Goal: Information Seeking & Learning: Learn about a topic

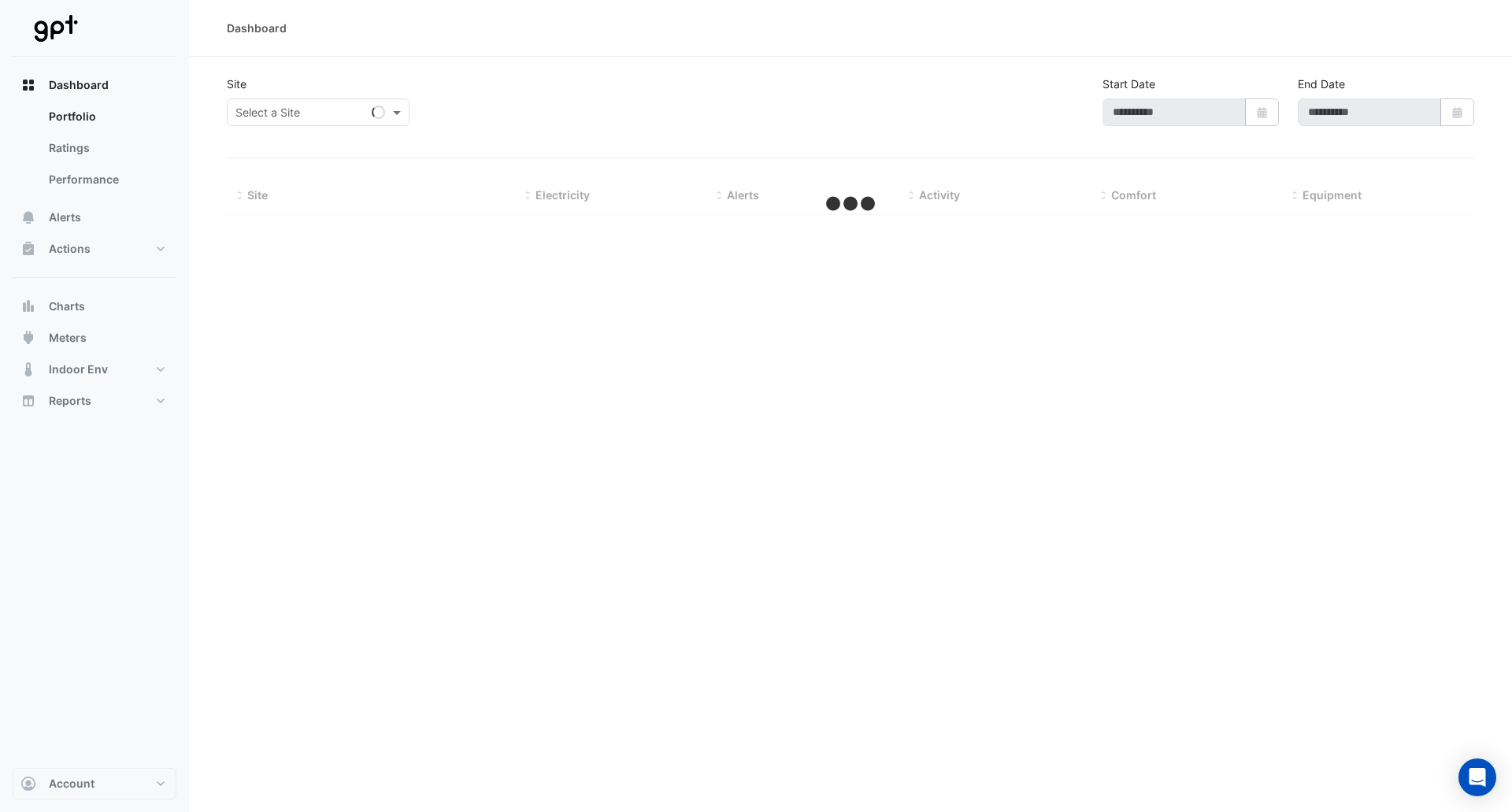
type input "**********"
select select "**"
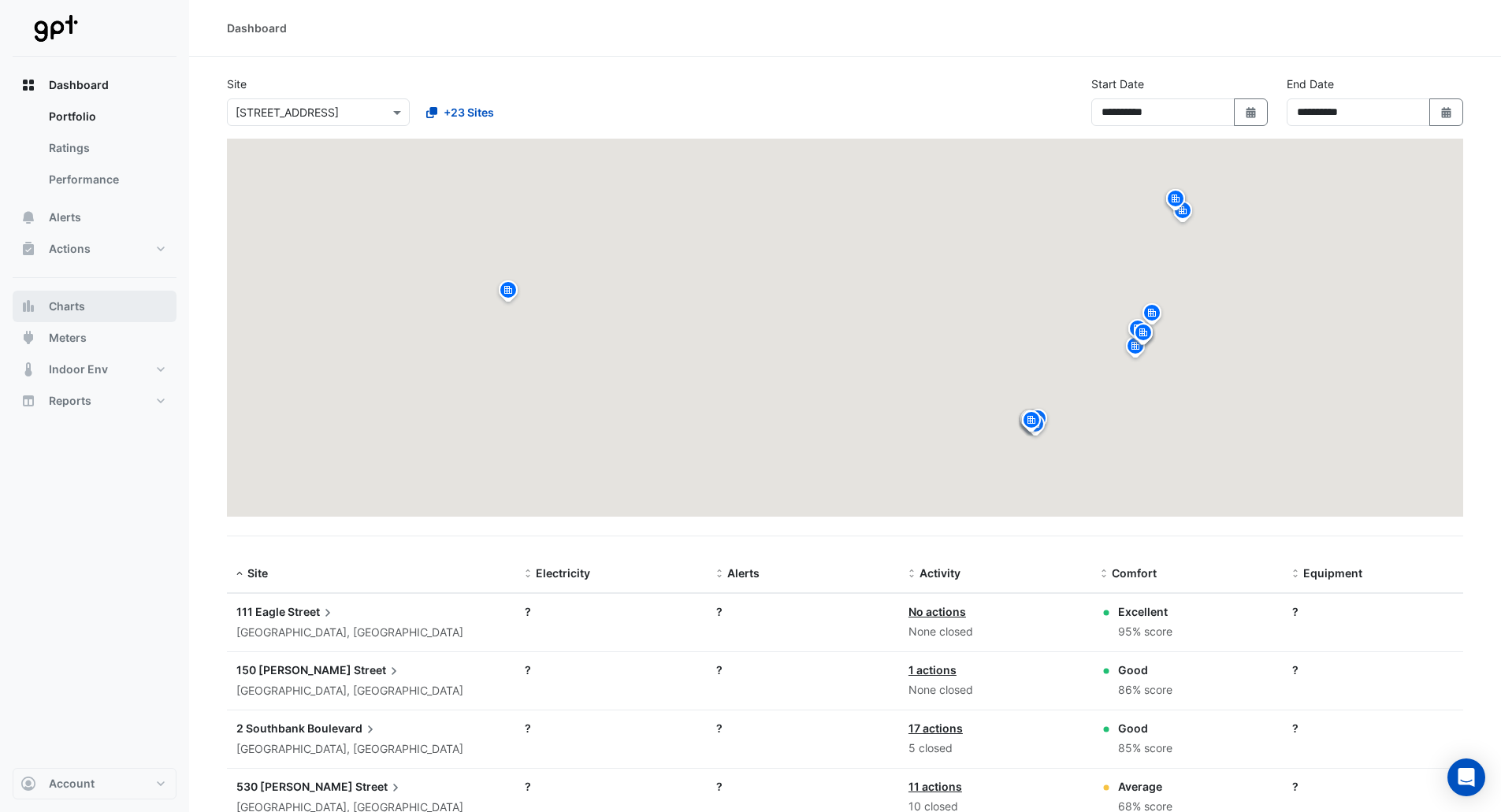
click at [69, 313] on span "Charts" at bounding box center [67, 307] width 37 height 16
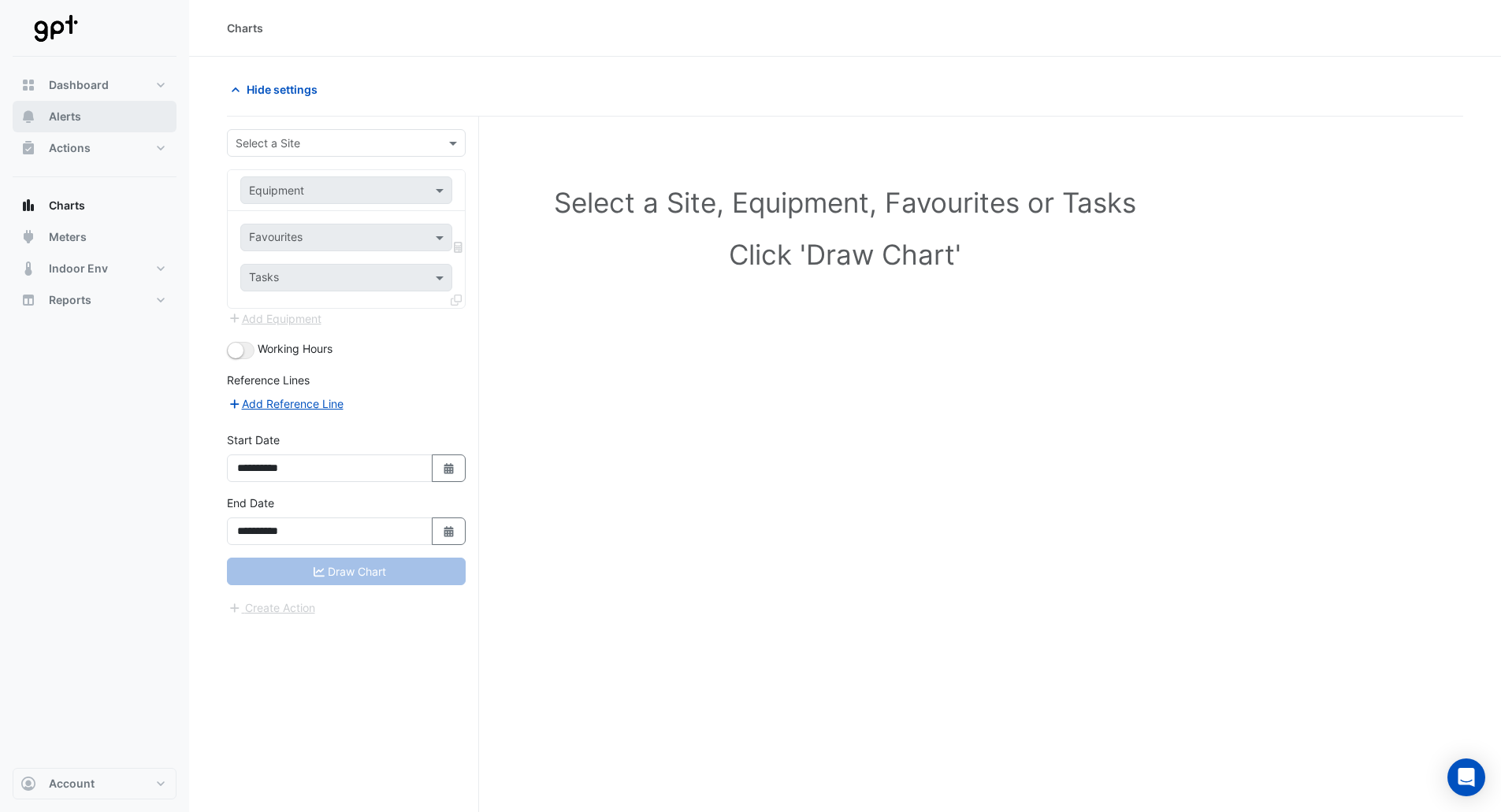
click at [75, 118] on span "Alerts" at bounding box center [65, 117] width 32 height 16
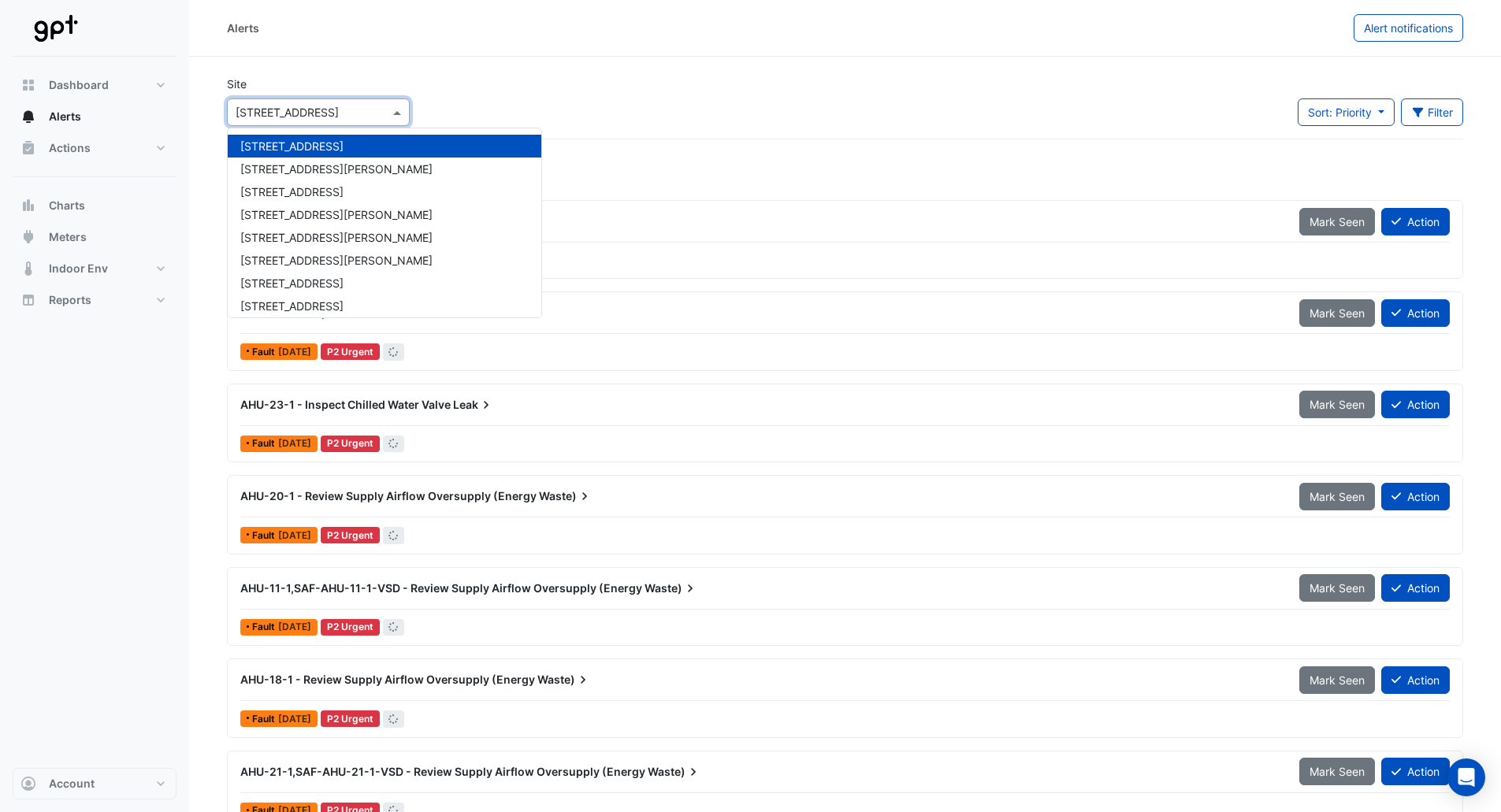
click at [268, 111] on input "text" at bounding box center [302, 113] width 134 height 17
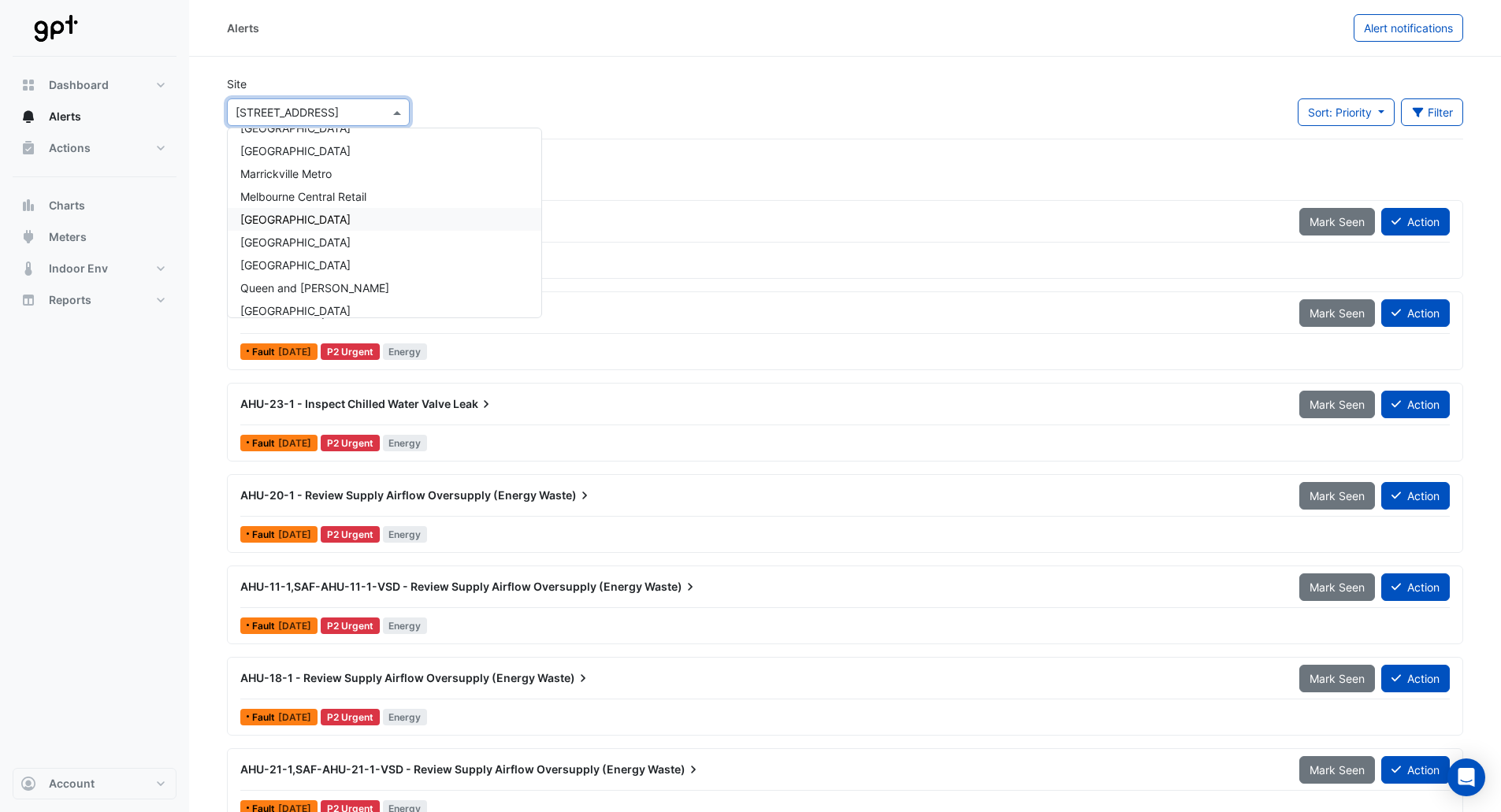
scroll to position [372, 0]
click at [281, 307] on div "Workplace 6" at bounding box center [384, 299] width 314 height 23
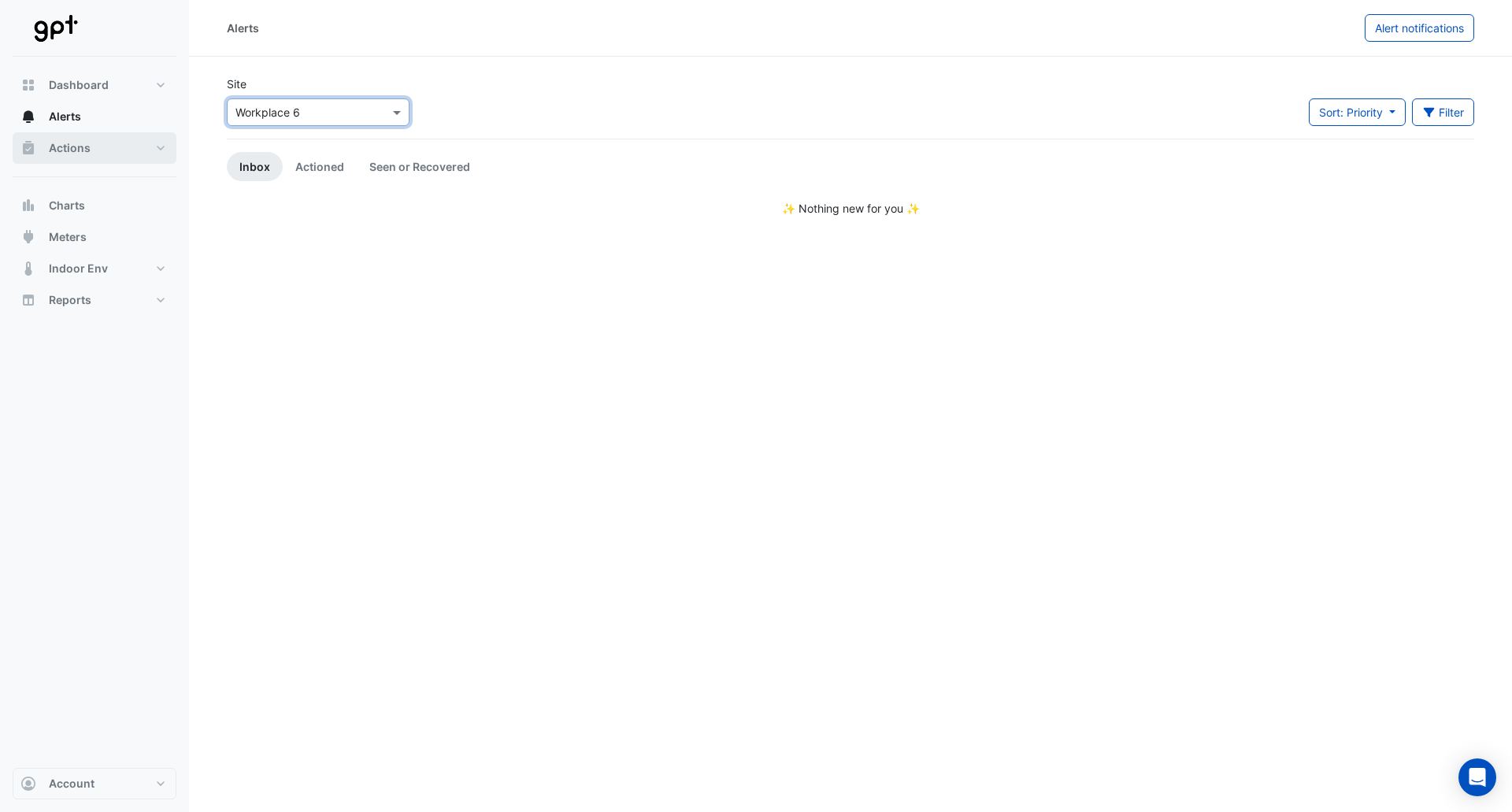
click at [73, 146] on span "Actions" at bounding box center [70, 148] width 42 height 16
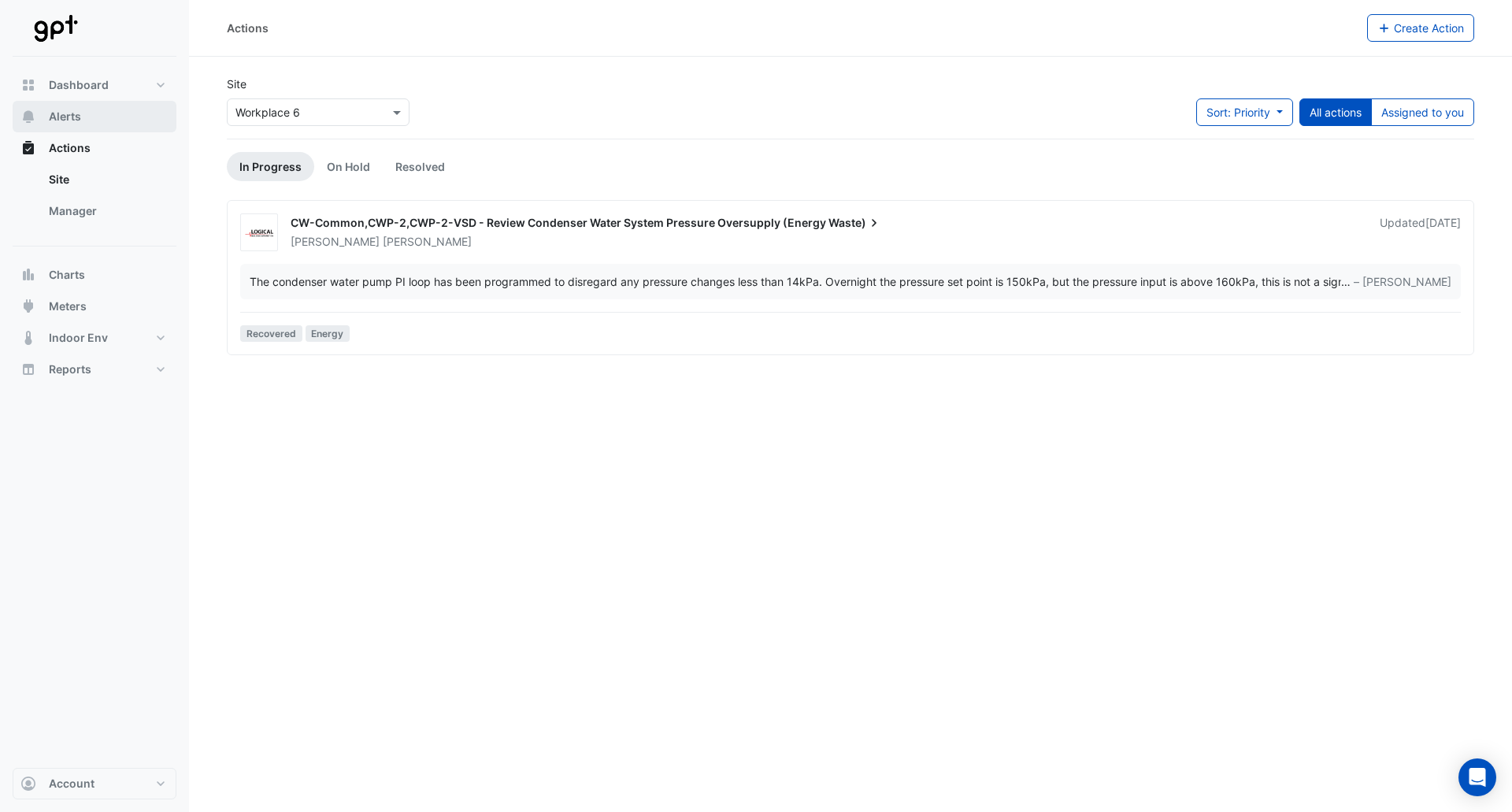
click at [70, 126] on button "Alerts" at bounding box center [94, 116] width 164 height 31
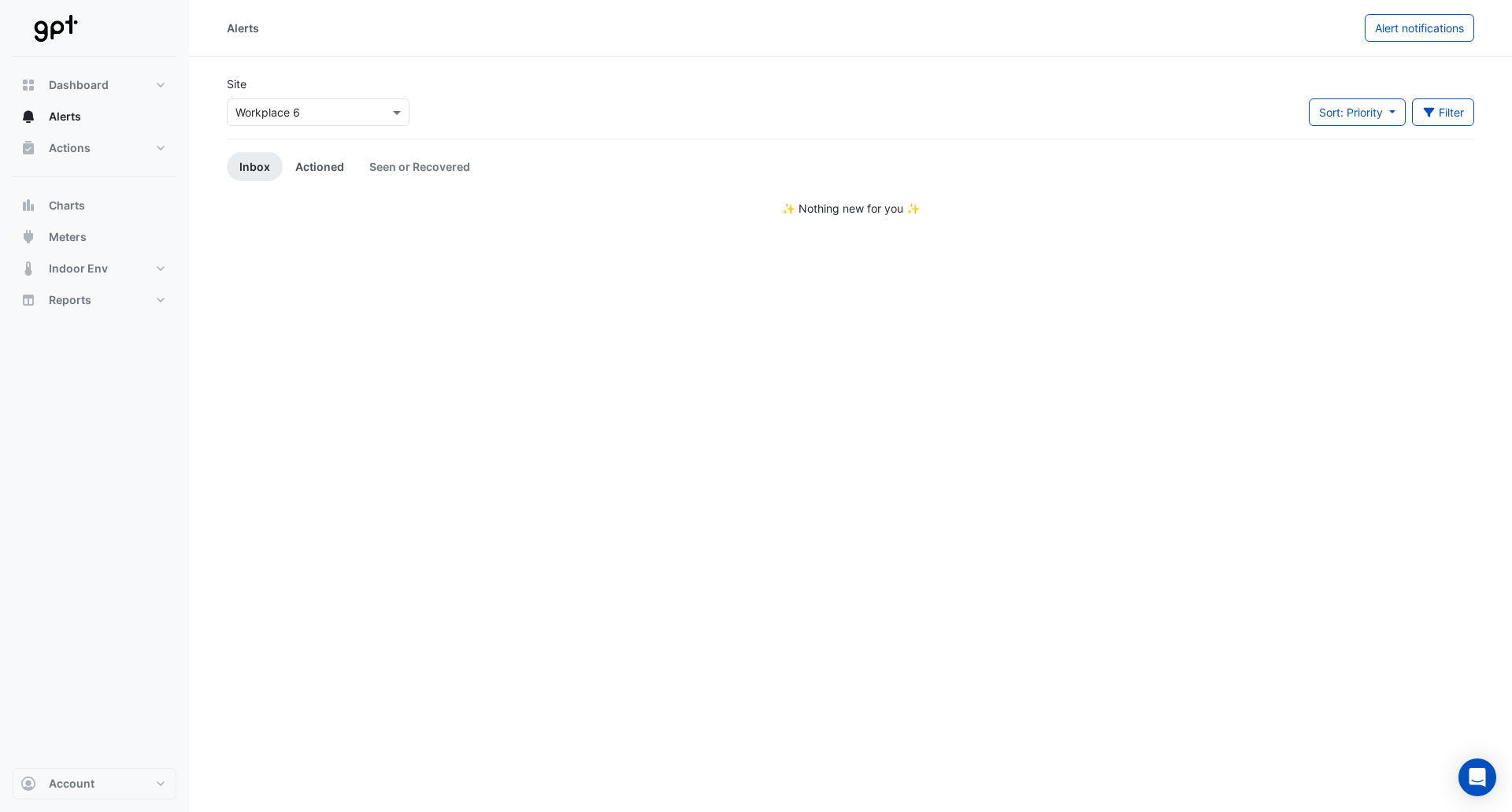
click at [321, 173] on link "Actioned" at bounding box center [319, 167] width 74 height 29
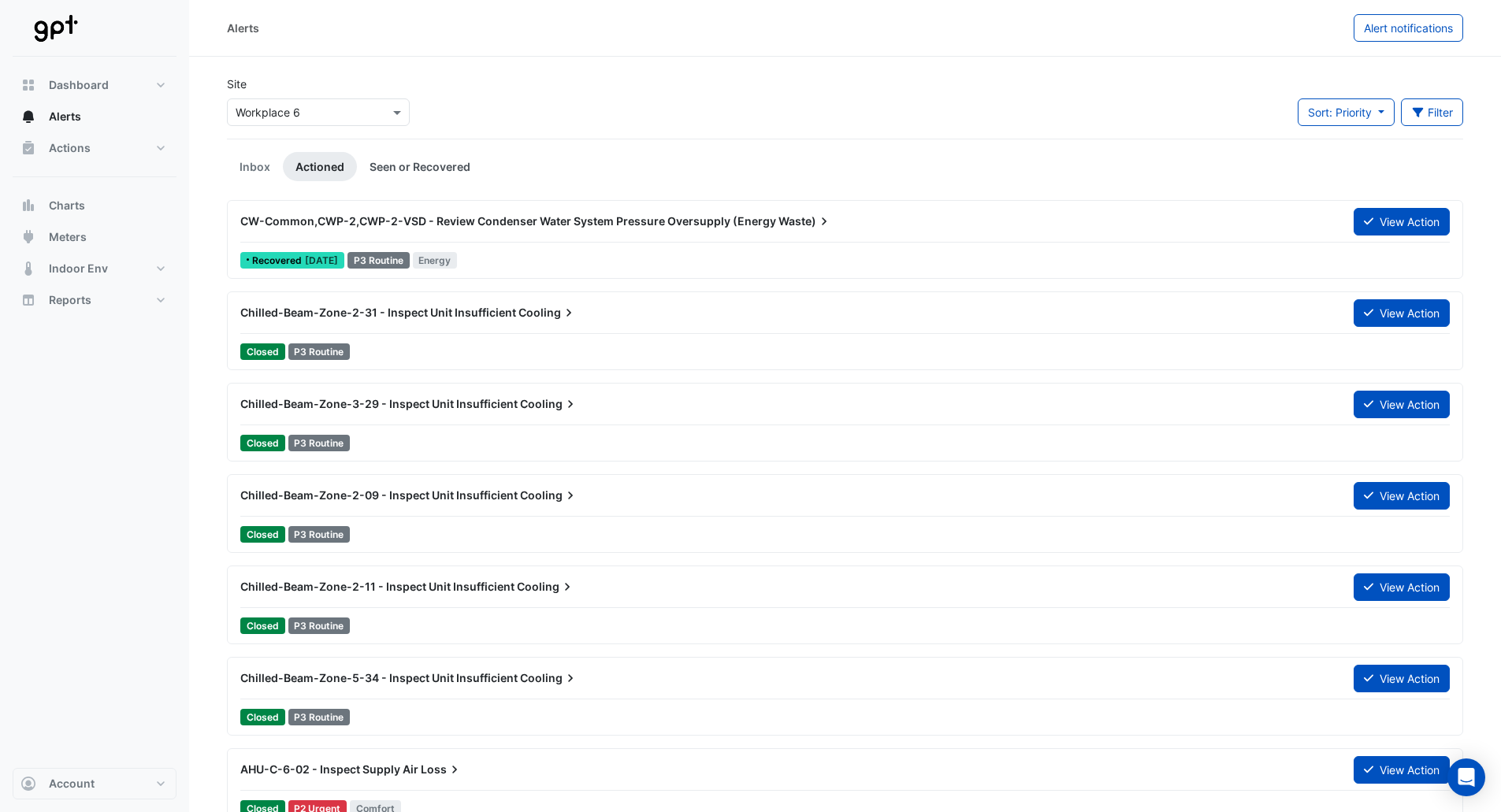
click at [402, 166] on link "Seen or Recovered" at bounding box center [419, 167] width 126 height 29
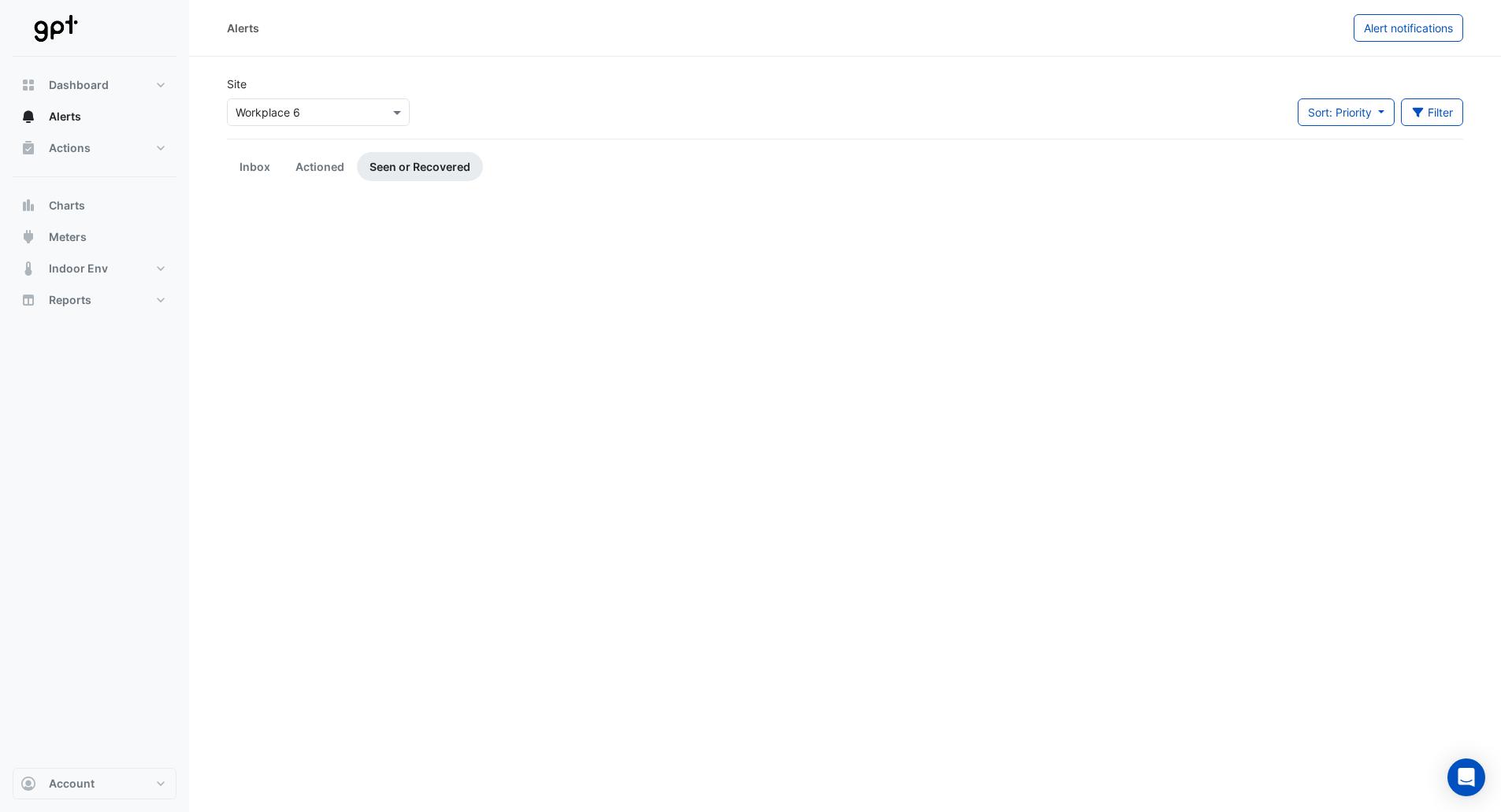
click at [288, 111] on input "text" at bounding box center [302, 113] width 134 height 17
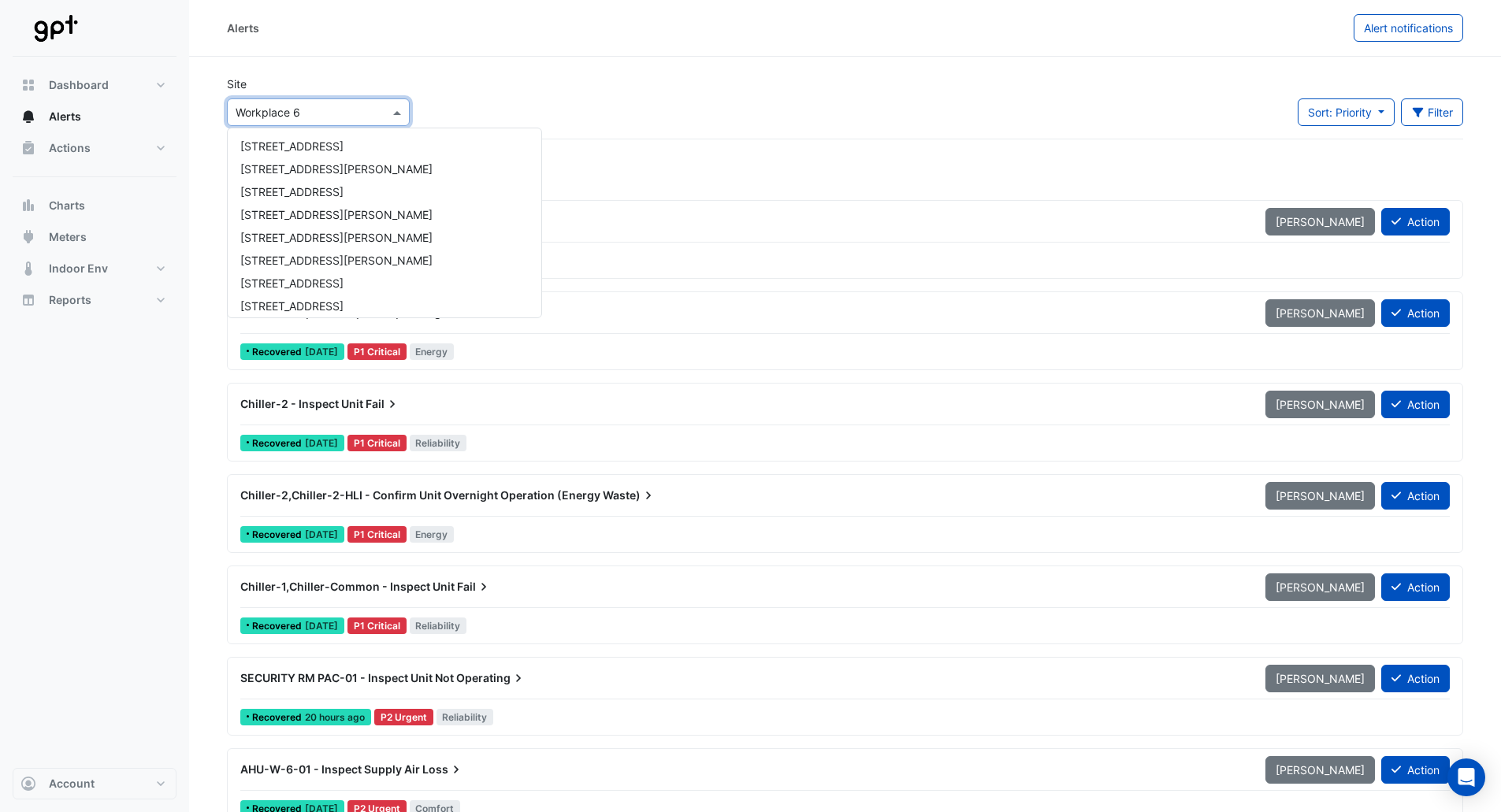
scroll to position [372, 0]
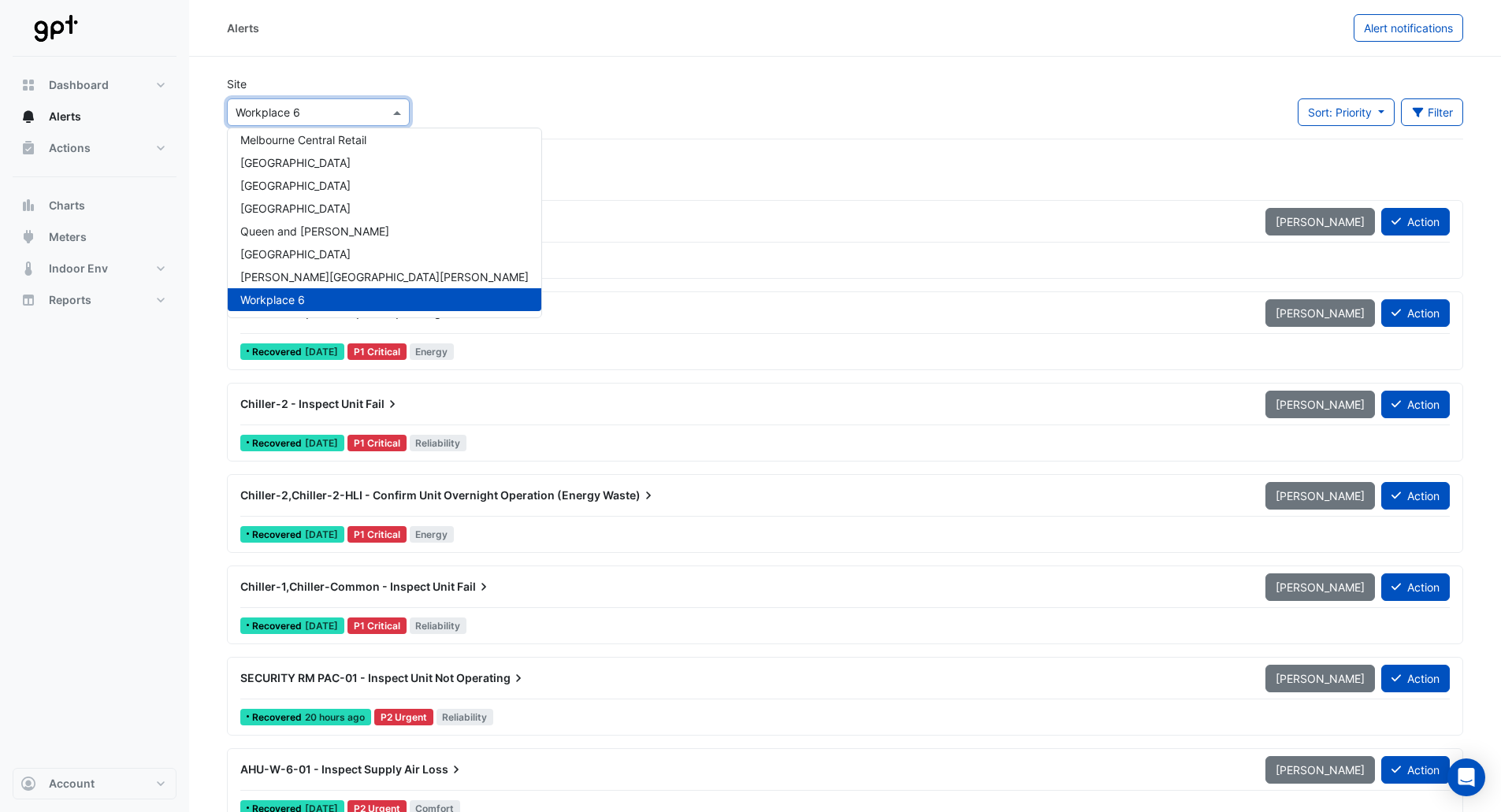
click at [267, 292] on div "Workplace 6" at bounding box center [384, 299] width 314 height 23
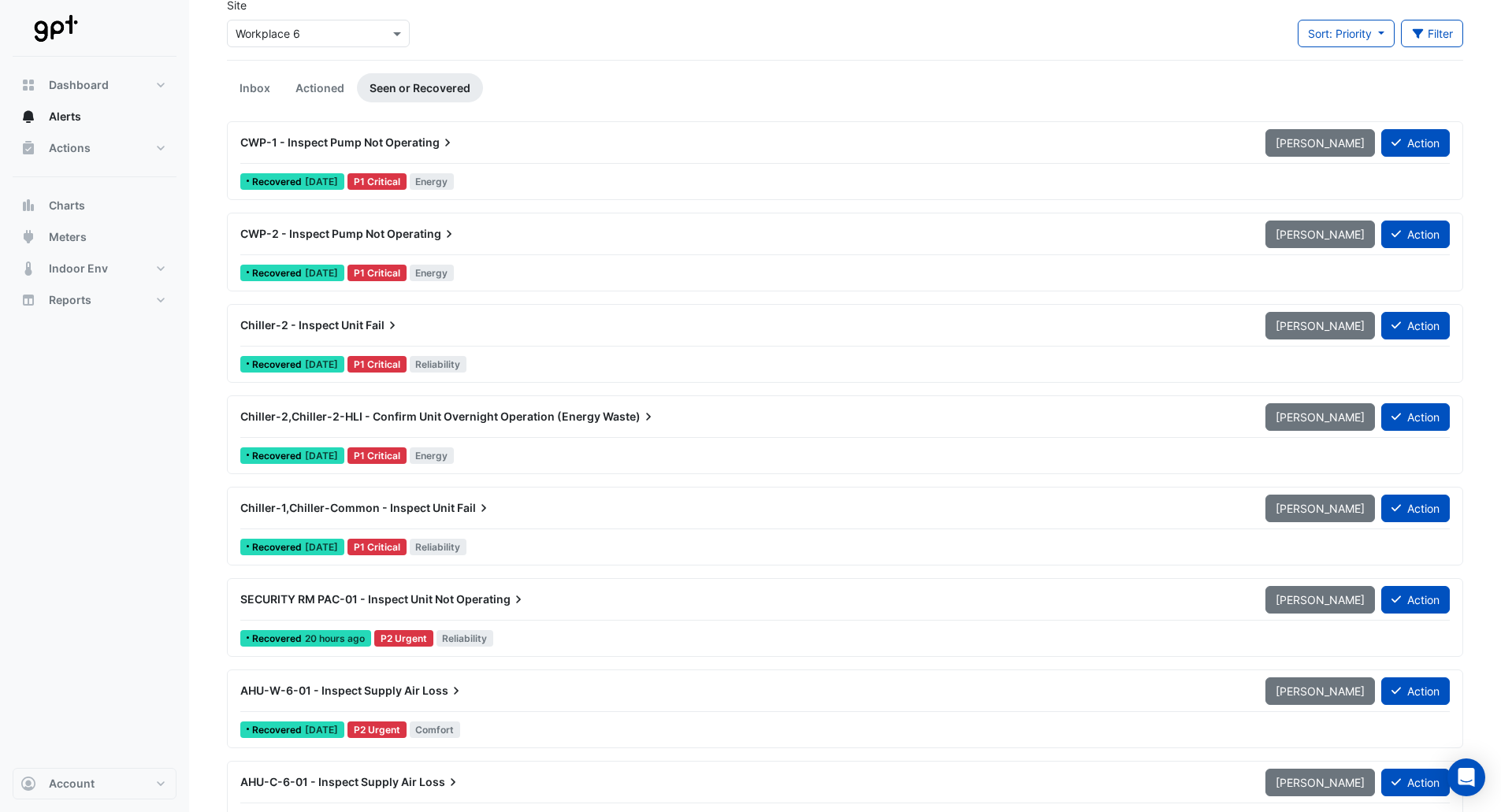
click at [563, 419] on span "Chiller-2,Chiller-2-HLI - Confirm Unit Overnight Operation (Energy" at bounding box center [420, 415] width 360 height 13
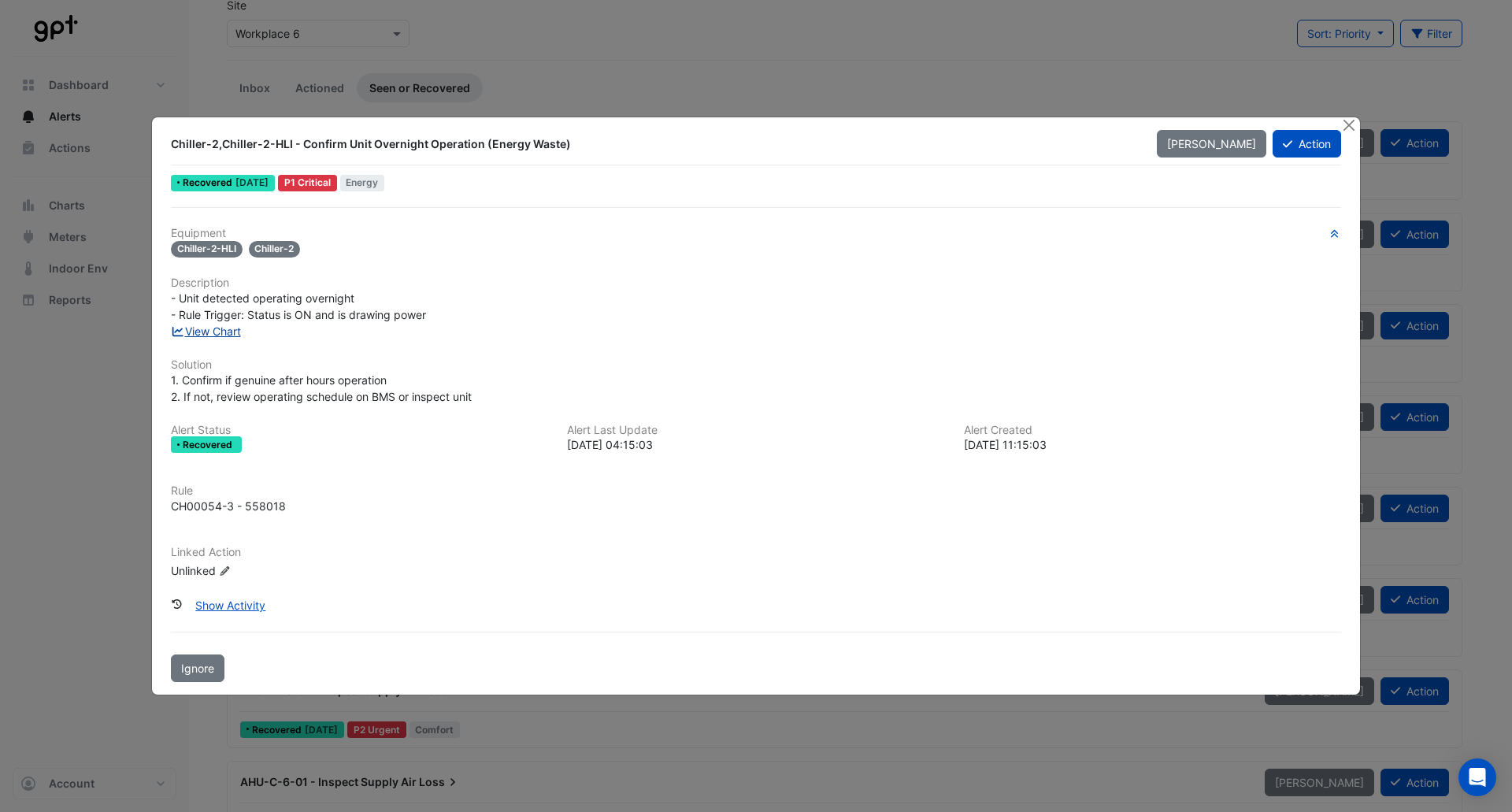
click at [225, 330] on link "View Chart" at bounding box center [206, 331] width 70 height 13
click at [1344, 120] on button "Close" at bounding box center [1349, 126] width 17 height 17
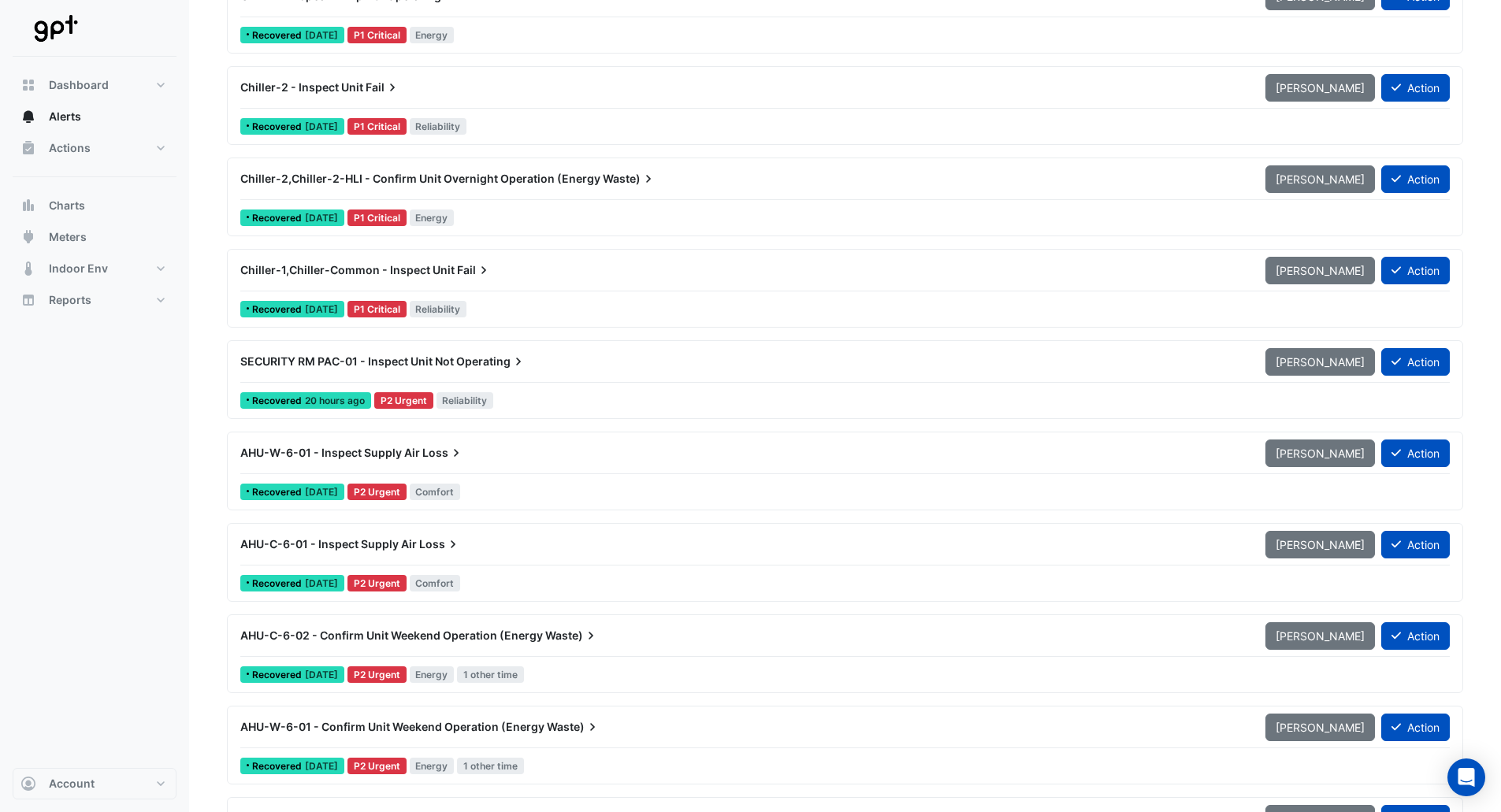
scroll to position [551, 0]
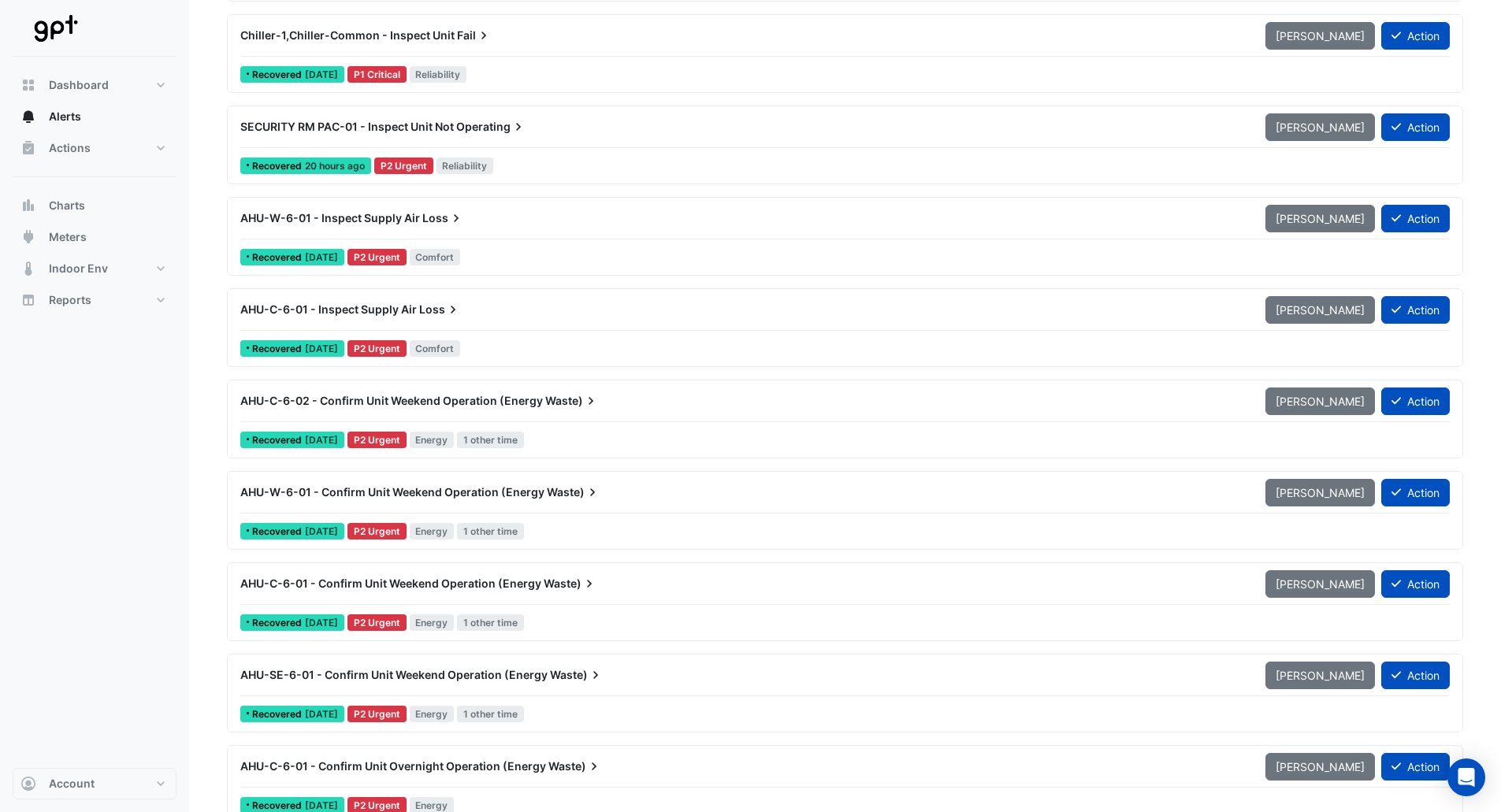
click at [641, 597] on div "AHU-C-6-01 - Confirm Unit Weekend Operation (Energy Waste)" at bounding box center [743, 584] width 1025 height 29
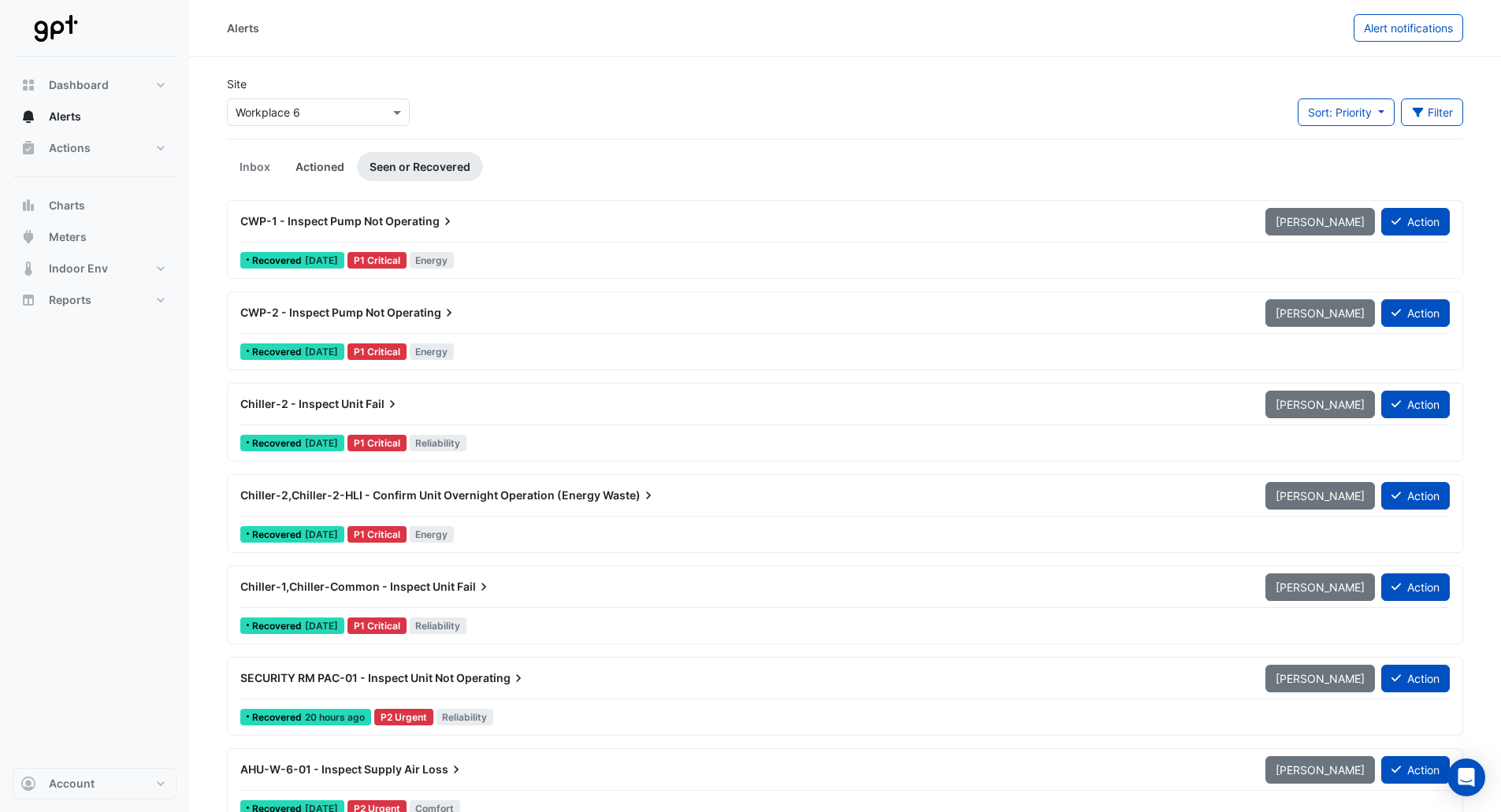
click at [296, 160] on link "Actioned" at bounding box center [319, 167] width 74 height 29
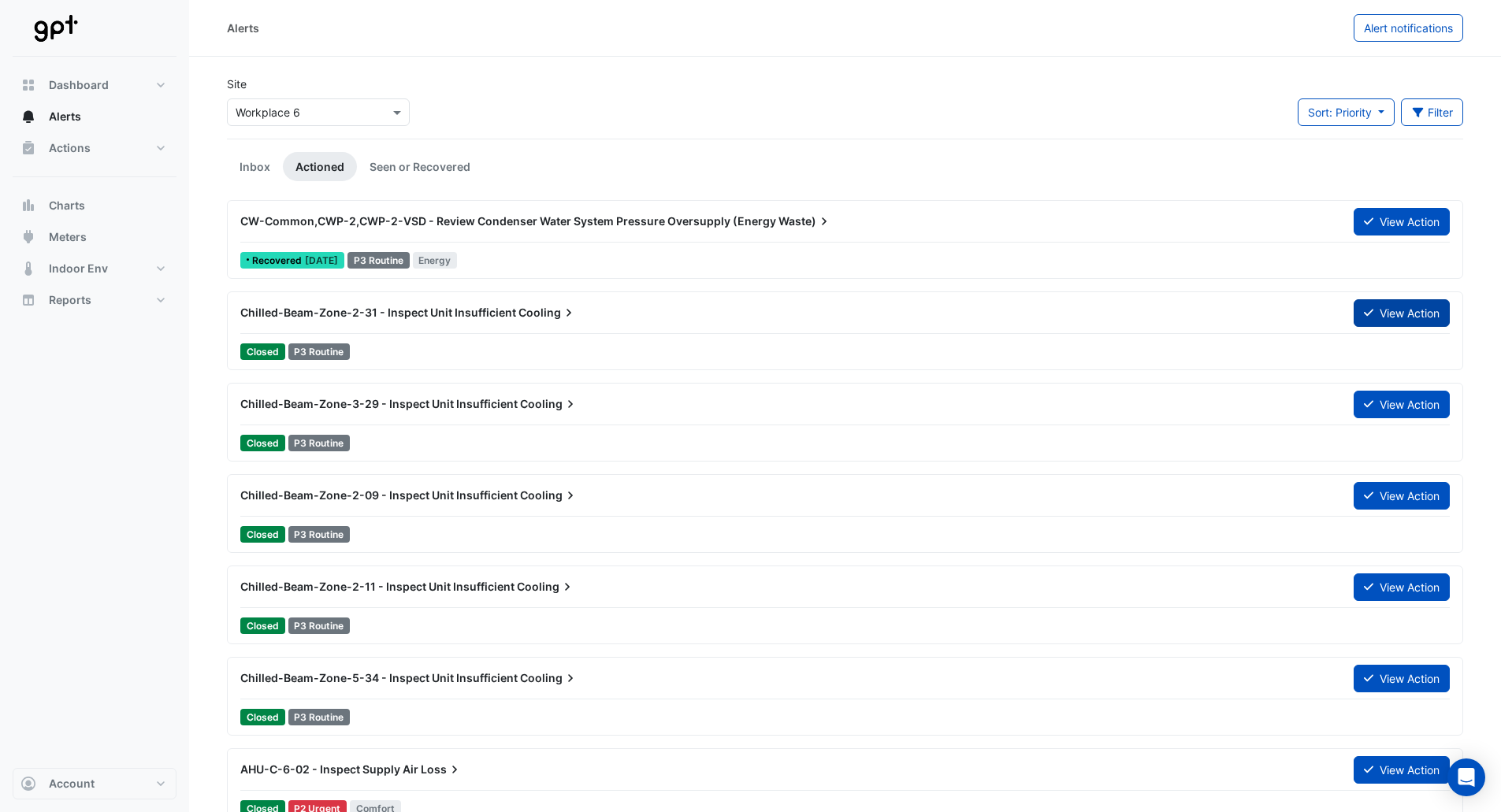
click at [1377, 318] on button "View Action" at bounding box center [1402, 313] width 96 height 28
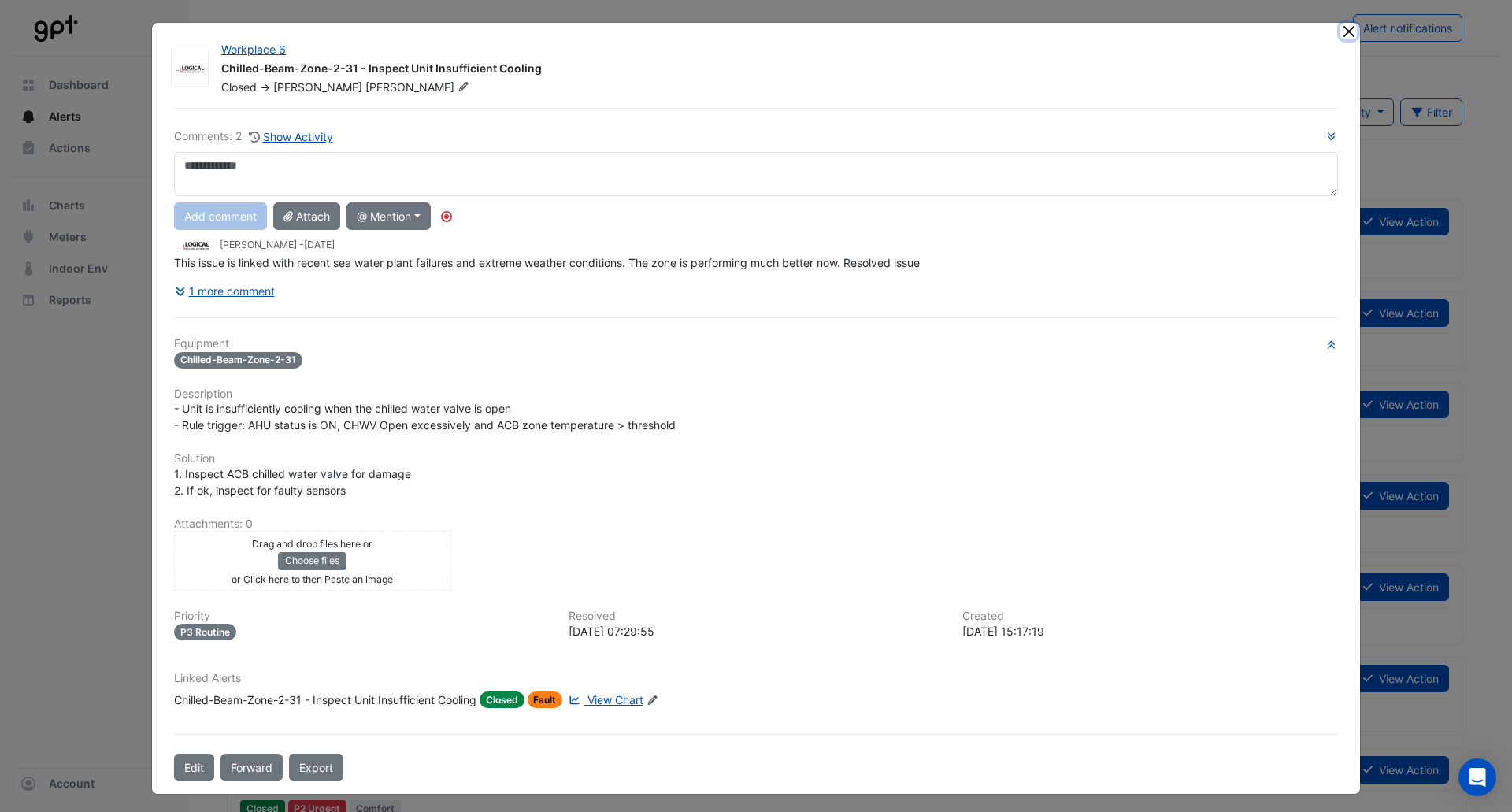
click at [1343, 31] on button "Close" at bounding box center [1349, 31] width 17 height 17
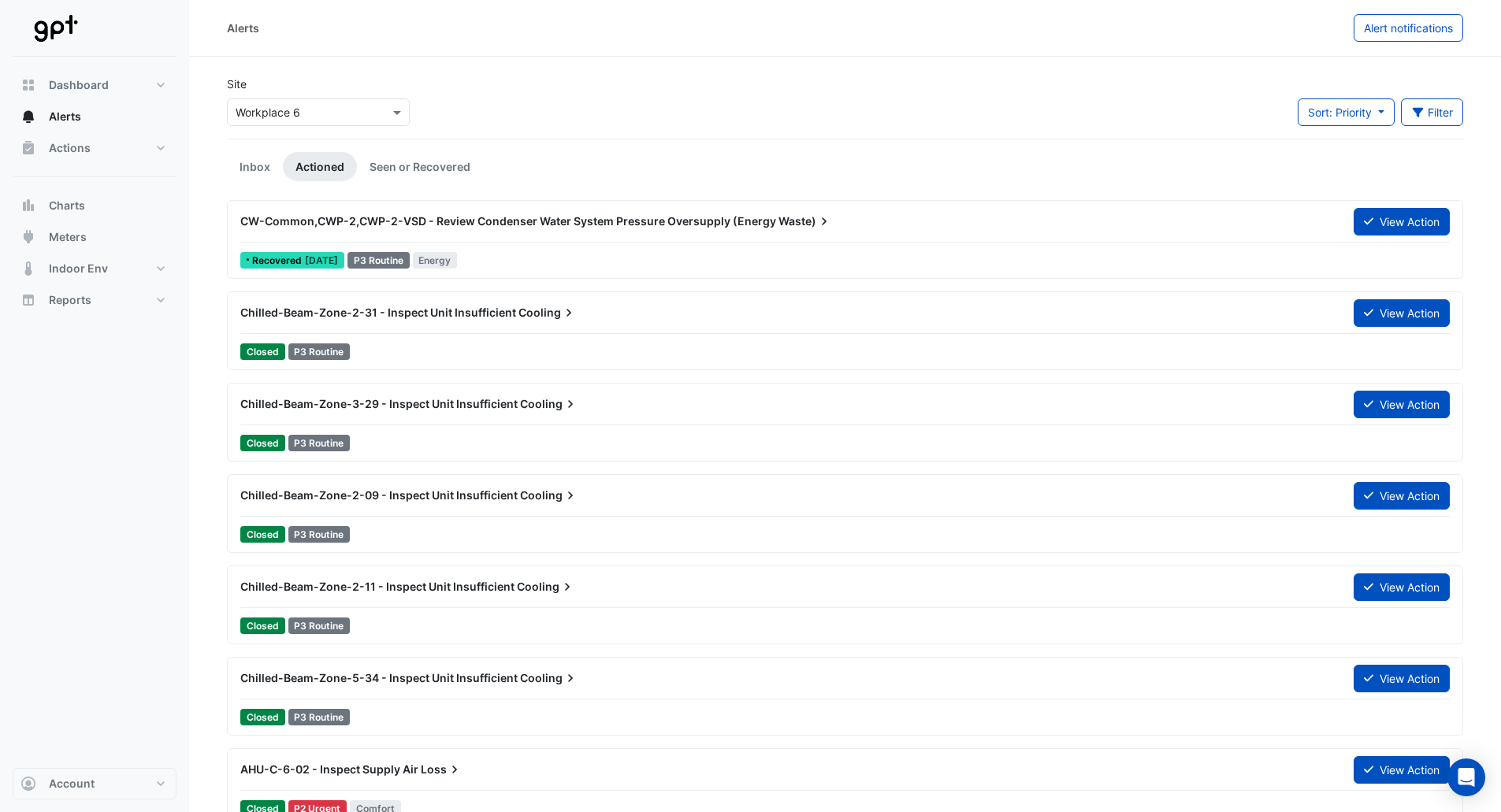
click at [617, 228] on div "CW-Common,CWP-2,CWP-2-VSD - Review Condenser Water System Pressure Oversupply (…" at bounding box center [787, 221] width 1094 height 16
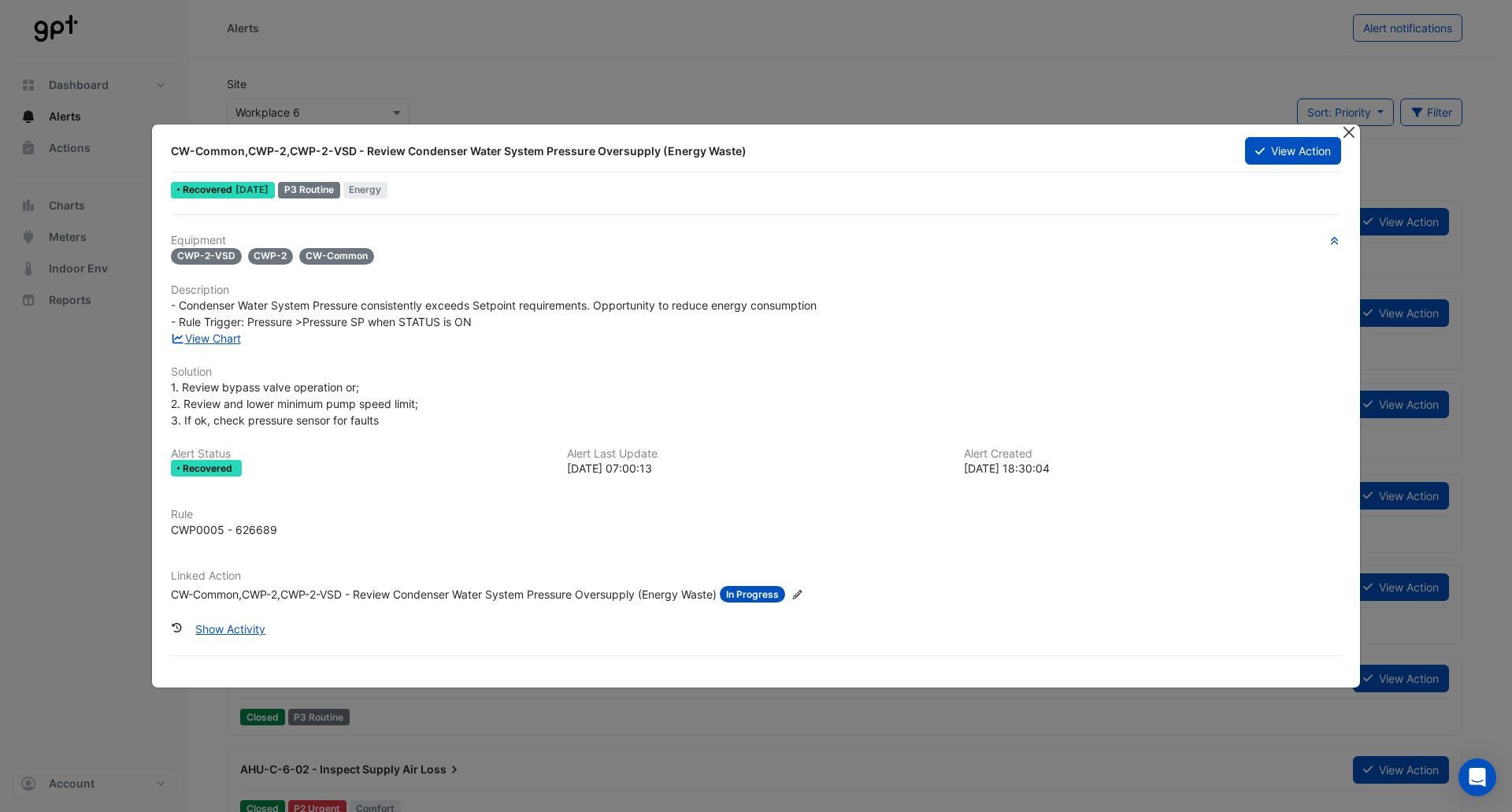
click at [1349, 133] on button "Close" at bounding box center [1349, 133] width 17 height 17
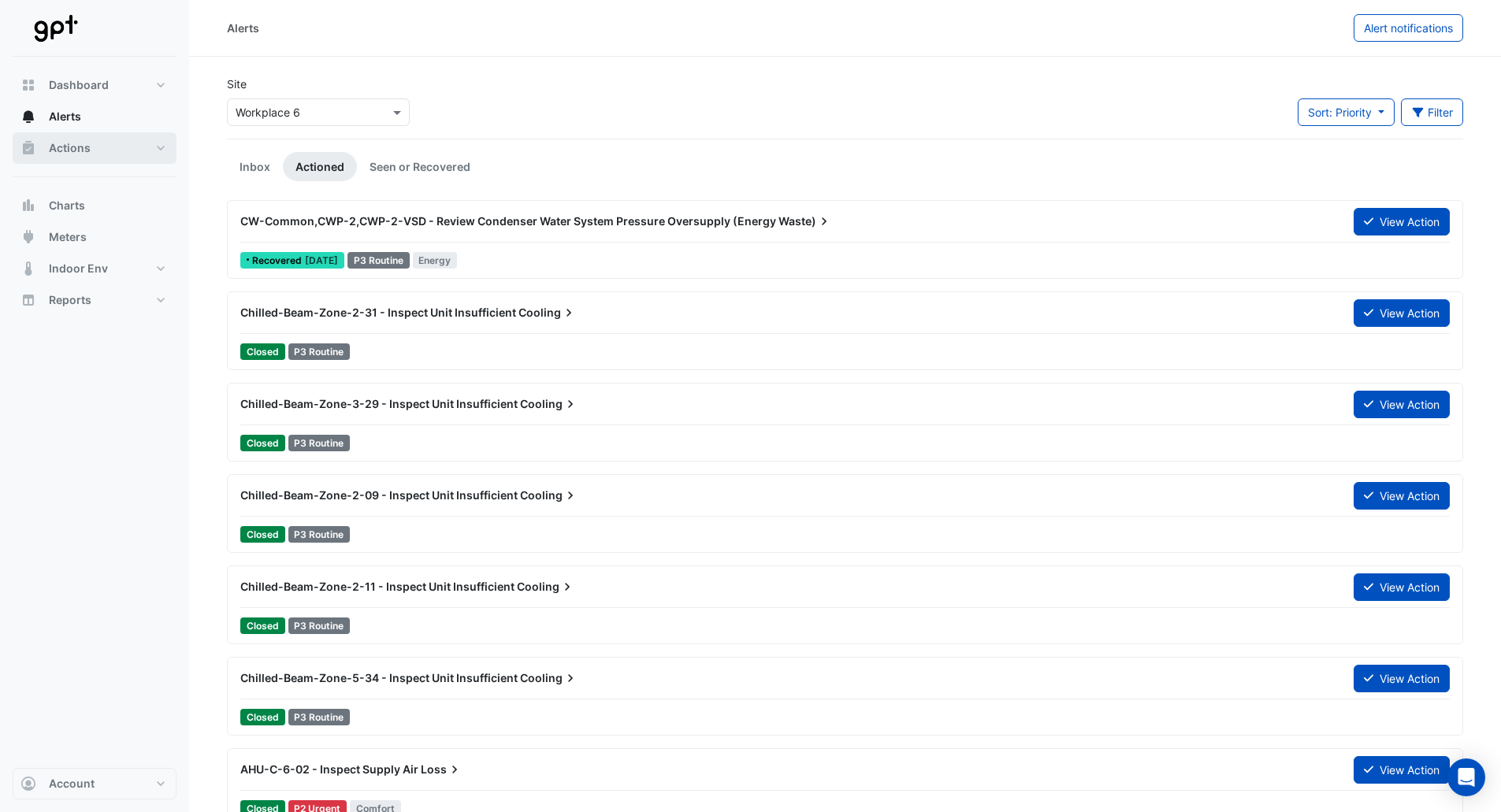
click at [70, 150] on span "Actions" at bounding box center [70, 148] width 42 height 16
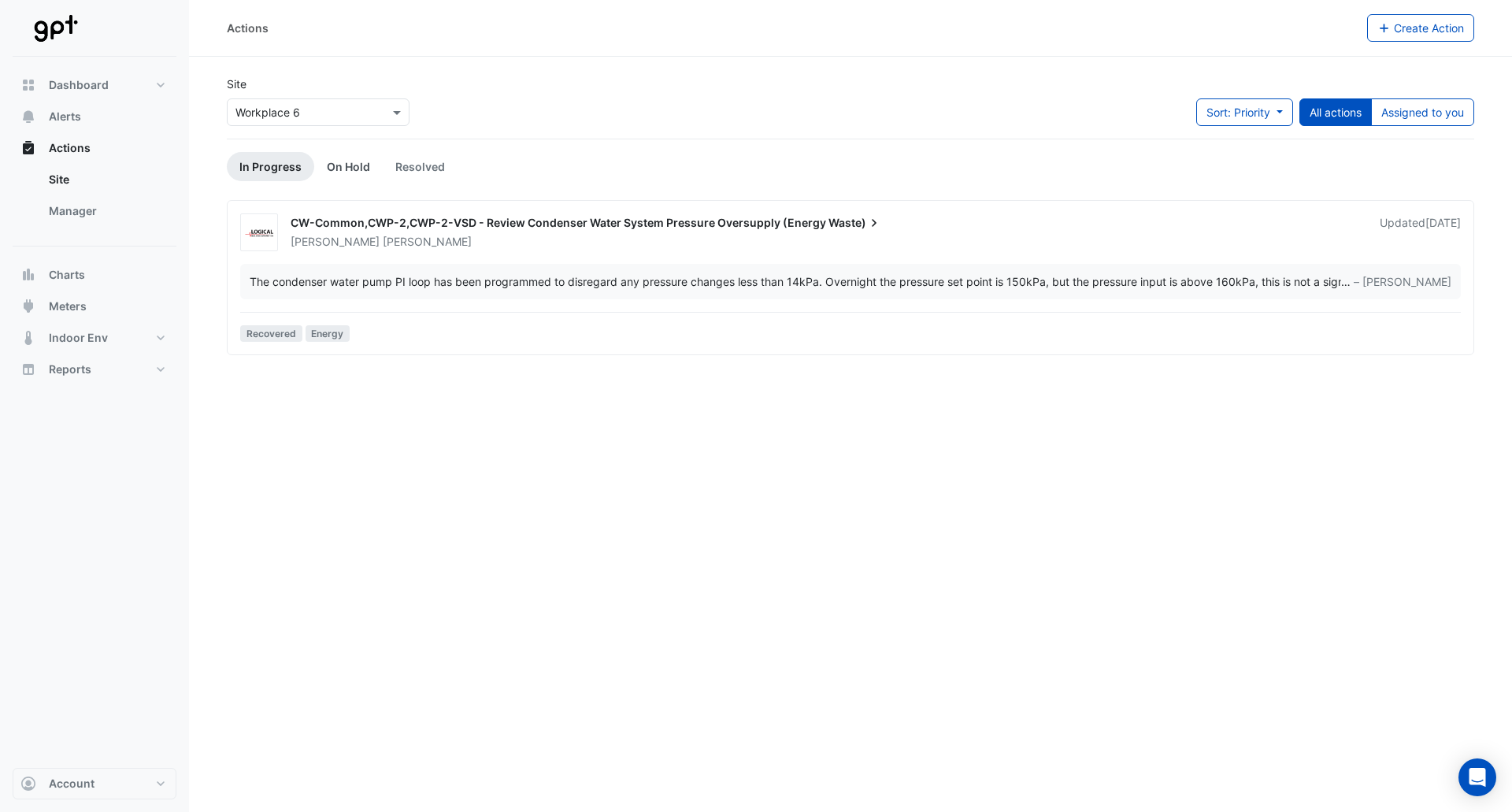
click at [349, 175] on link "On Hold" at bounding box center [349, 167] width 69 height 29
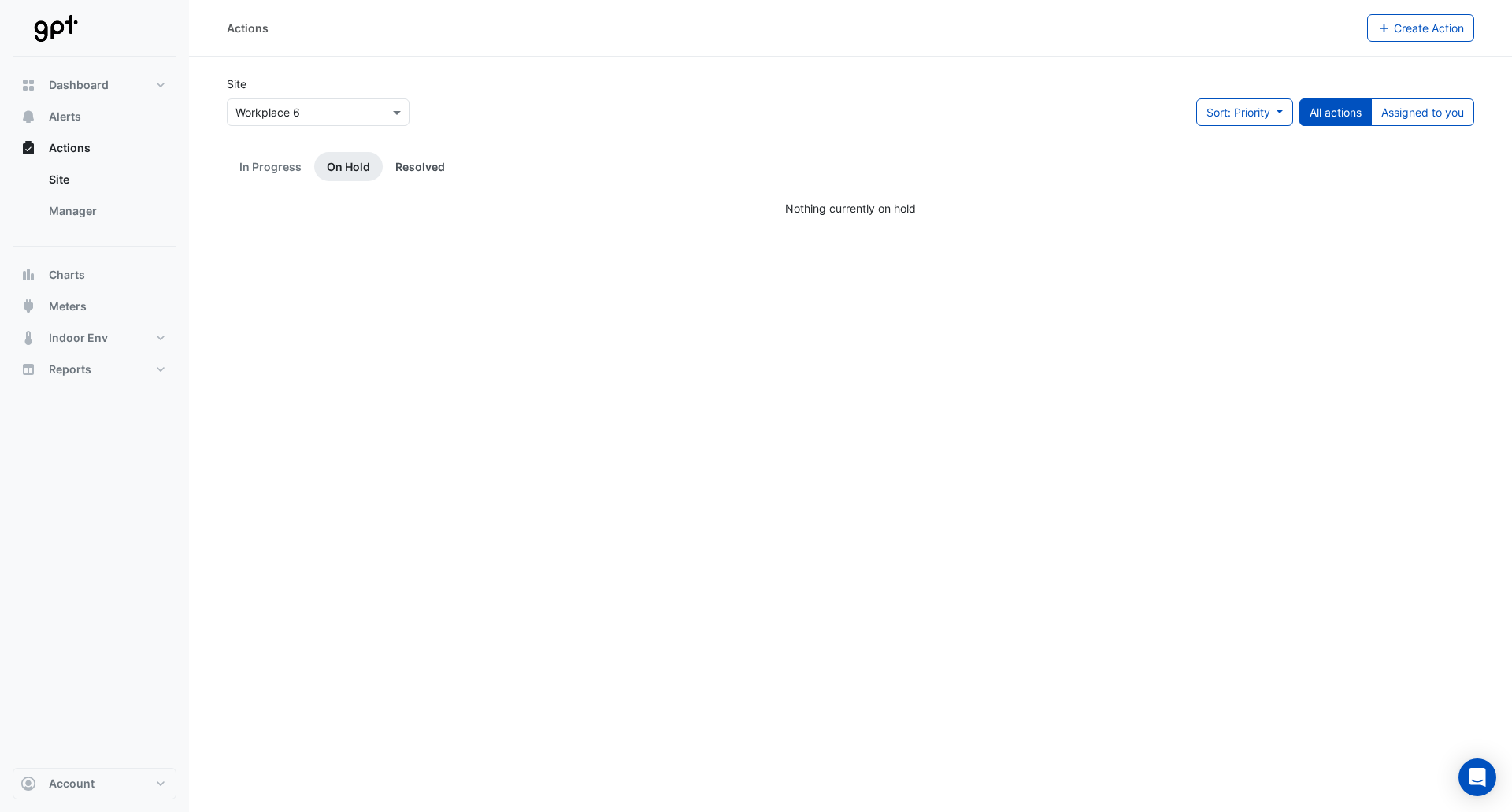
click at [434, 170] on link "Resolved" at bounding box center [420, 167] width 75 height 29
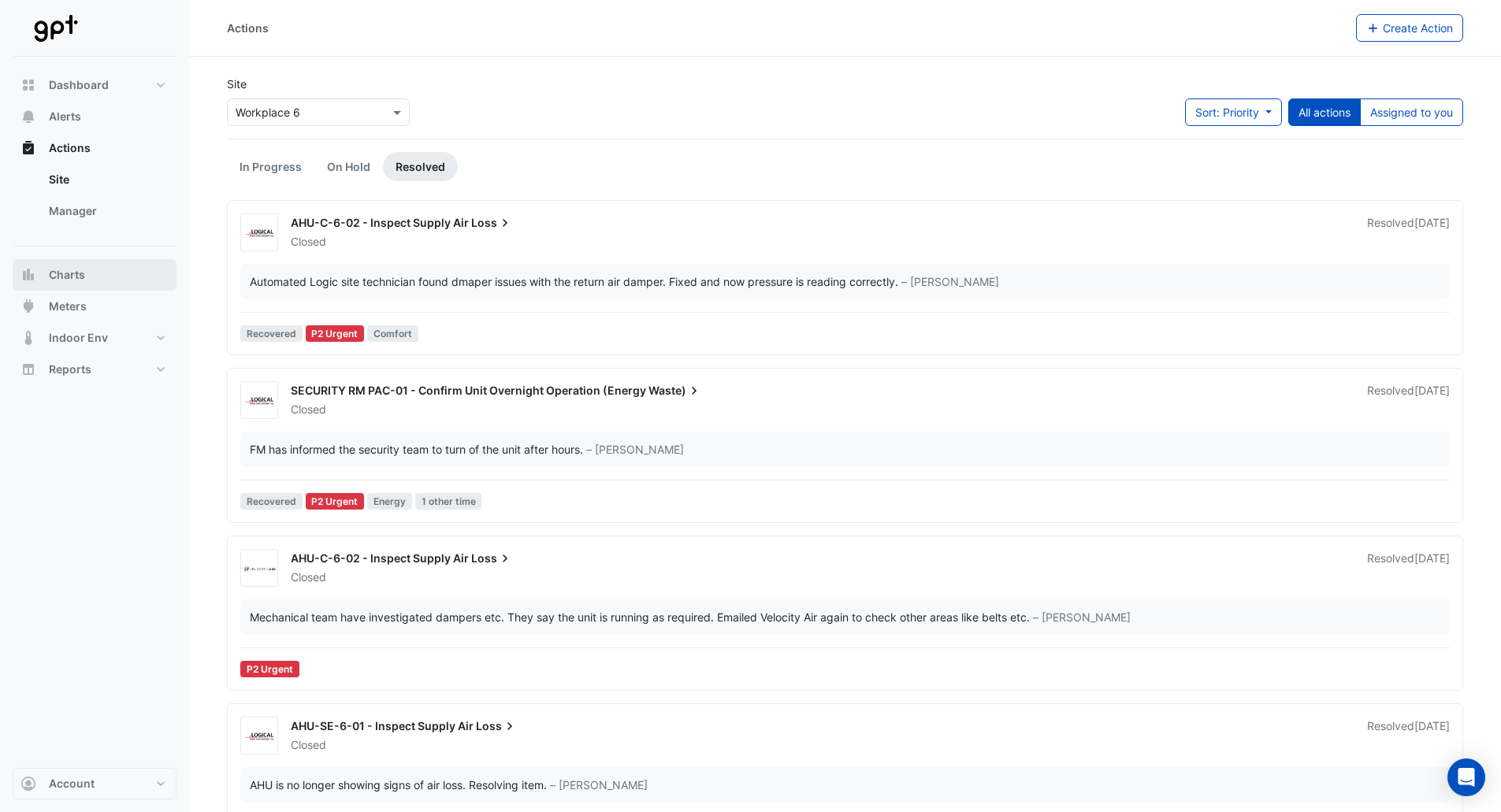
click at [95, 273] on button "Charts" at bounding box center [95, 275] width 164 height 31
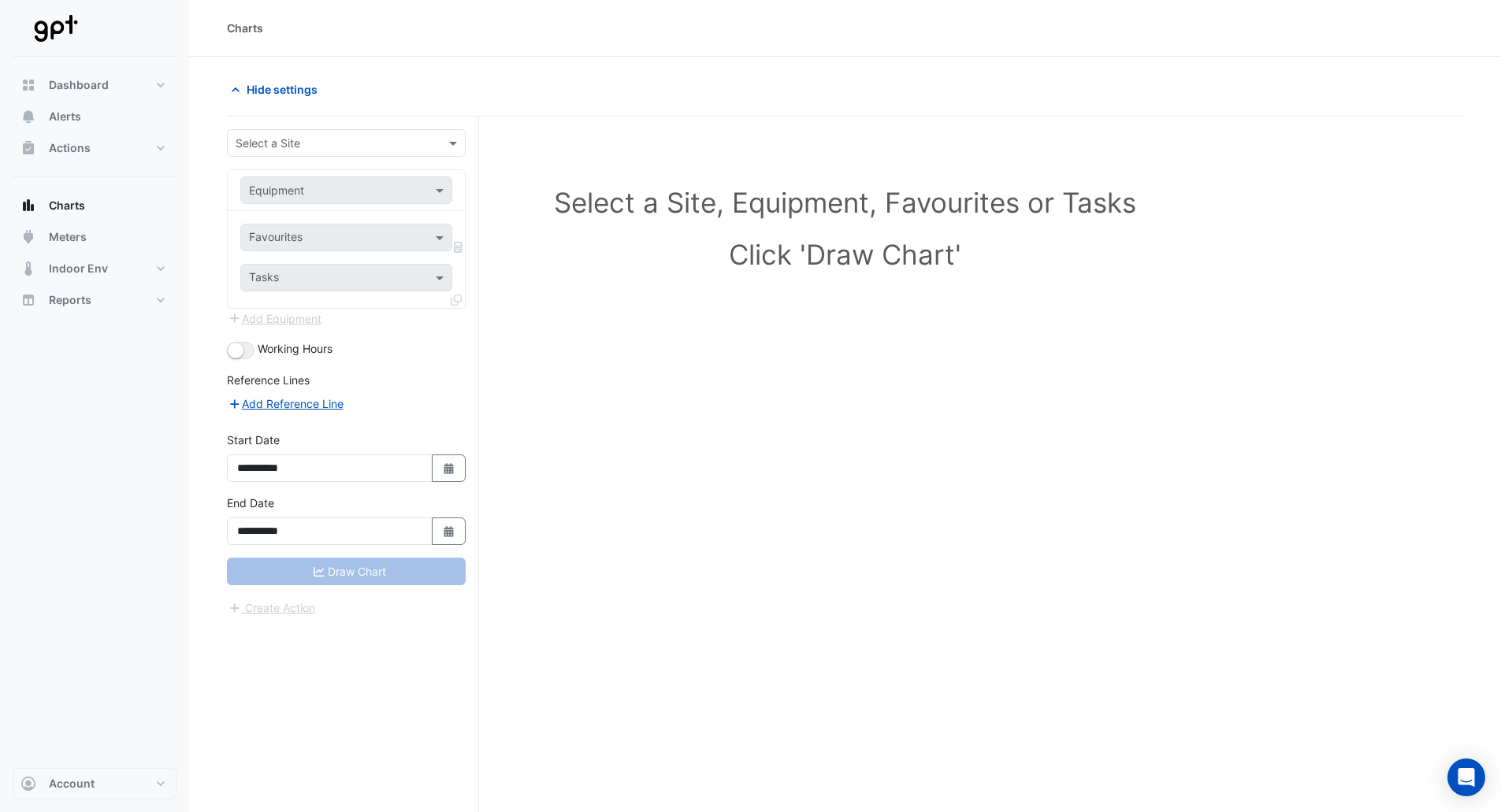
click at [273, 144] on input "text" at bounding box center [330, 144] width 190 height 17
type input "****"
click at [275, 174] on span "Workplace 6" at bounding box center [272, 176] width 64 height 13
click at [314, 192] on input "text" at bounding box center [330, 191] width 163 height 17
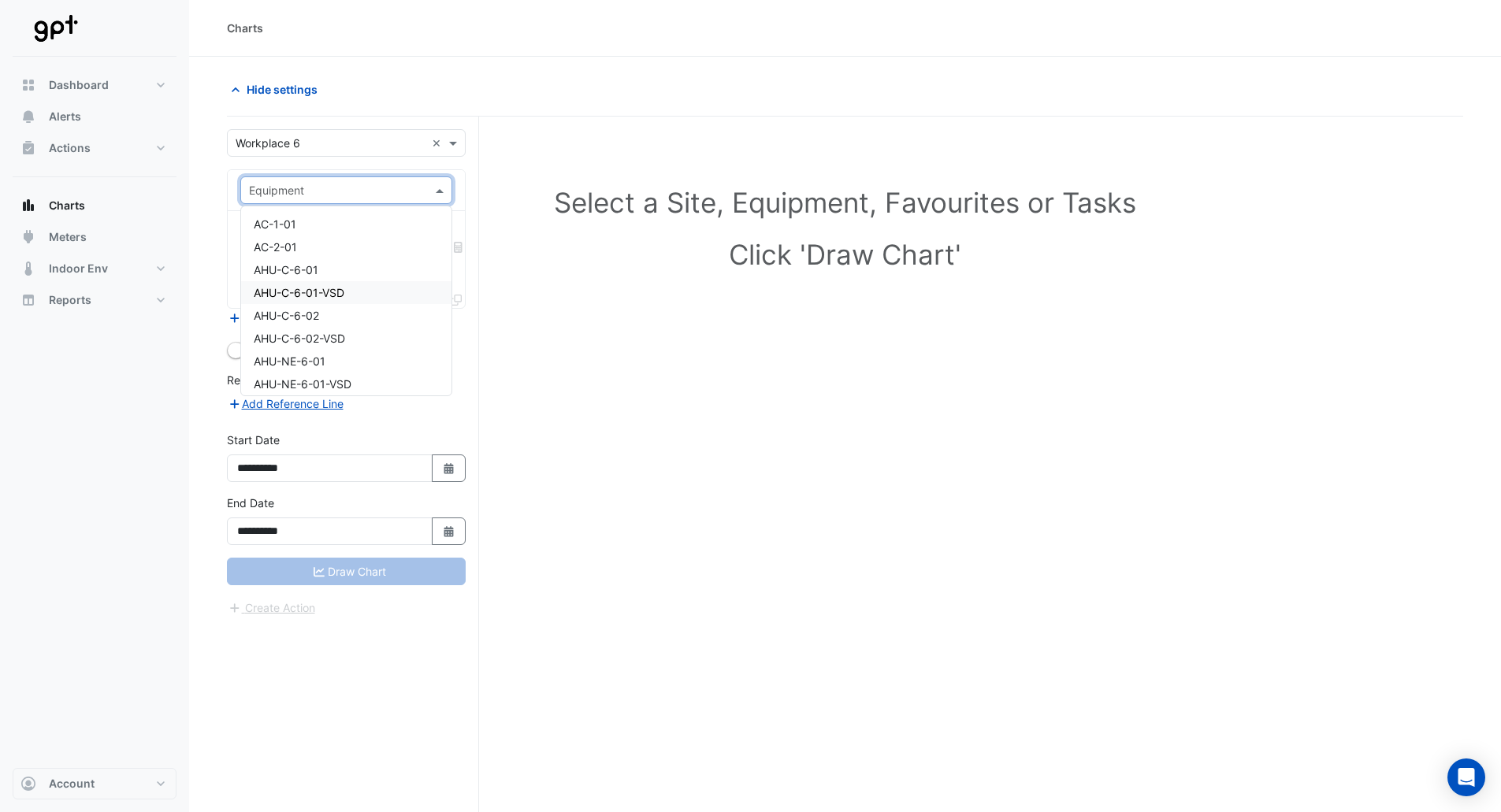
click at [336, 289] on span "AHU-C-6-01-VSD" at bounding box center [300, 292] width 91 height 13
click at [347, 235] on input "text" at bounding box center [337, 239] width 177 height 17
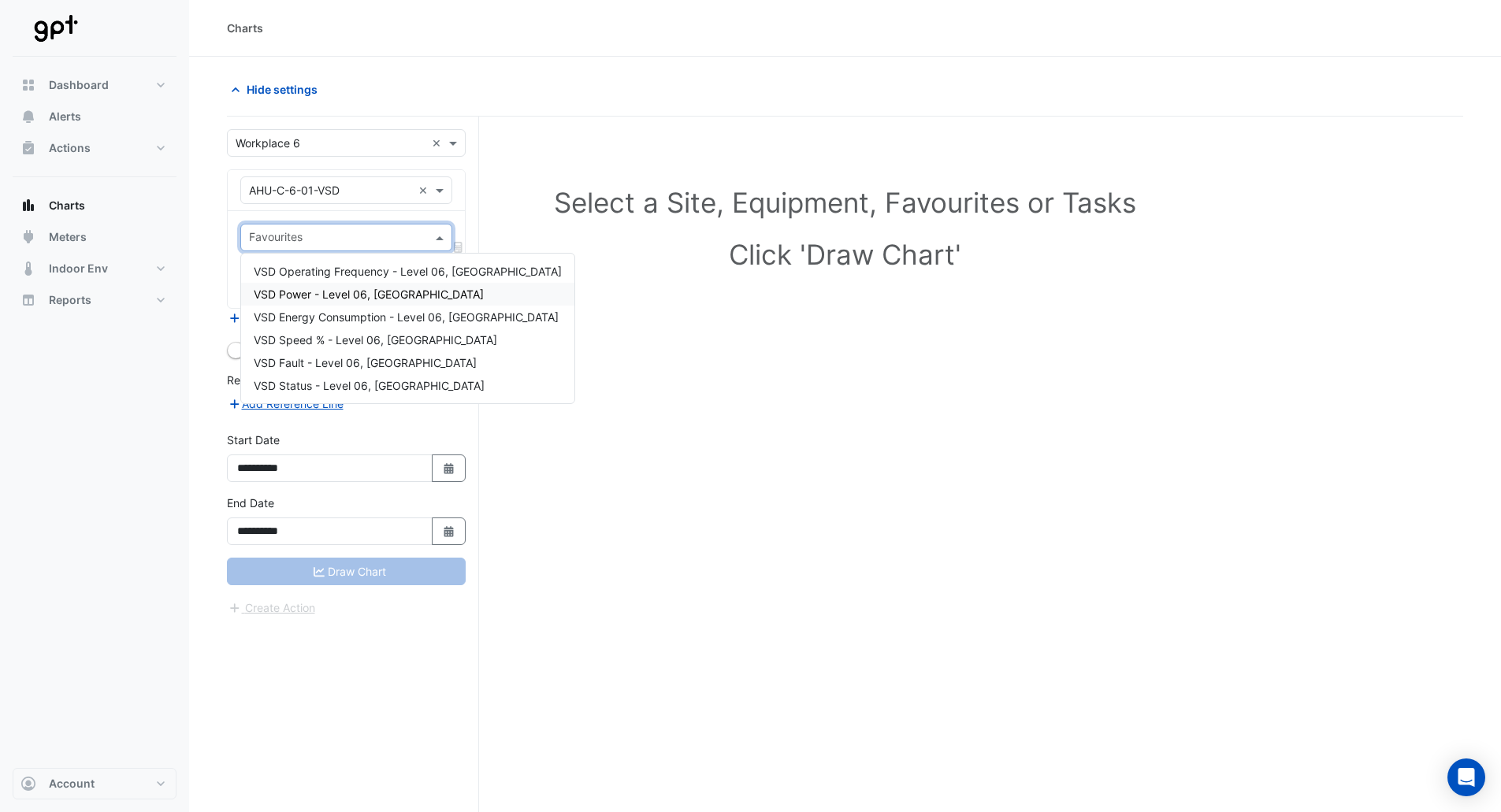
click at [368, 290] on span "VSD Power - Level 06, Centre North" at bounding box center [369, 293] width 230 height 13
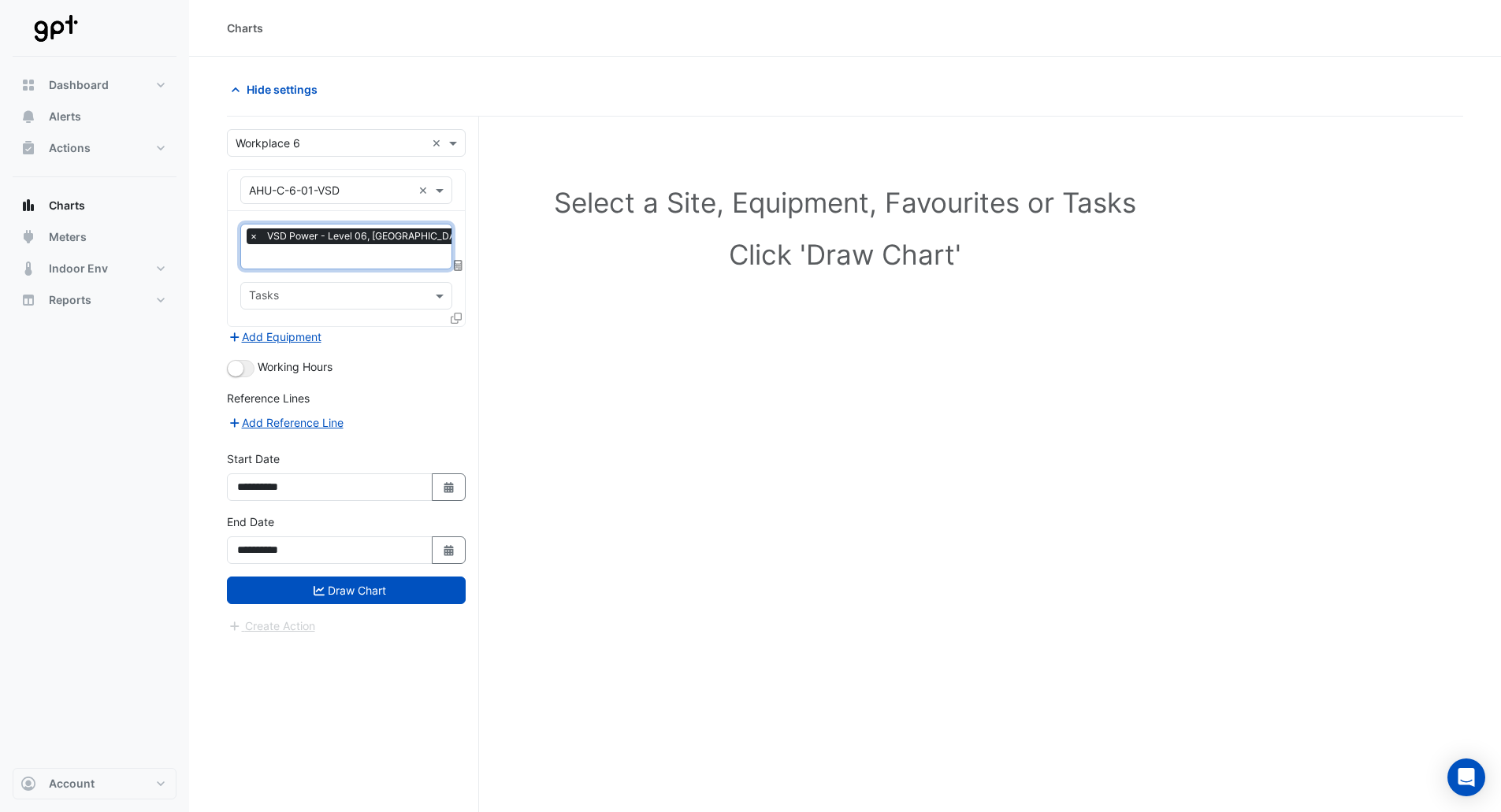
click at [456, 315] on icon at bounding box center [456, 318] width 11 height 11
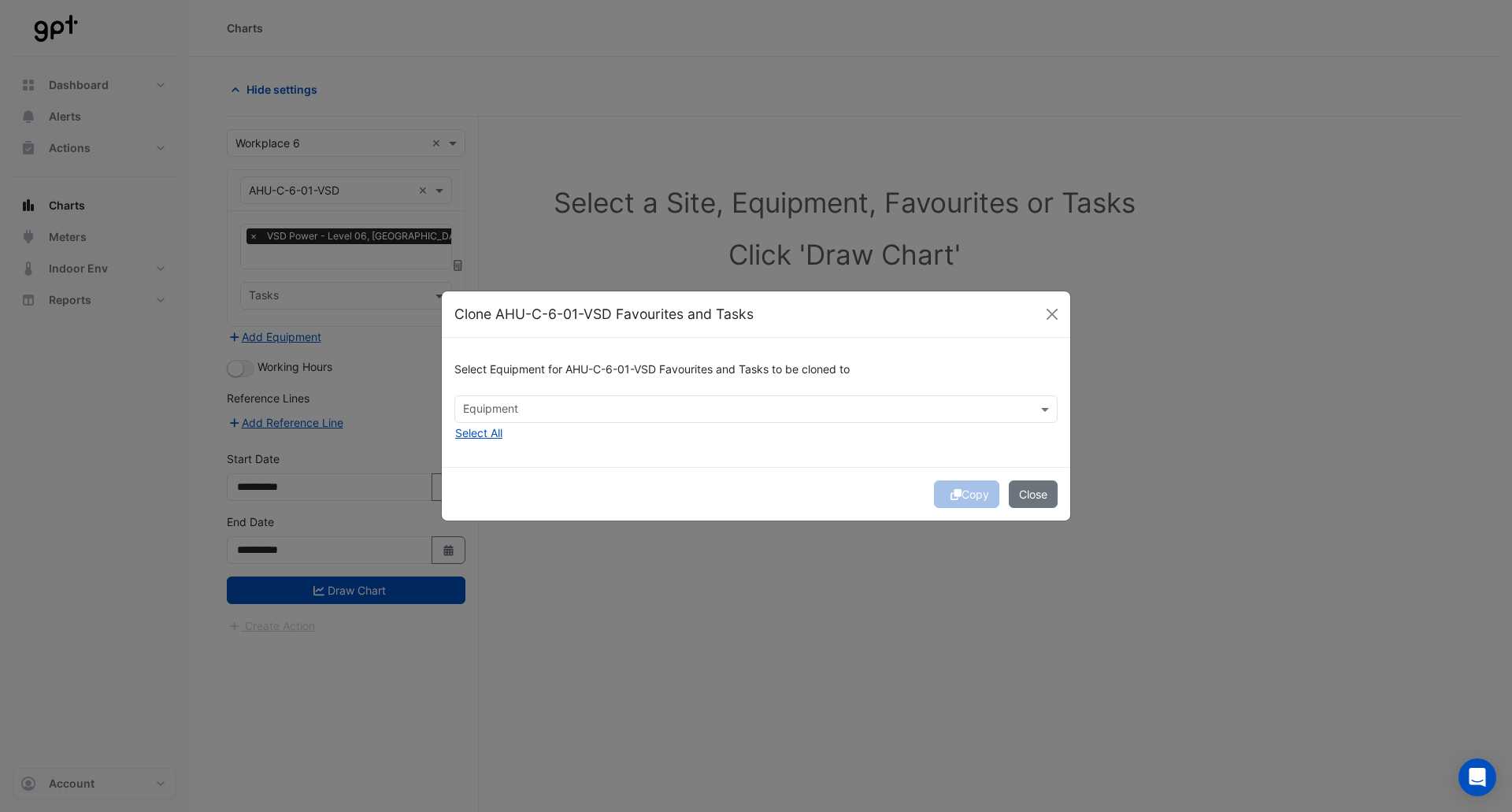
click at [620, 413] on input "text" at bounding box center [747, 410] width 568 height 17
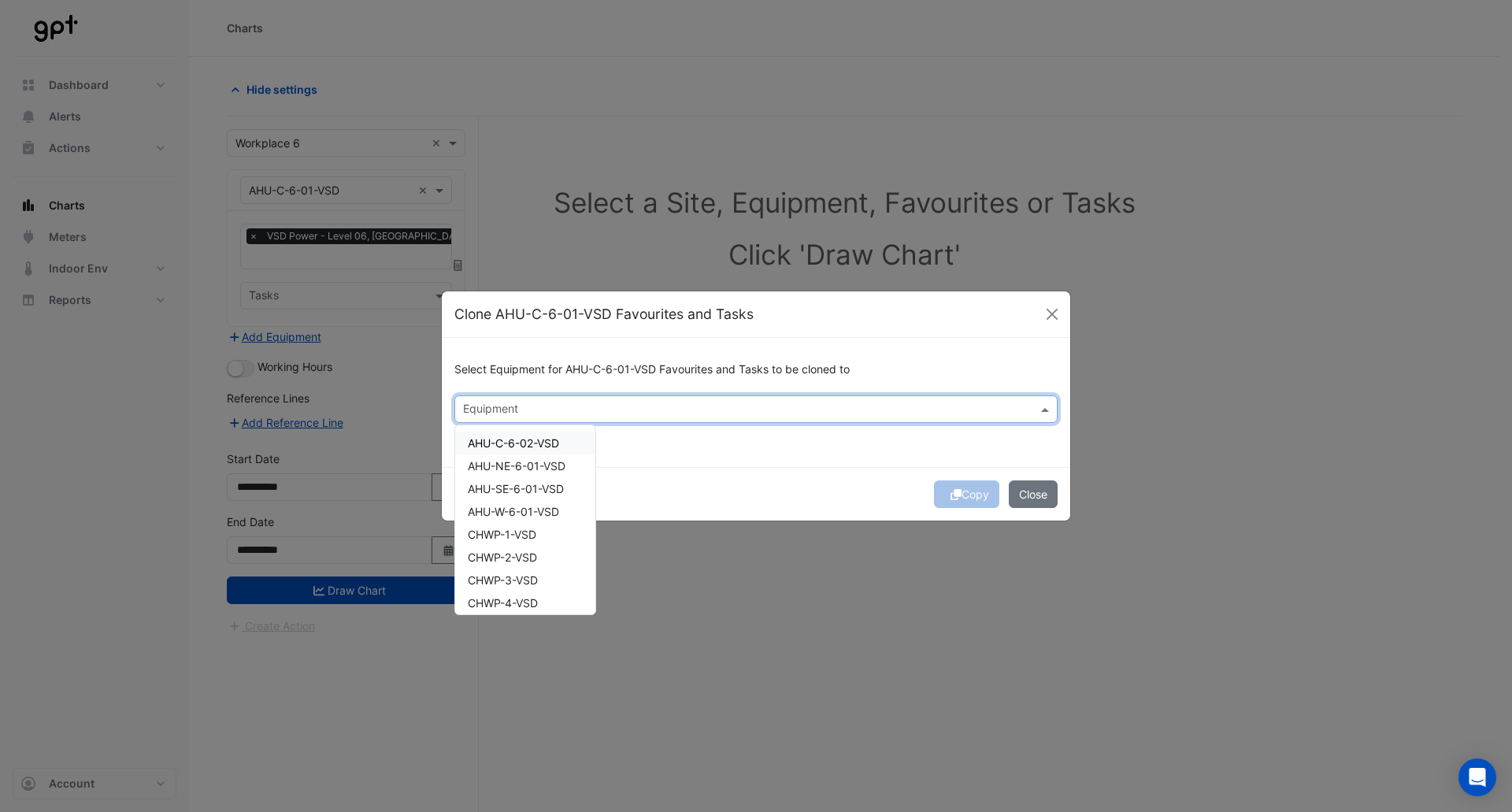
drag, startPoint x: 738, startPoint y: 452, endPoint x: 706, endPoint y: 450, distance: 32.1
click at [731, 450] on div "Select Equipment for AHU-C-6-01-VSD Favourites and Tasks to be cloned to Equipm…" at bounding box center [756, 402] width 629 height 128
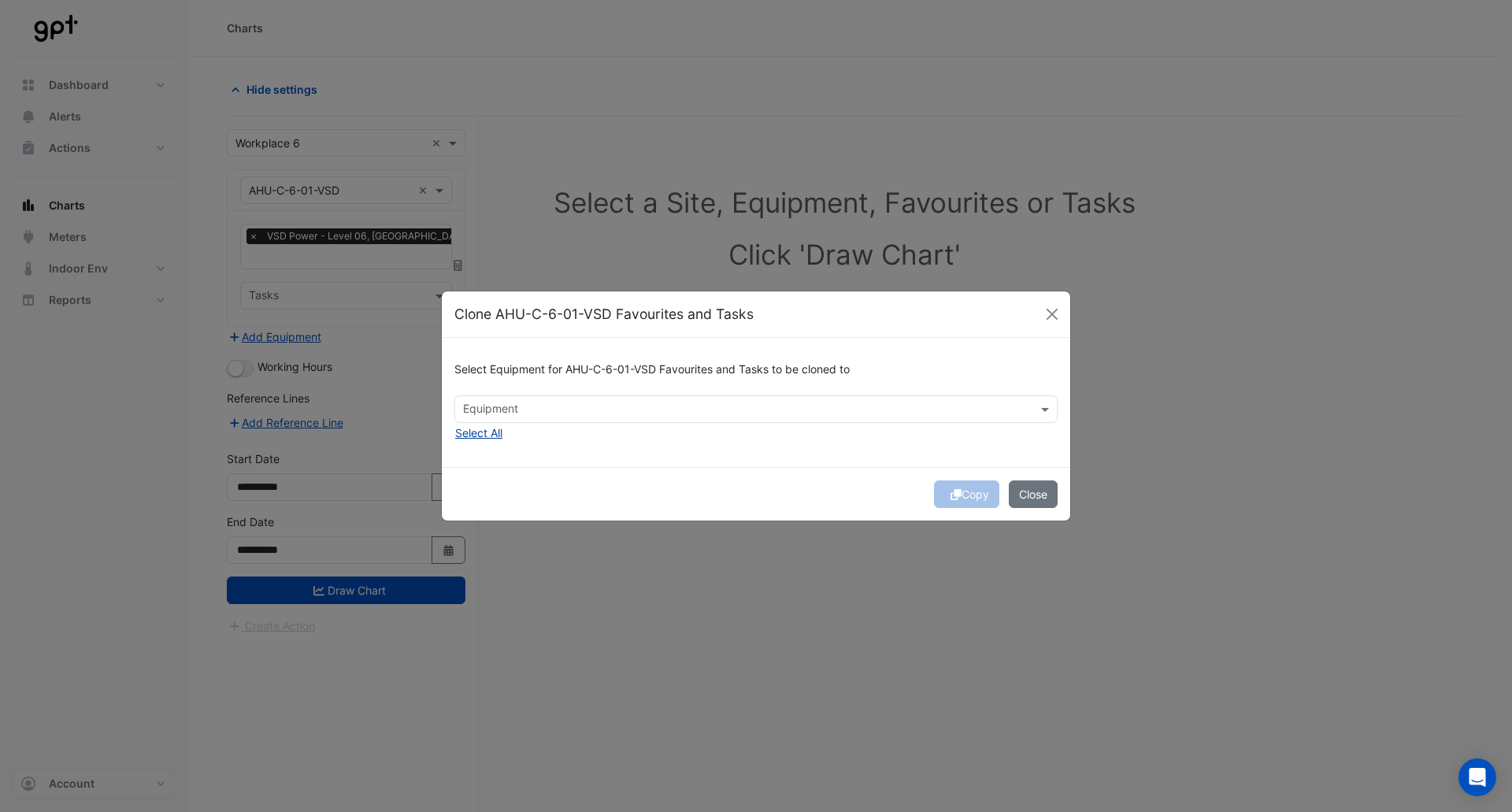
click at [495, 437] on button "Select All" at bounding box center [479, 432] width 49 height 18
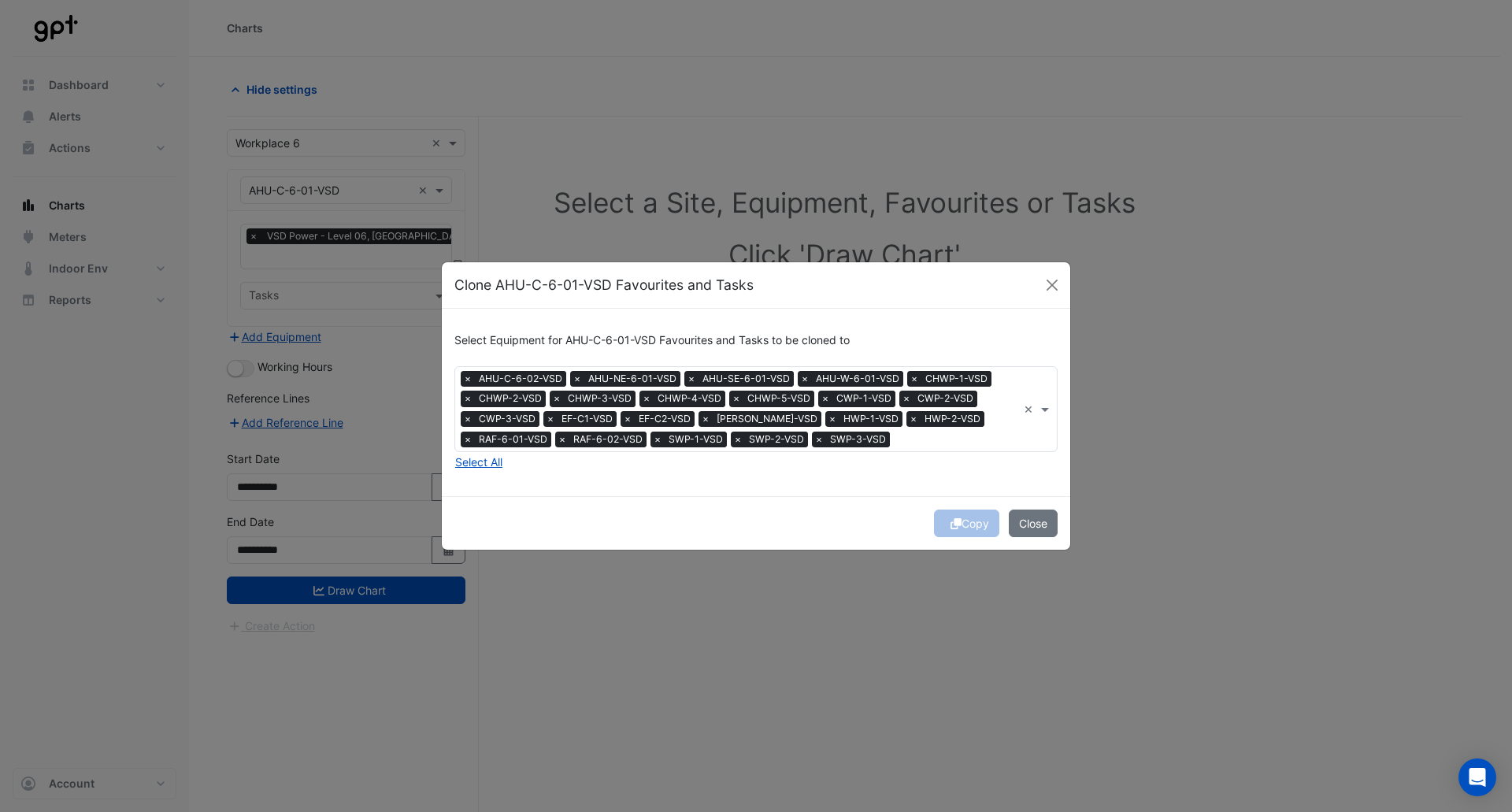
click at [701, 493] on div "Select Equipment for AHU-C-6-01-VSD Favourites and Tasks to be cloned to Equipm…" at bounding box center [756, 402] width 629 height 187
click at [951, 519] on icon "submit" at bounding box center [956, 523] width 11 height 11
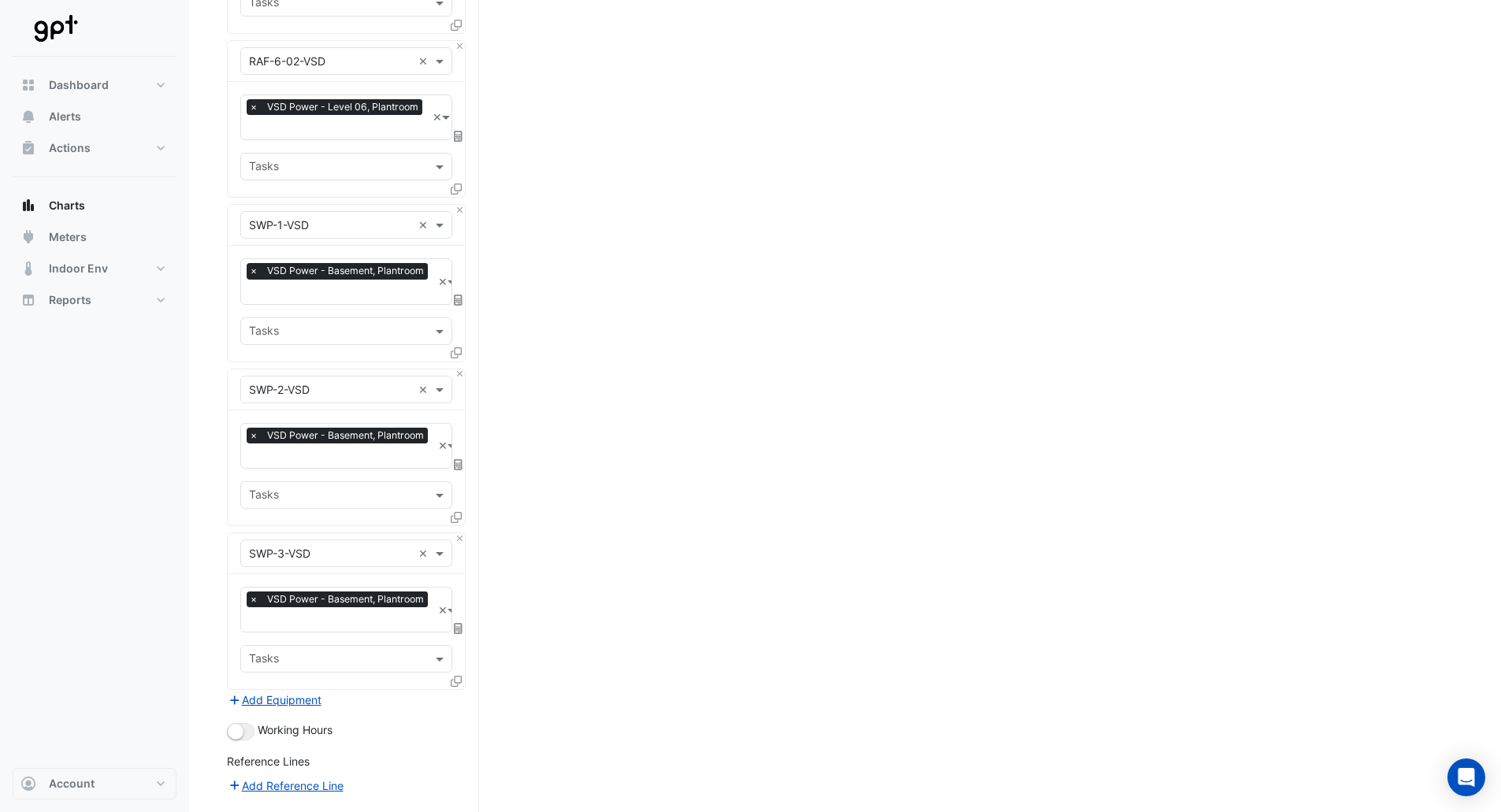
scroll to position [3392, 0]
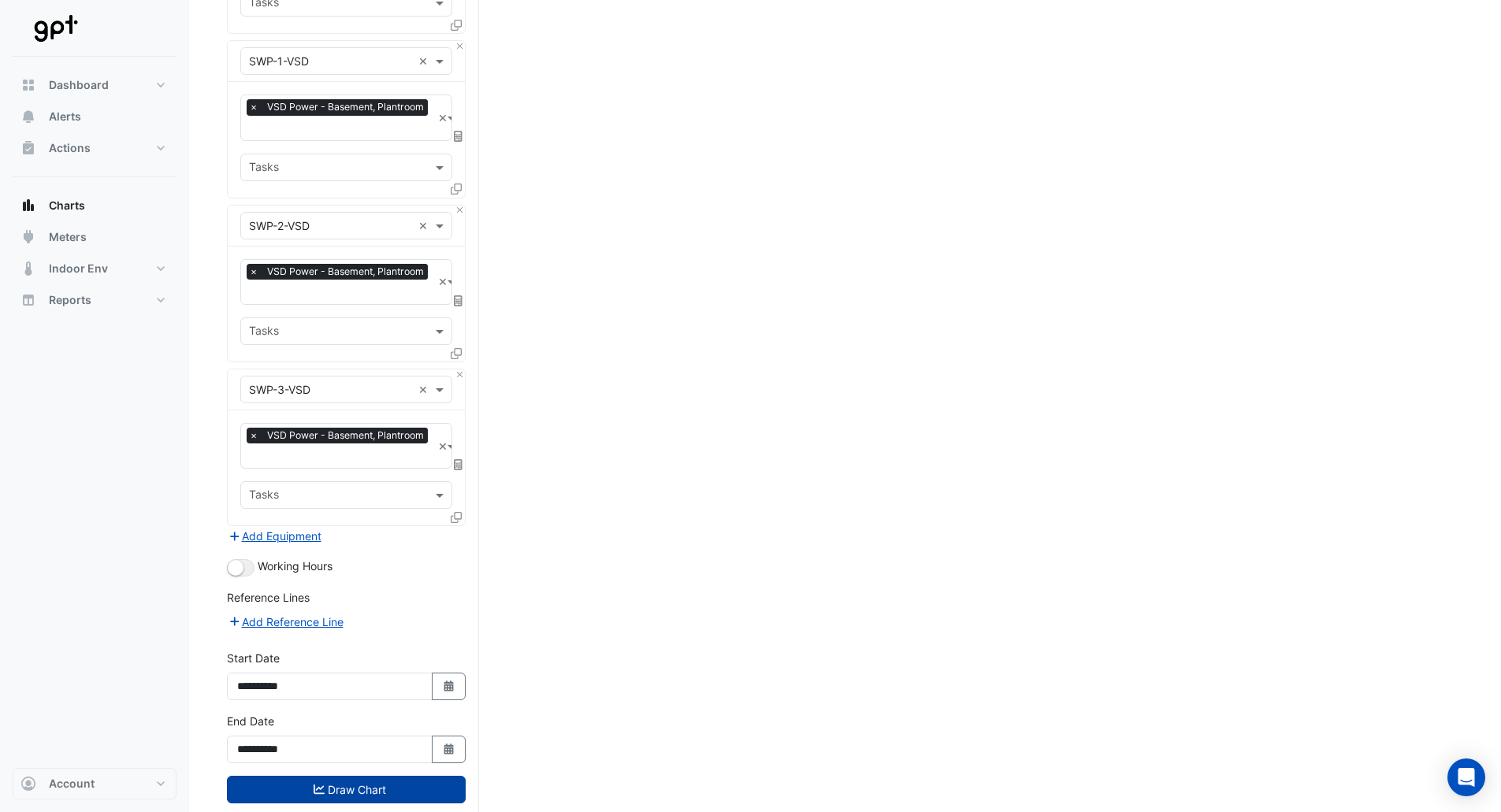
click at [341, 775] on button "Draw Chart" at bounding box center [346, 789] width 239 height 28
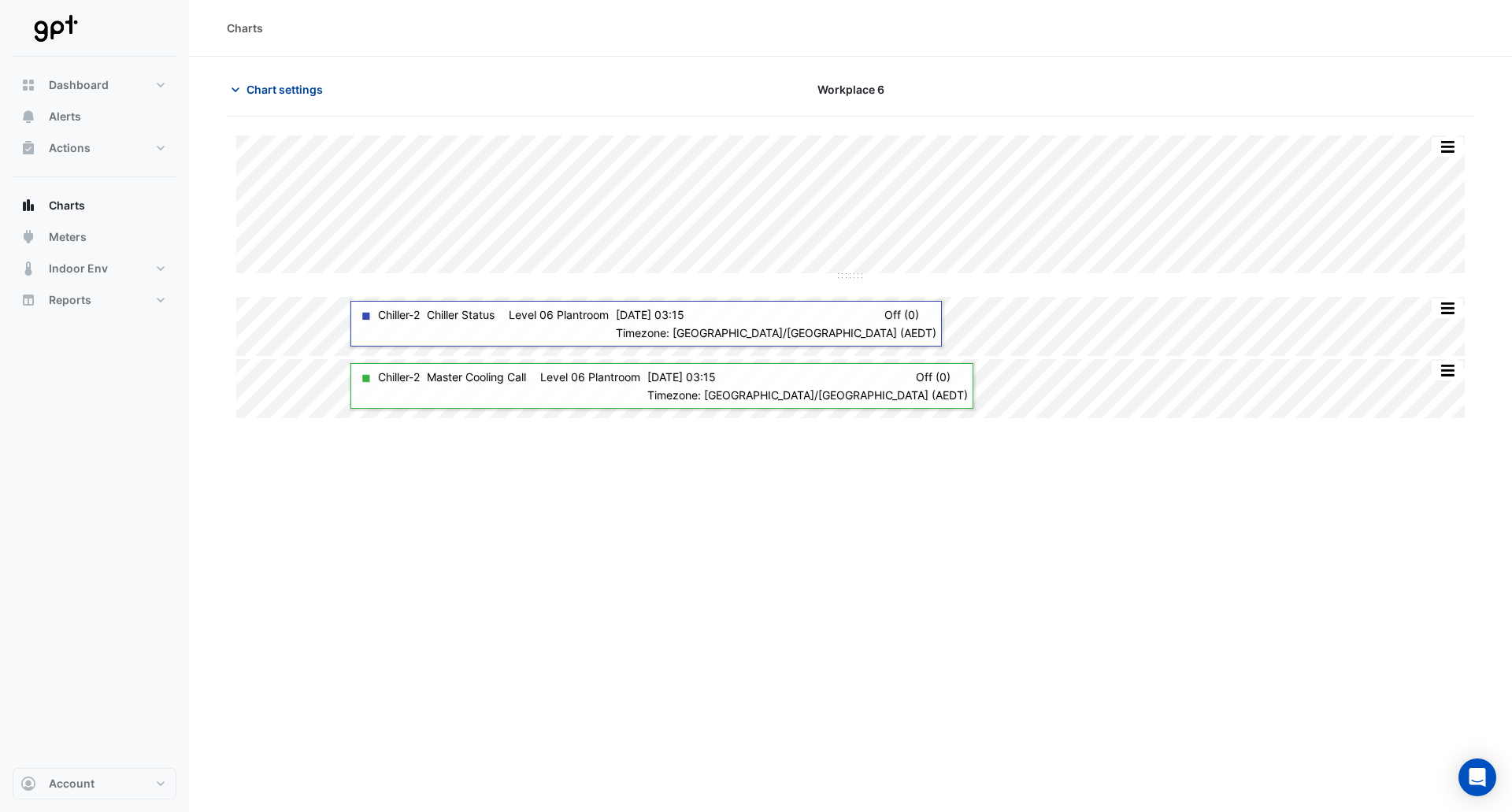
click at [302, 91] on span "Chart settings" at bounding box center [285, 89] width 77 height 17
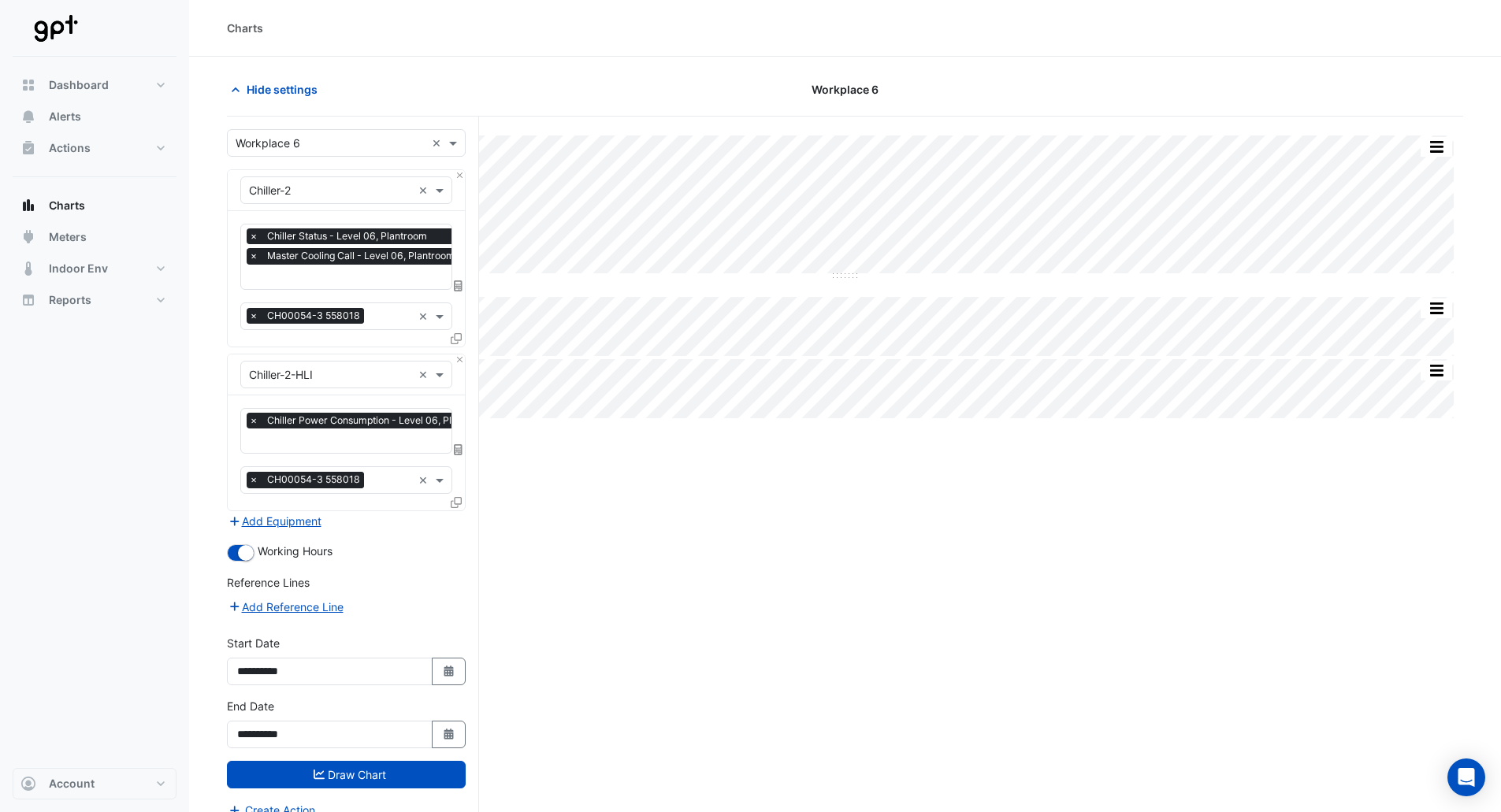
click at [815, 666] on div "Split by Equip Split All Split None Print Save as JPEG Save as PNG Pivot Data T…" at bounding box center [845, 494] width 1236 height 755
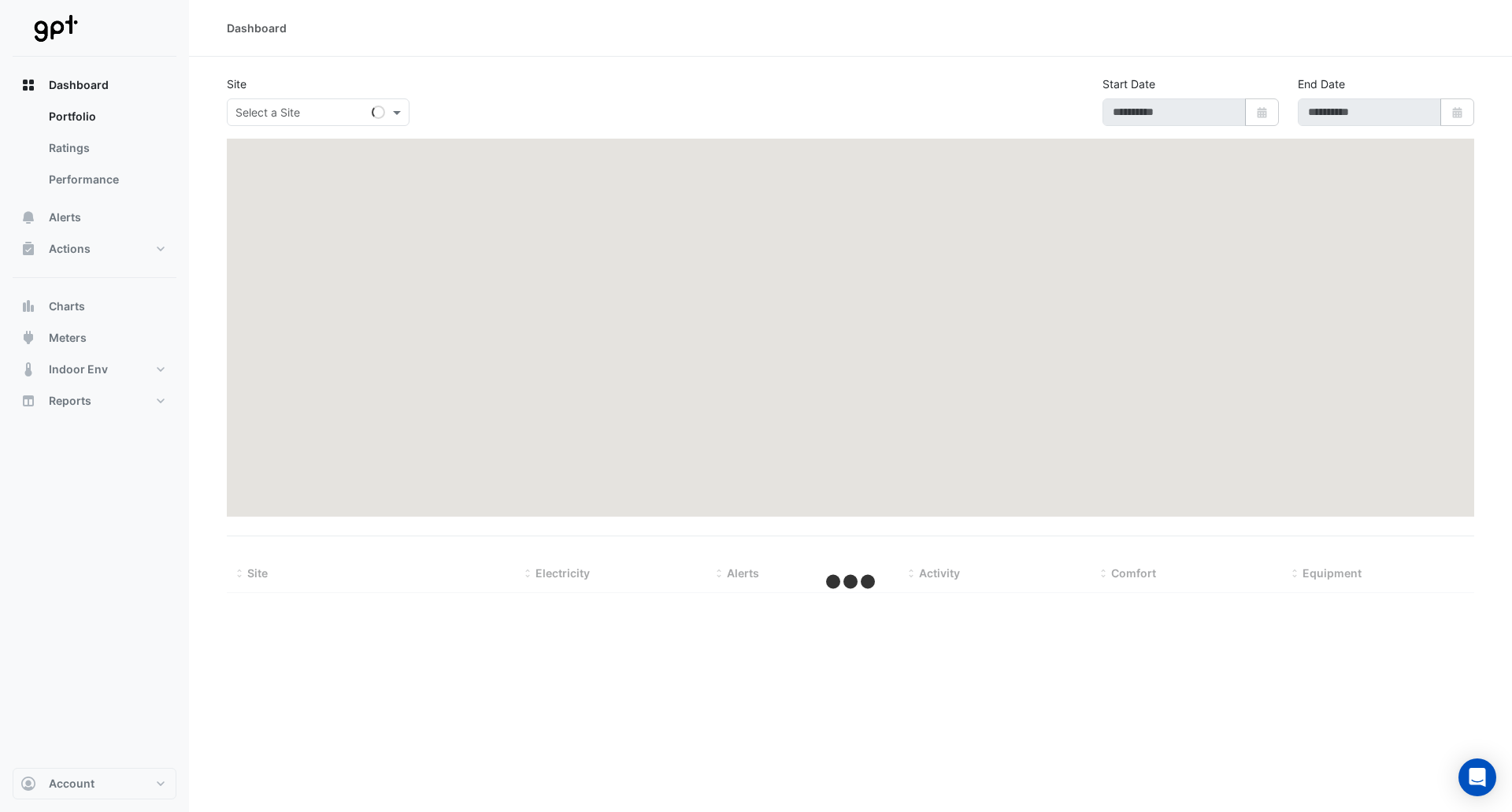
type input "**********"
select select "**"
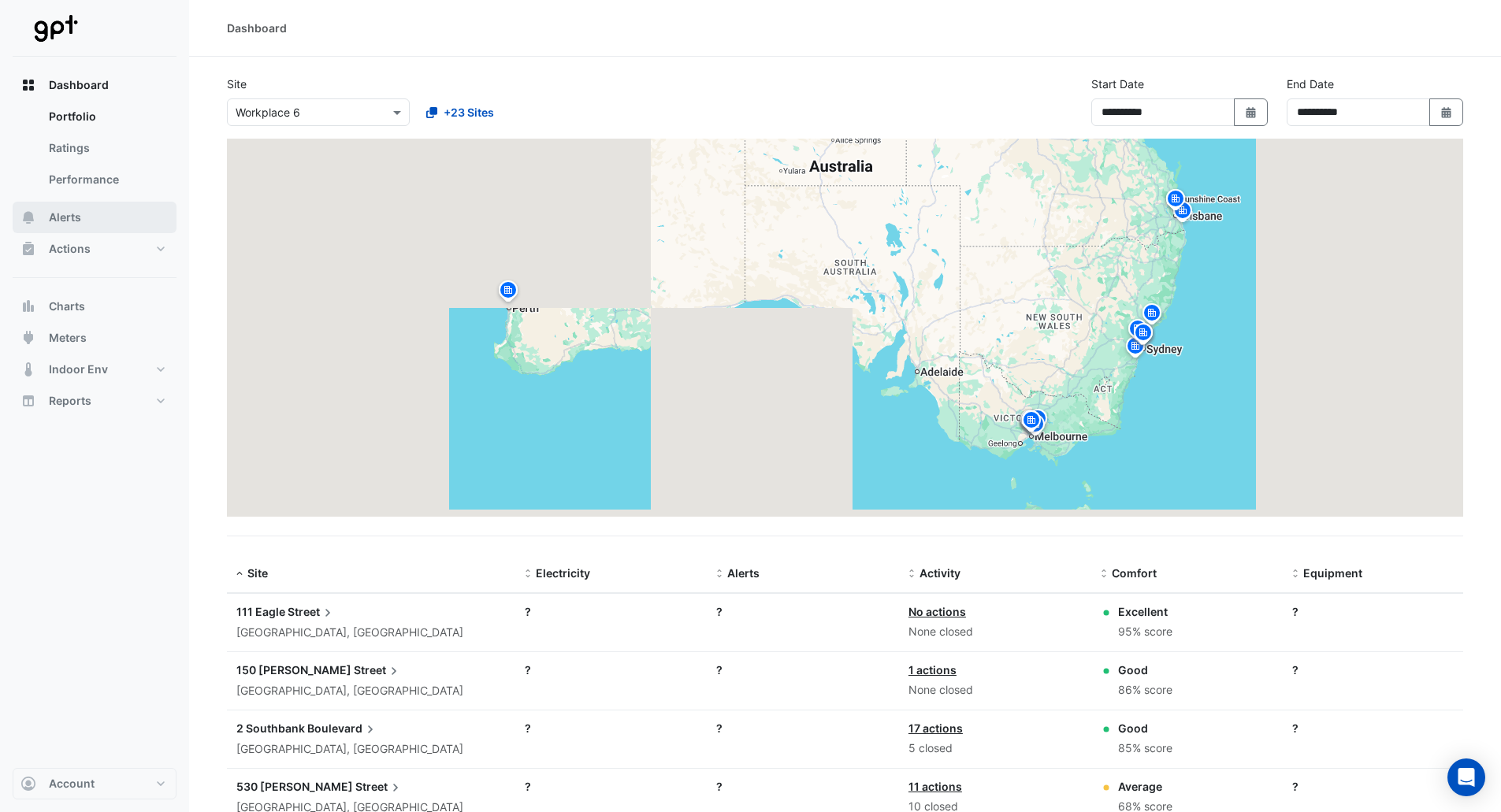
click at [58, 216] on span "Alerts" at bounding box center [65, 217] width 32 height 16
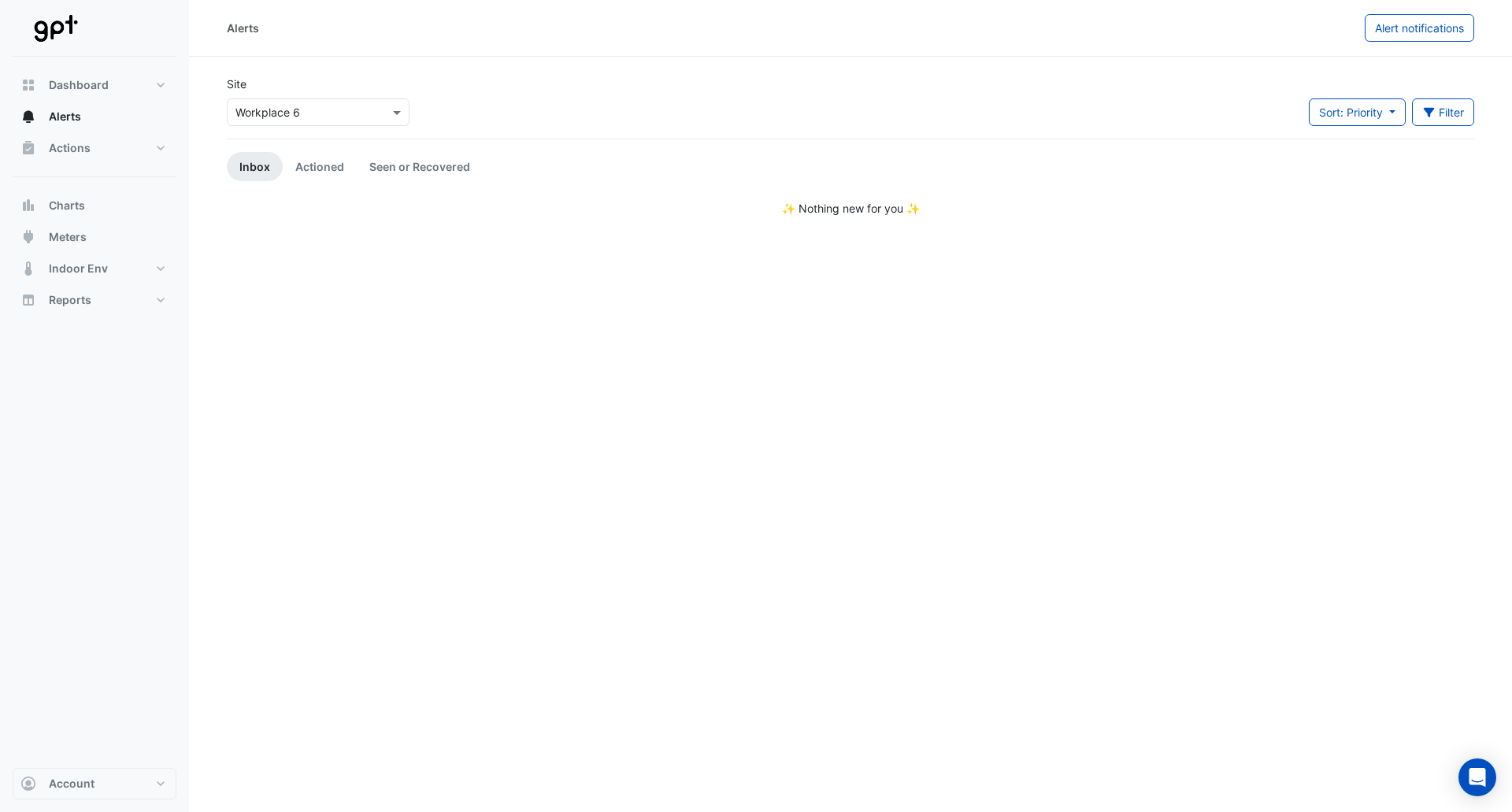
click at [295, 116] on input "text" at bounding box center [302, 113] width 134 height 17
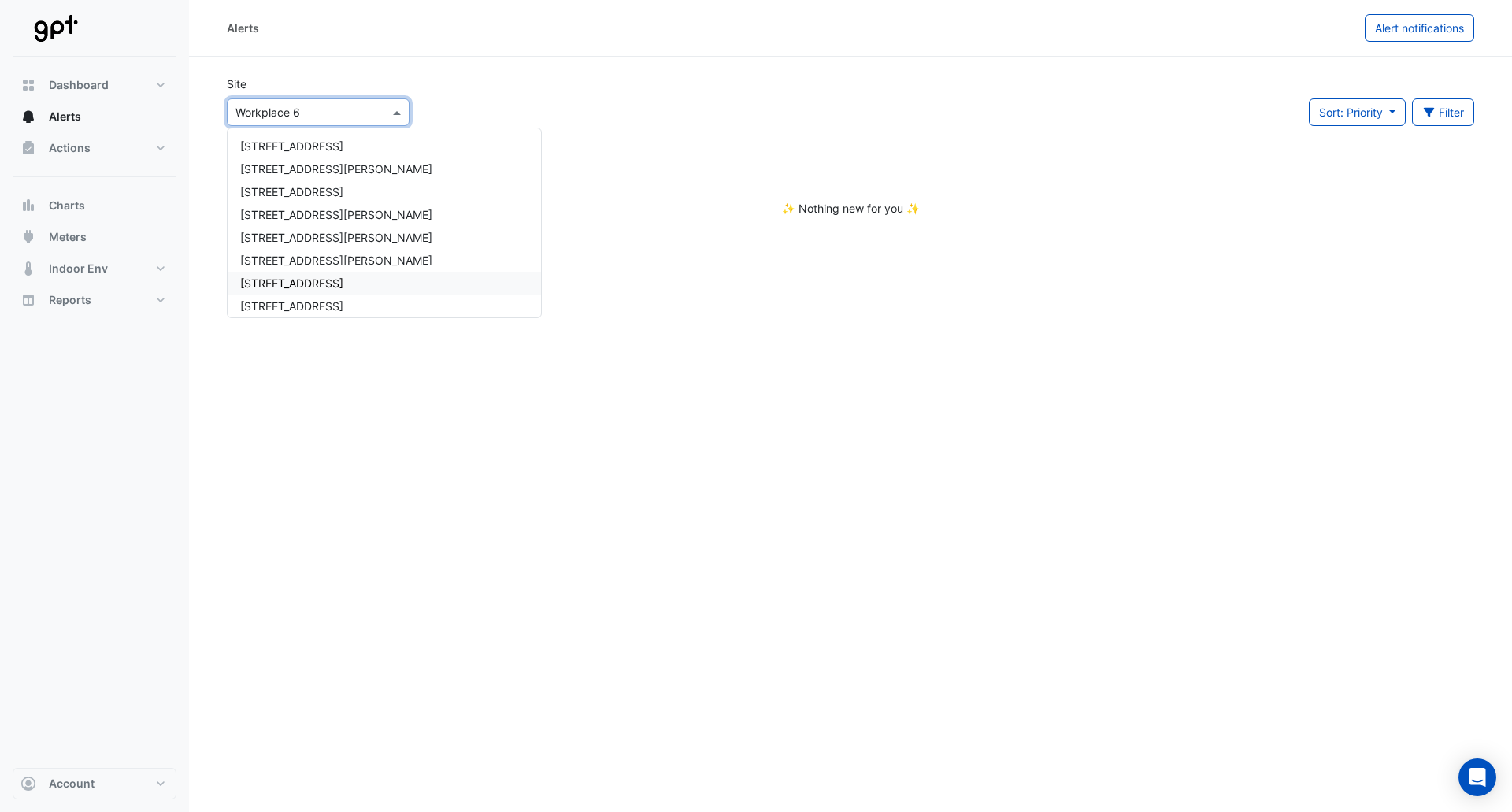
click at [312, 275] on div "7 Macquarie Place" at bounding box center [384, 283] width 314 height 23
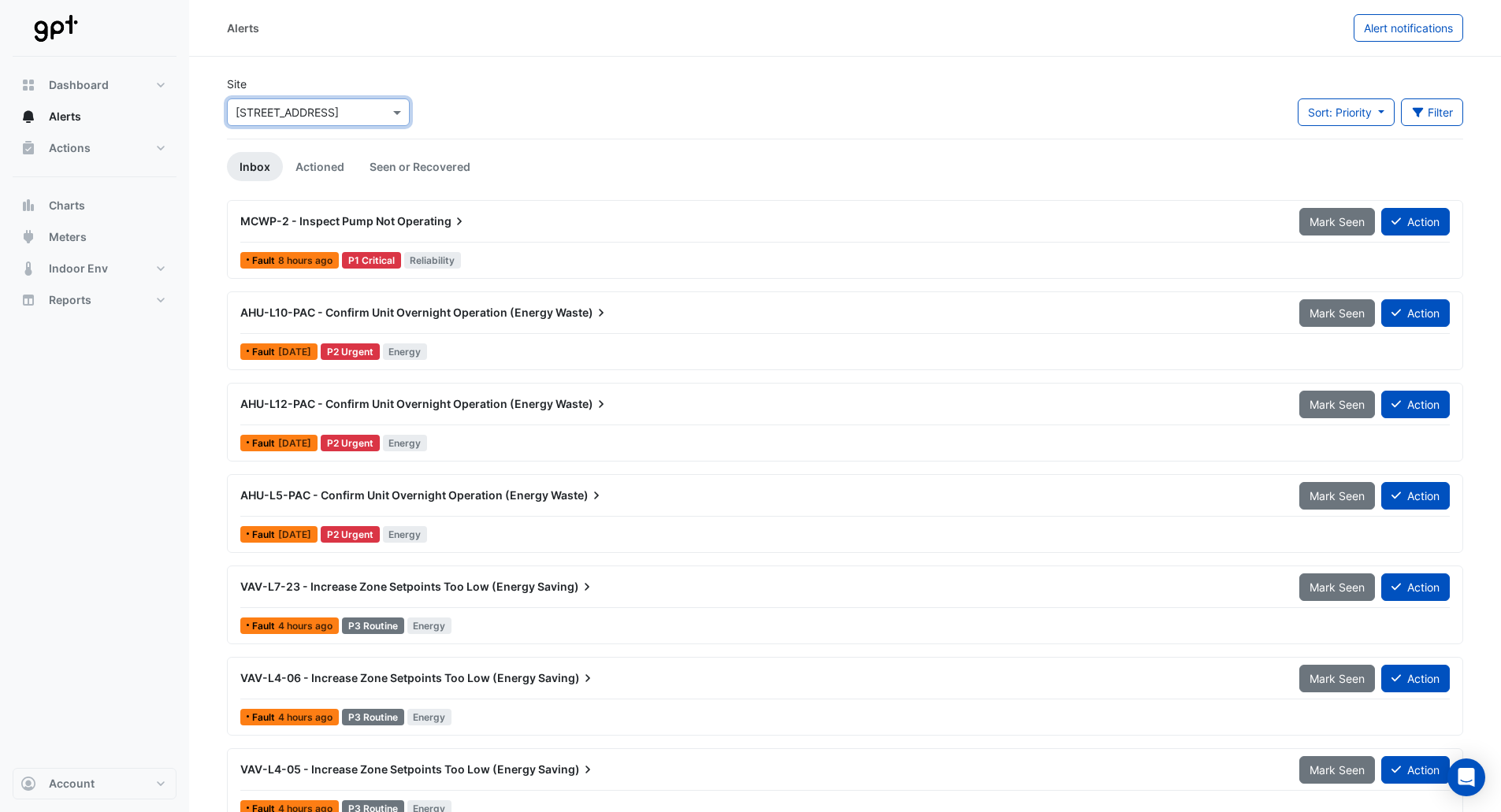
click at [556, 238] on div "MCWP-2 - Inspect Pump Not Operating Mark Seen Action" at bounding box center [845, 225] width 1209 height 36
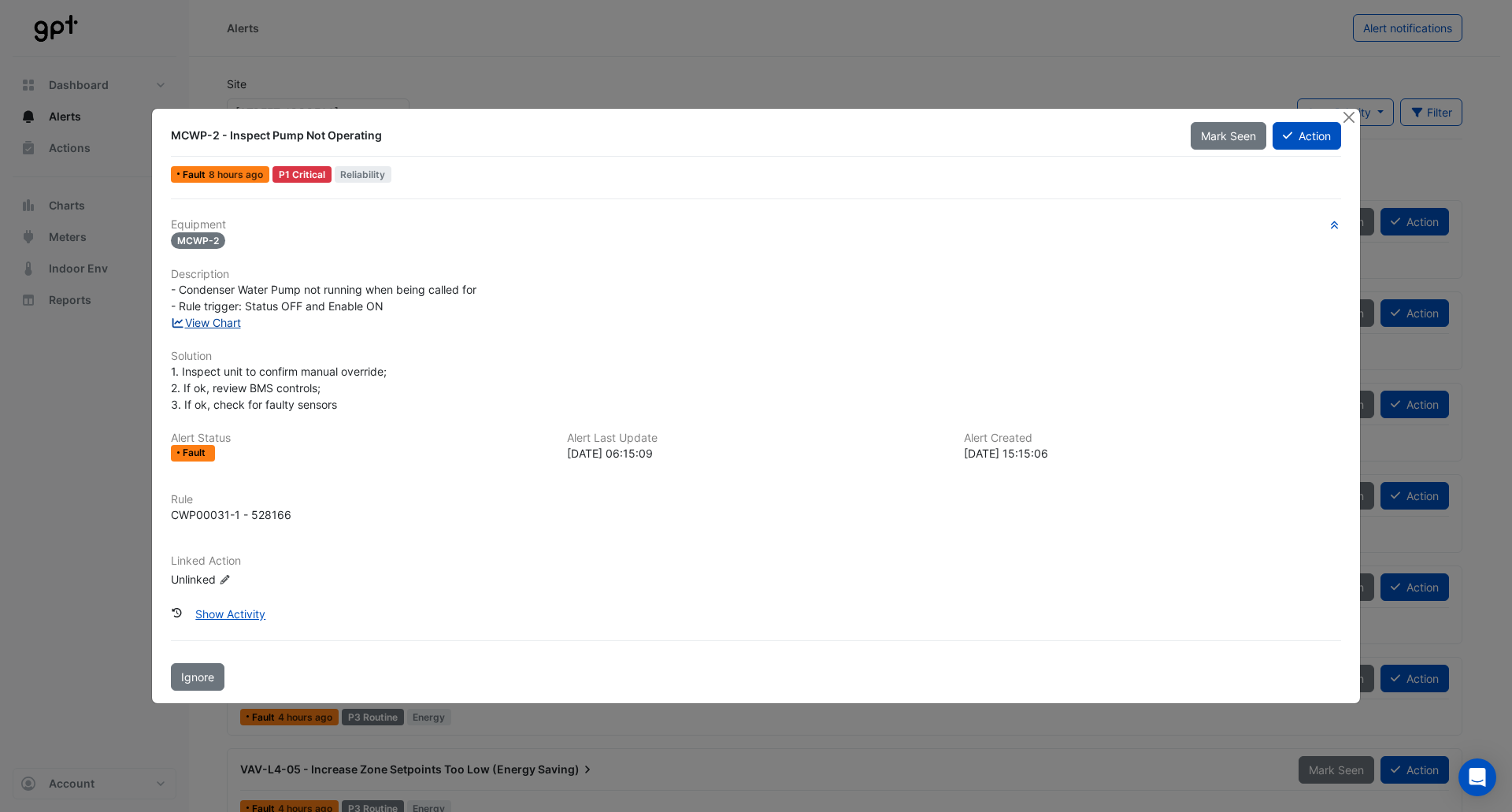
click at [229, 321] on link "View Chart" at bounding box center [206, 322] width 70 height 13
click at [1352, 117] on button "Close" at bounding box center [1349, 117] width 17 height 17
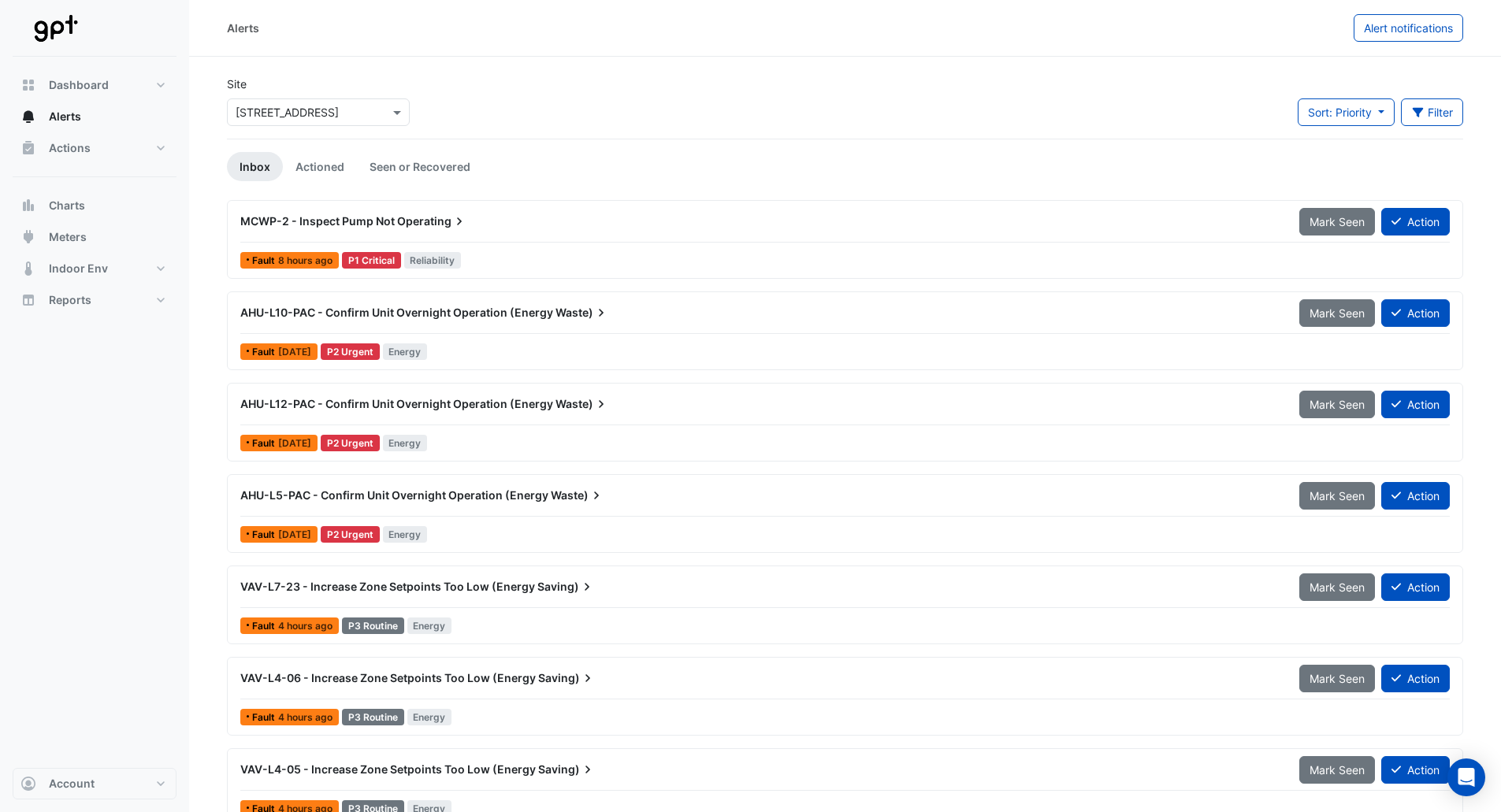
click at [690, 490] on div "AHU-L5-PAC - Confirm Unit Overnight Operation (Energy Waste)" at bounding box center [760, 496] width 1040 height 16
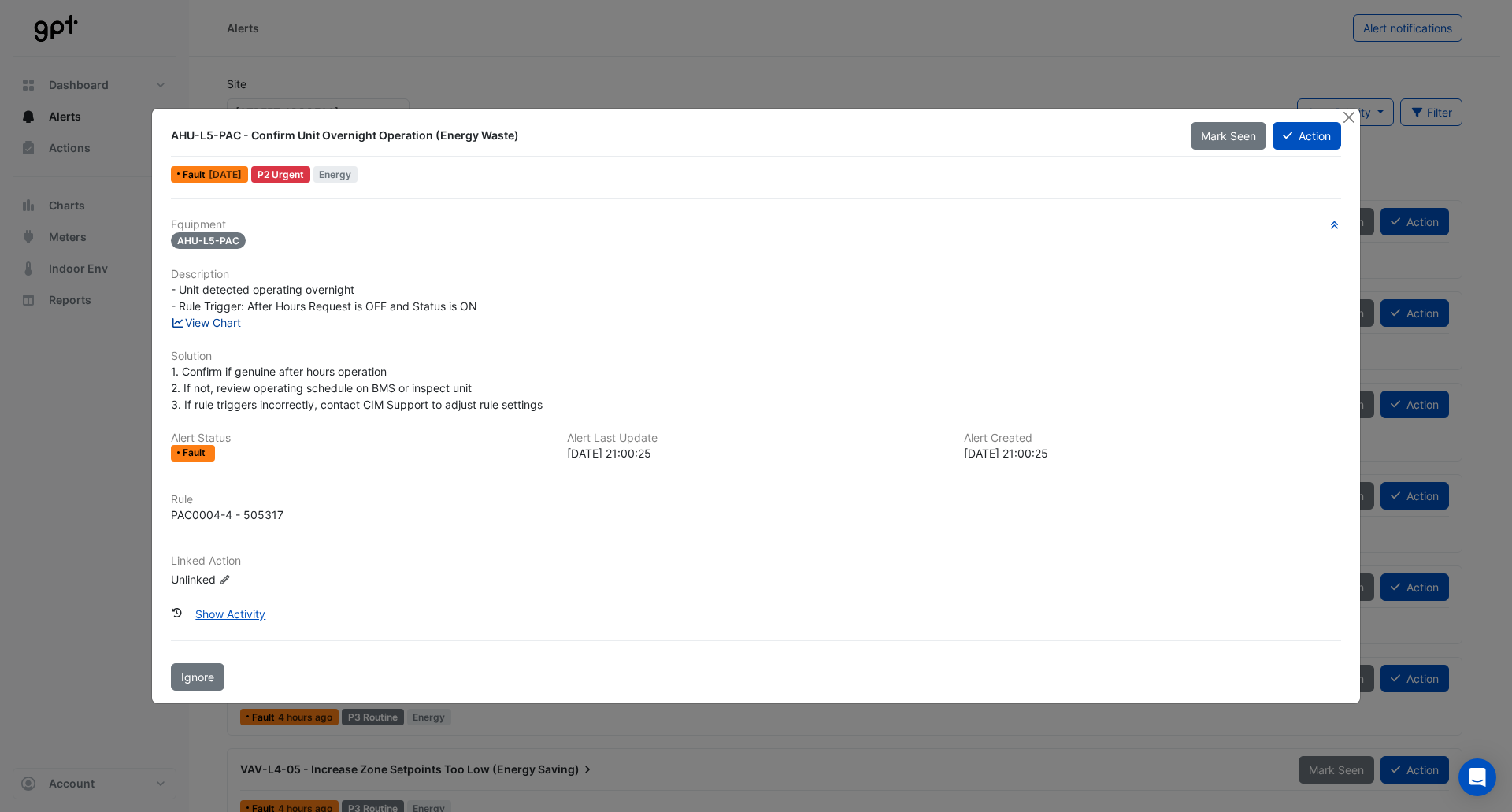
click at [220, 326] on link "View Chart" at bounding box center [206, 322] width 70 height 13
click at [1346, 116] on button "Close" at bounding box center [1349, 117] width 17 height 17
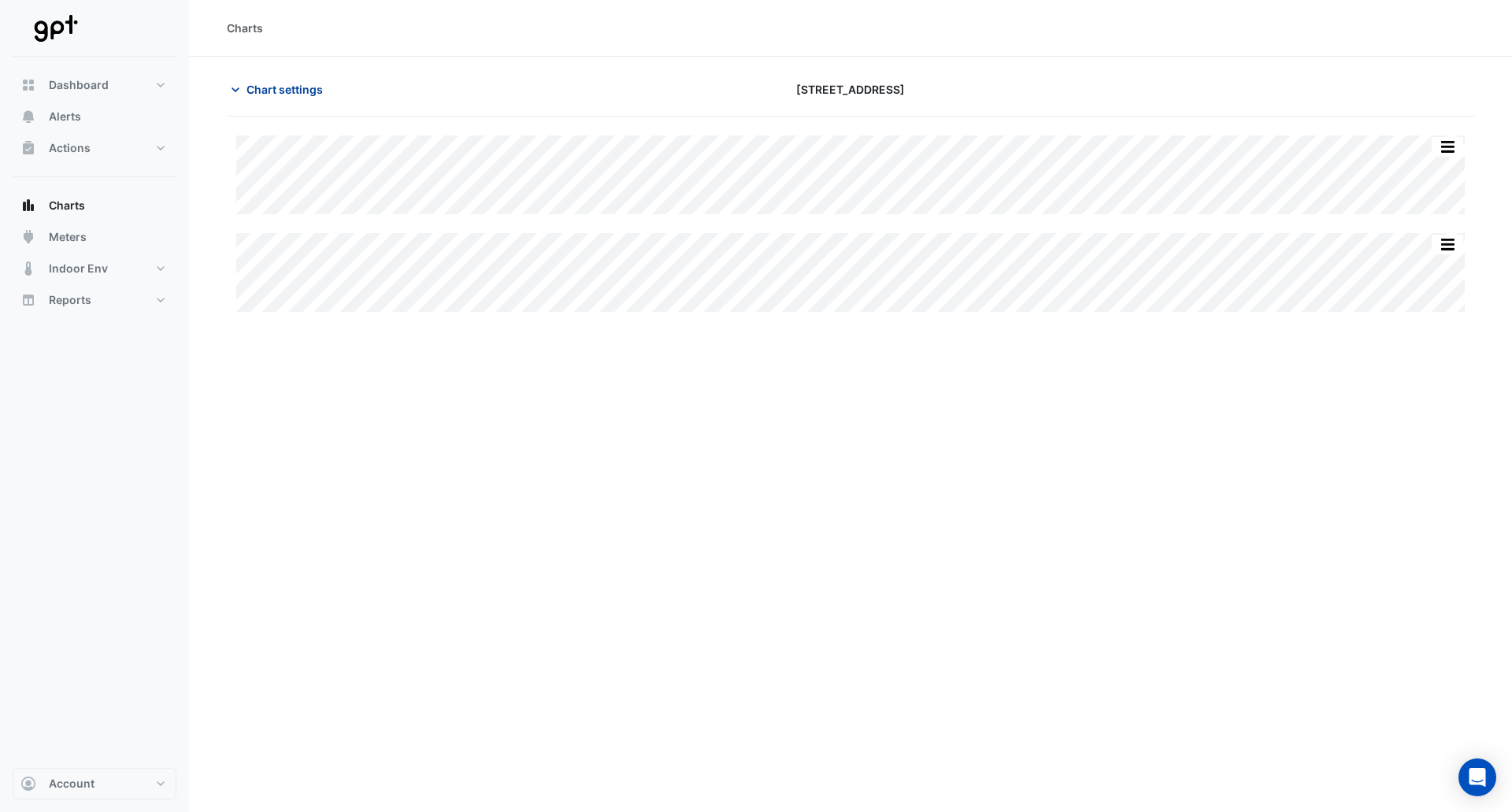
click at [295, 88] on span "Chart settings" at bounding box center [285, 89] width 77 height 17
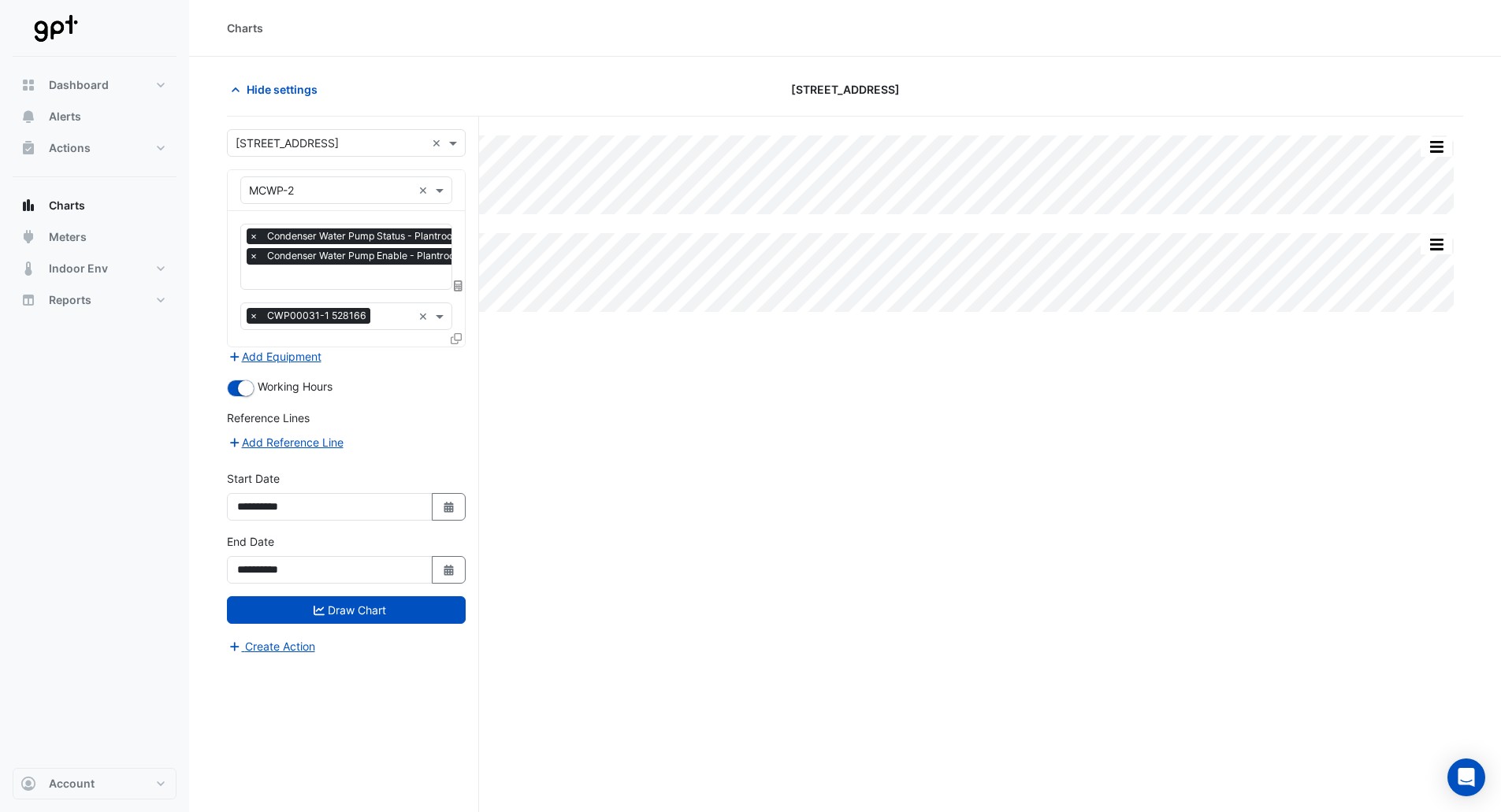
click at [349, 283] on input "text" at bounding box center [385, 278] width 274 height 17
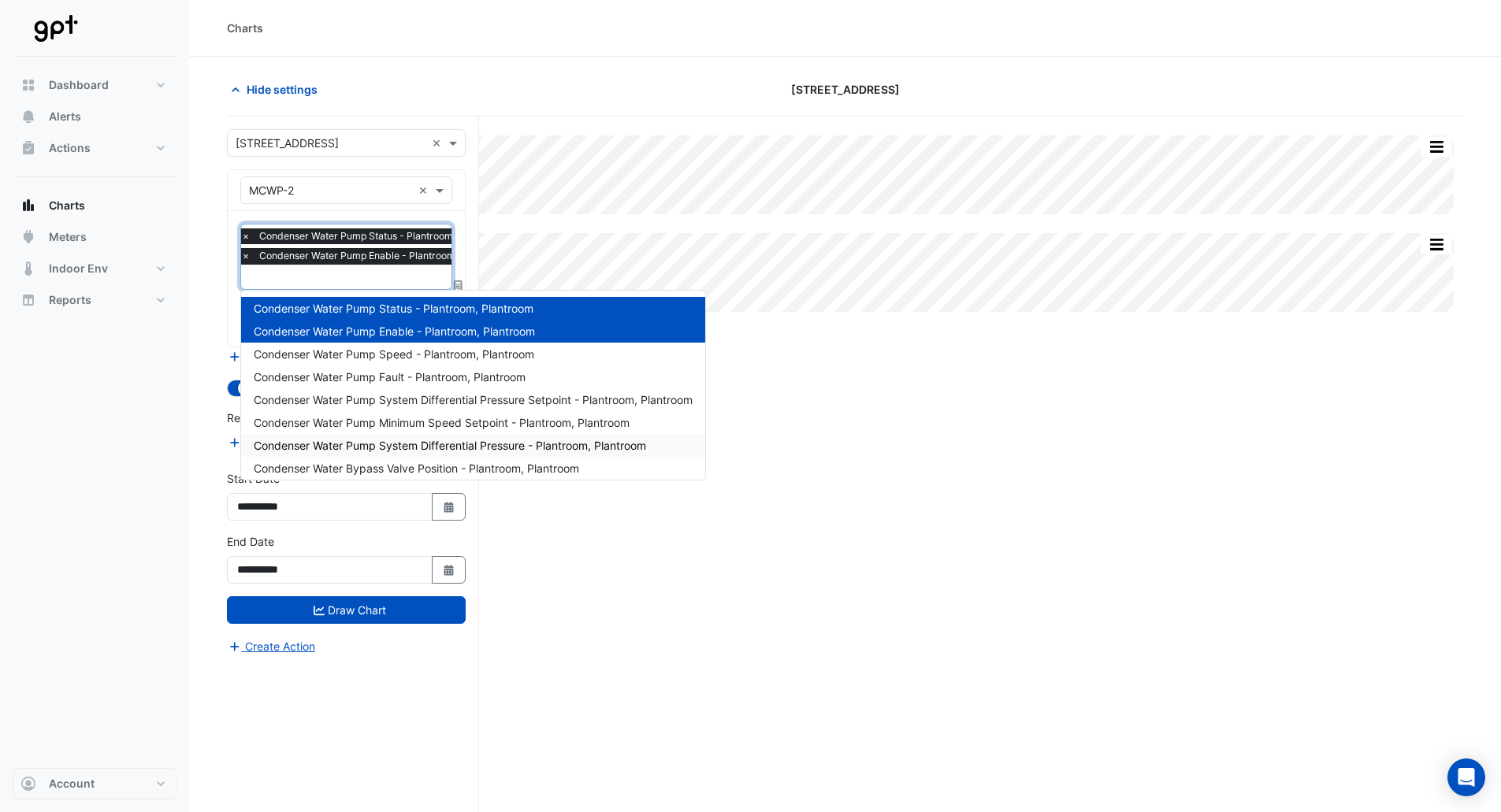
click at [416, 443] on span "Condenser Water Pump System Differential Pressure - Plantroom, Plantroom" at bounding box center [450, 445] width 392 height 13
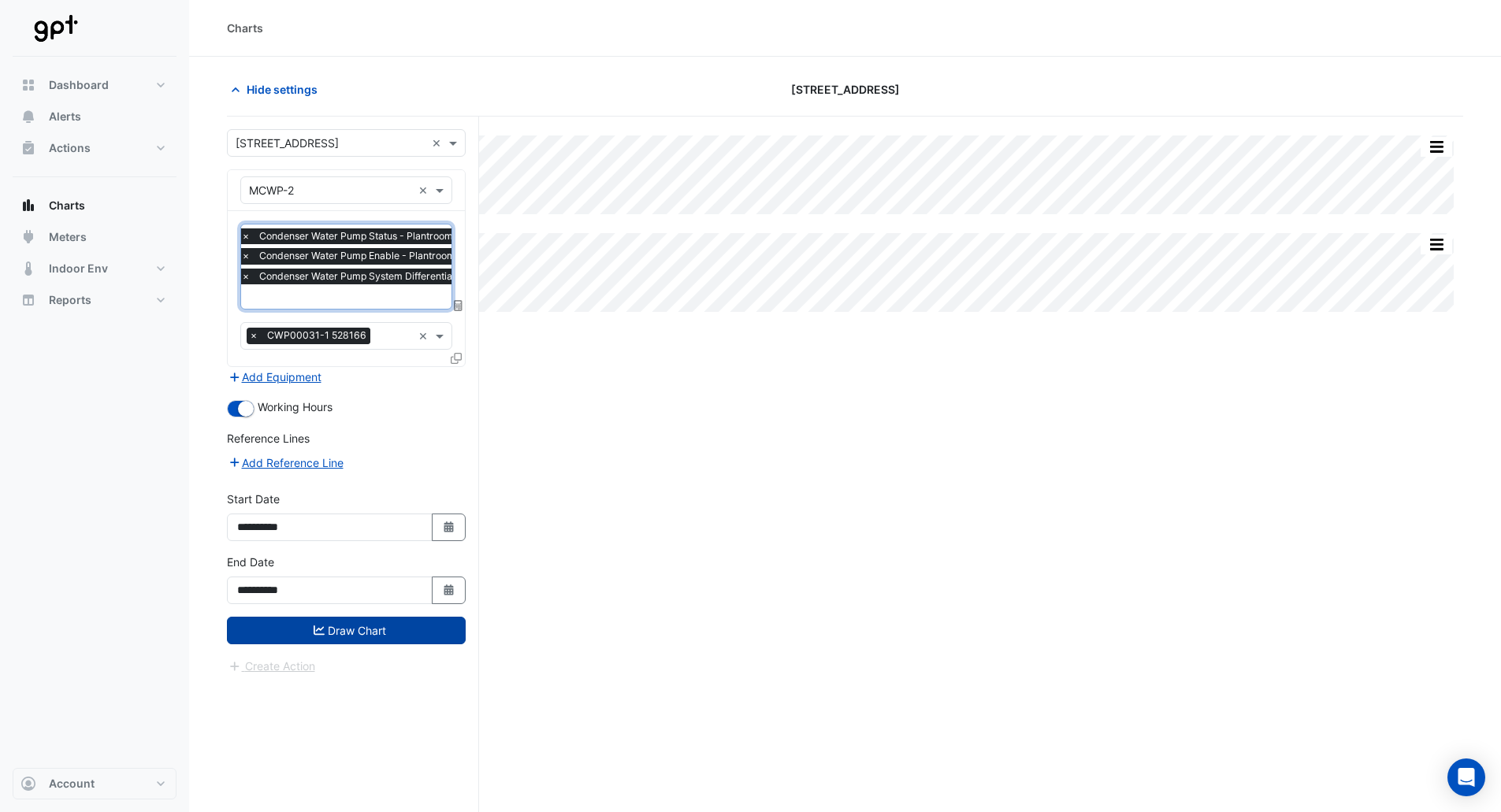
click at [398, 631] on button "Draw Chart" at bounding box center [346, 630] width 239 height 28
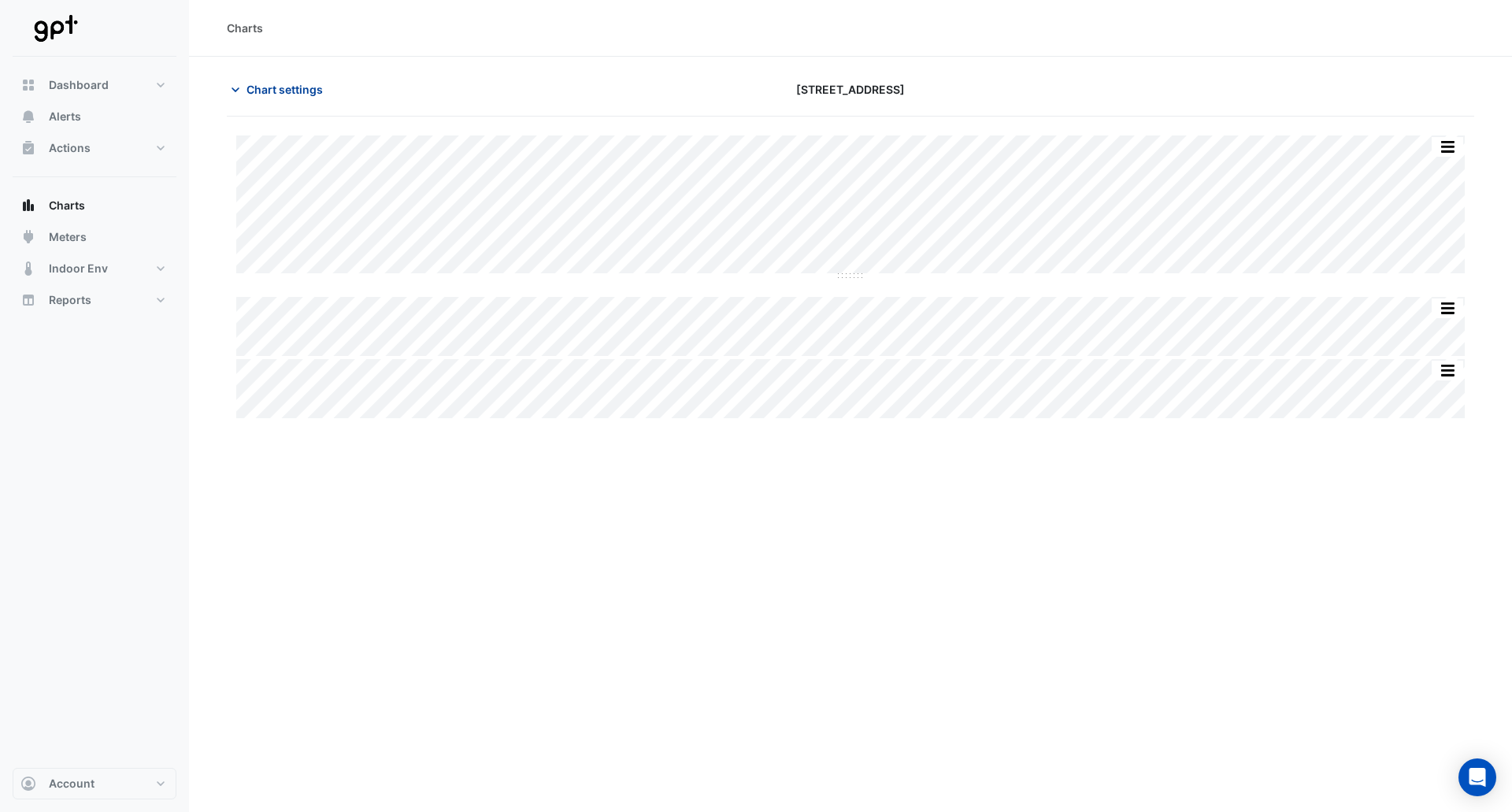
click at [290, 90] on span "Chart settings" at bounding box center [285, 89] width 77 height 17
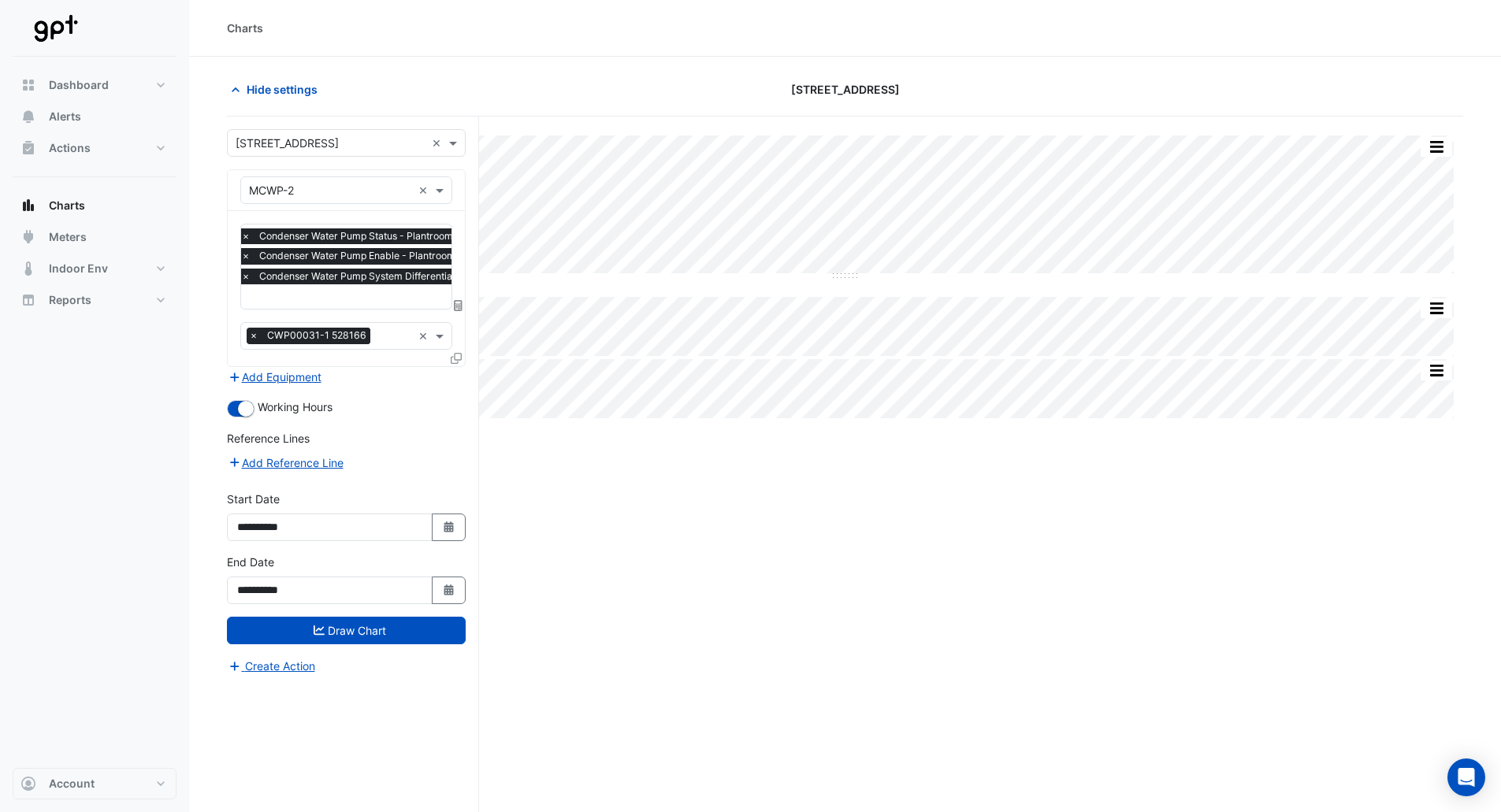
click at [366, 301] on input "text" at bounding box center [426, 298] width 371 height 17
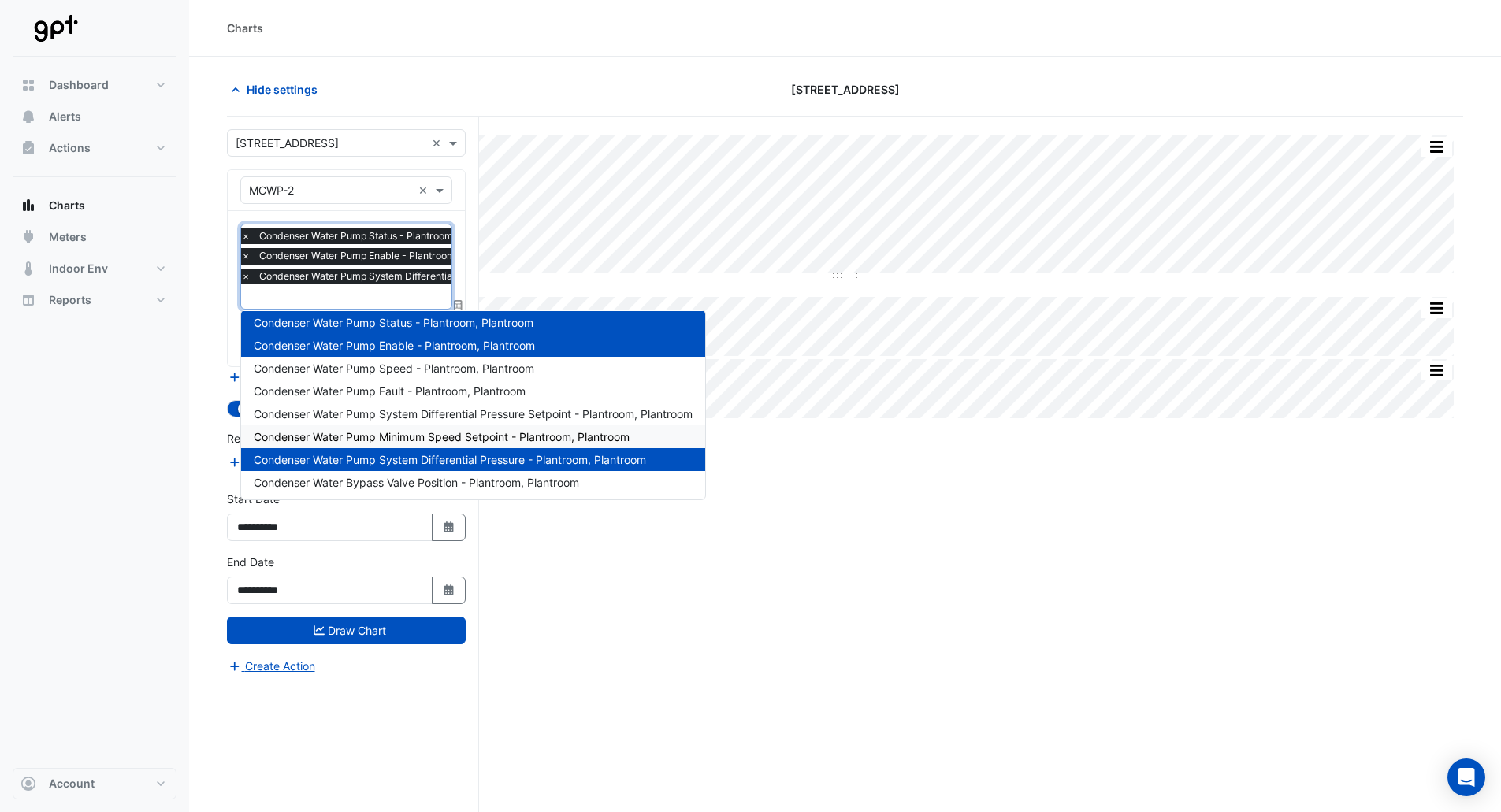
scroll to position [6, 0]
click at [689, 577] on div "Split All Split None Print Save as JPEG Save as PNG Pivot Data Table Export CSV…" at bounding box center [845, 494] width 1236 height 755
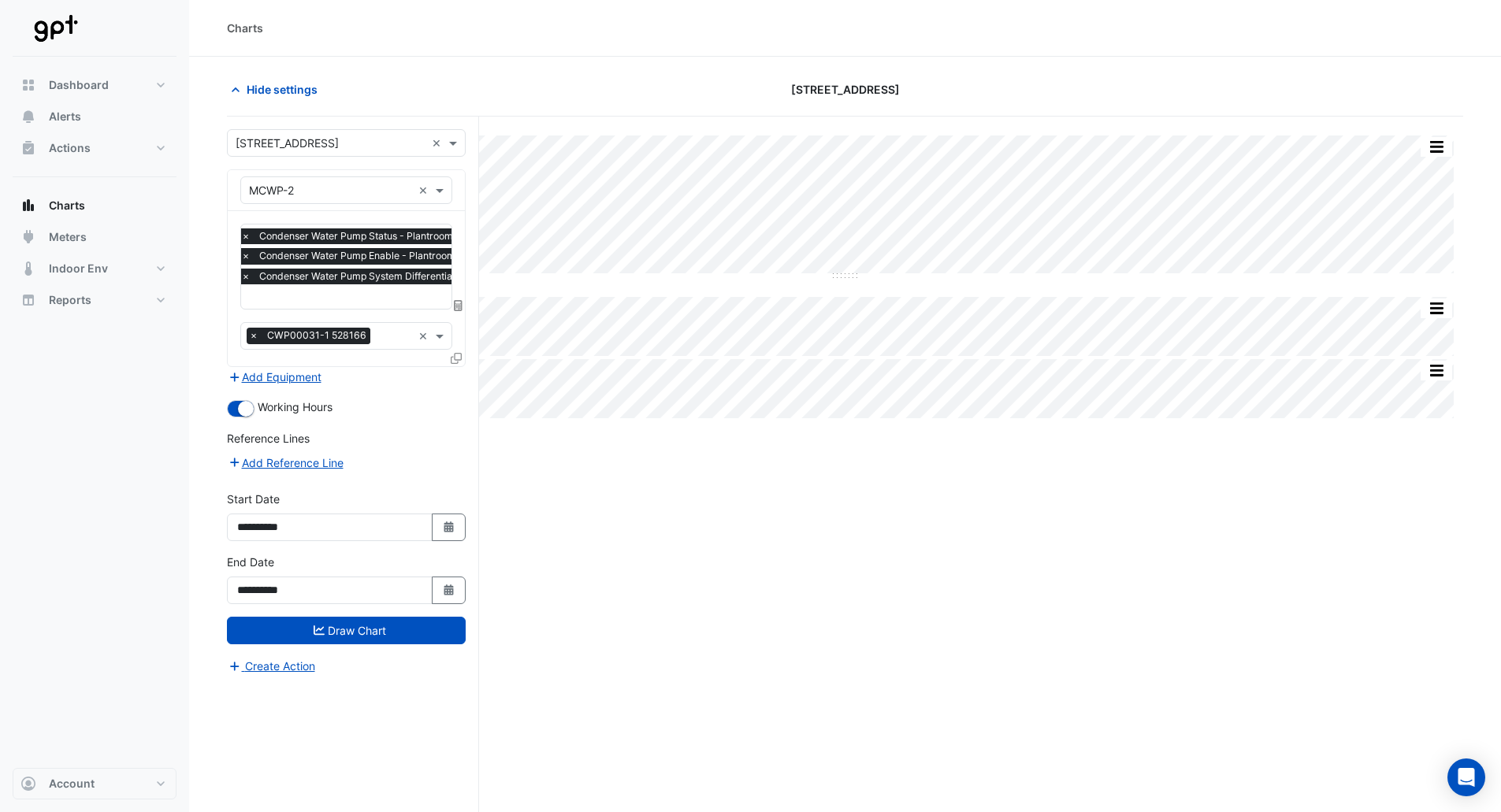
click at [450, 357] on div "Favourites × Condenser Water Pump Status - Plantroom, Plantroom × Condenser Wat…" at bounding box center [346, 289] width 237 height 155
click at [457, 356] on icon at bounding box center [456, 358] width 11 height 11
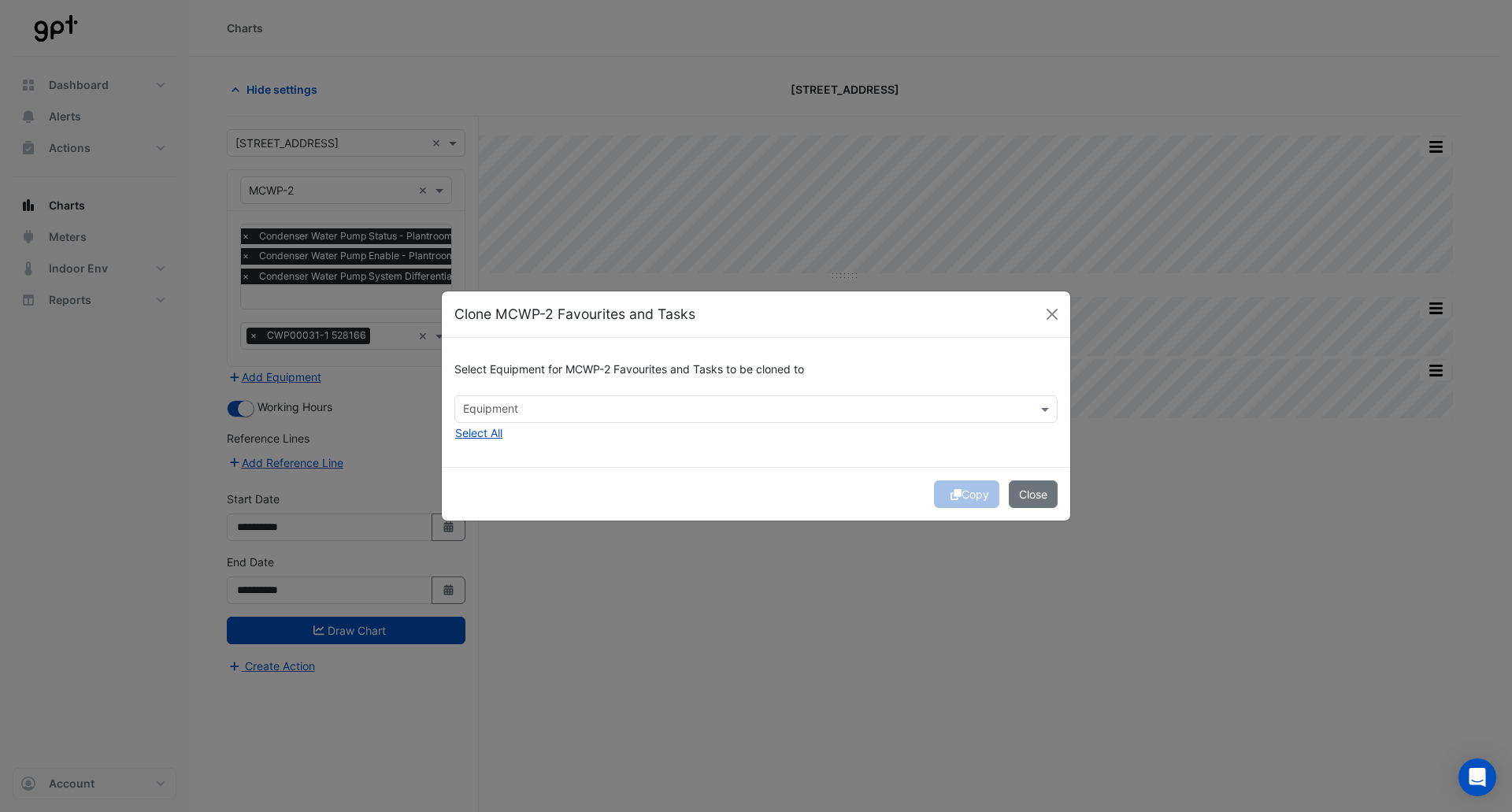
drag, startPoint x: 639, startPoint y: 394, endPoint x: 639, endPoint y: 407, distance: 13.0
click at [639, 395] on div "Select Equipment for MCWP-2 Favourites and Tasks to be cloned to" at bounding box center [756, 373] width 604 height 45
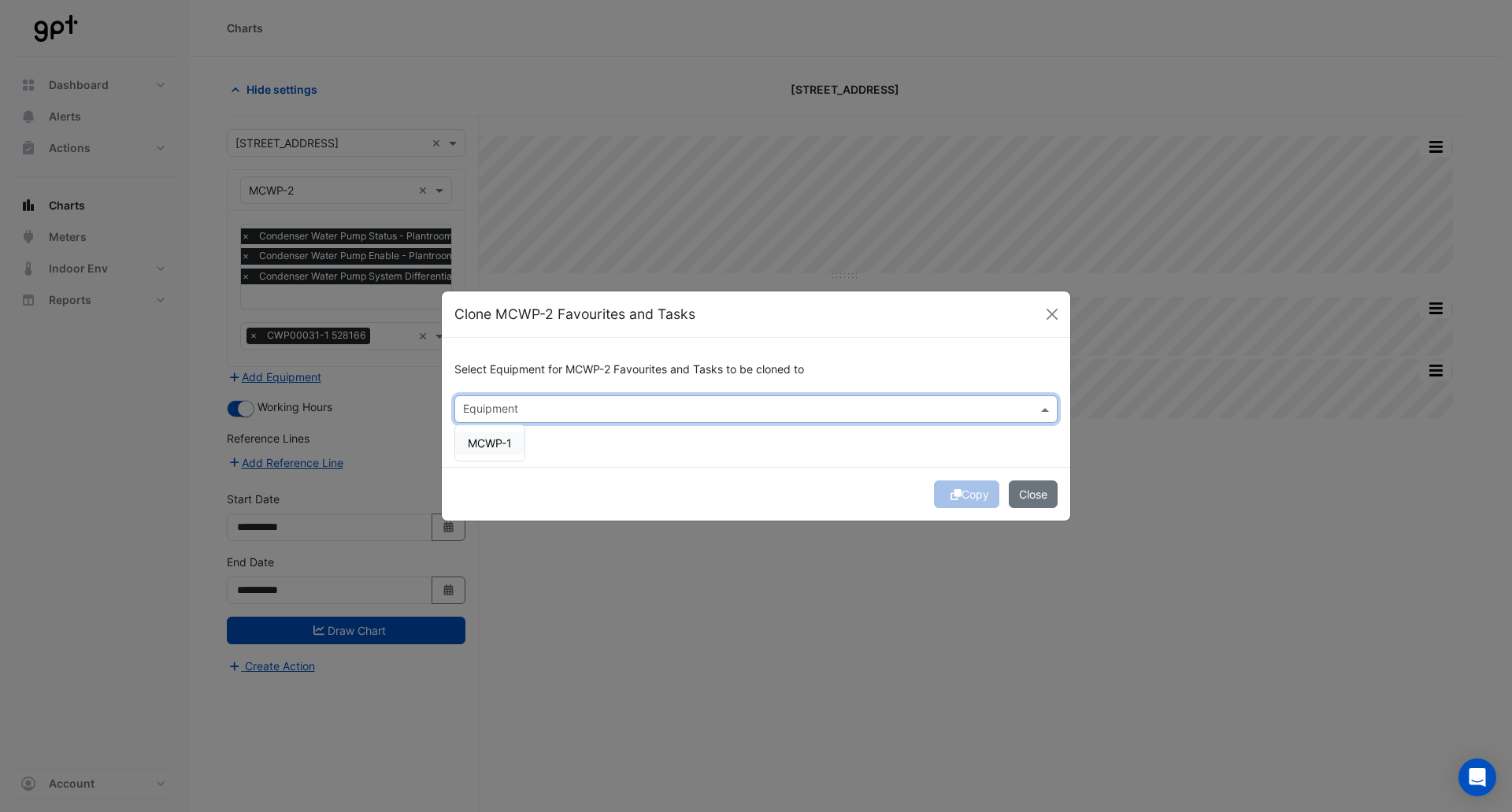
click at [639, 410] on input "text" at bounding box center [747, 410] width 568 height 17
click at [495, 431] on div "MCWP-1" at bounding box center [490, 443] width 70 height 36
click at [497, 442] on span "MCWP-1" at bounding box center [489, 442] width 44 height 13
drag, startPoint x: 800, startPoint y: 473, endPoint x: 777, endPoint y: 477, distance: 23.3
click at [800, 474] on div "Copy Close" at bounding box center [756, 494] width 629 height 53
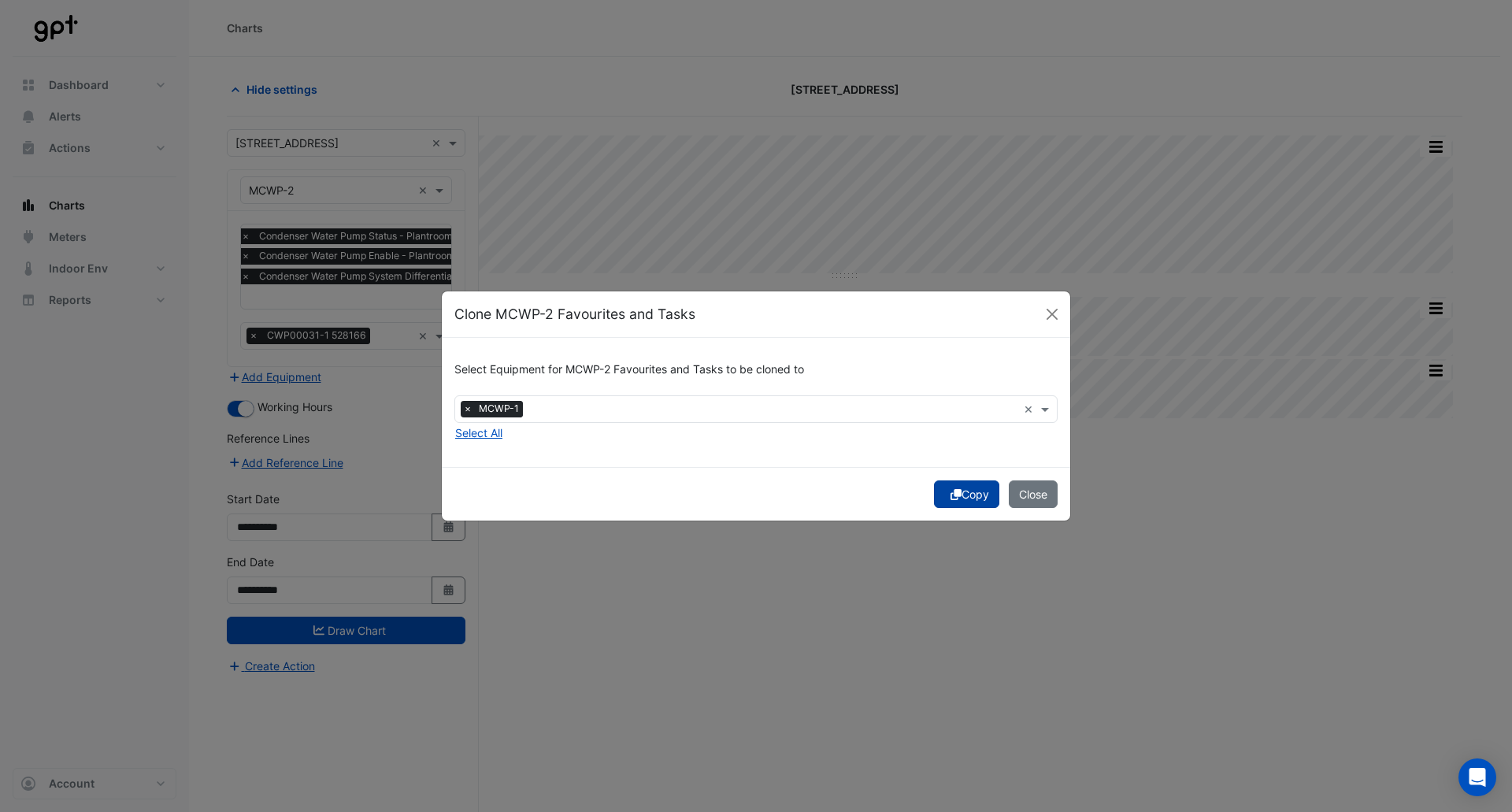
click at [956, 492] on icon "submit" at bounding box center [956, 495] width 11 height 11
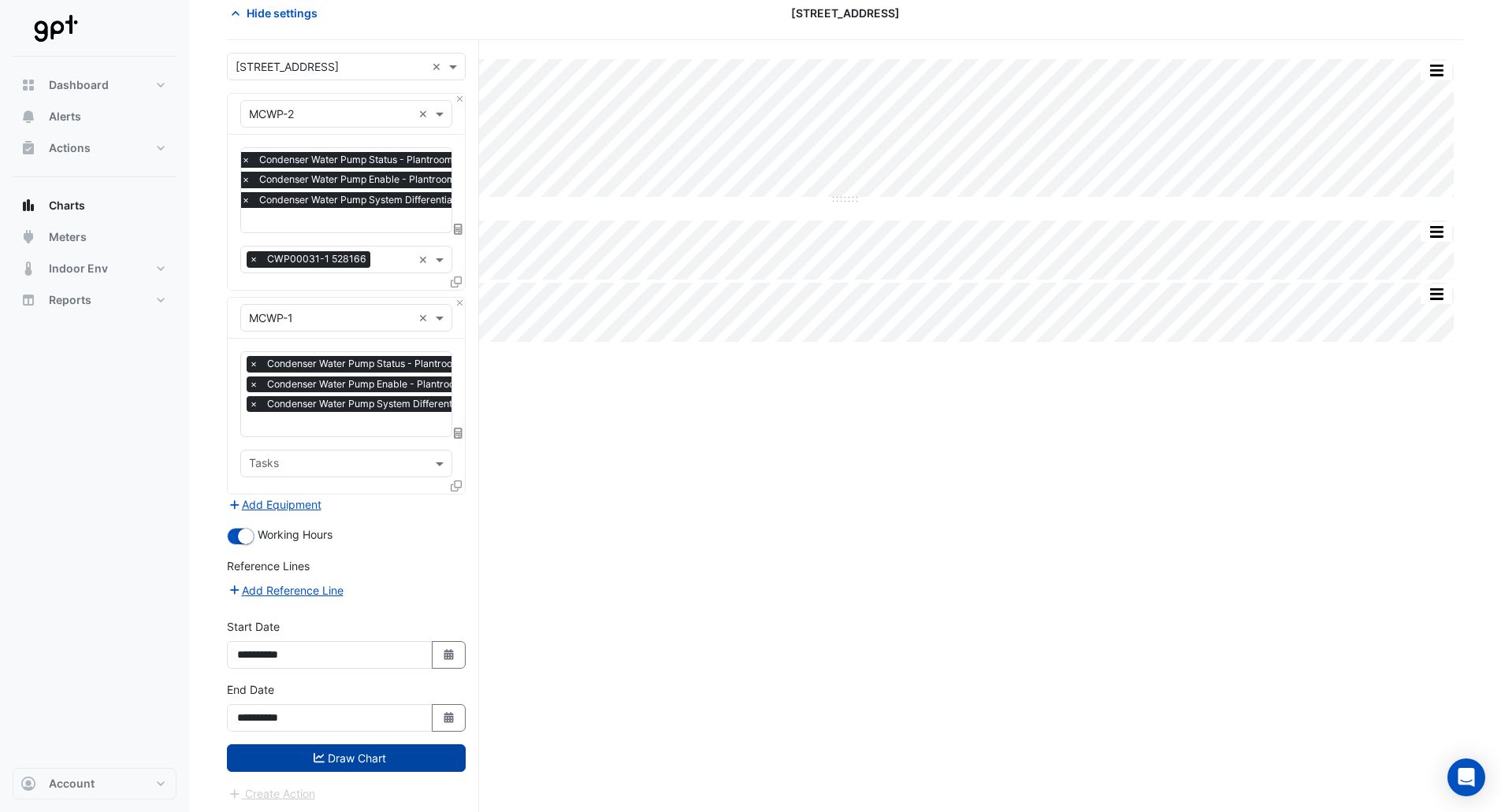
click at [368, 764] on button "Draw Chart" at bounding box center [346, 758] width 239 height 28
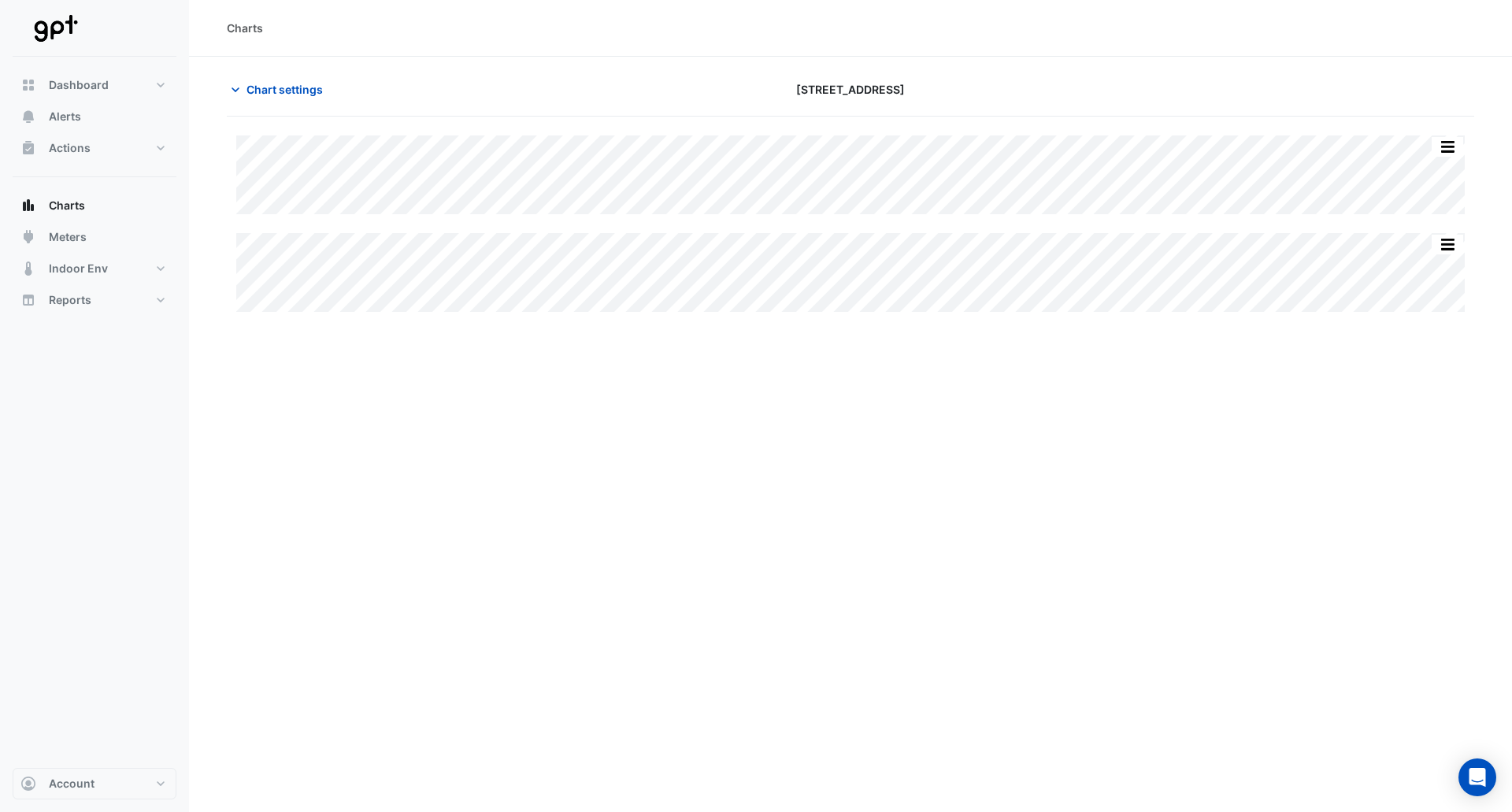
type input "**********"
click at [301, 89] on span "Chart settings" at bounding box center [285, 89] width 77 height 17
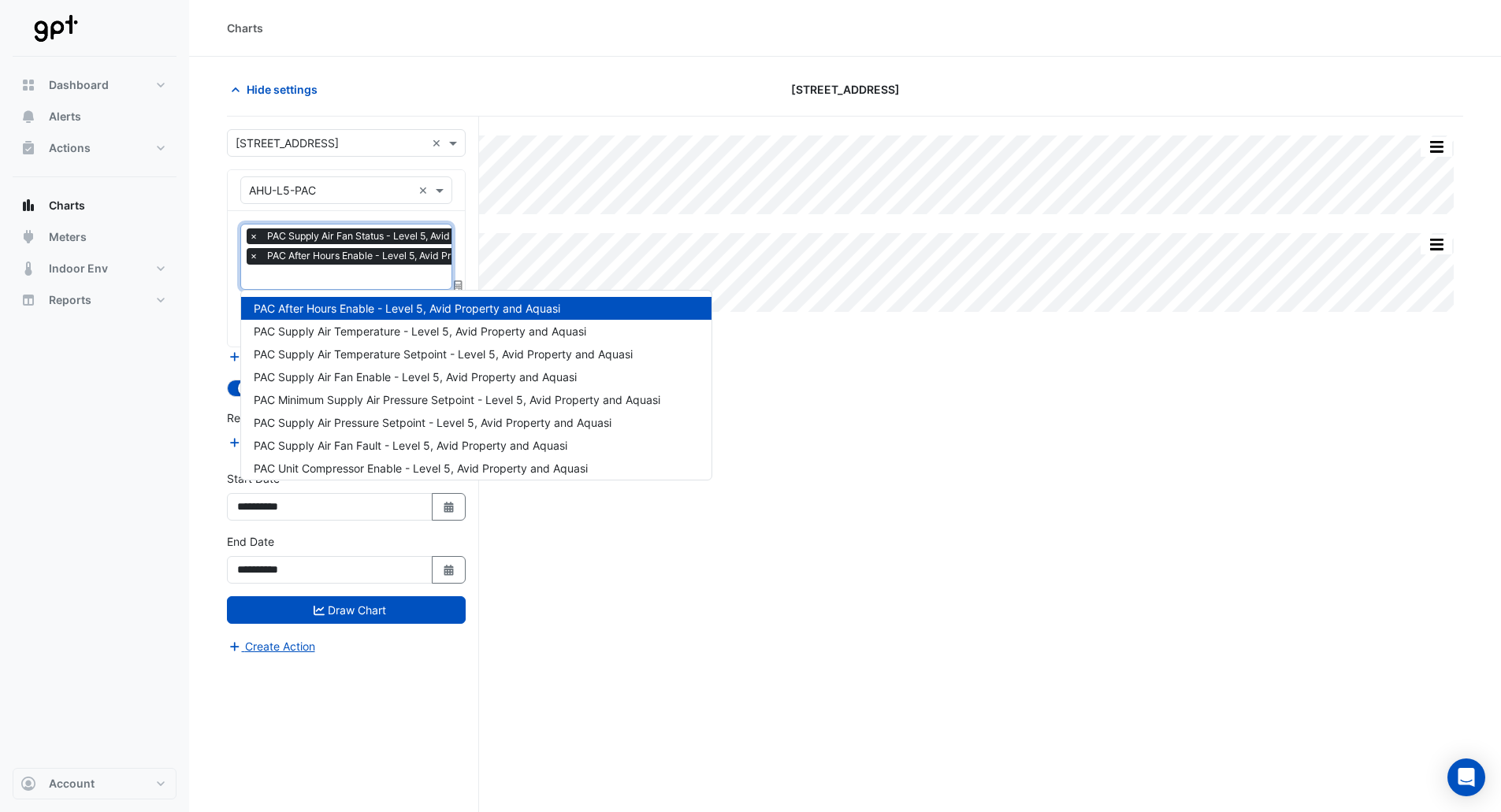
click at [333, 275] on input "text" at bounding box center [400, 278] width 302 height 17
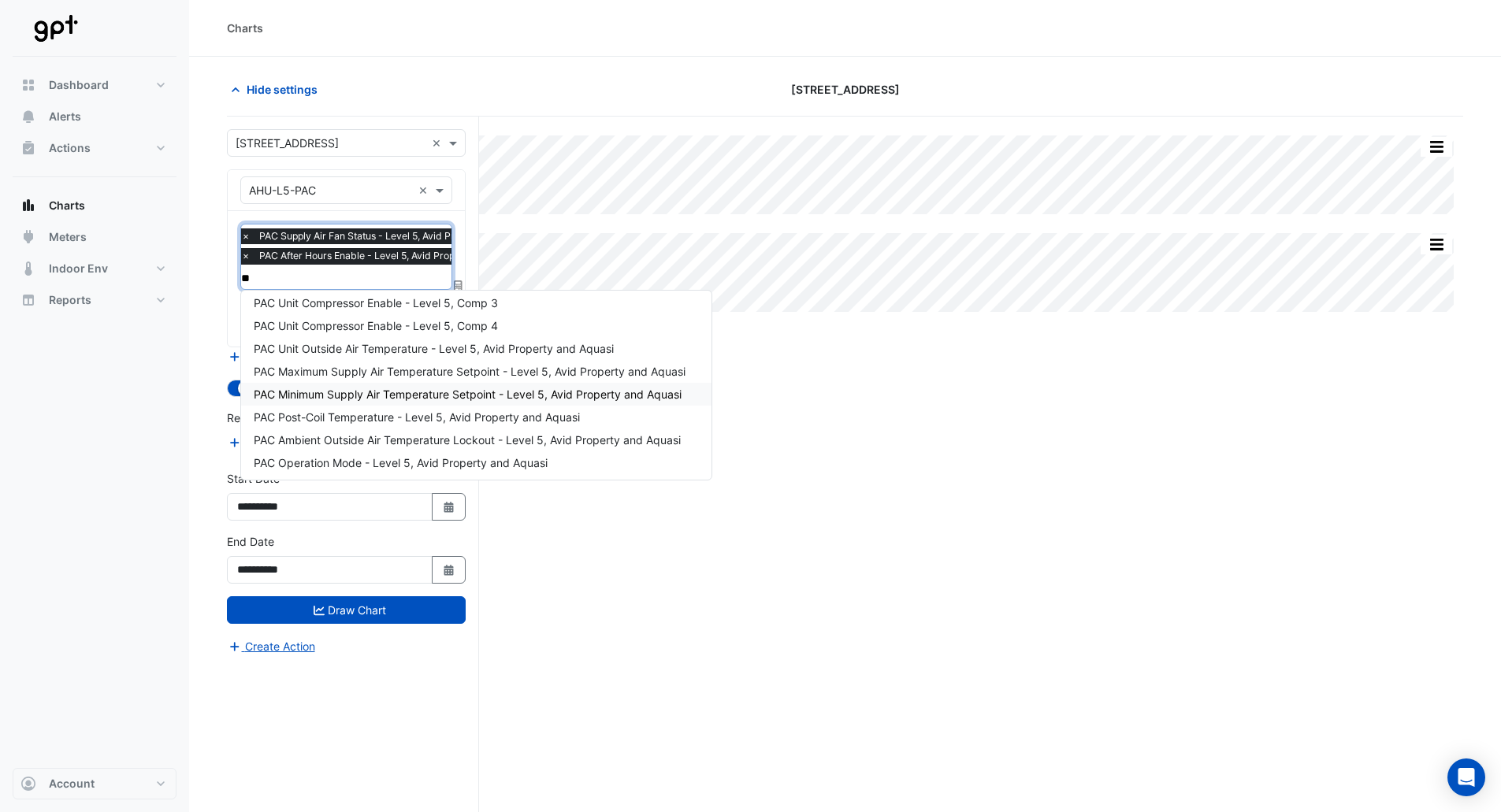
scroll to position [6, 0]
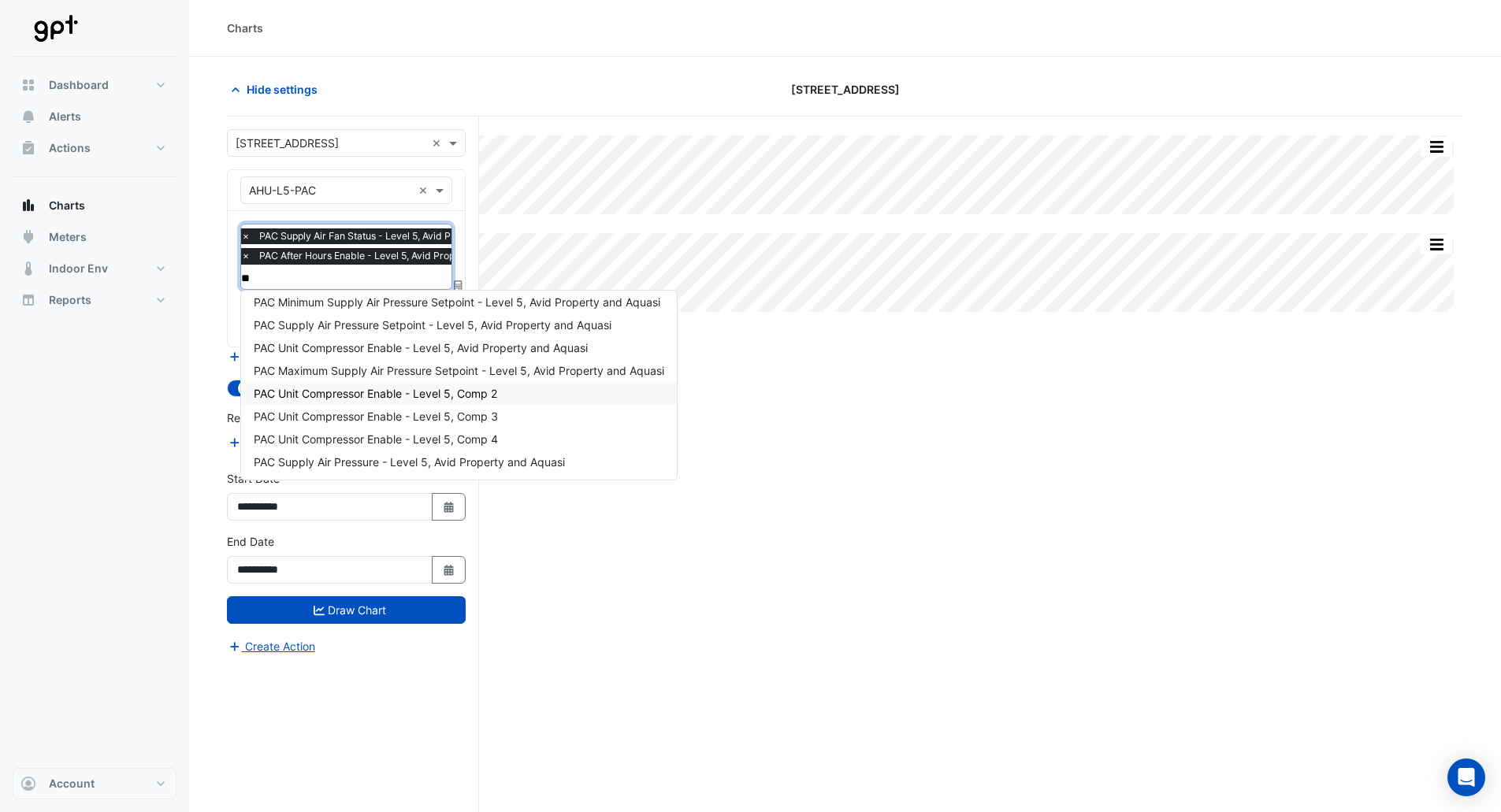
type input "***"
click at [362, 464] on span "PAC Supply Air Pressure - Level 5, Avid Property and Aquasi" at bounding box center [409, 462] width 311 height 13
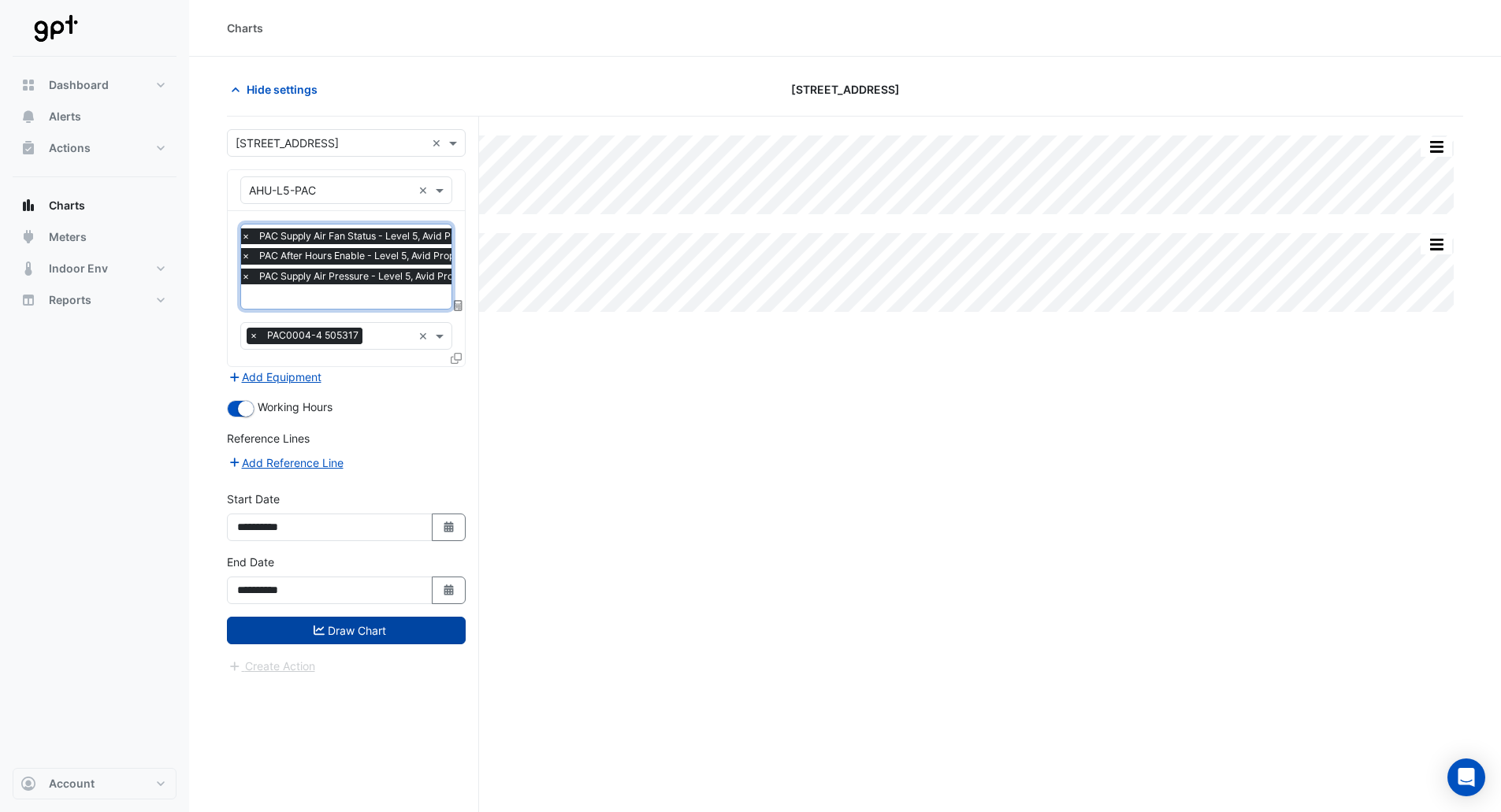
click at [356, 640] on button "Draw Chart" at bounding box center [346, 630] width 239 height 28
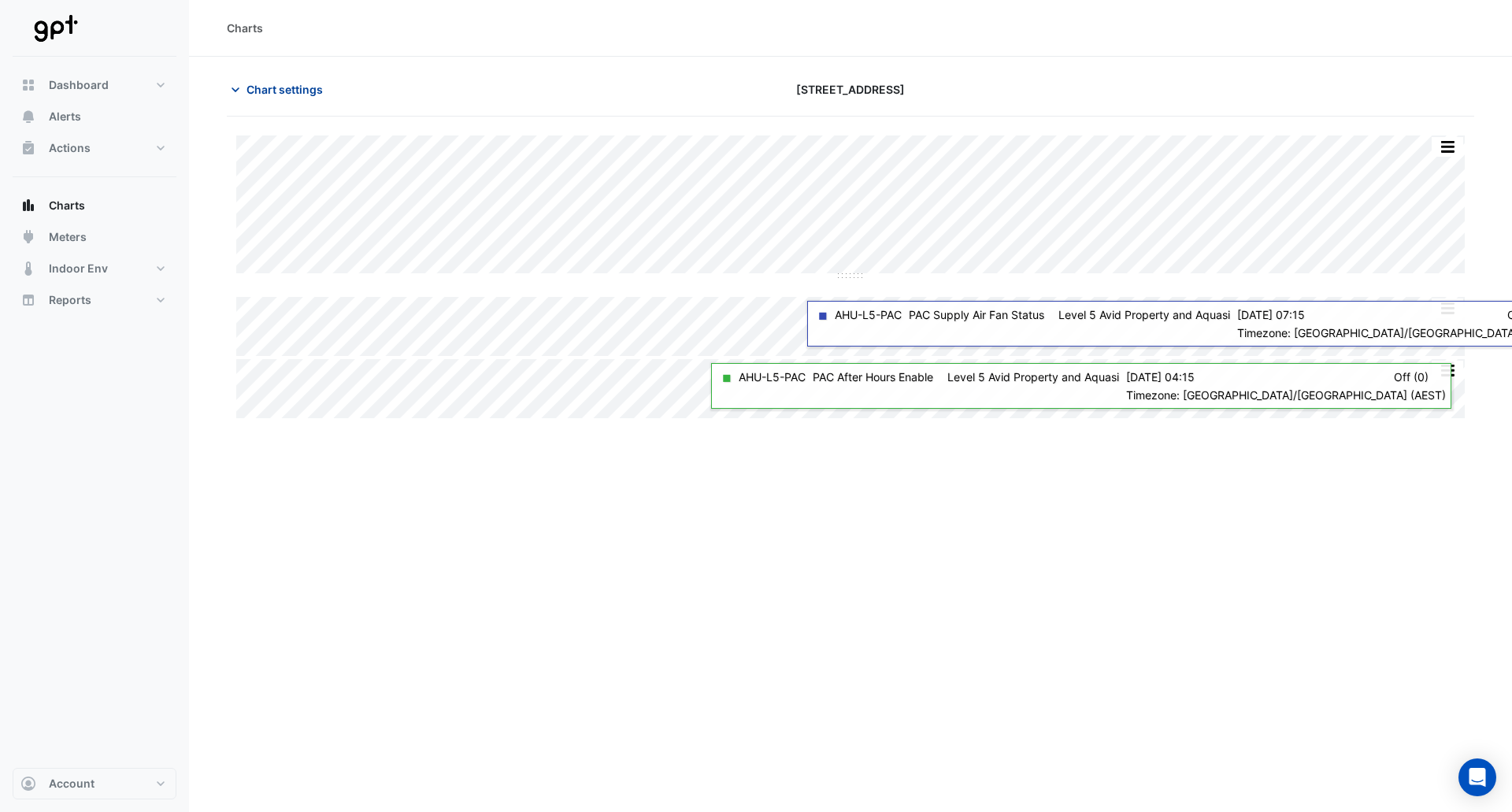
click at [279, 85] on span "Chart settings" at bounding box center [285, 89] width 77 height 17
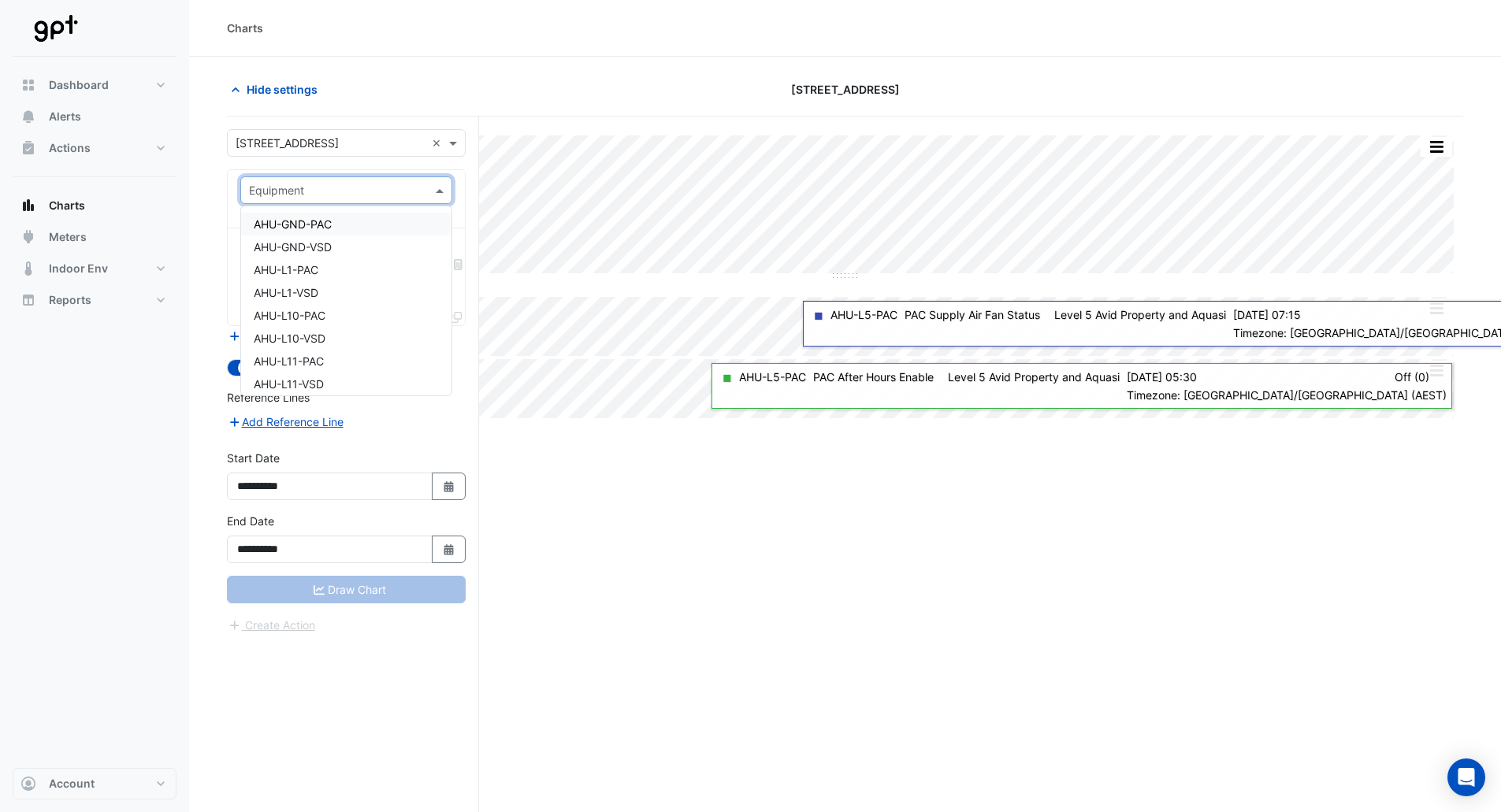
click at [349, 197] on input "text" at bounding box center [330, 191] width 163 height 17
type input "***"
click at [316, 220] on span "AHU-GND-PAC" at bounding box center [293, 224] width 78 height 13
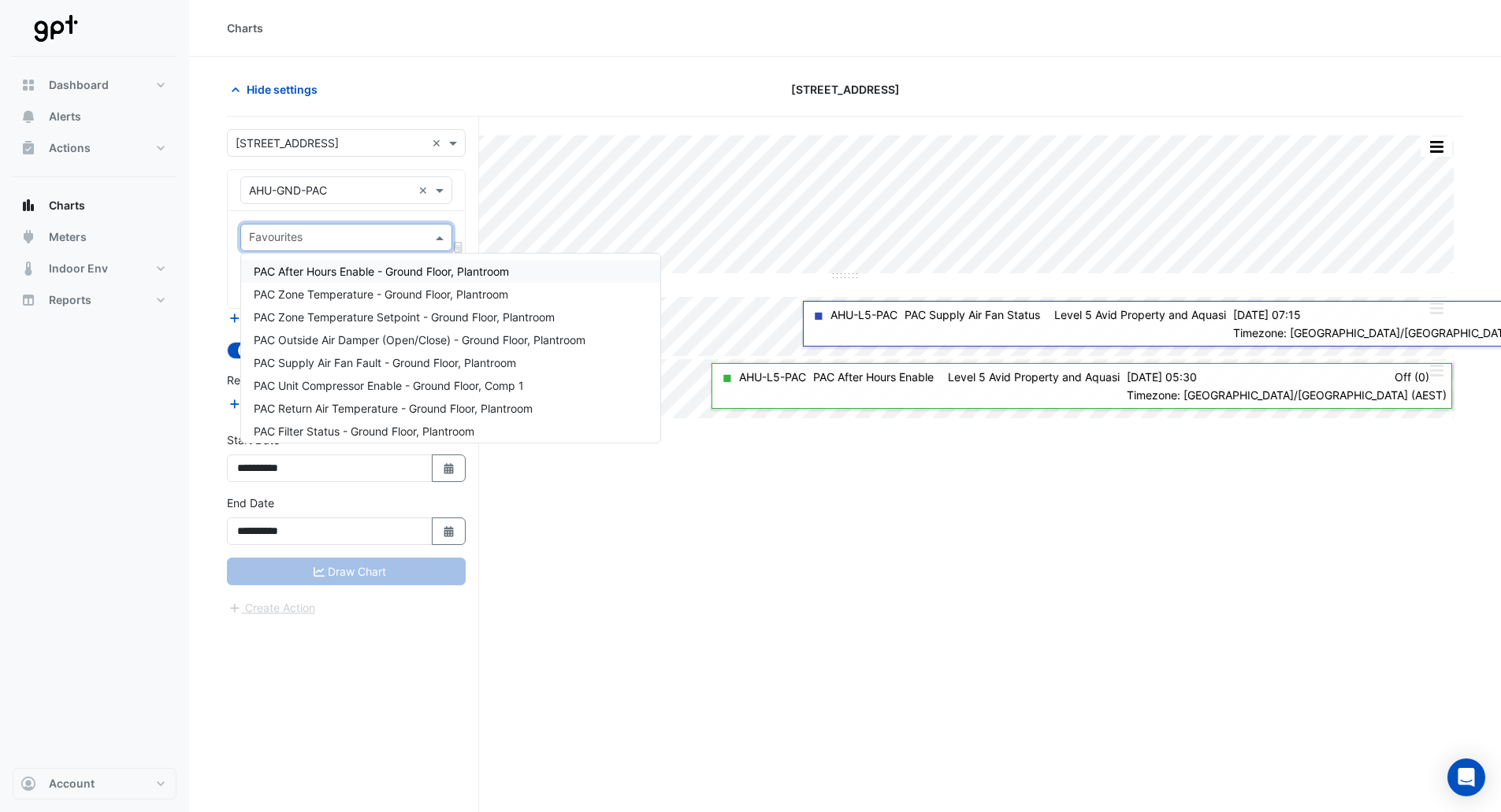
click at [318, 227] on div "Favourites" at bounding box center [333, 237] width 185 height 24
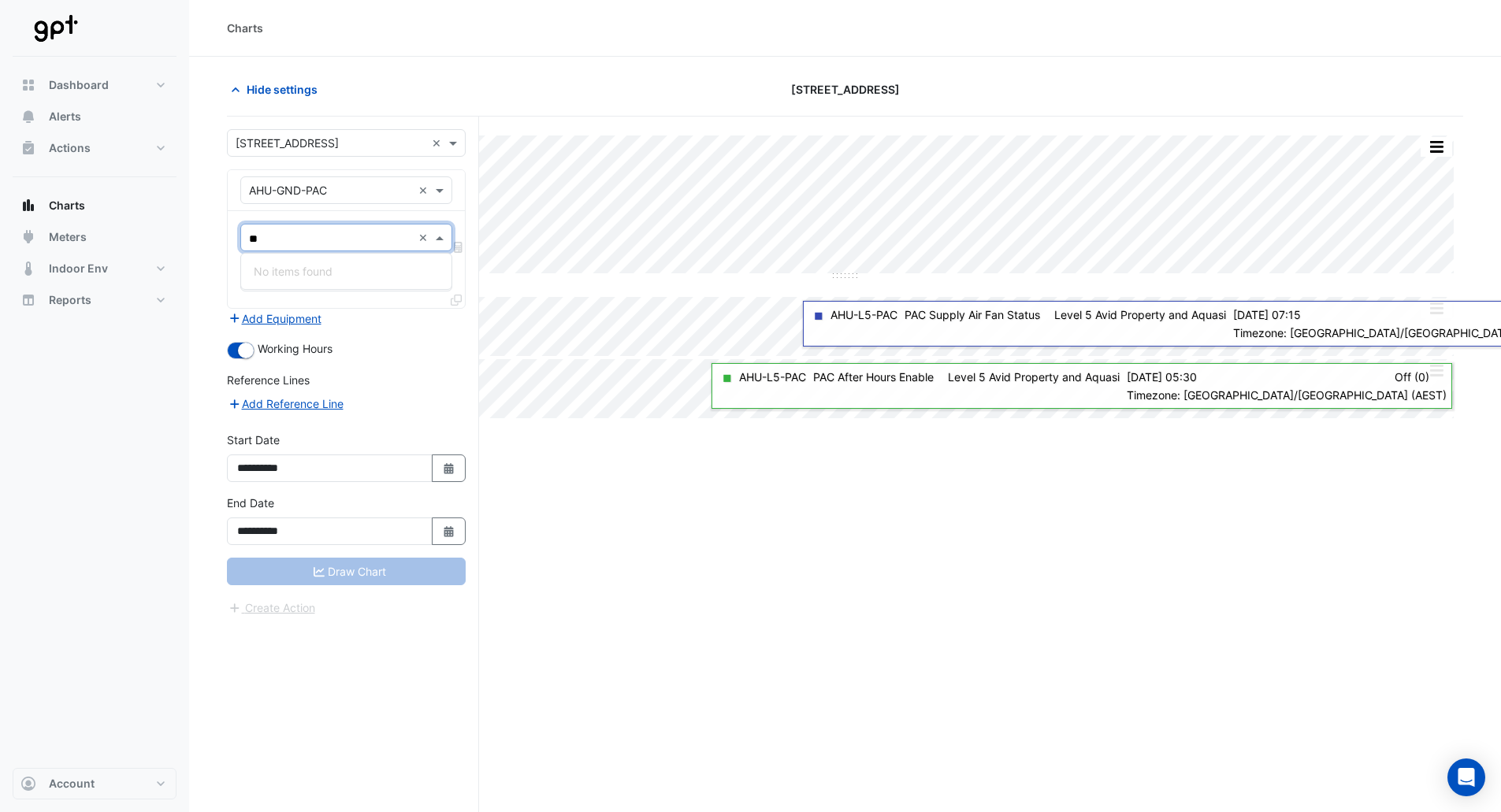
type input "*"
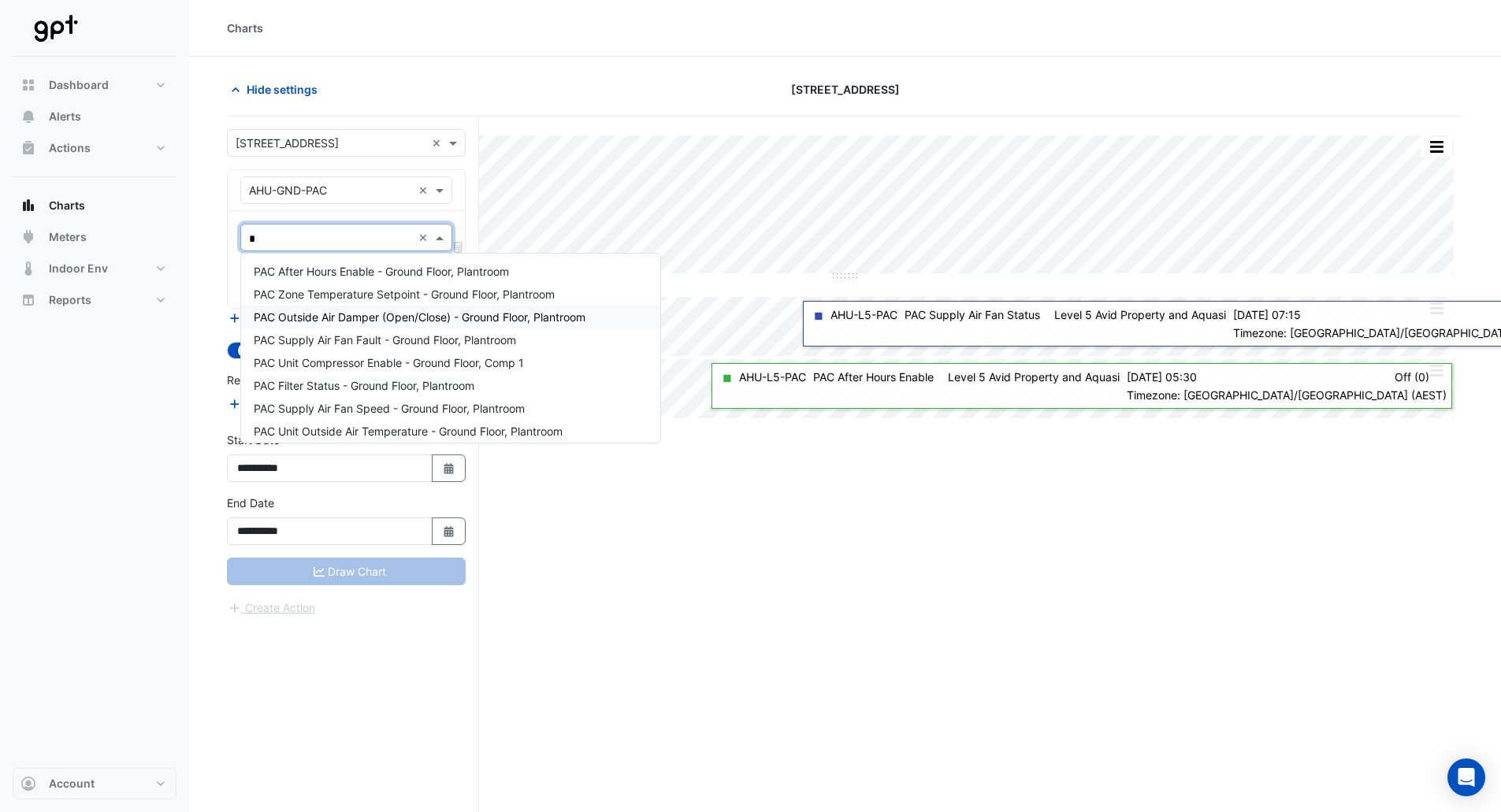
type input "**"
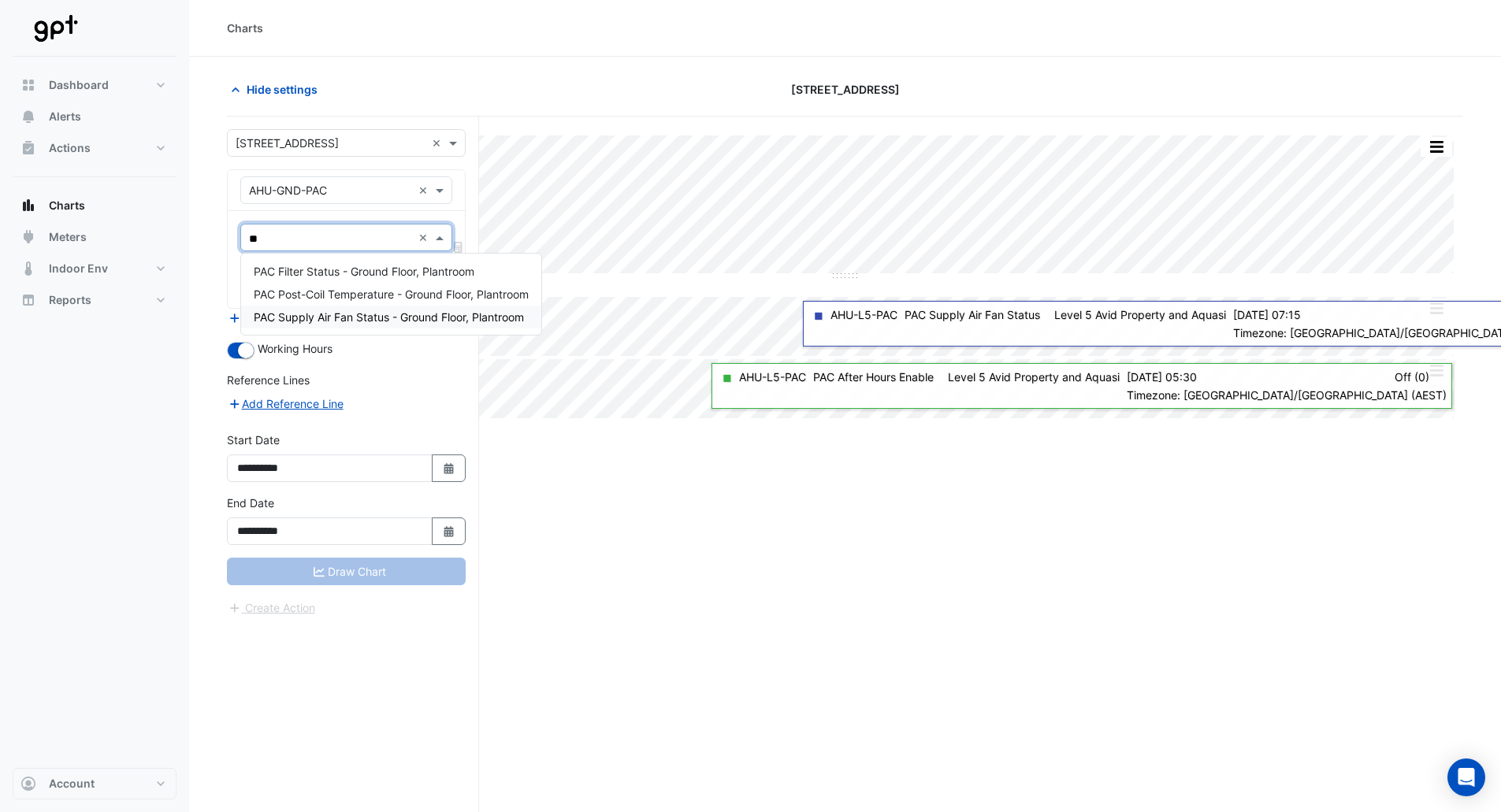
click at [383, 321] on span "PAC Supply Air Fan Status - Ground Floor, Plantroom" at bounding box center [389, 316] width 270 height 13
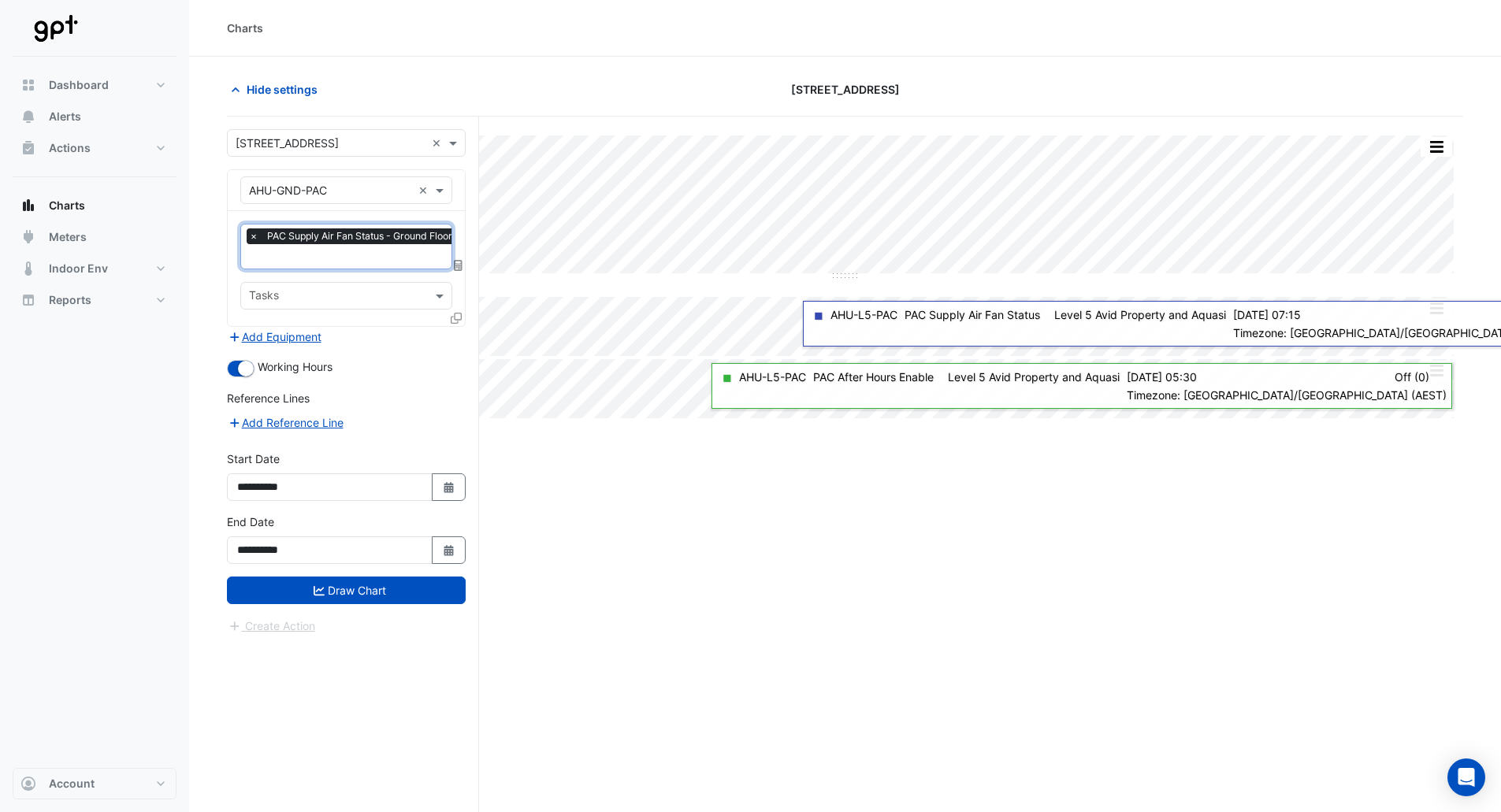
click at [335, 259] on input "text" at bounding box center [379, 258] width 261 height 17
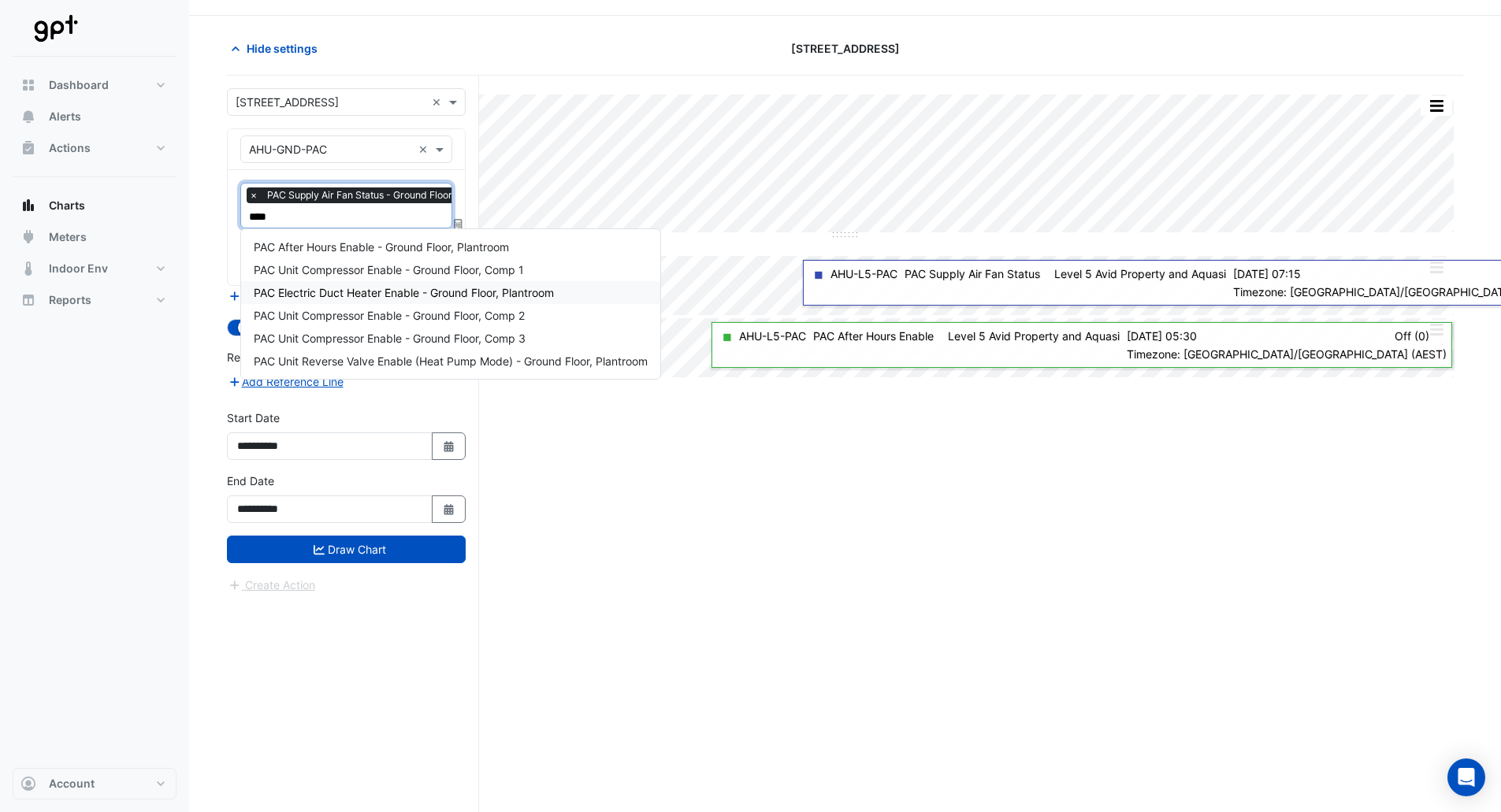
scroll to position [60, 0]
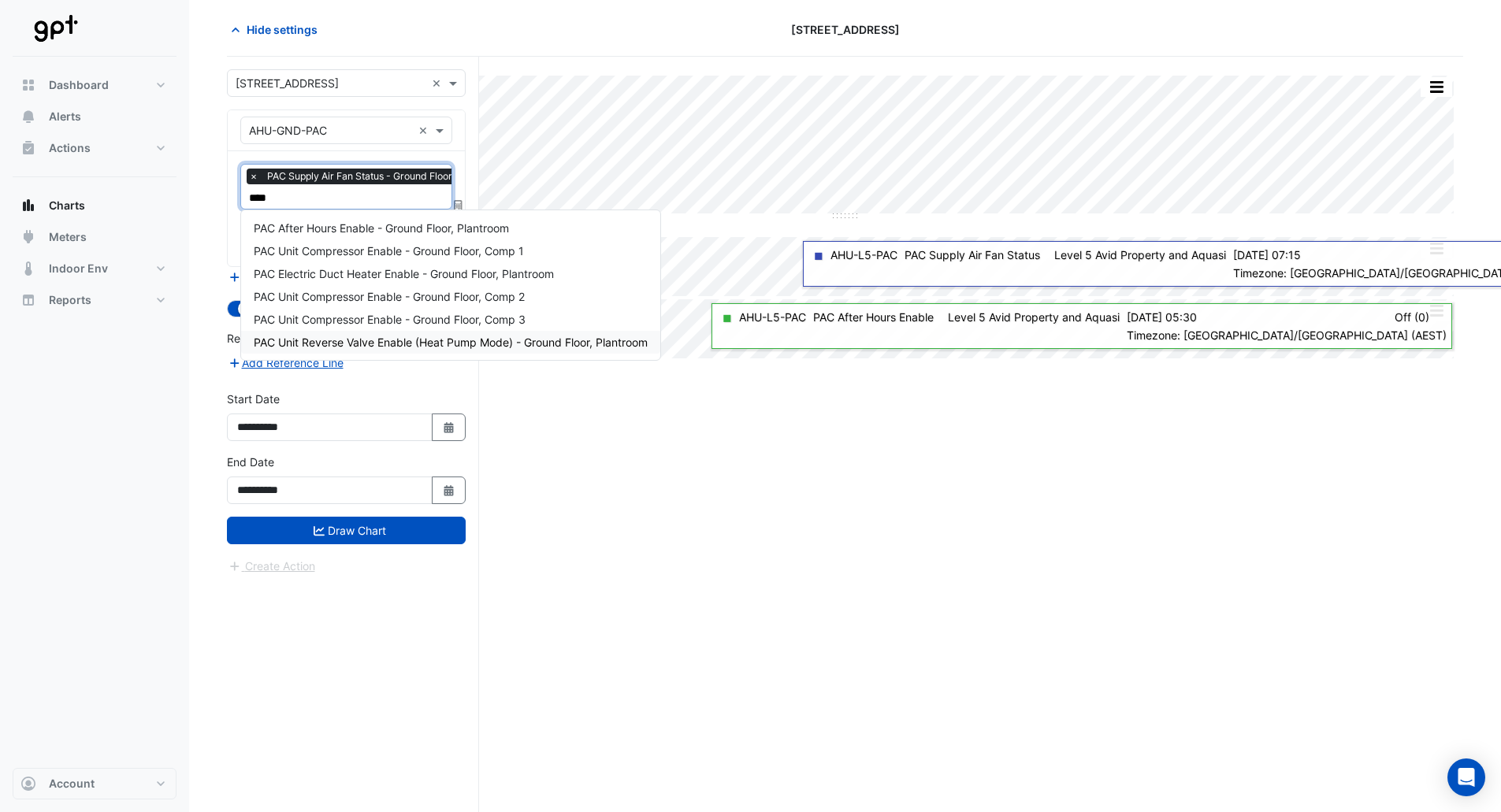
type input "****"
click at [679, 496] on div "Split All Split None Print Save as JPEG Save as PNG Pivot Data Table Export CSV…" at bounding box center [845, 434] width 1236 height 755
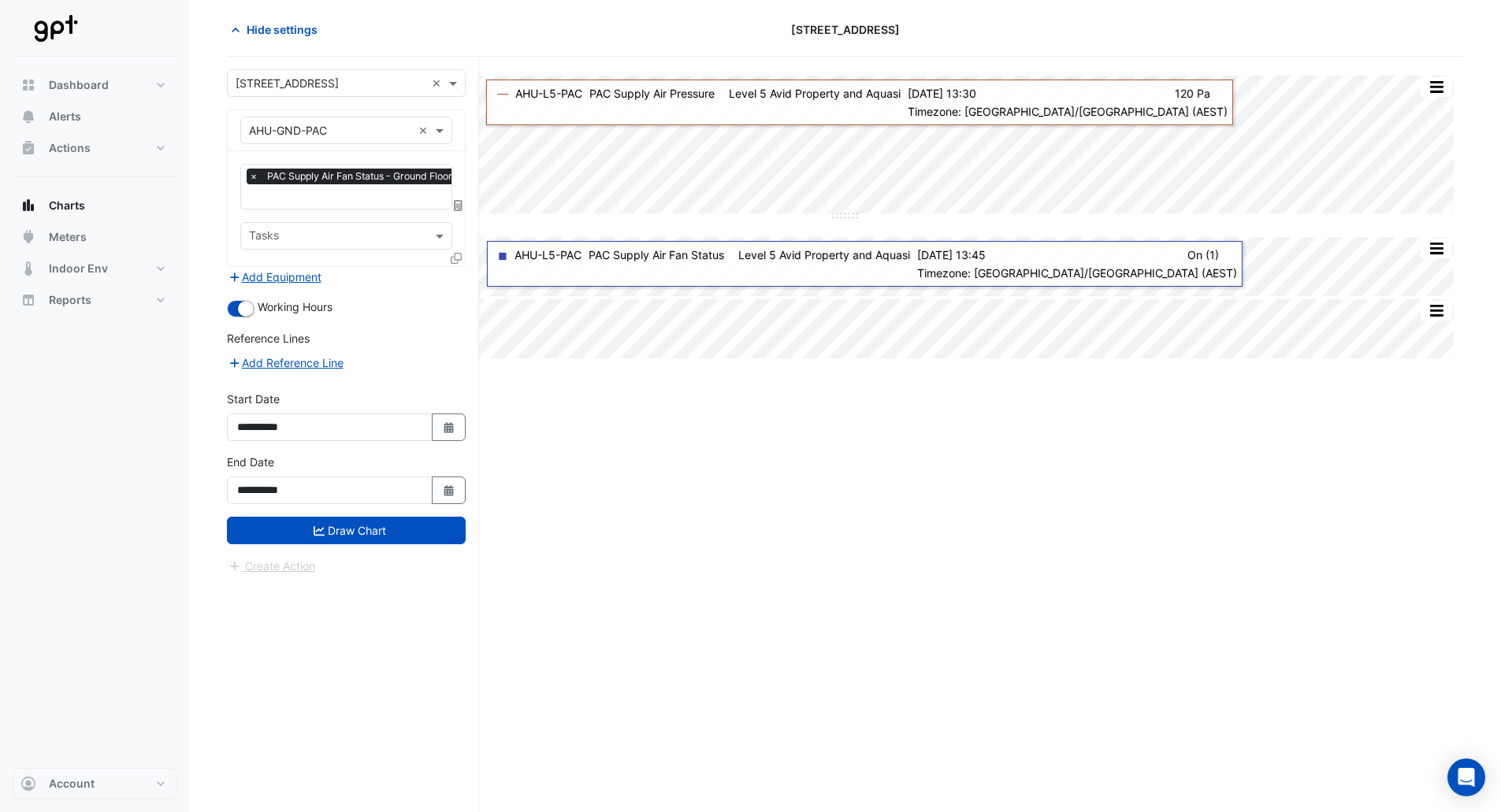
click at [459, 258] on icon at bounding box center [456, 258] width 11 height 11
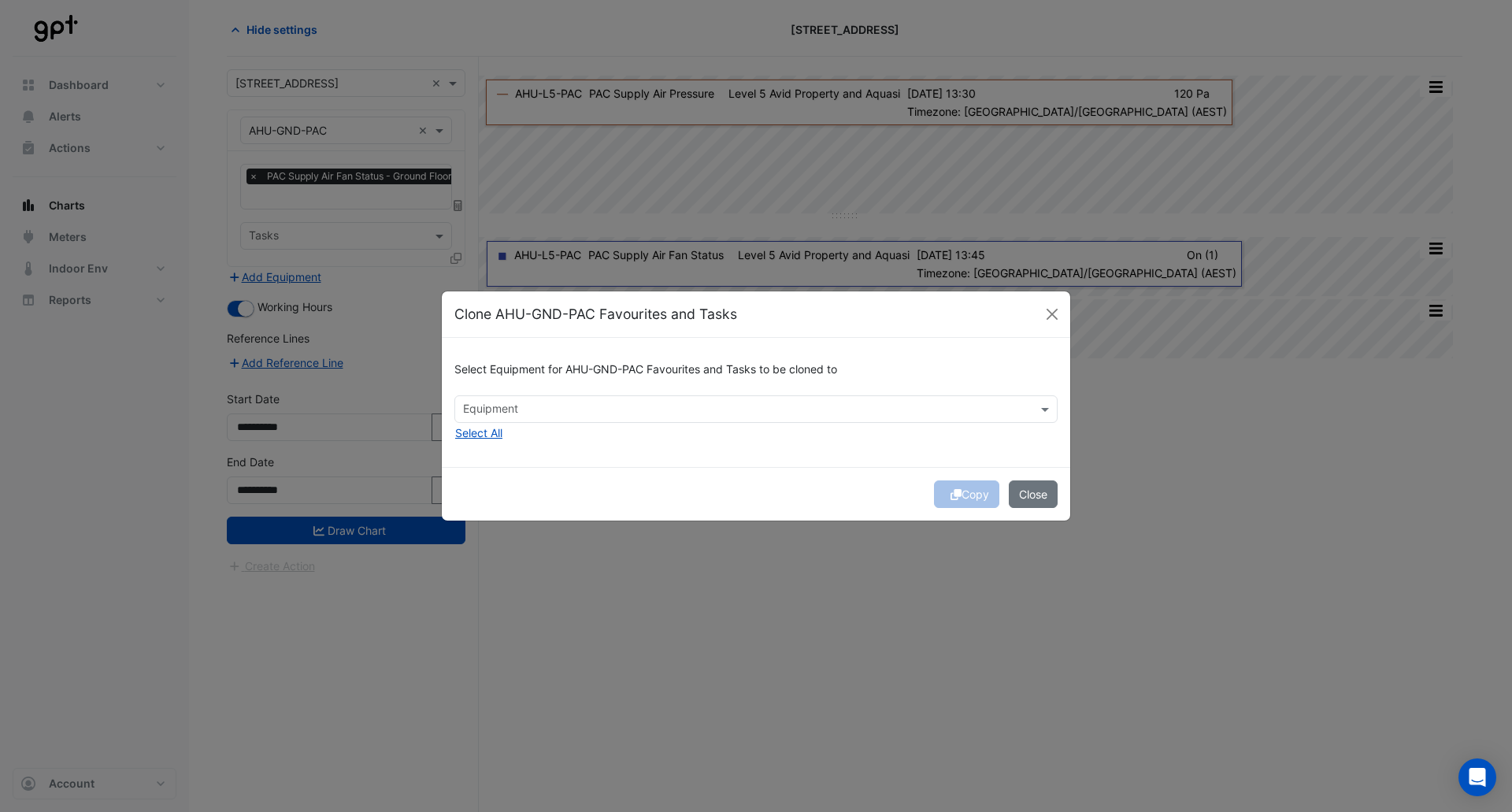
click at [493, 431] on button "Select All" at bounding box center [479, 432] width 49 height 18
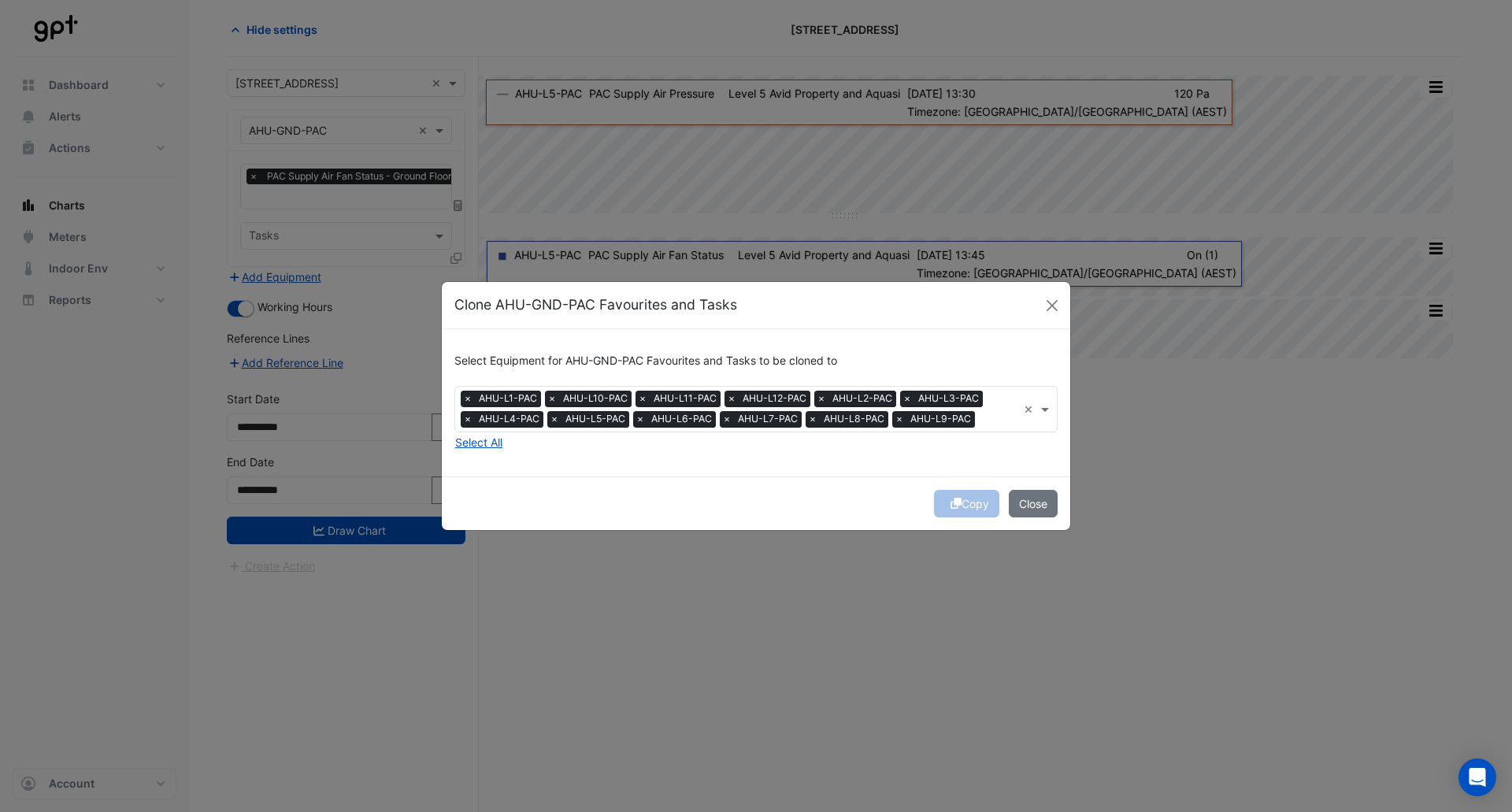
click at [656, 463] on div "Select Equipment for AHU-GND-PAC Favourites and Tasks to be cloned to Equipment…" at bounding box center [756, 402] width 629 height 147
click at [553, 401] on span "×" at bounding box center [552, 398] width 14 height 16
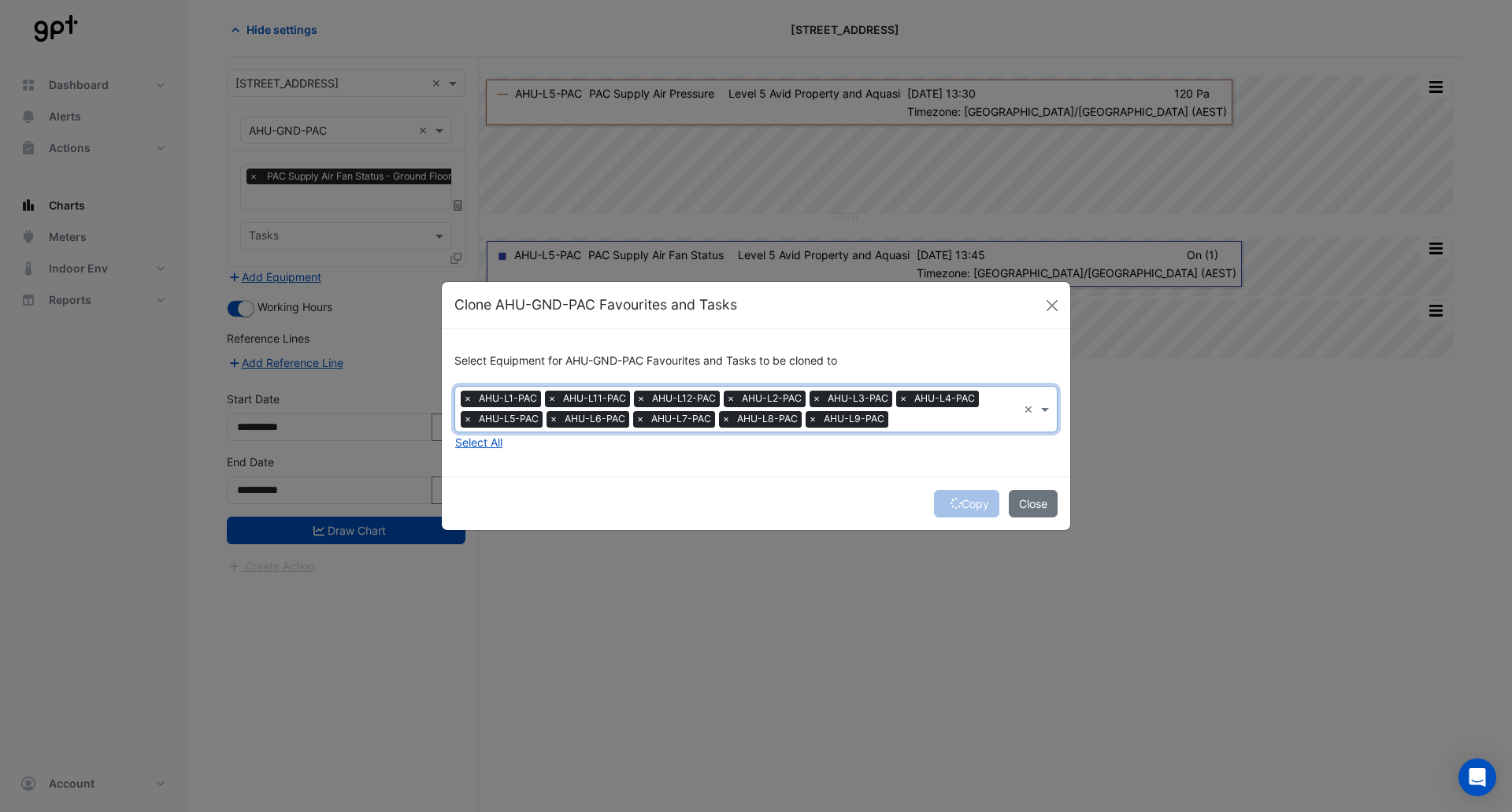
click at [553, 401] on span "×" at bounding box center [552, 398] width 14 height 16
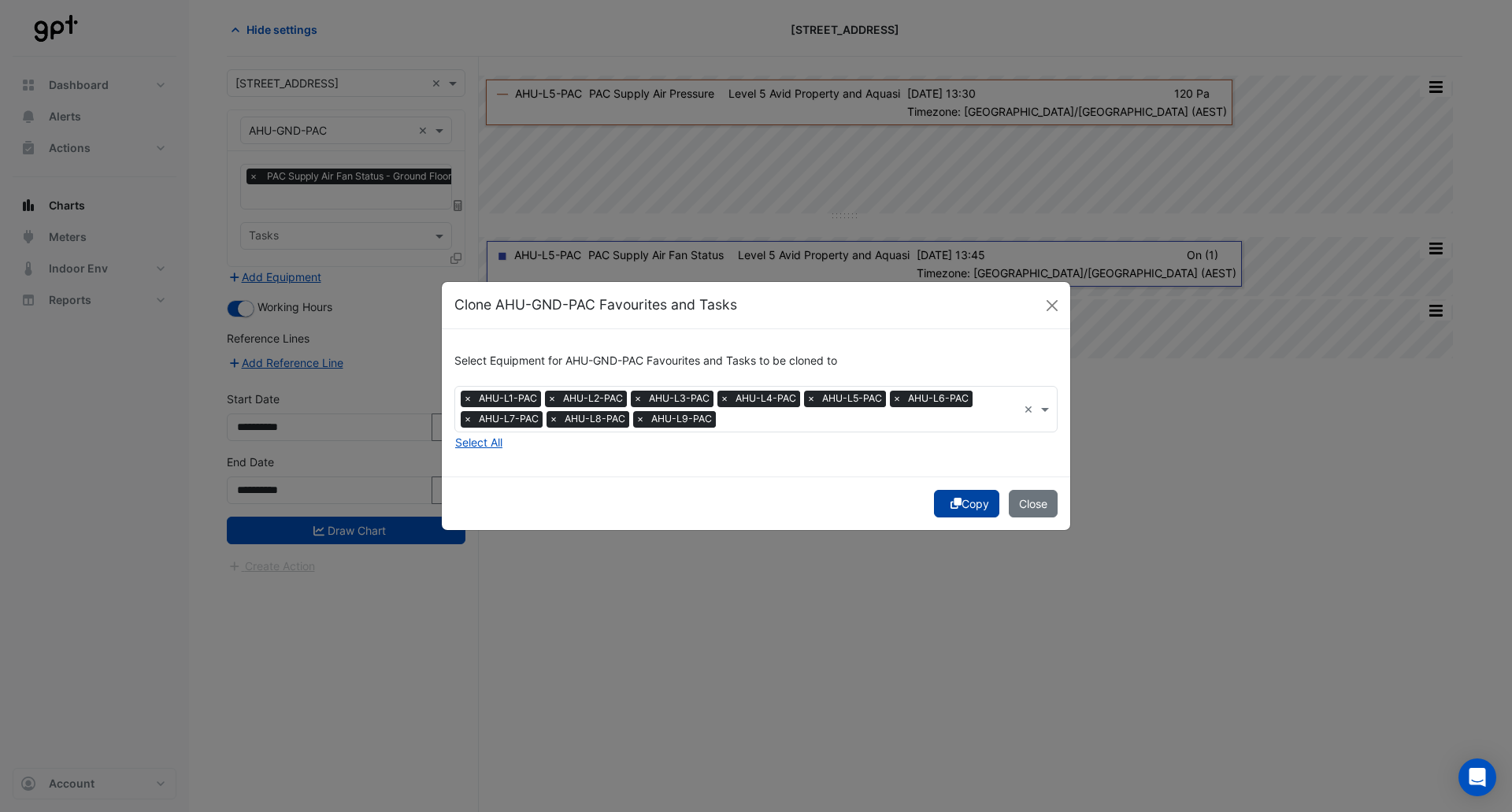
click at [964, 506] on button "Copy" at bounding box center [966, 504] width 65 height 28
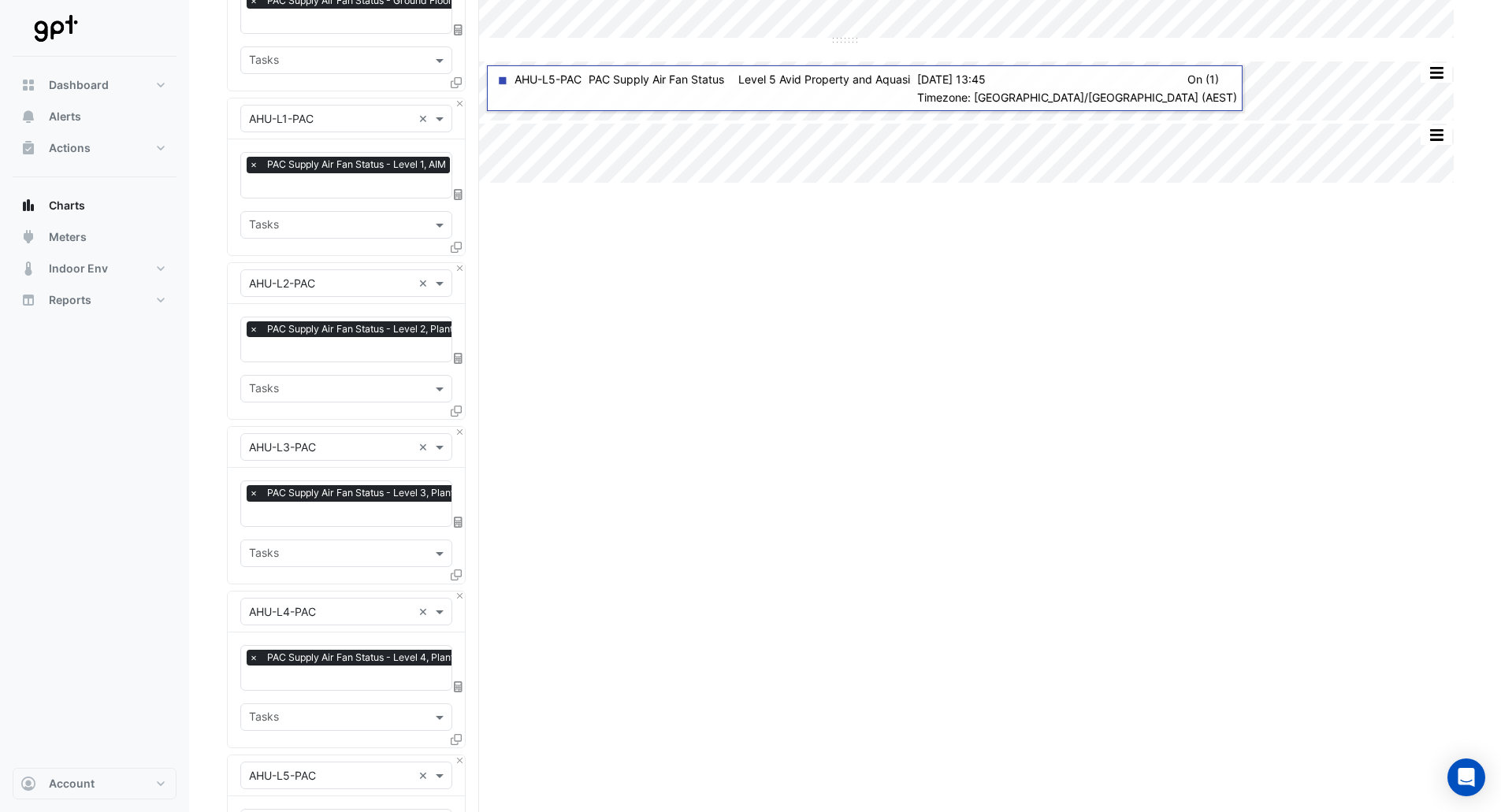
scroll to position [0, 0]
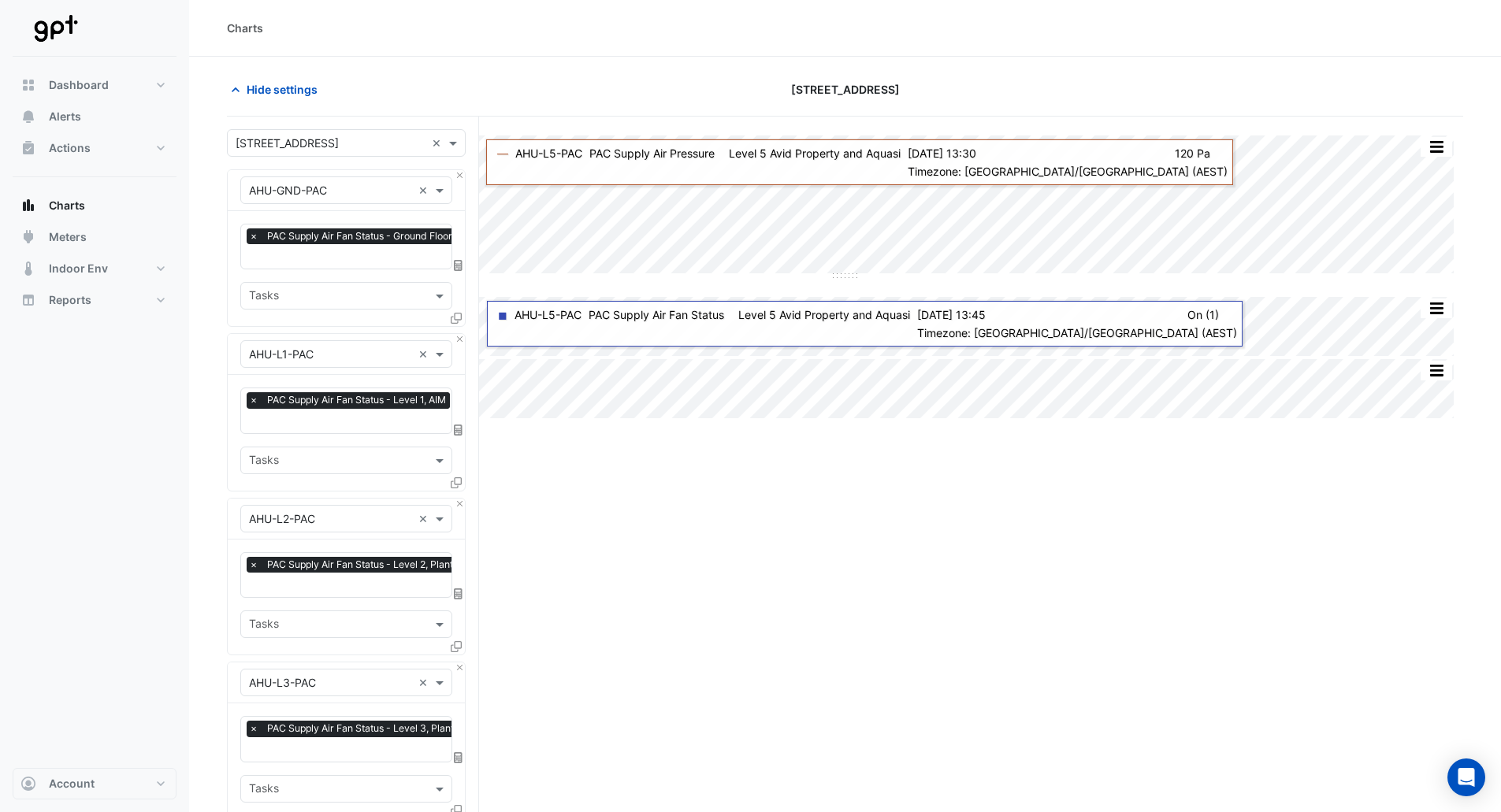
click at [305, 415] on input "text" at bounding box center [351, 422] width 205 height 17
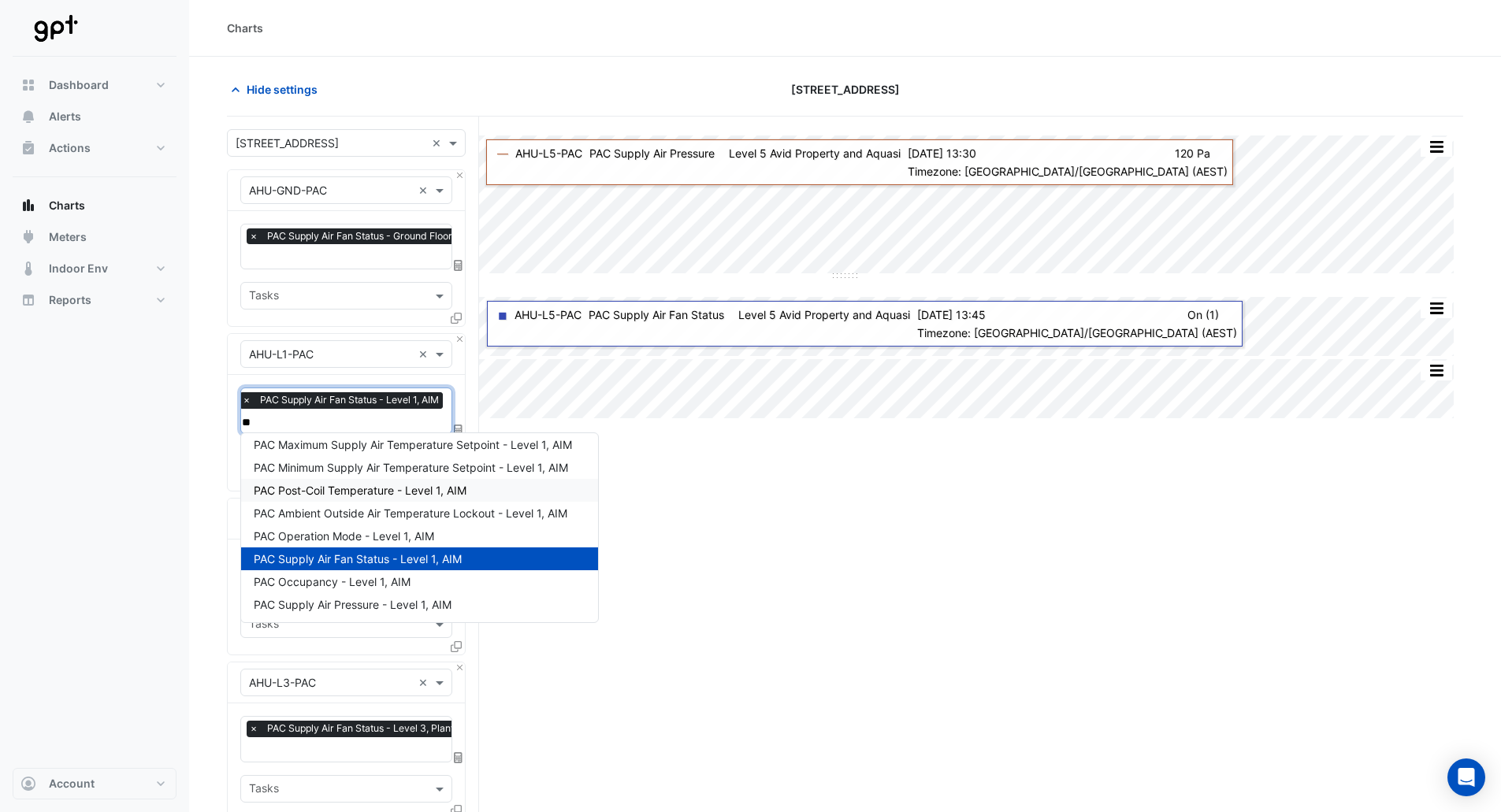
scroll to position [6, 0]
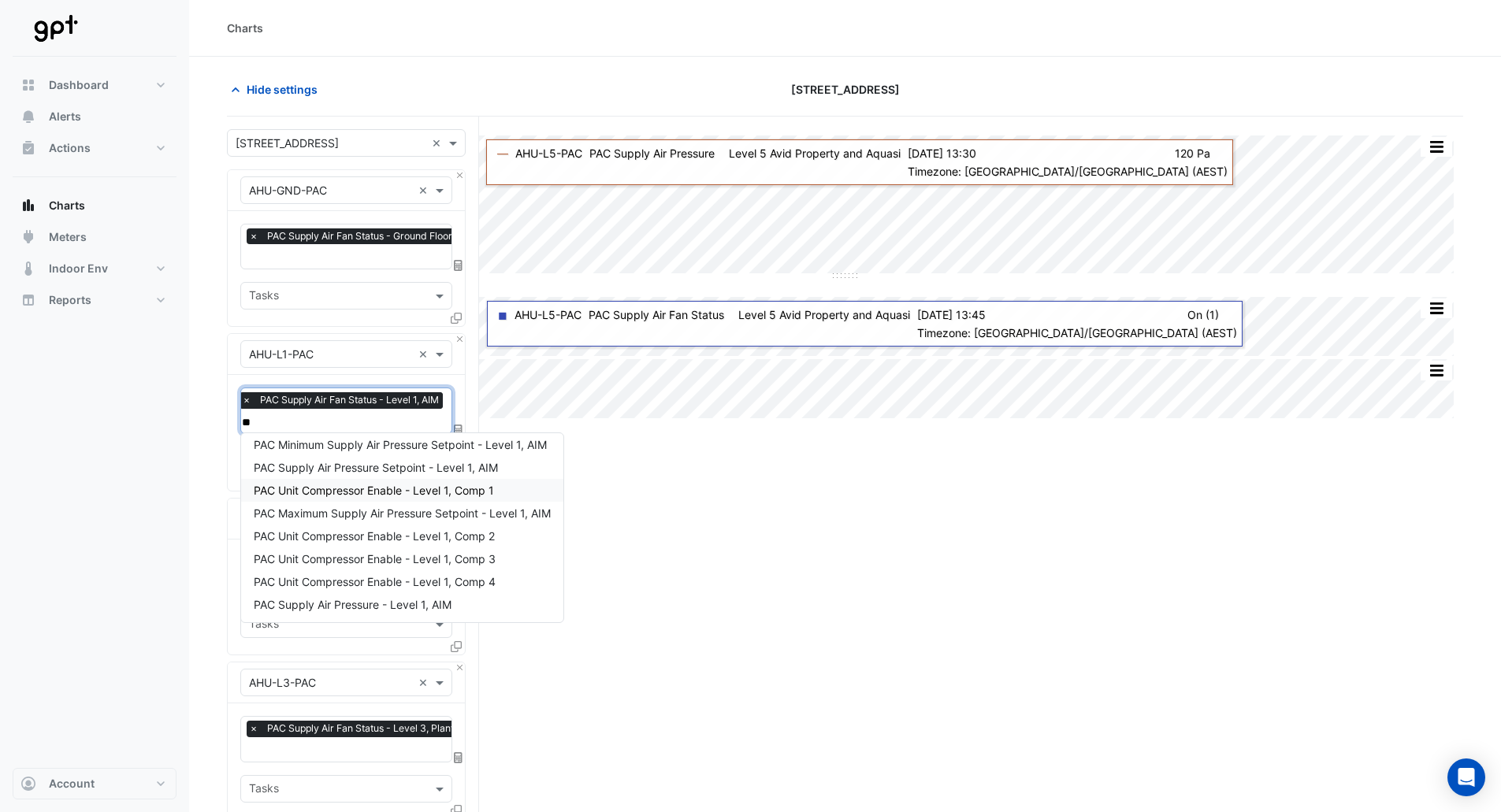
type input "***"
click at [347, 605] on span "PAC Supply Air Pressure - Level 1, AIM" at bounding box center [353, 604] width 198 height 13
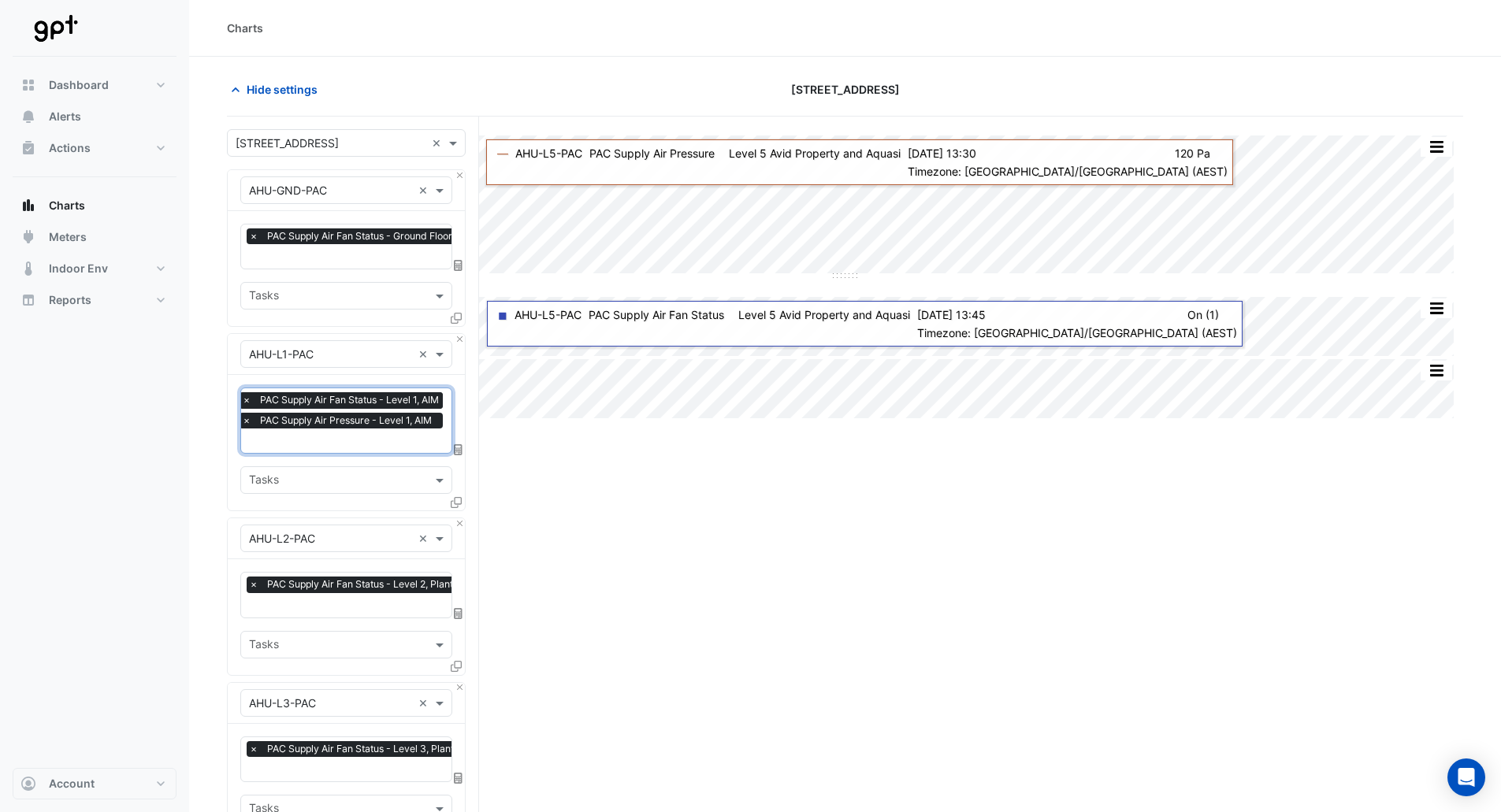
scroll to position [0, 8]
click at [318, 600] on input "text" at bounding box center [359, 606] width 235 height 17
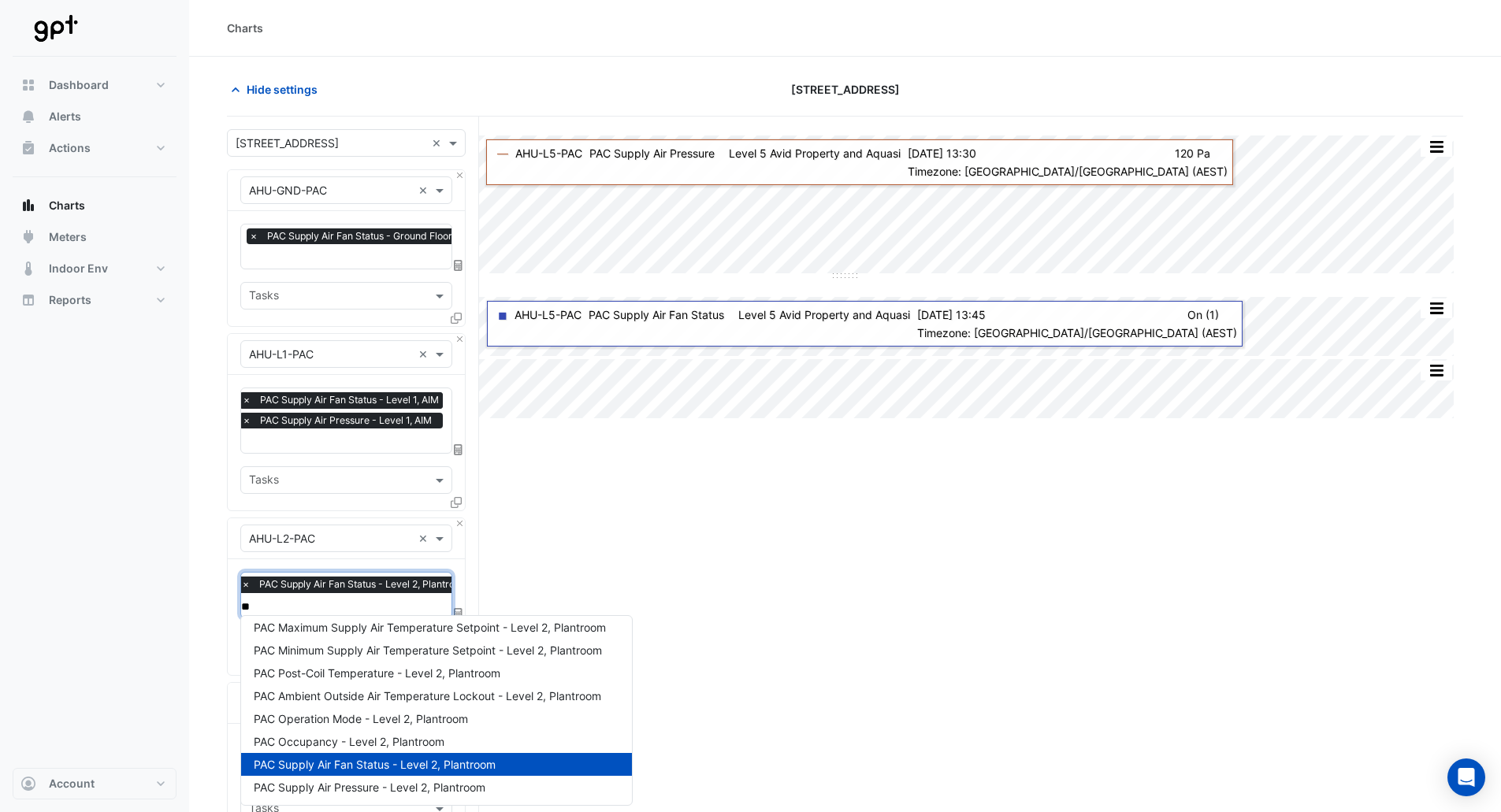
scroll to position [6, 0]
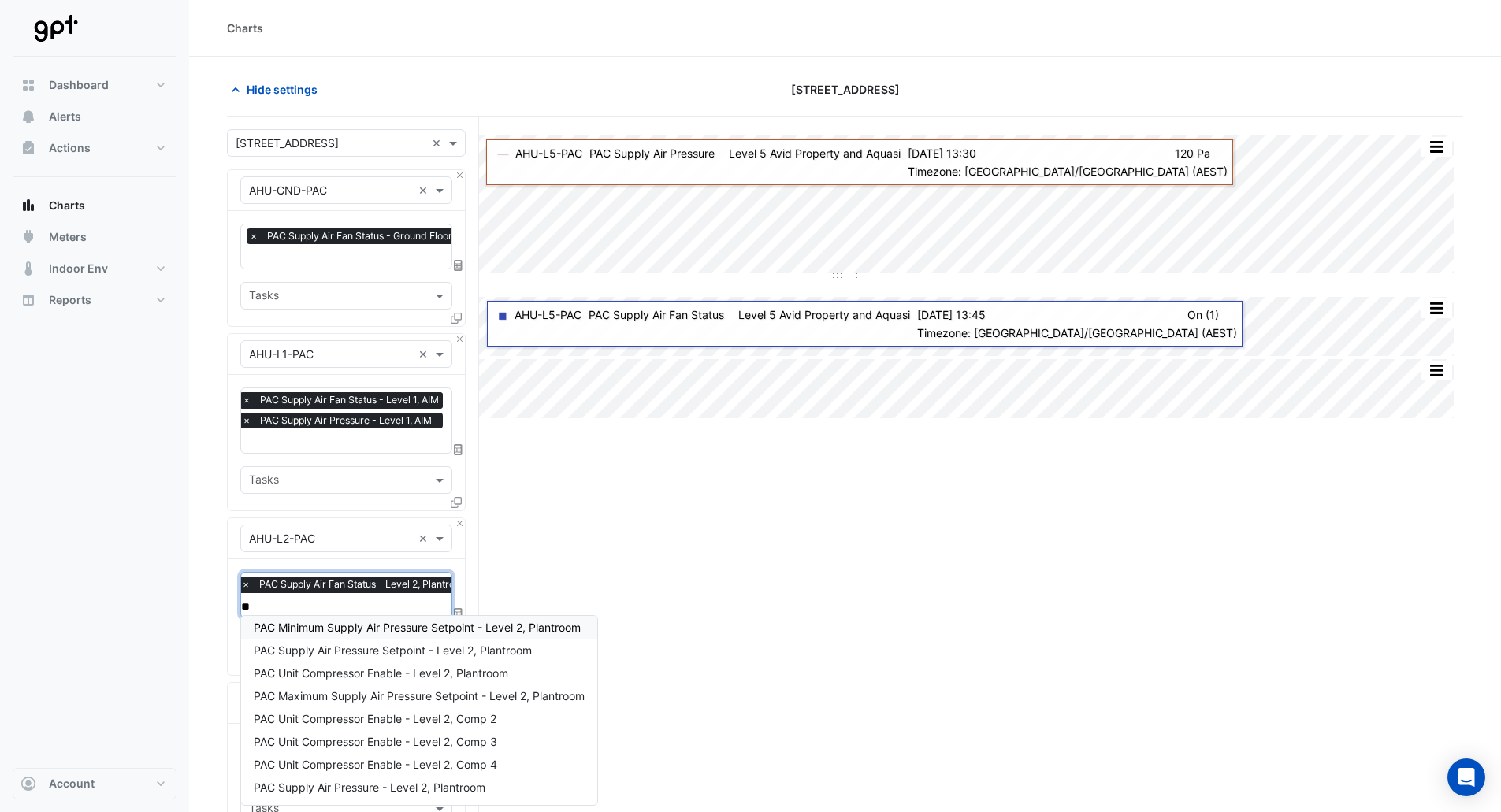
type input "***"
click at [320, 788] on span "PAC Supply Air Pressure - Level 2, Plantroom" at bounding box center [370, 787] width 232 height 13
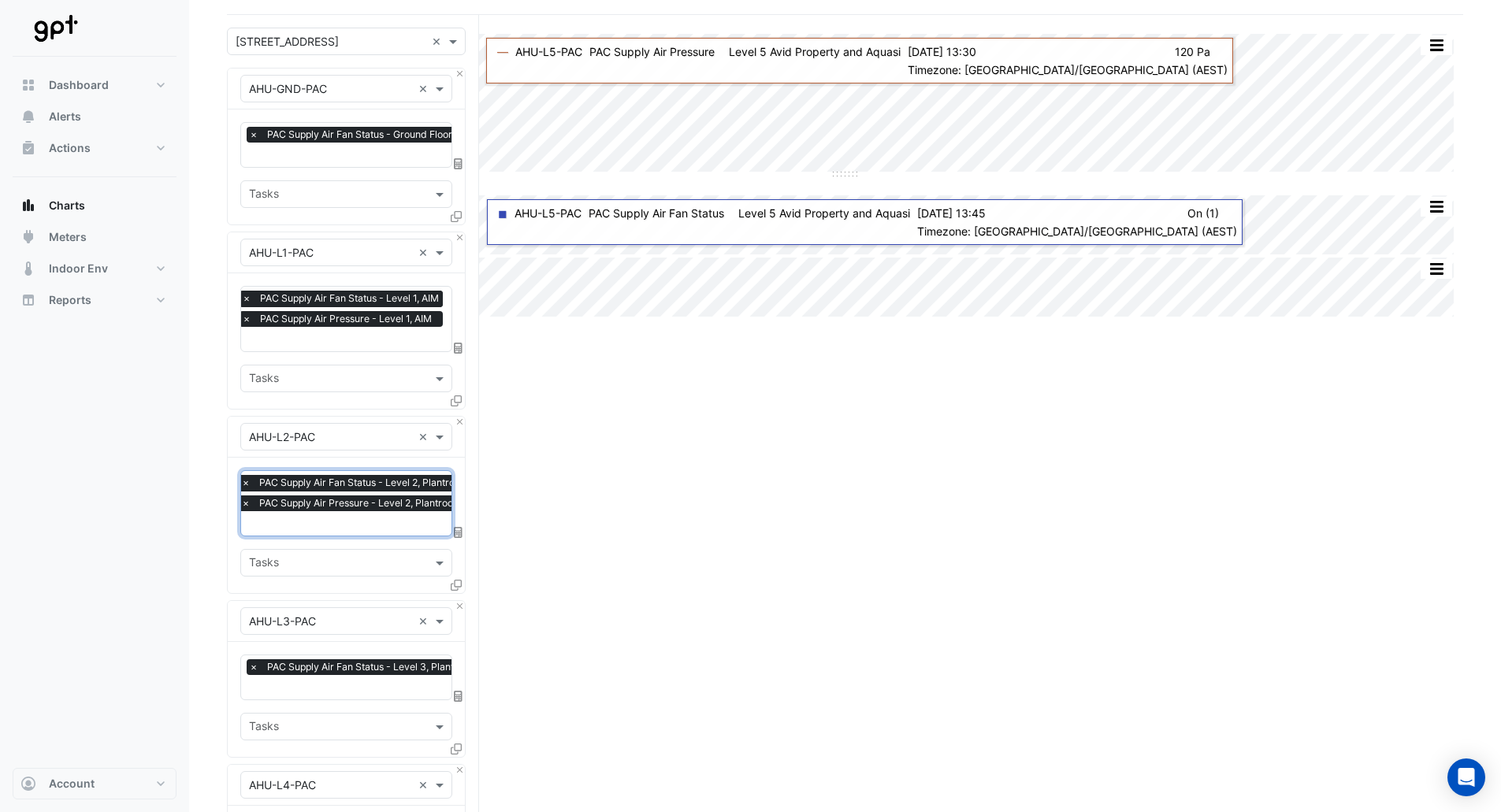
scroll to position [236, 0]
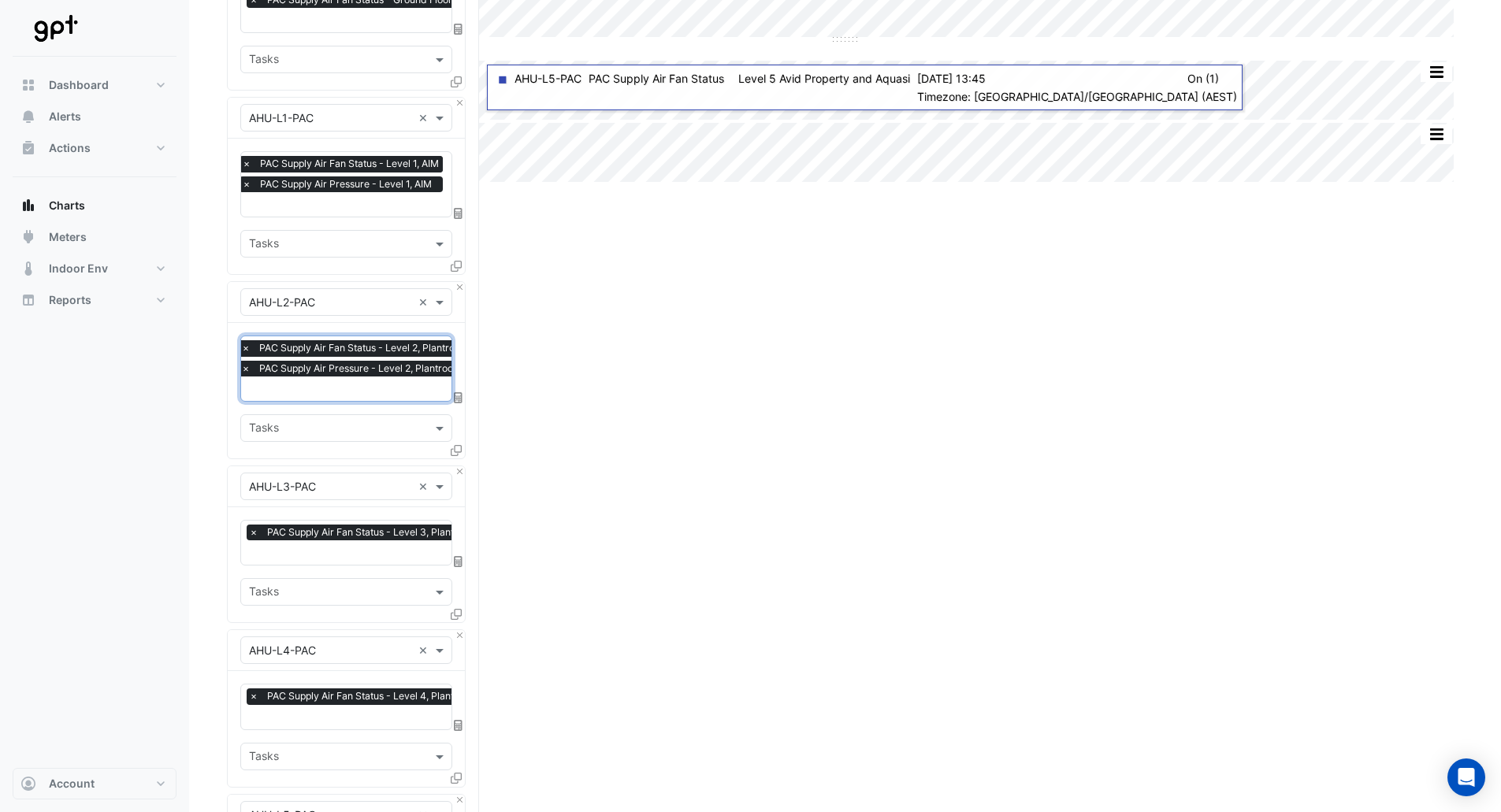
click at [326, 545] on input "text" at bounding box center [367, 554] width 236 height 17
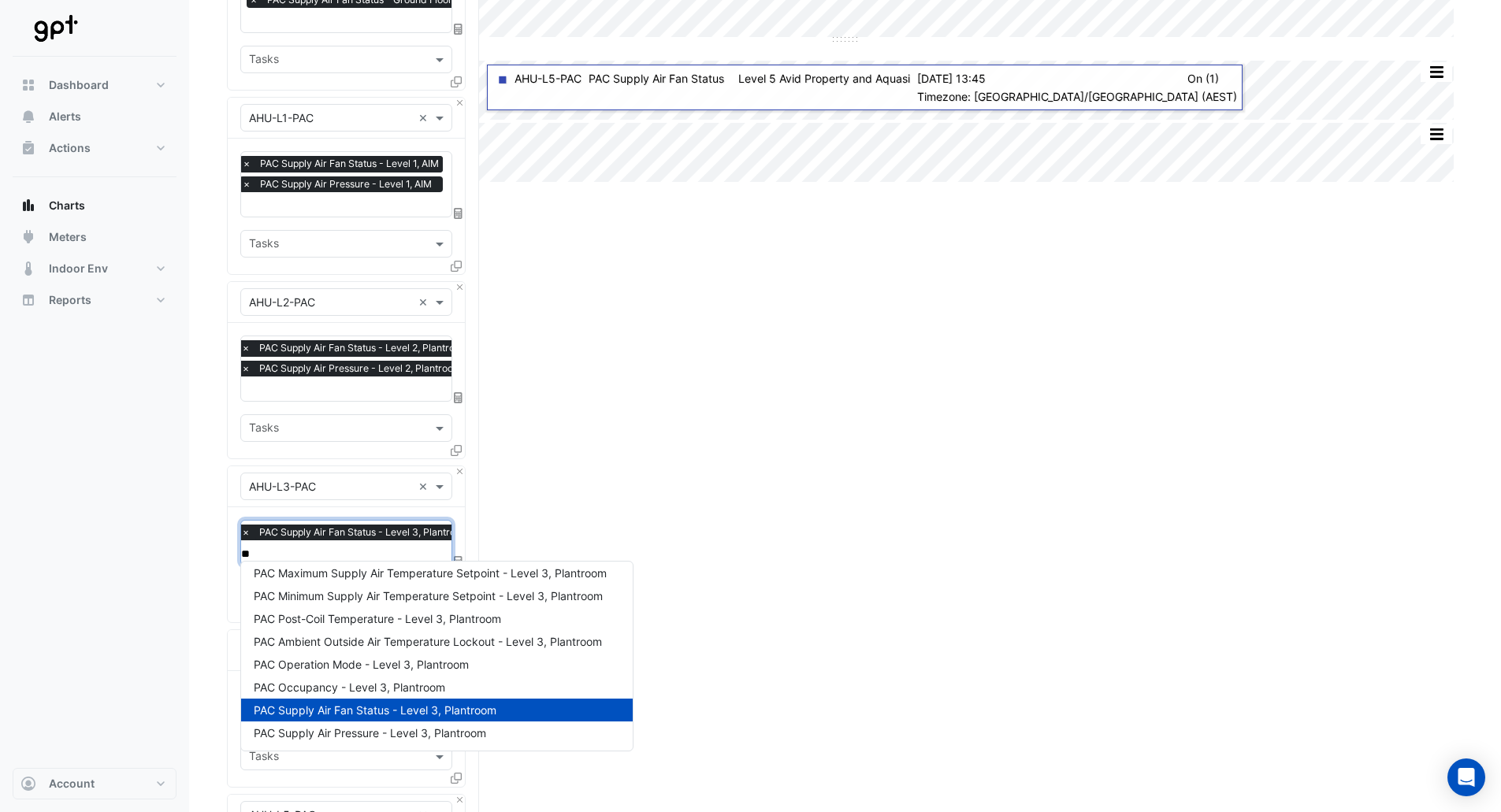
scroll to position [6, 0]
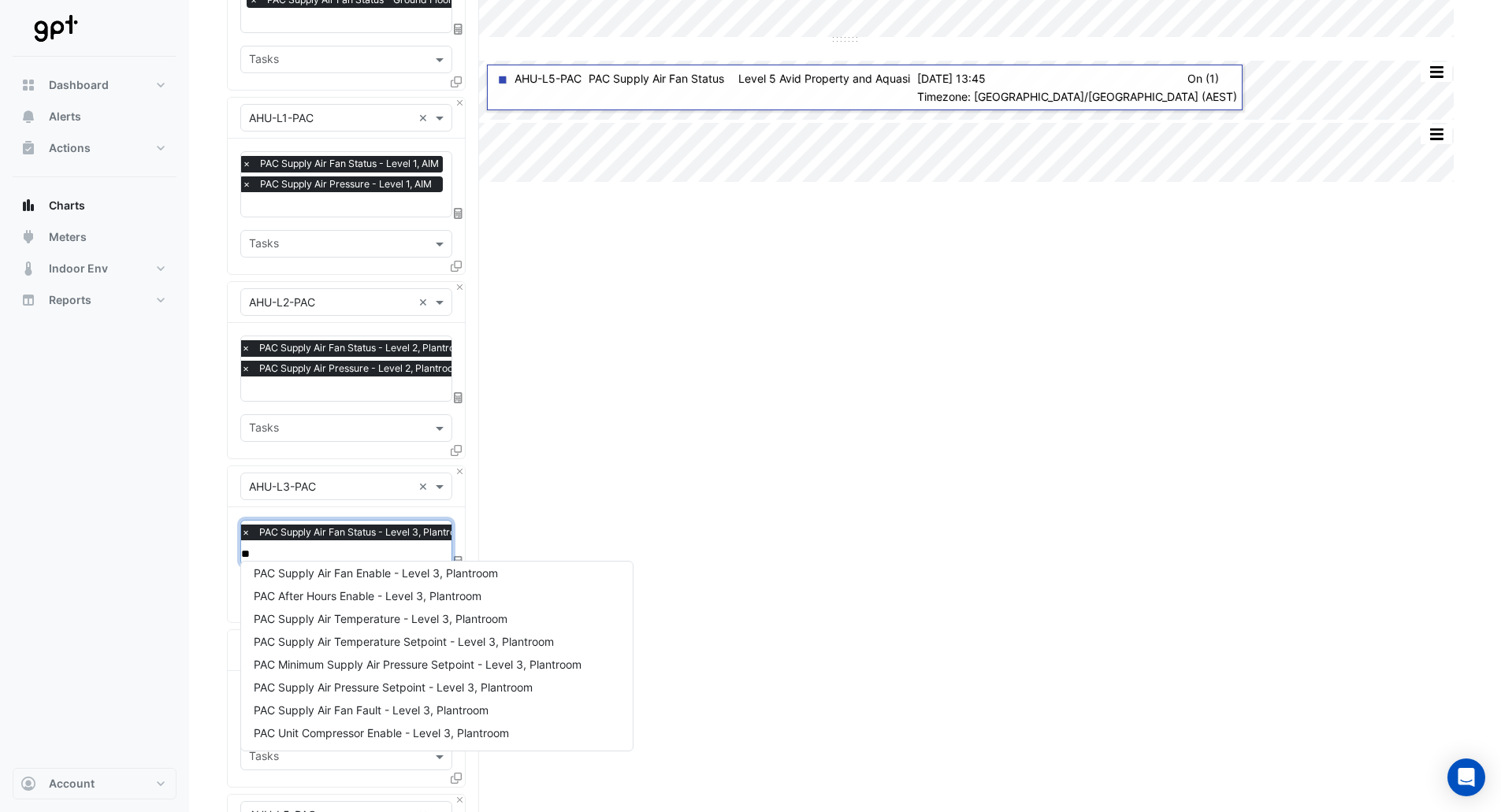
type input "***"
click at [334, 734] on span "PAC Supply Air Pressure - Level 3, Plantroom" at bounding box center [370, 733] width 233 height 13
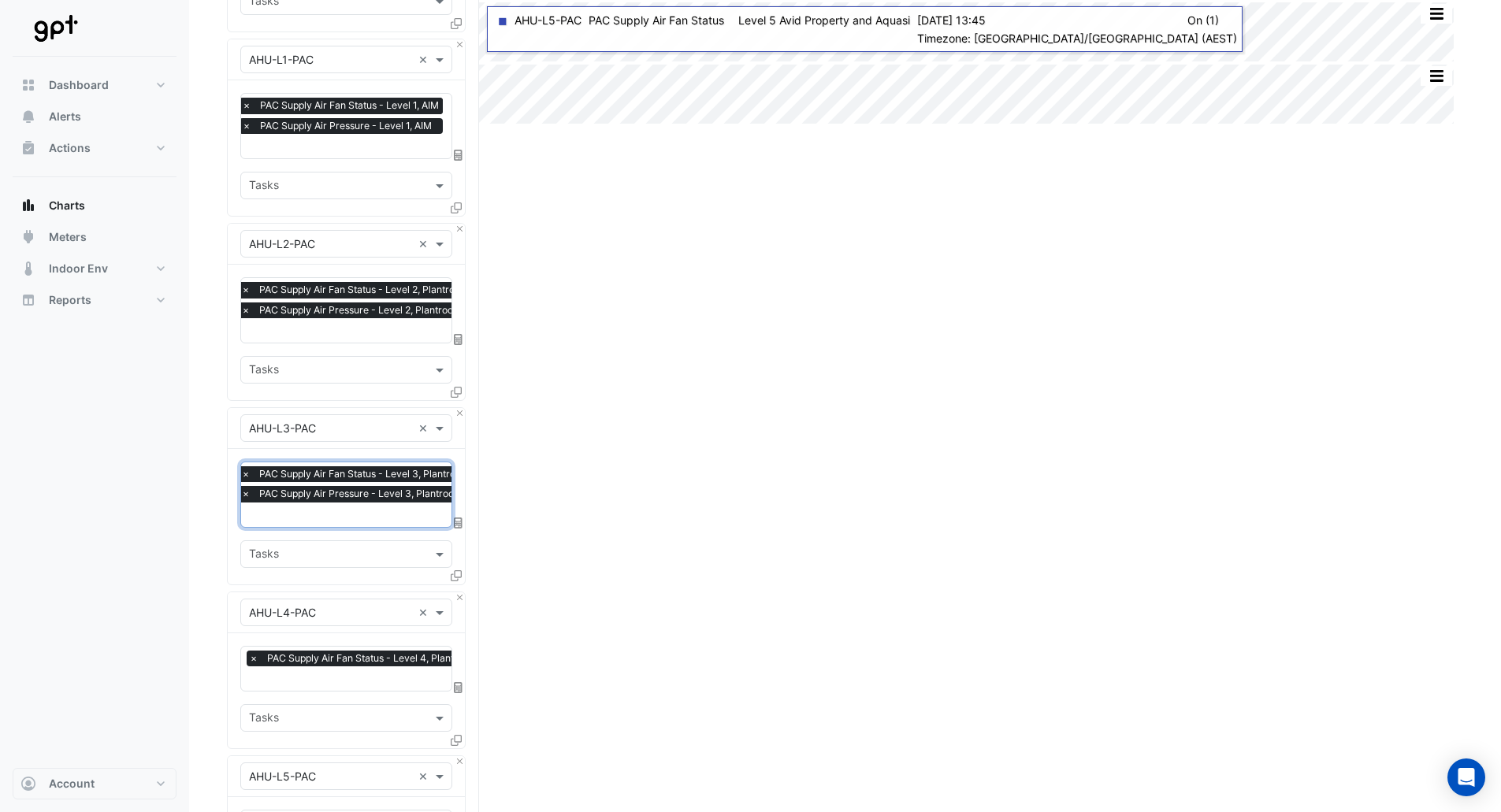
scroll to position [394, 0]
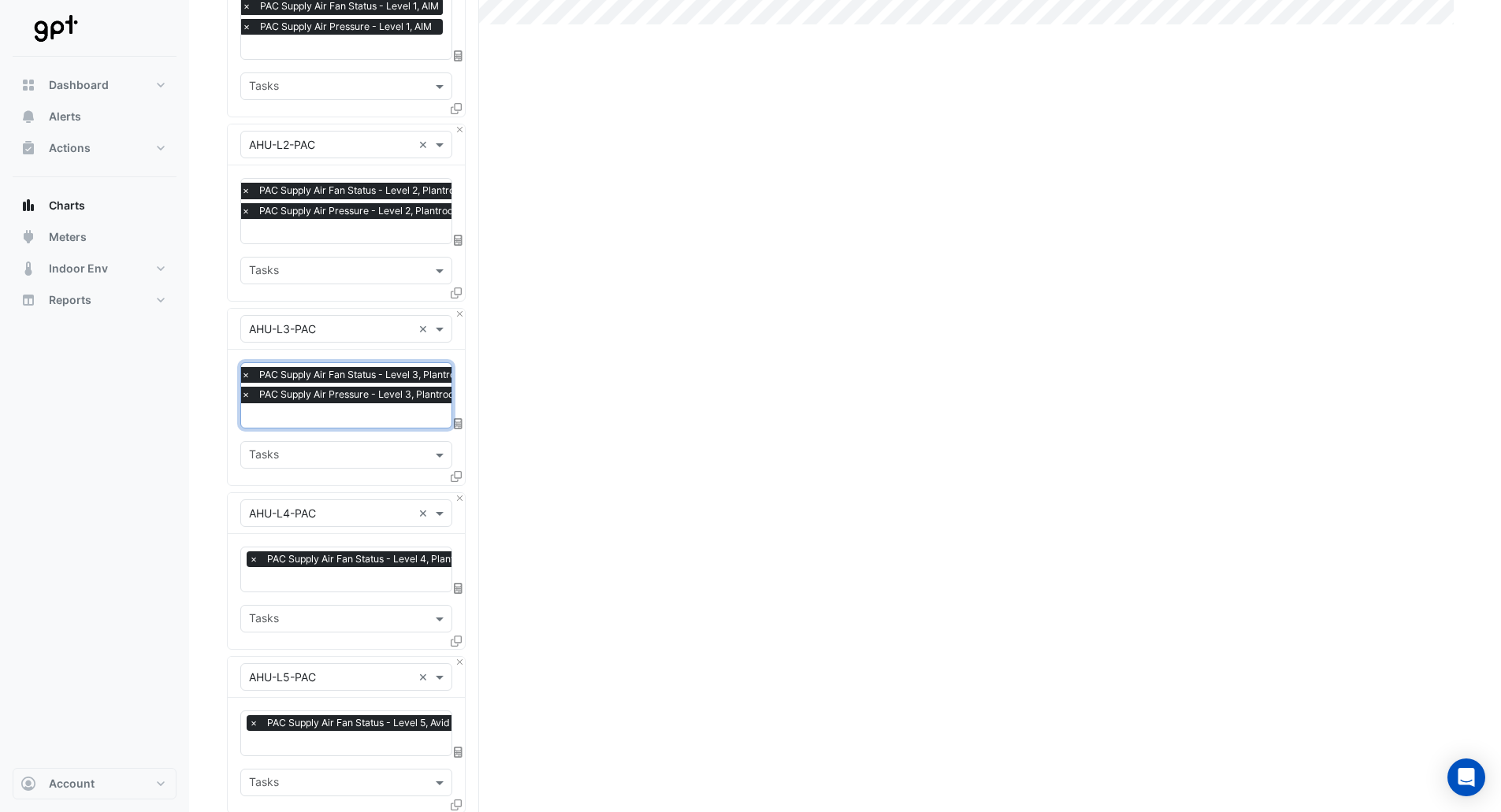
click at [325, 578] on input "text" at bounding box center [367, 580] width 236 height 17
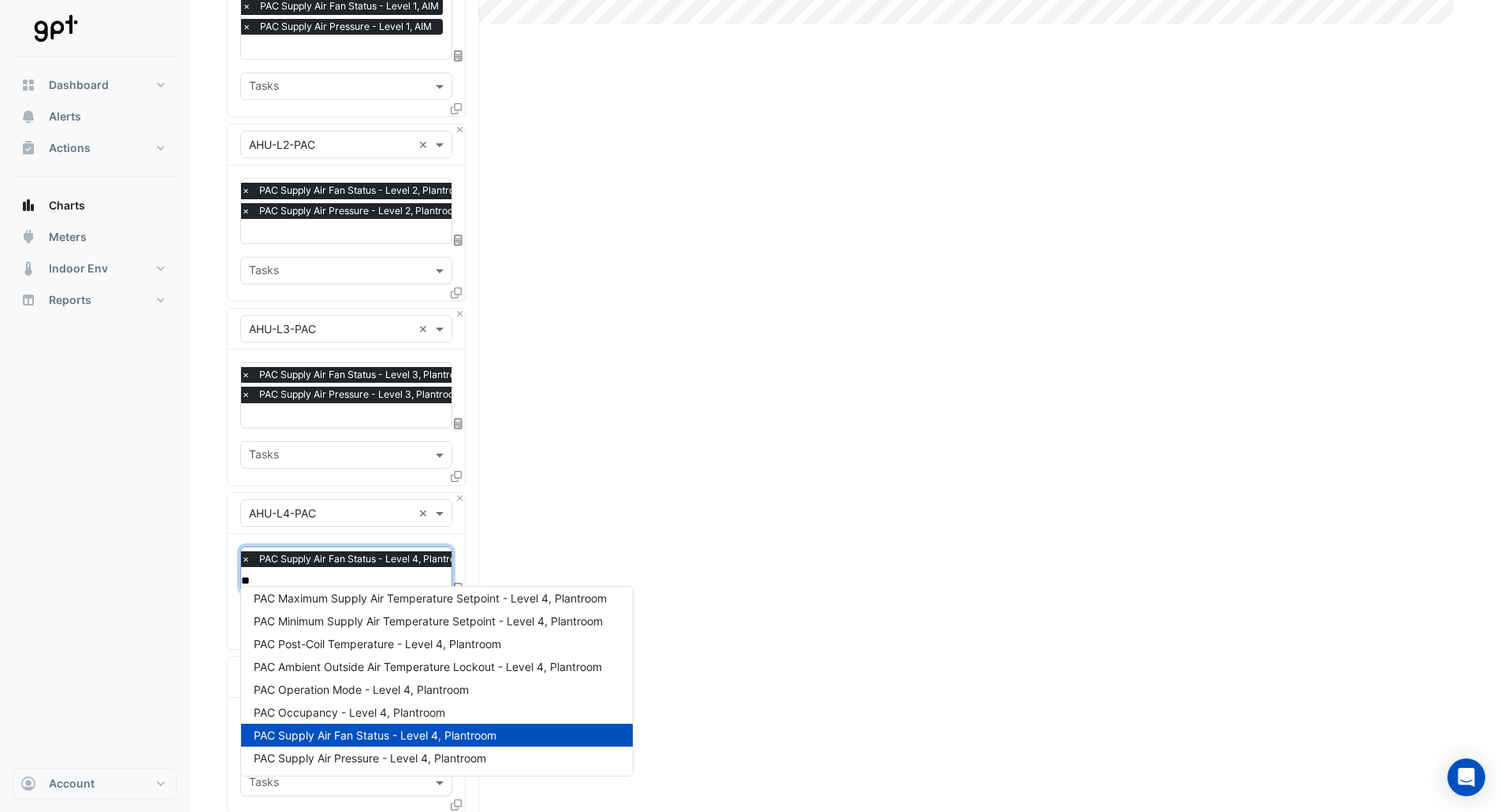
scroll to position [6, 0]
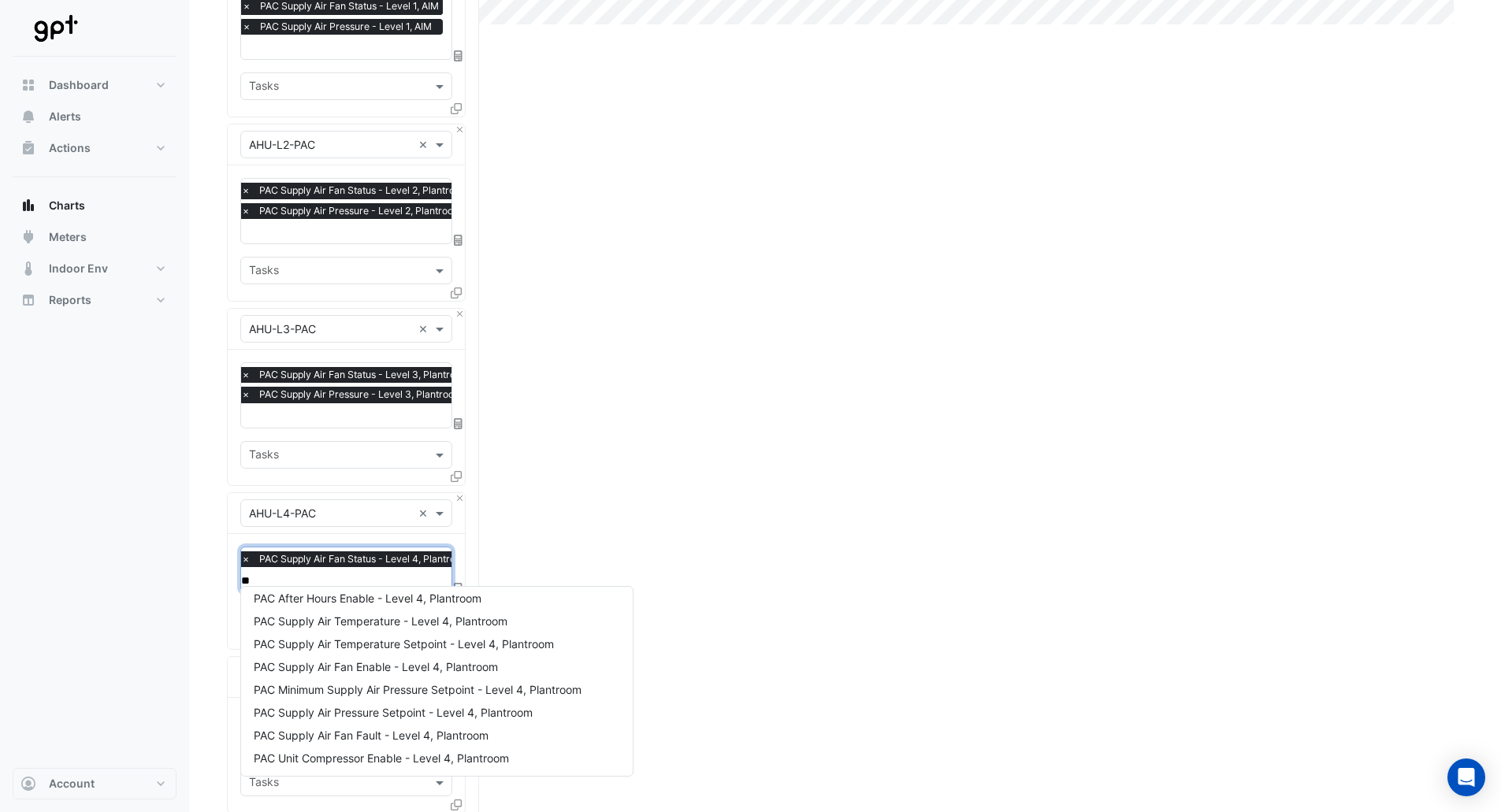
type input "***"
click at [432, 762] on span "PAC Supply Air Pressure - Level 4, Plantroom" at bounding box center [370, 758] width 233 height 13
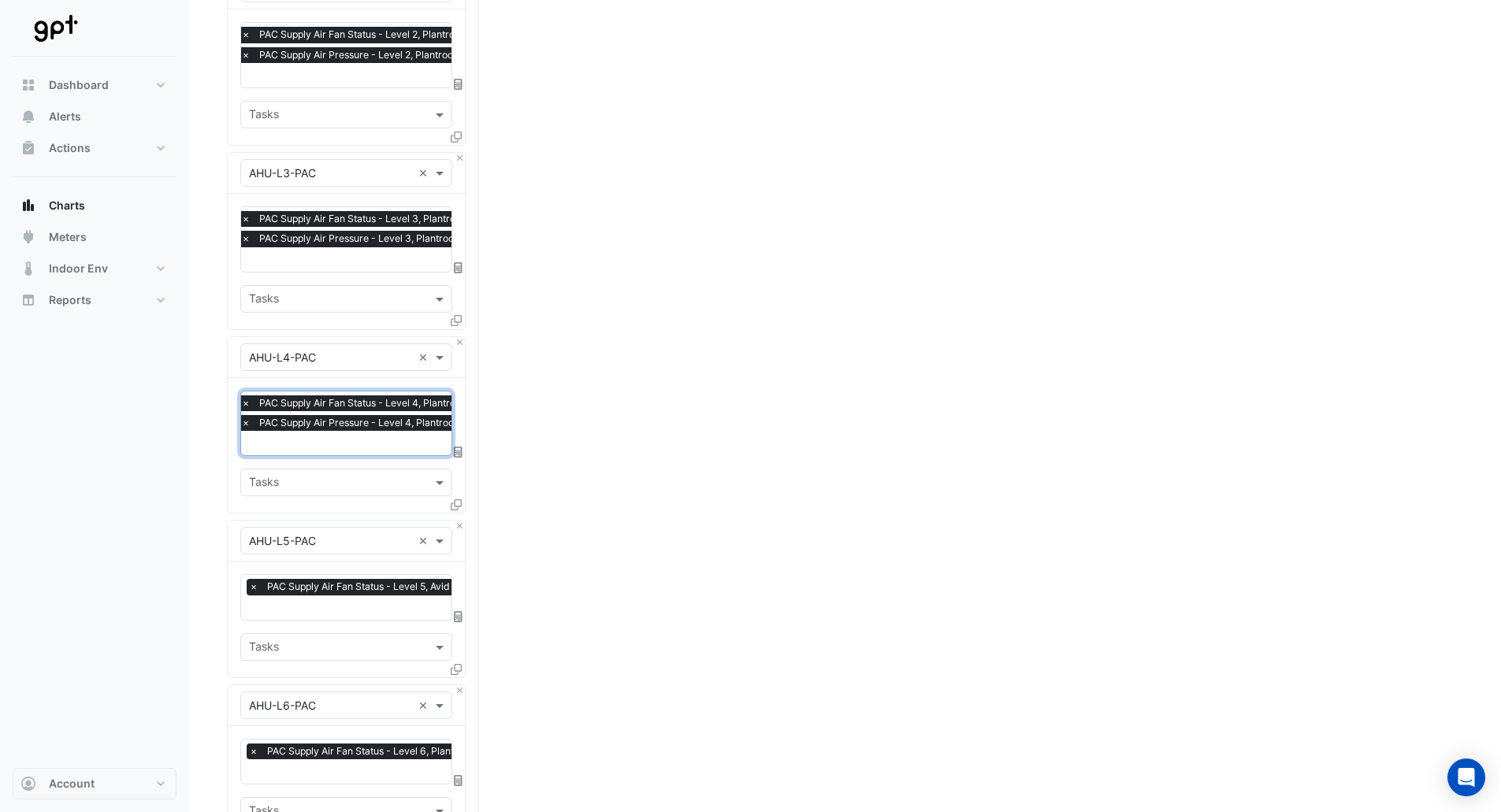
scroll to position [551, 0]
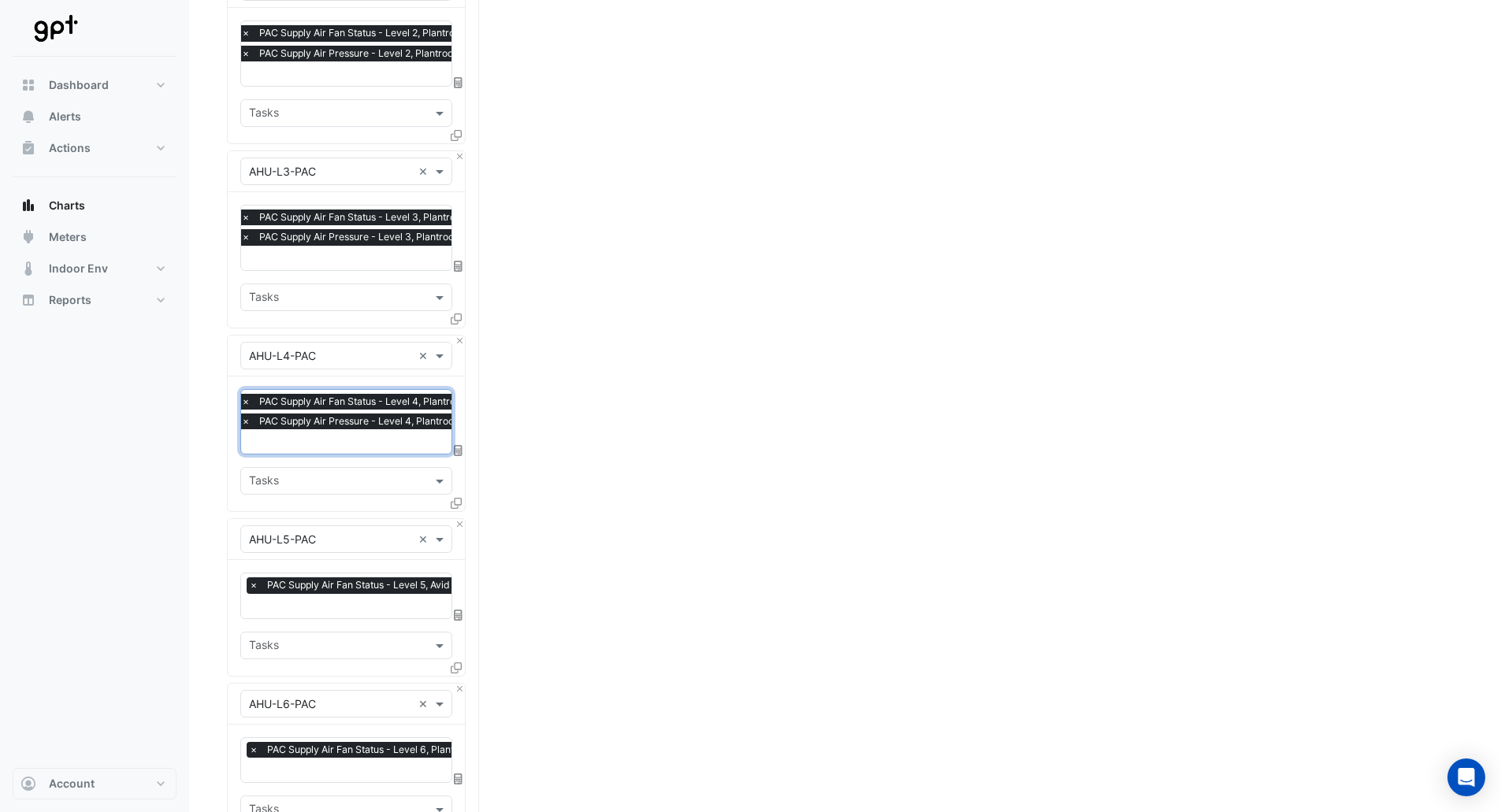
click at [314, 599] on input "text" at bounding box center [400, 607] width 302 height 17
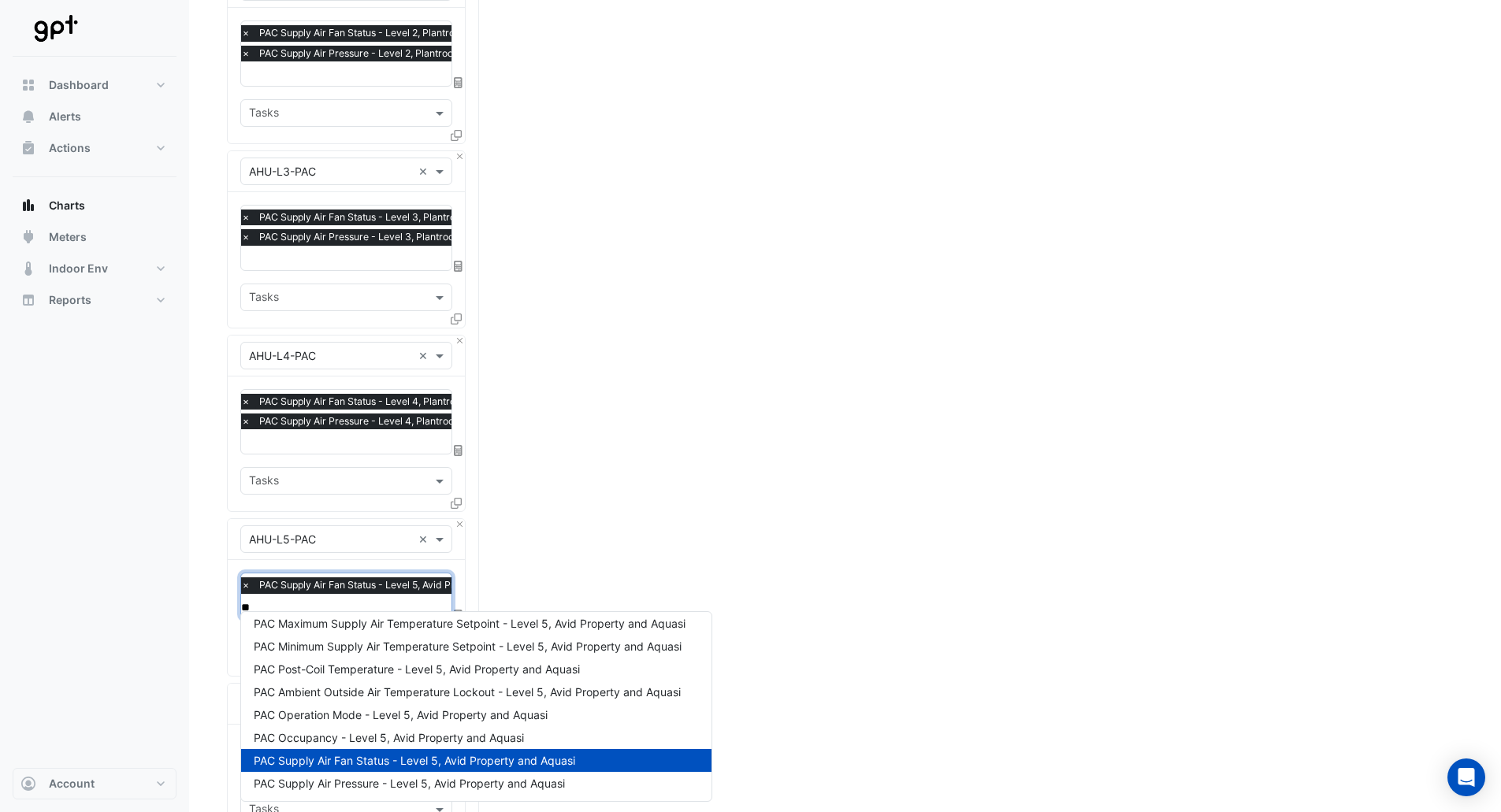
scroll to position [6, 0]
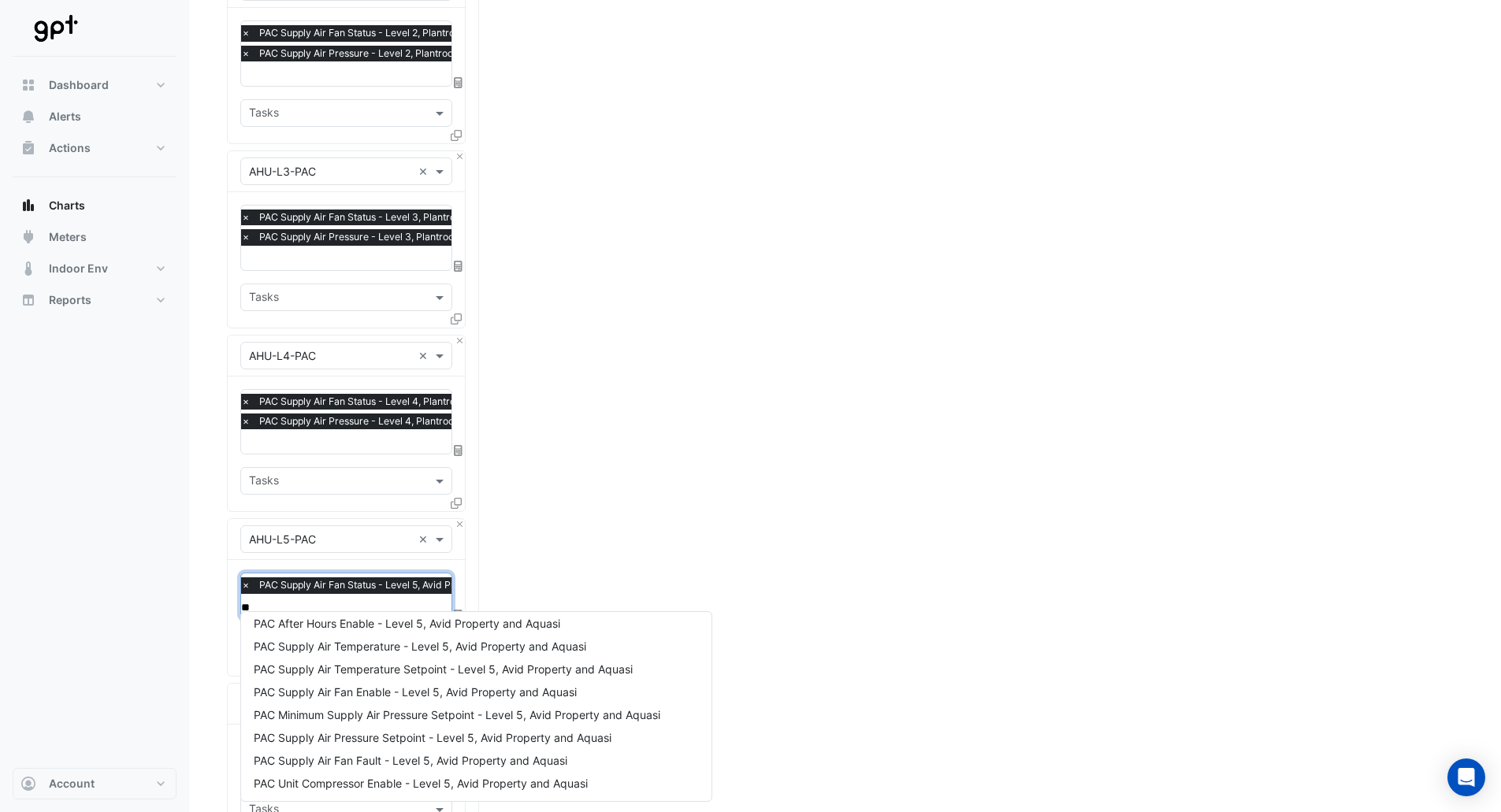
type input "***"
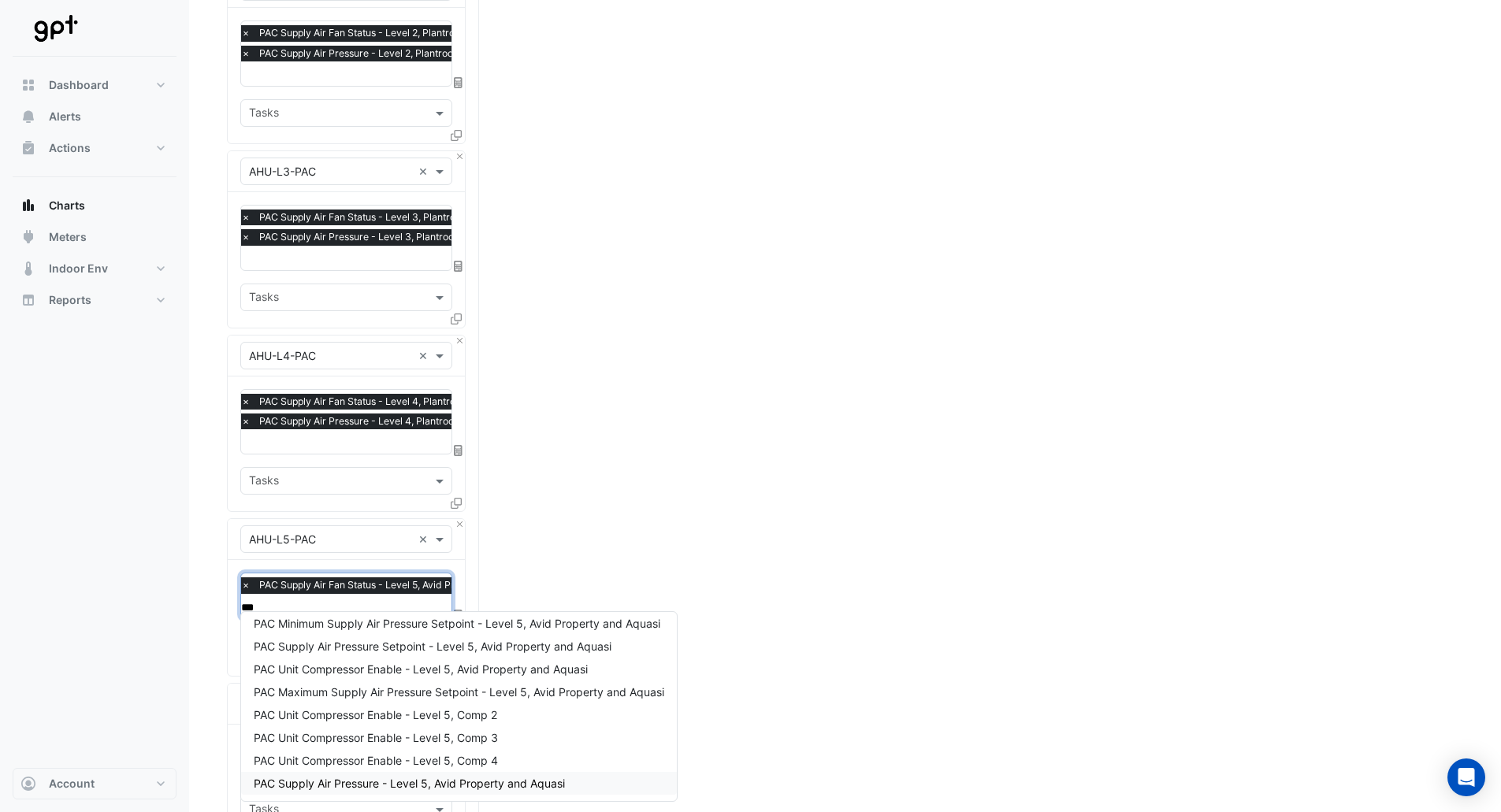
click at [369, 786] on span "PAC Supply Air Pressure - Level 5, Avid Property and Aquasi" at bounding box center [409, 783] width 311 height 13
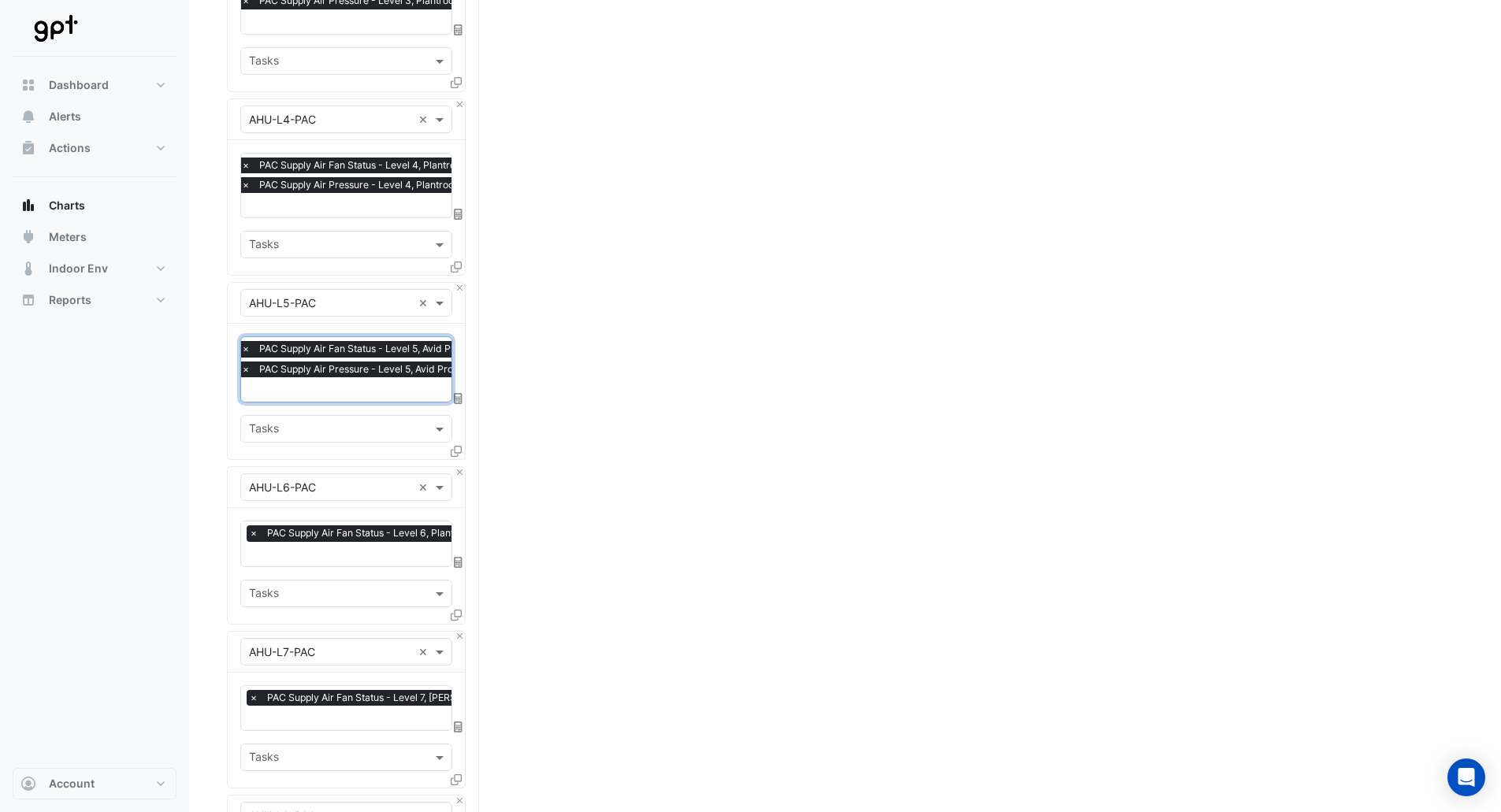
scroll to position [0, 8]
click at [312, 551] on input "text" at bounding box center [359, 555] width 236 height 17
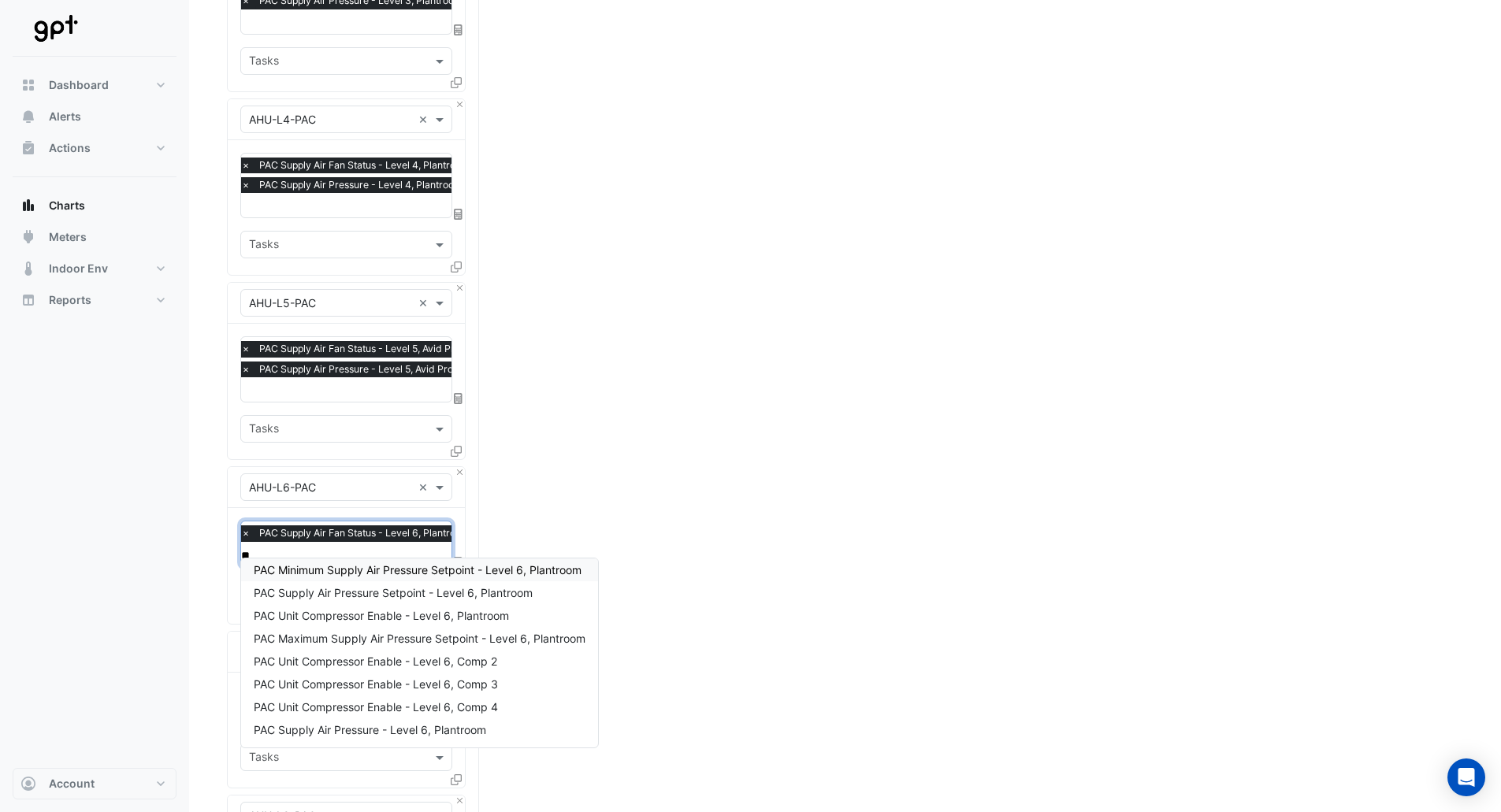
scroll to position [6, 0]
type input "***"
click at [342, 727] on span "PAC Supply Air Pressure - Level 6, Plantroom" at bounding box center [370, 729] width 233 height 13
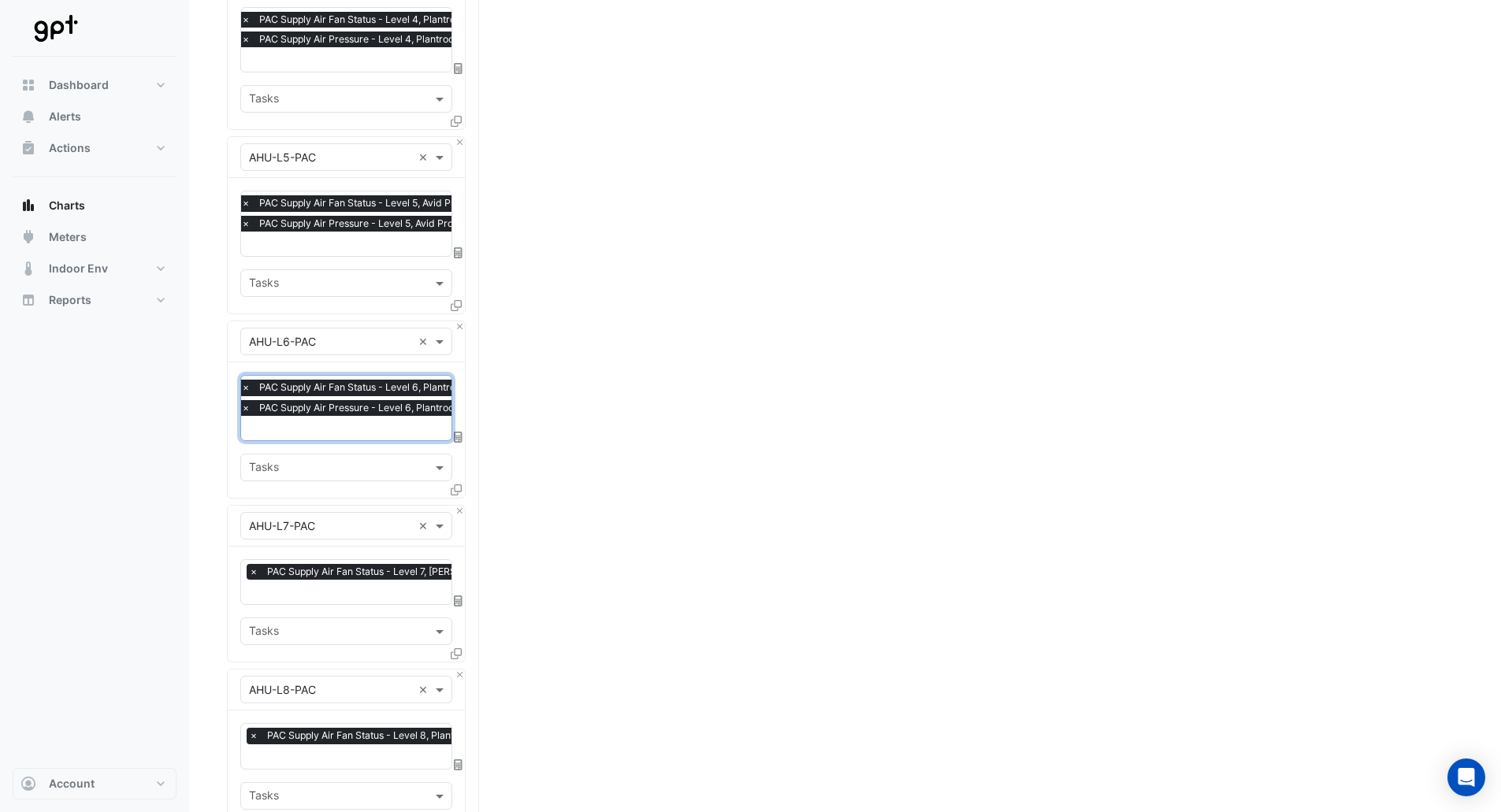
scroll to position [945, 0]
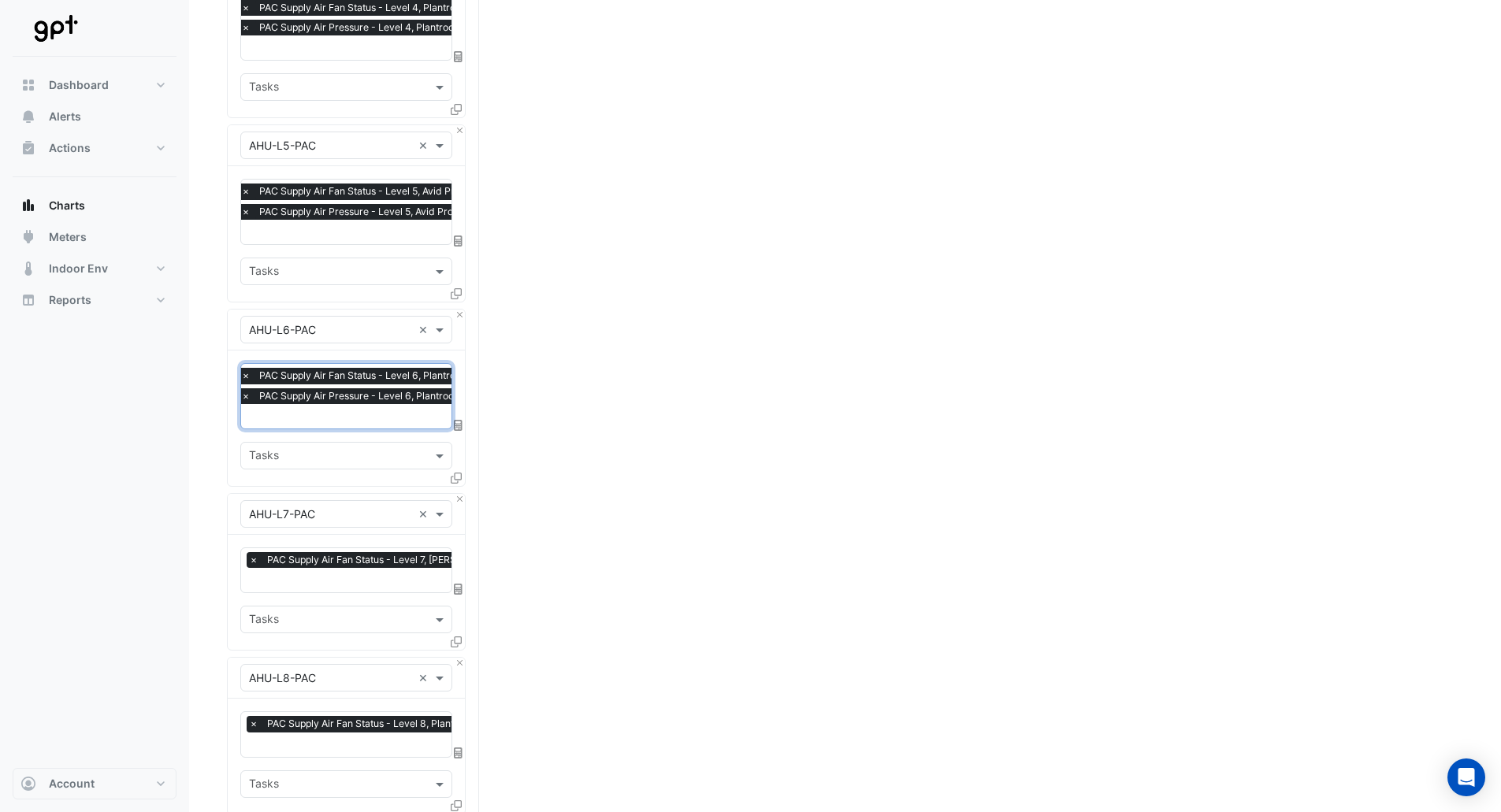
click at [326, 577] on input "text" at bounding box center [381, 581] width 265 height 17
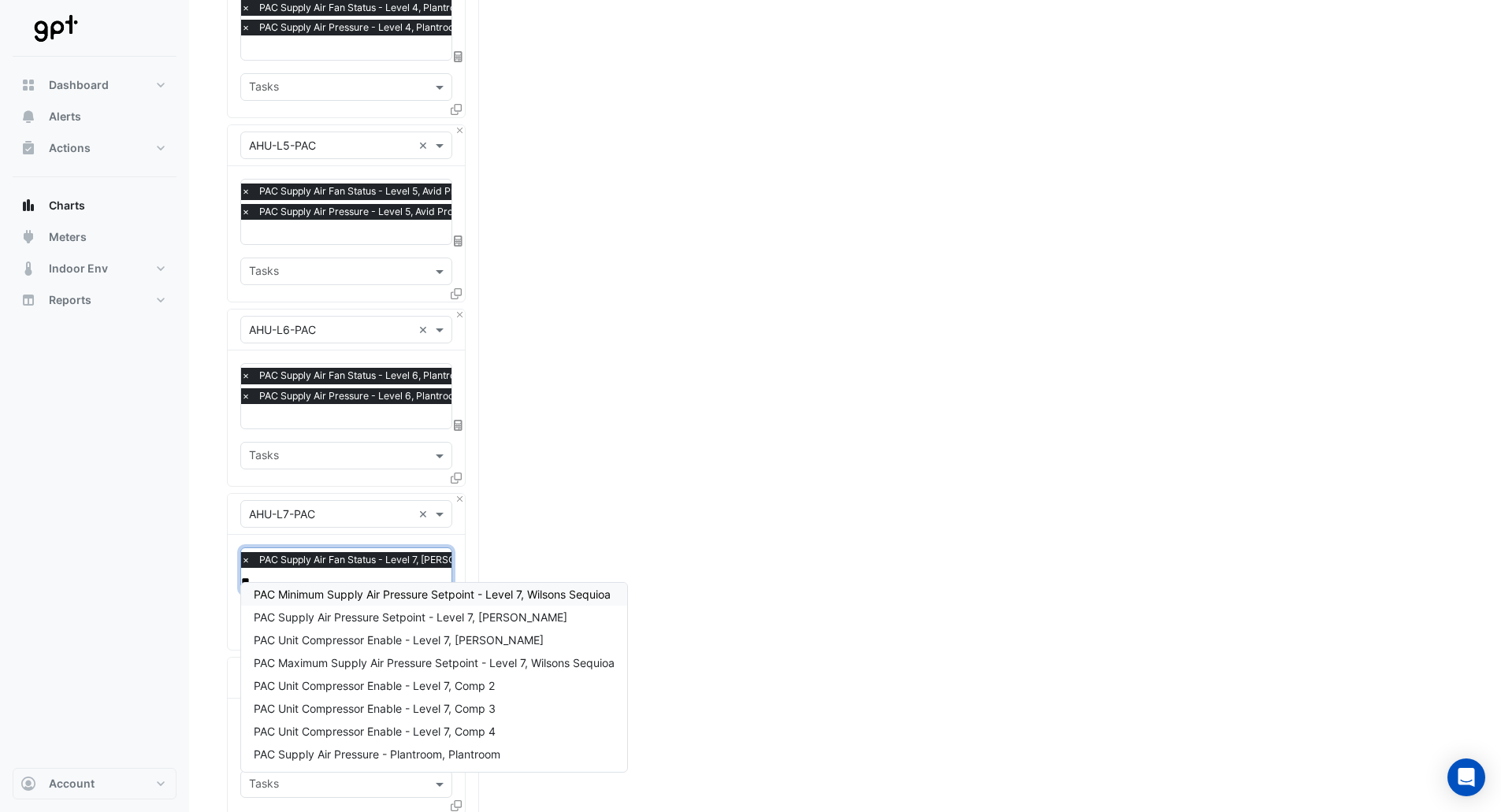
type input "***"
click at [338, 763] on div "PAC Supply Air Pressure - Plantroom, Plantroom" at bounding box center [433, 754] width 386 height 23
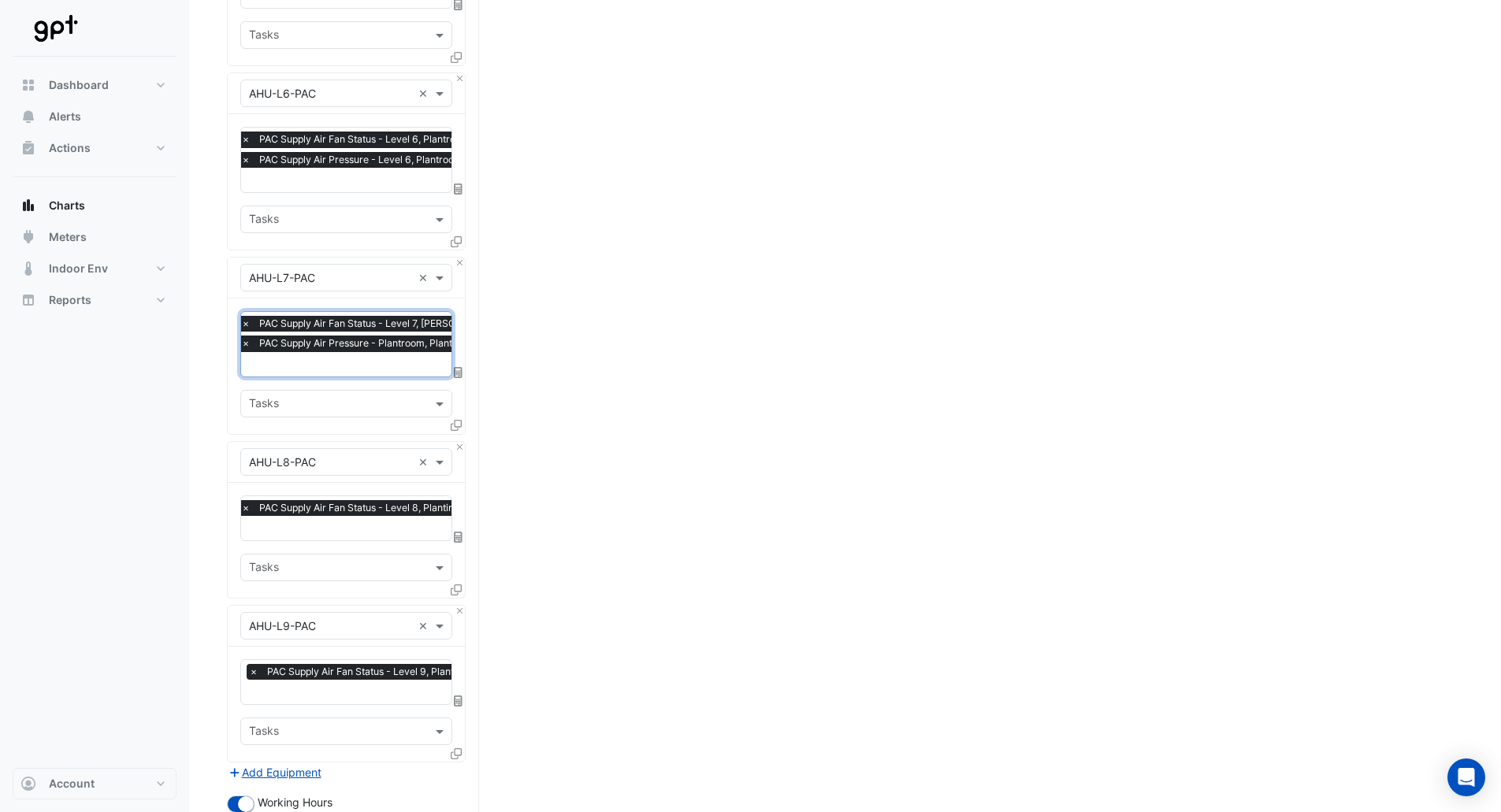
click at [310, 521] on input "text" at bounding box center [358, 529] width 235 height 17
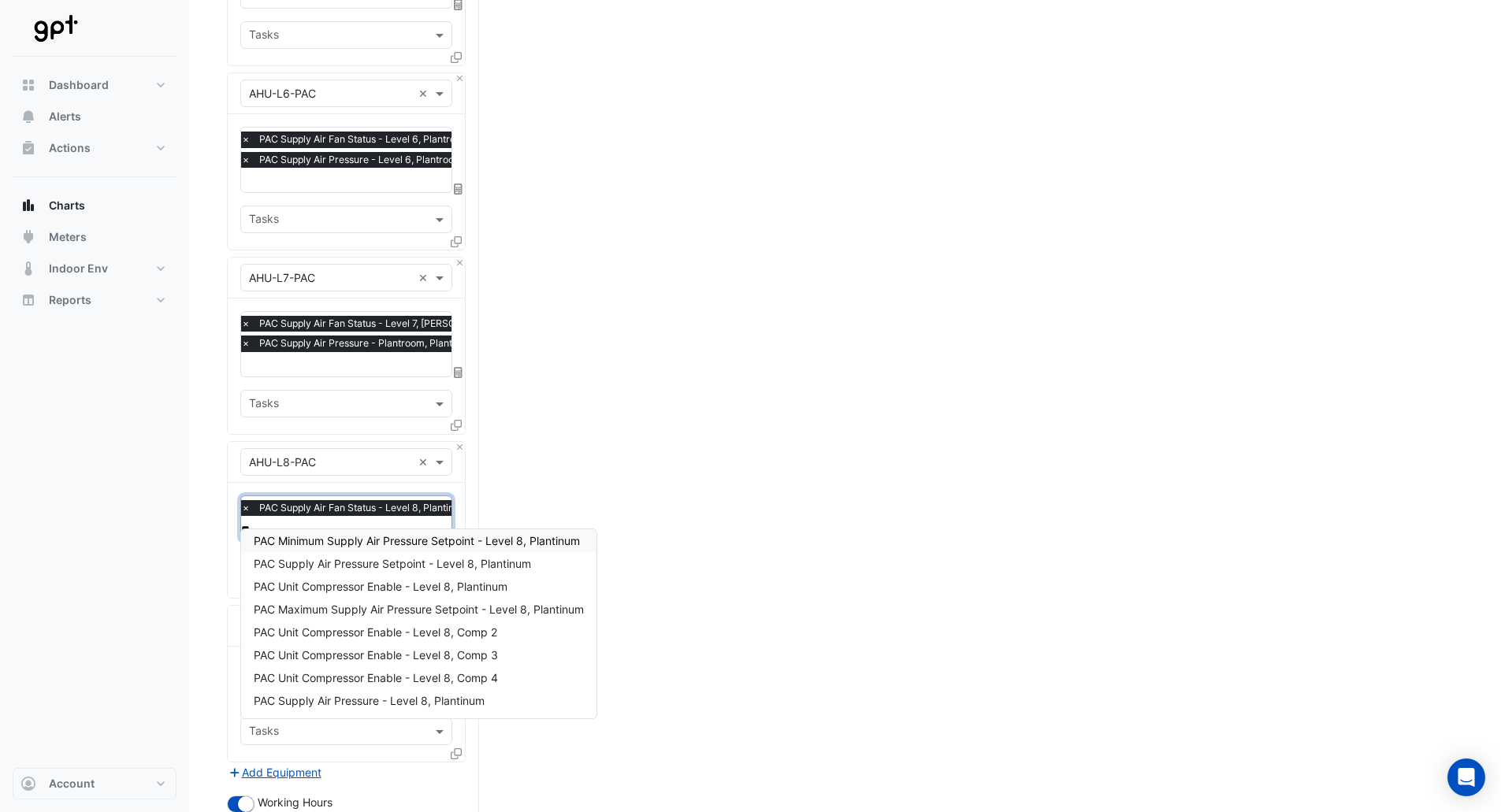
type input "***"
click at [327, 700] on span "PAC Supply Air Pressure - Level 8, Plantinum" at bounding box center [369, 700] width 231 height 13
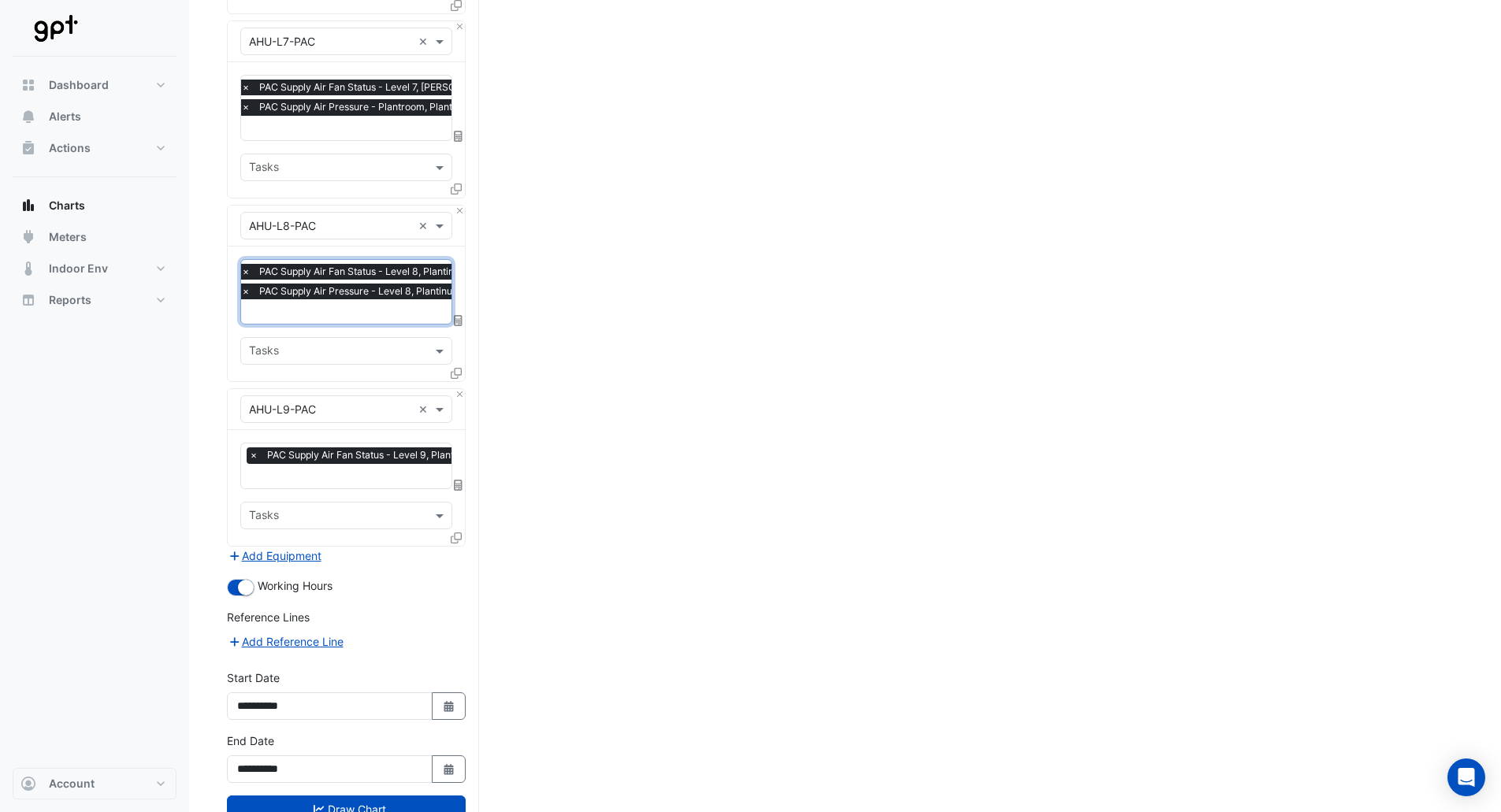
click at [336, 470] on input "text" at bounding box center [366, 478] width 235 height 17
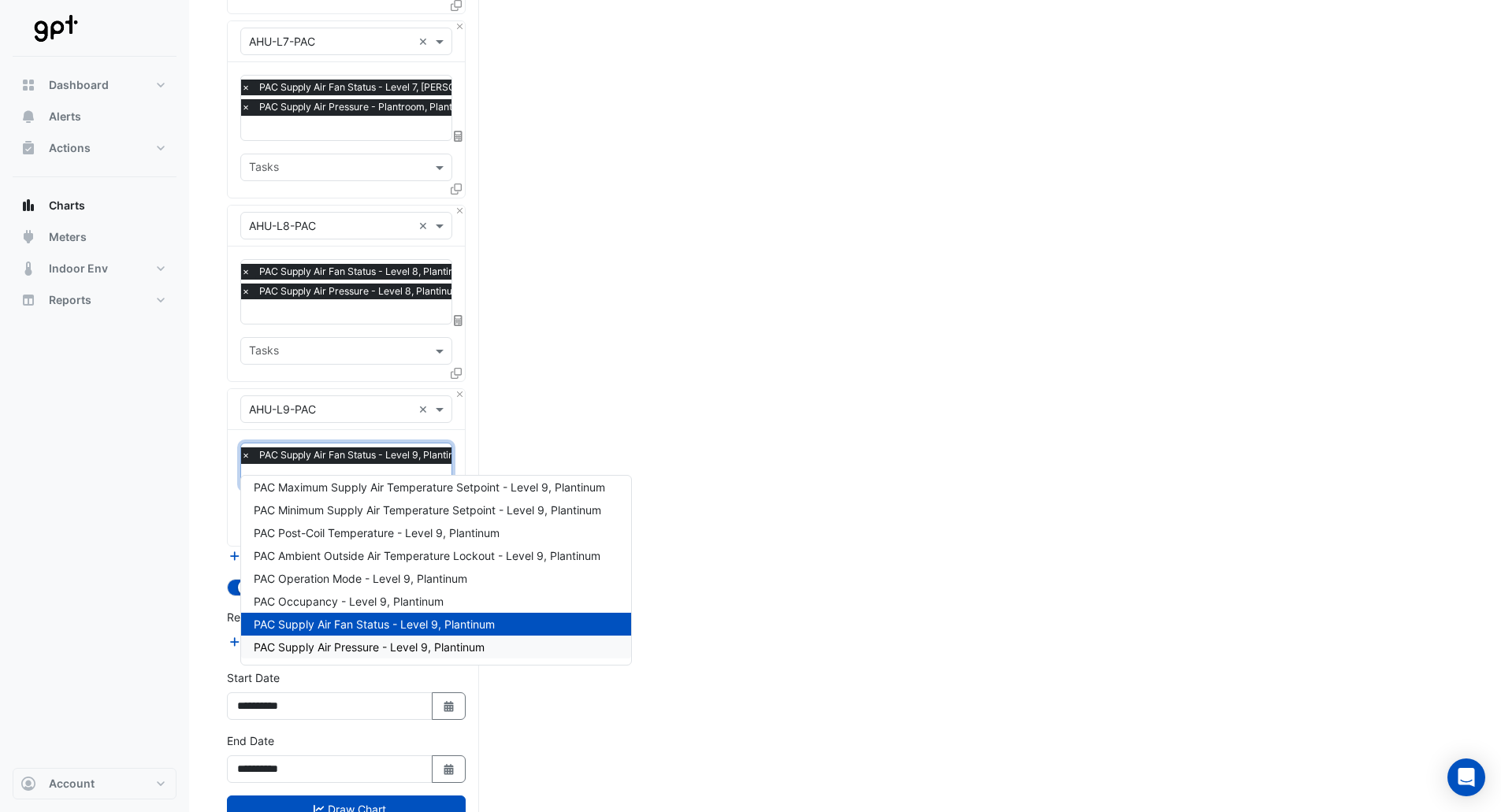
click at [364, 645] on span "PAC Supply Air Pressure - Level 9, Plantinum" at bounding box center [369, 646] width 231 height 13
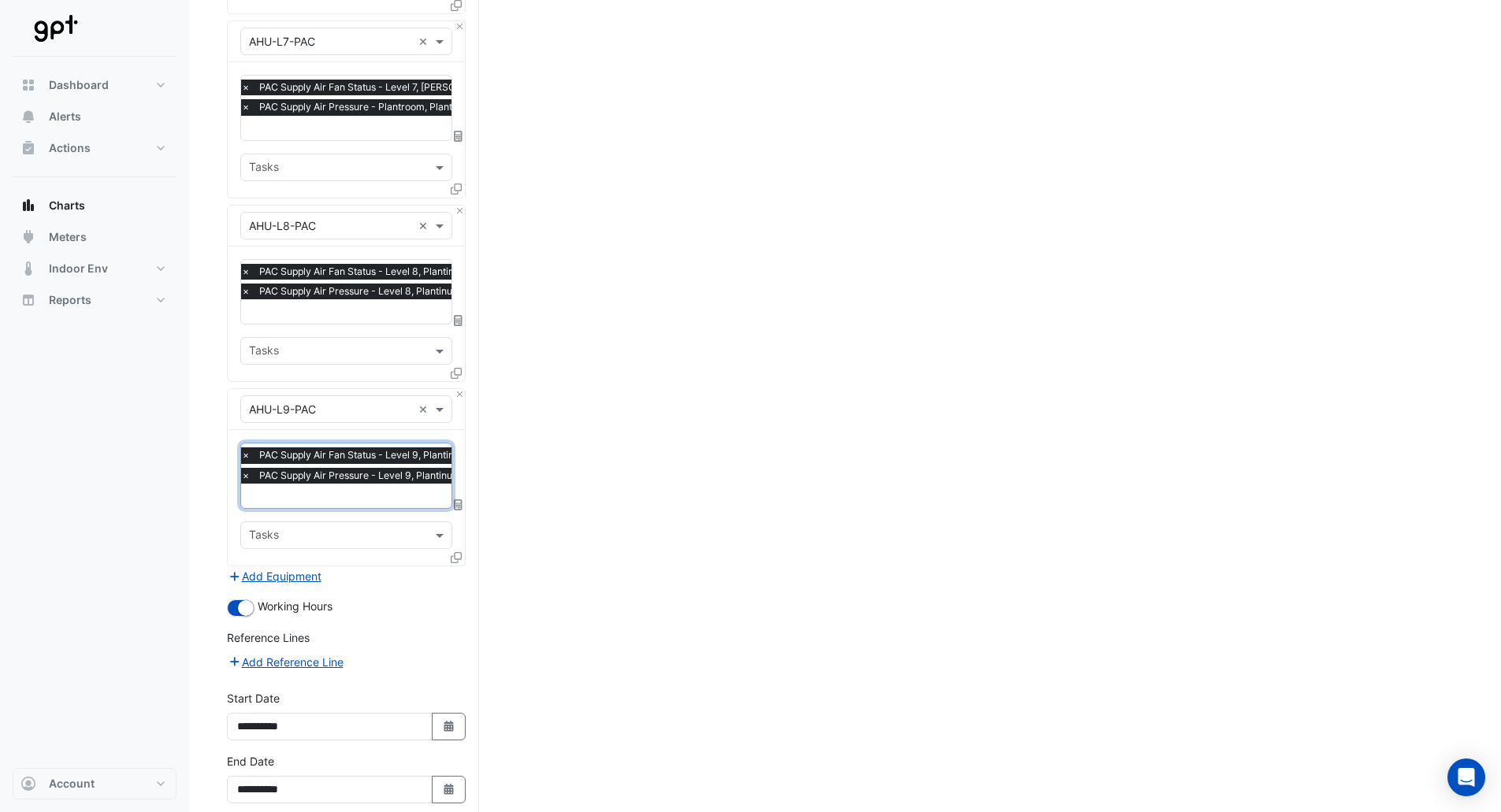
click at [458, 552] on icon at bounding box center [456, 557] width 11 height 11
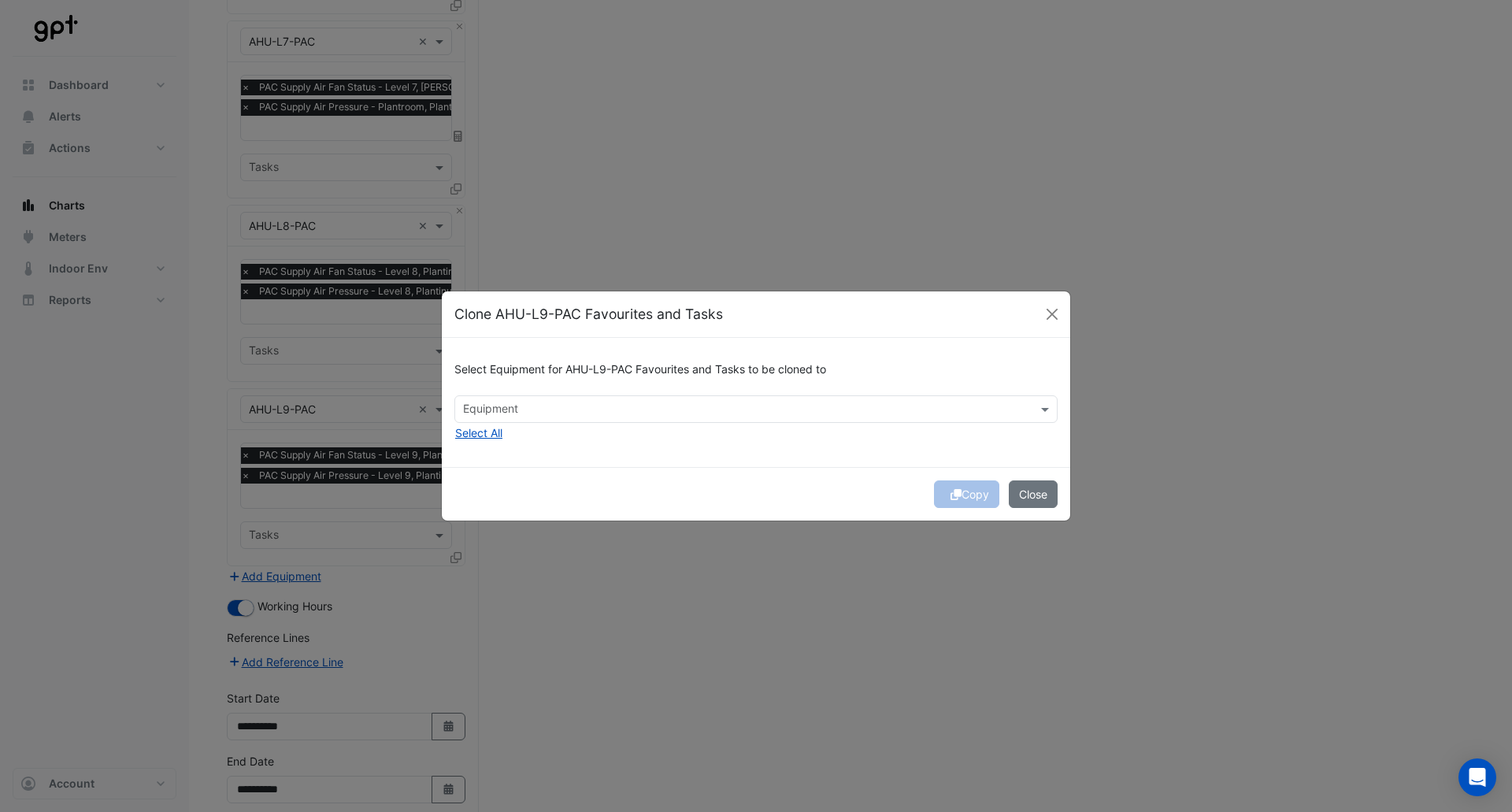
click at [565, 401] on div "Equipment" at bounding box center [744, 408] width 576 height 24
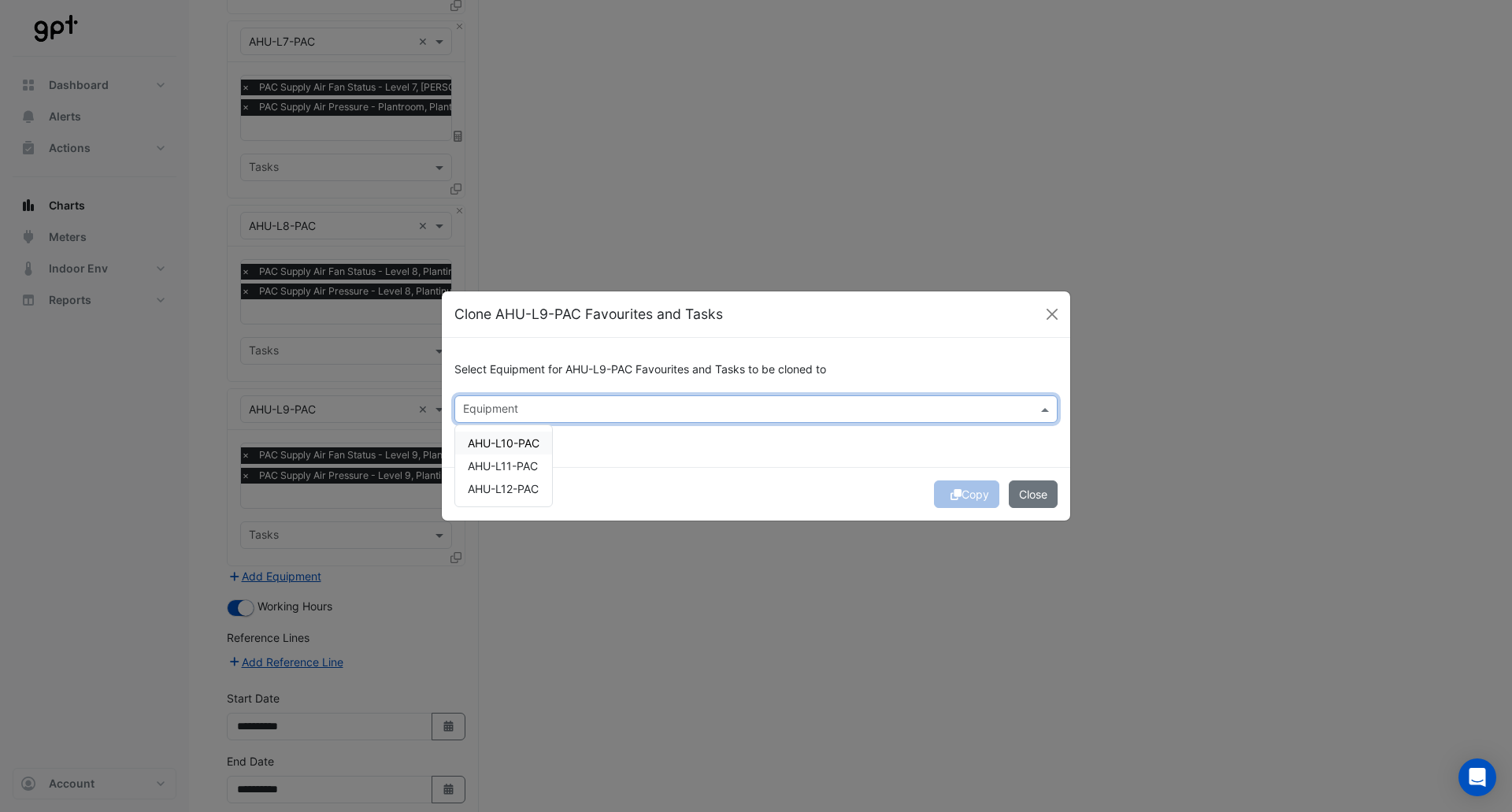
click at [529, 440] on span "AHU-L10-PAC" at bounding box center [504, 442] width 71 height 13
click at [522, 463] on span "AHU-L11-PAC" at bounding box center [503, 465] width 70 height 13
click at [520, 484] on span "AHU-L12-PAC" at bounding box center [504, 488] width 71 height 13
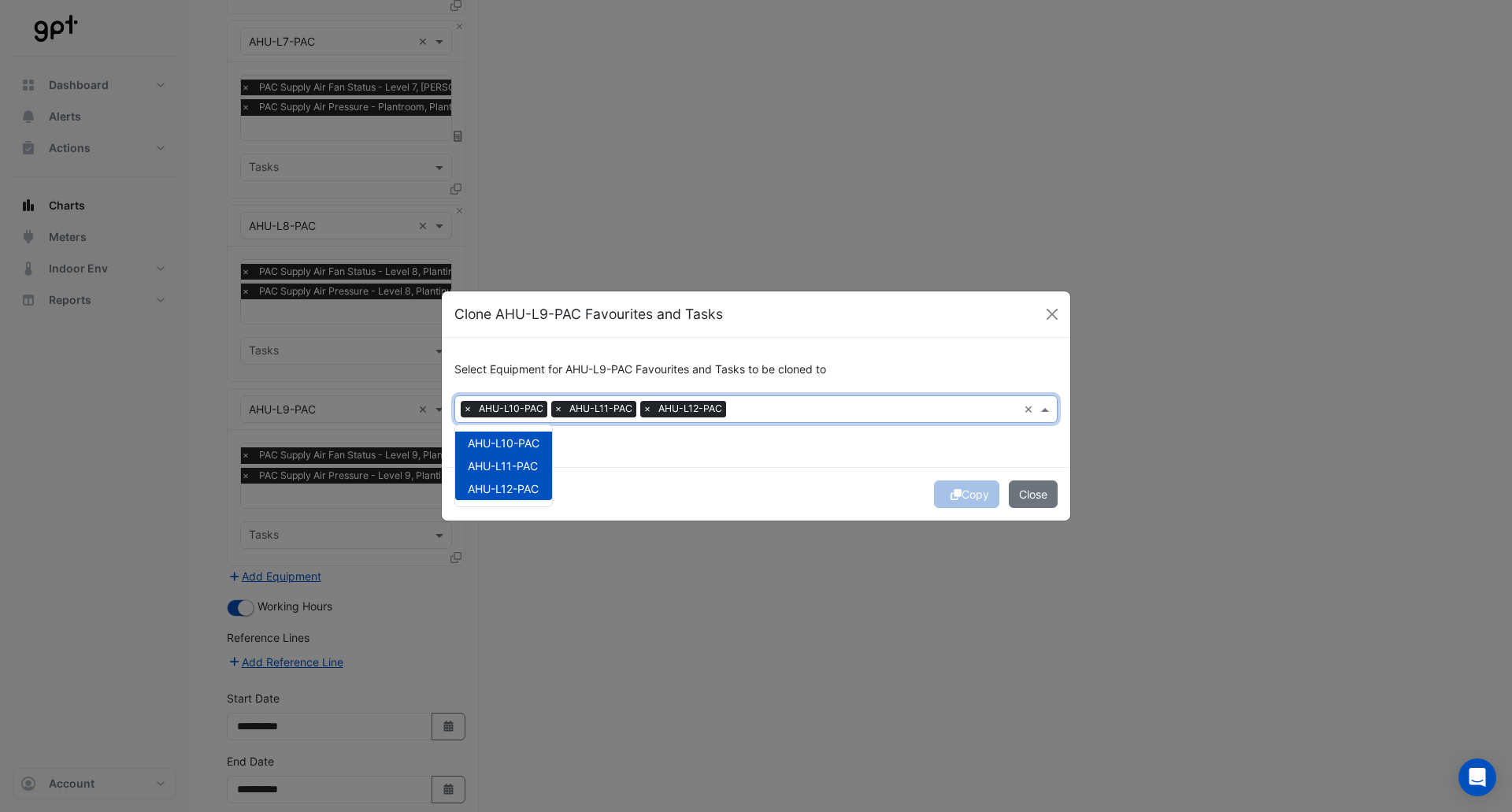
click at [681, 473] on div "Copy Close" at bounding box center [756, 494] width 629 height 53
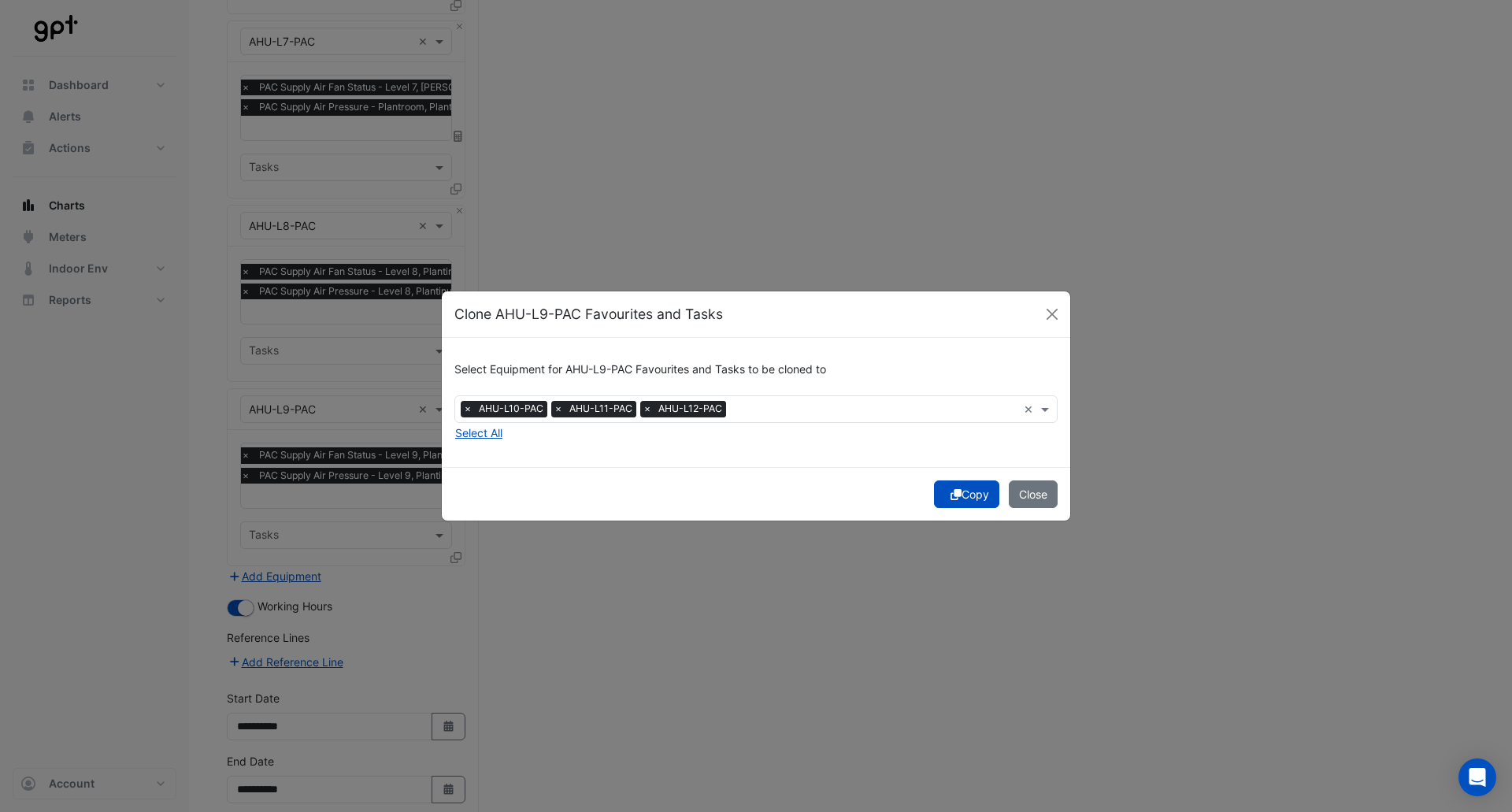
click at [957, 489] on icon "submit" at bounding box center [956, 495] width 11 height 11
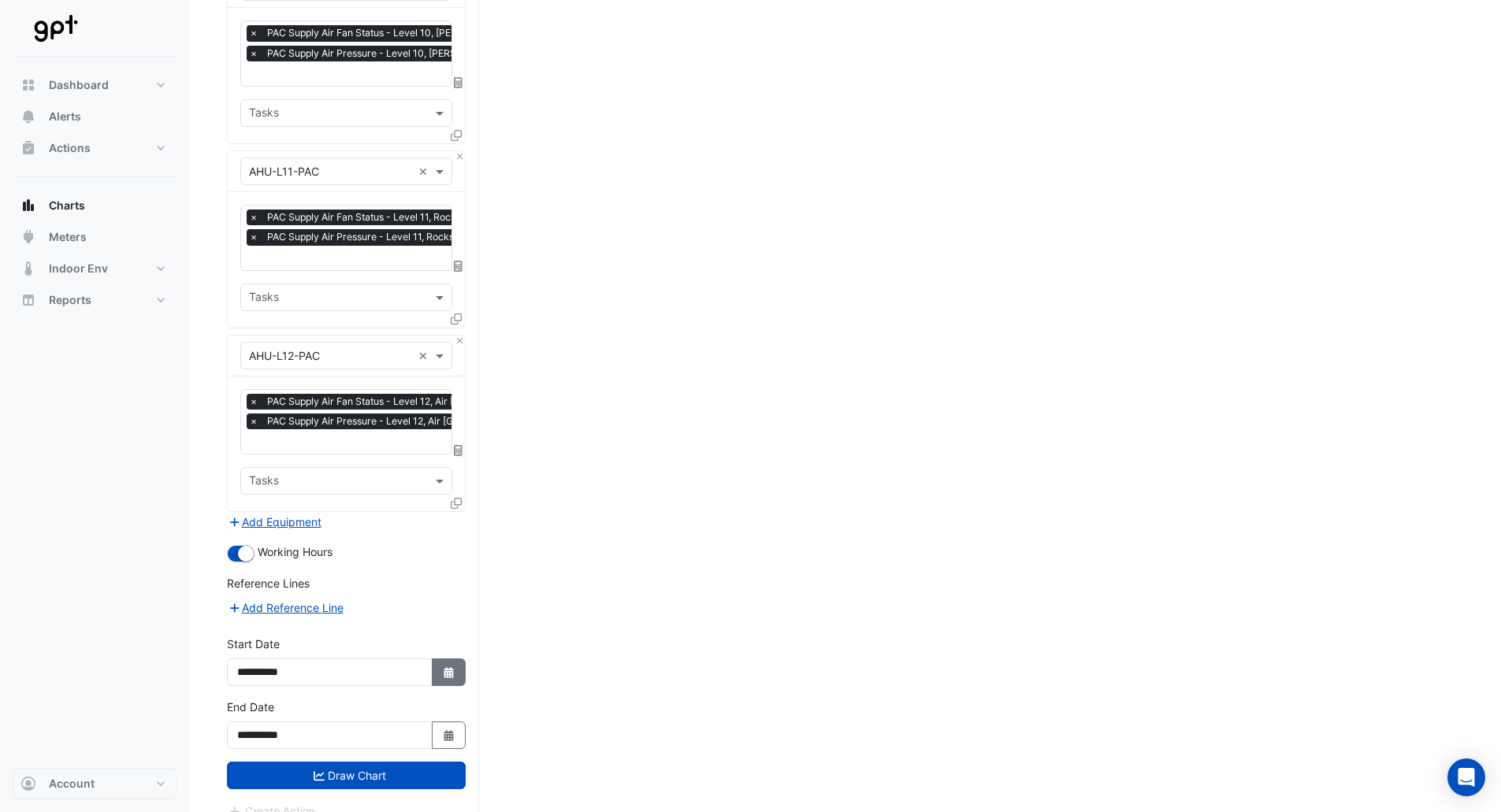
click at [436, 659] on button "Select Date" at bounding box center [449, 672] width 35 height 28
select select "*"
select select "****"
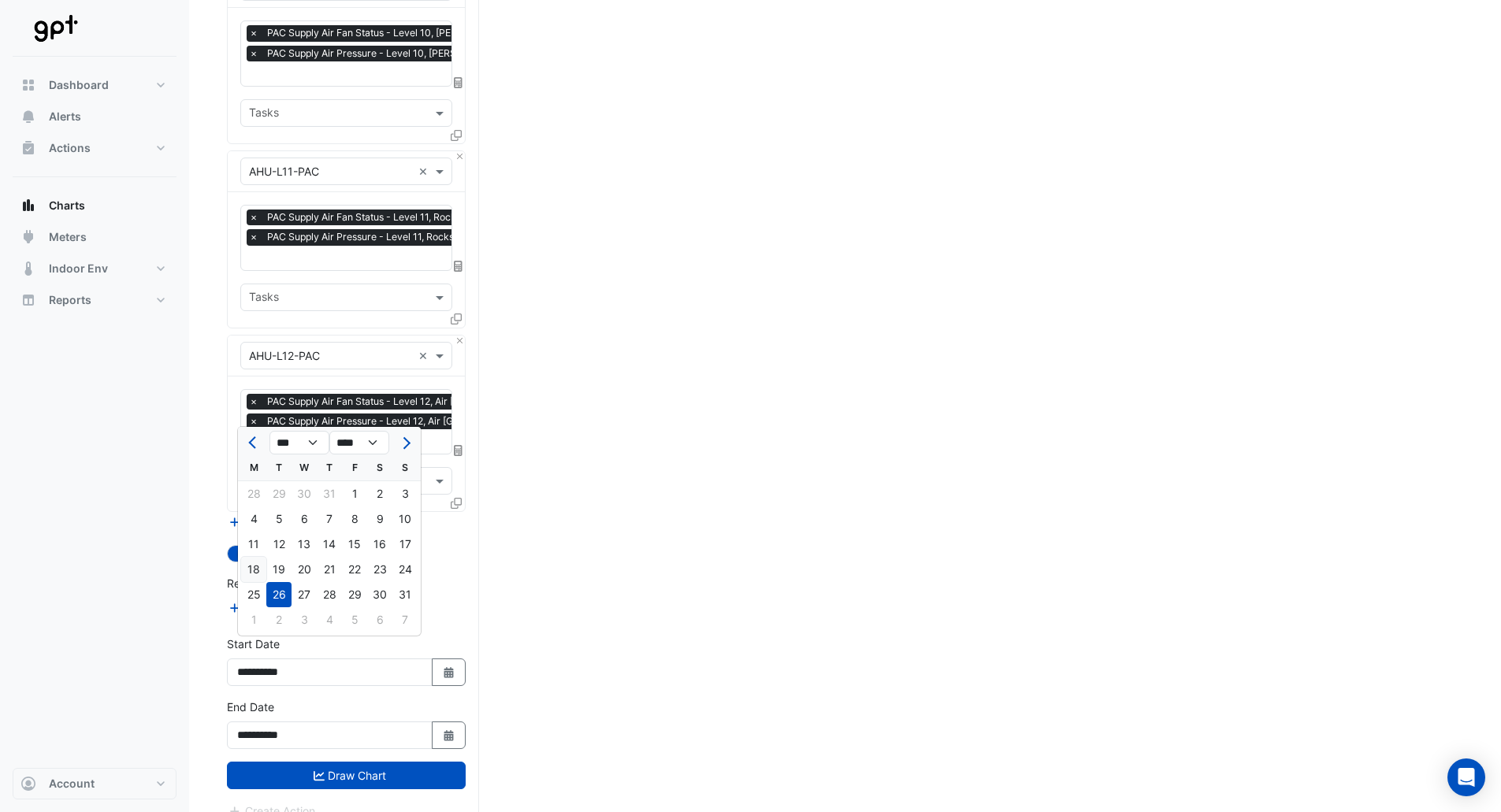
click at [258, 564] on div "18" at bounding box center [253, 570] width 25 height 25
type input "**********"
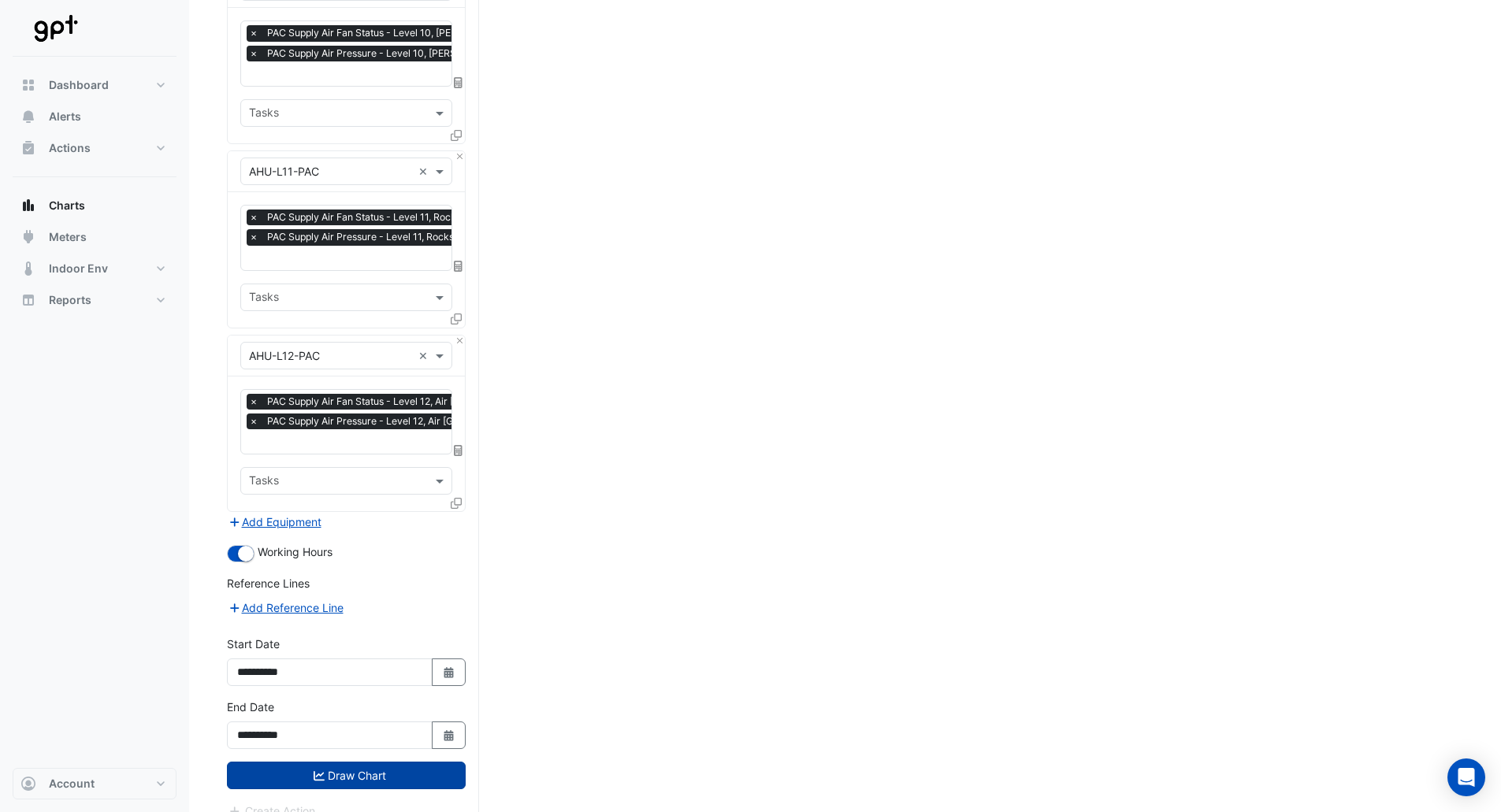
click at [415, 763] on button "Draw Chart" at bounding box center [346, 775] width 239 height 28
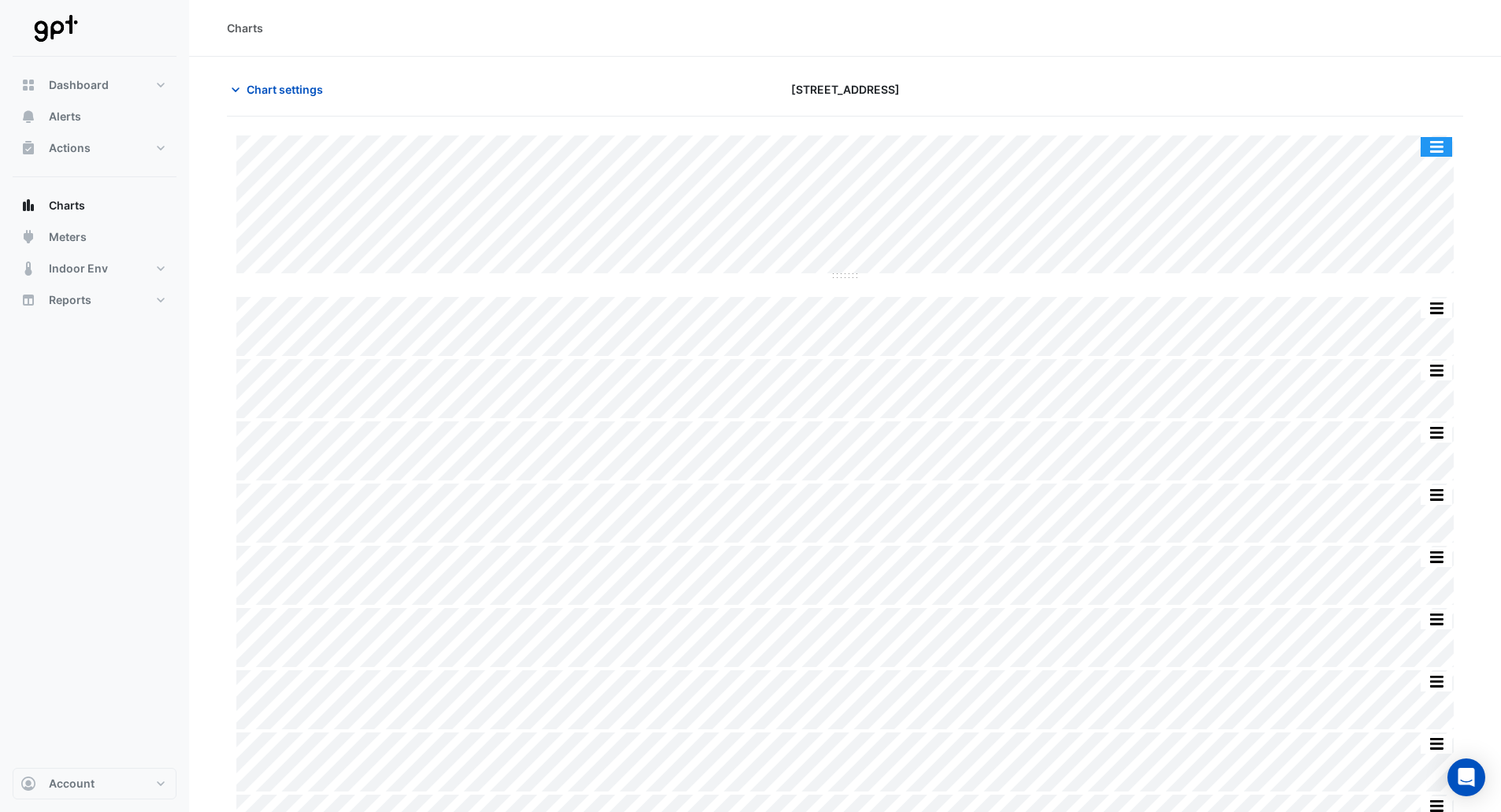
click at [1437, 144] on button "button" at bounding box center [1436, 147] width 31 height 20
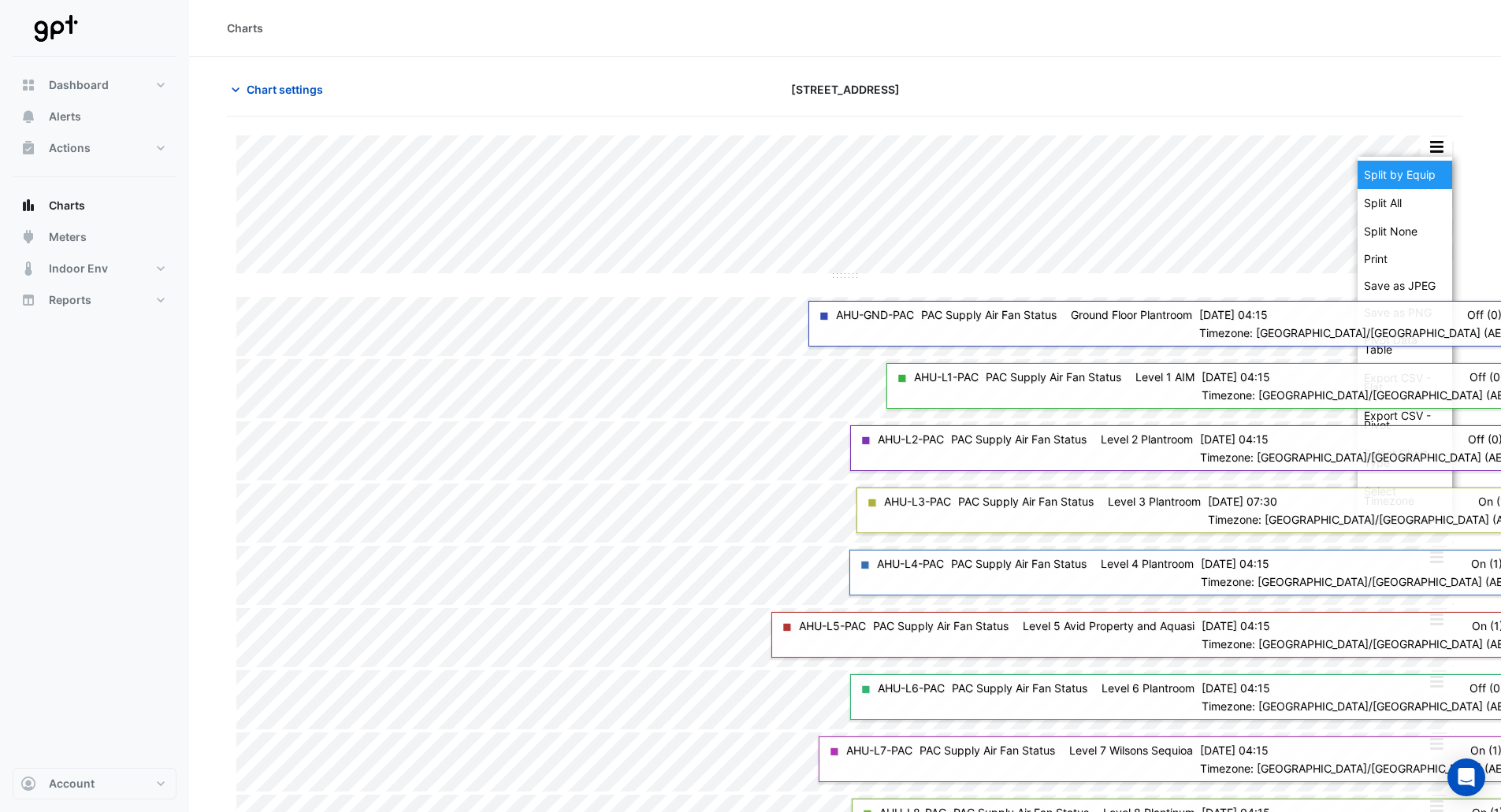
click at [1402, 172] on div "Split by Equip" at bounding box center [1405, 175] width 95 height 29
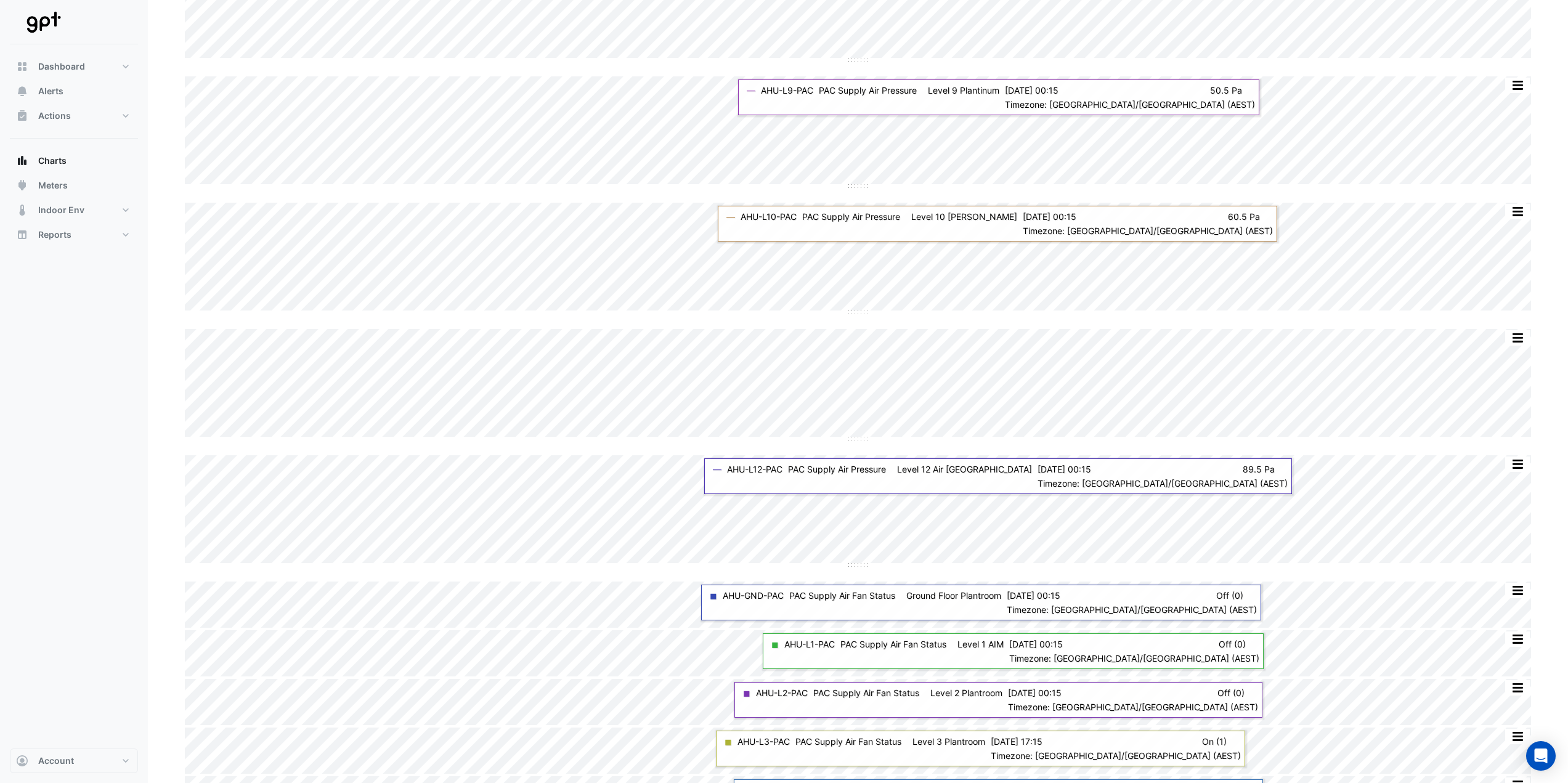
scroll to position [855, 0]
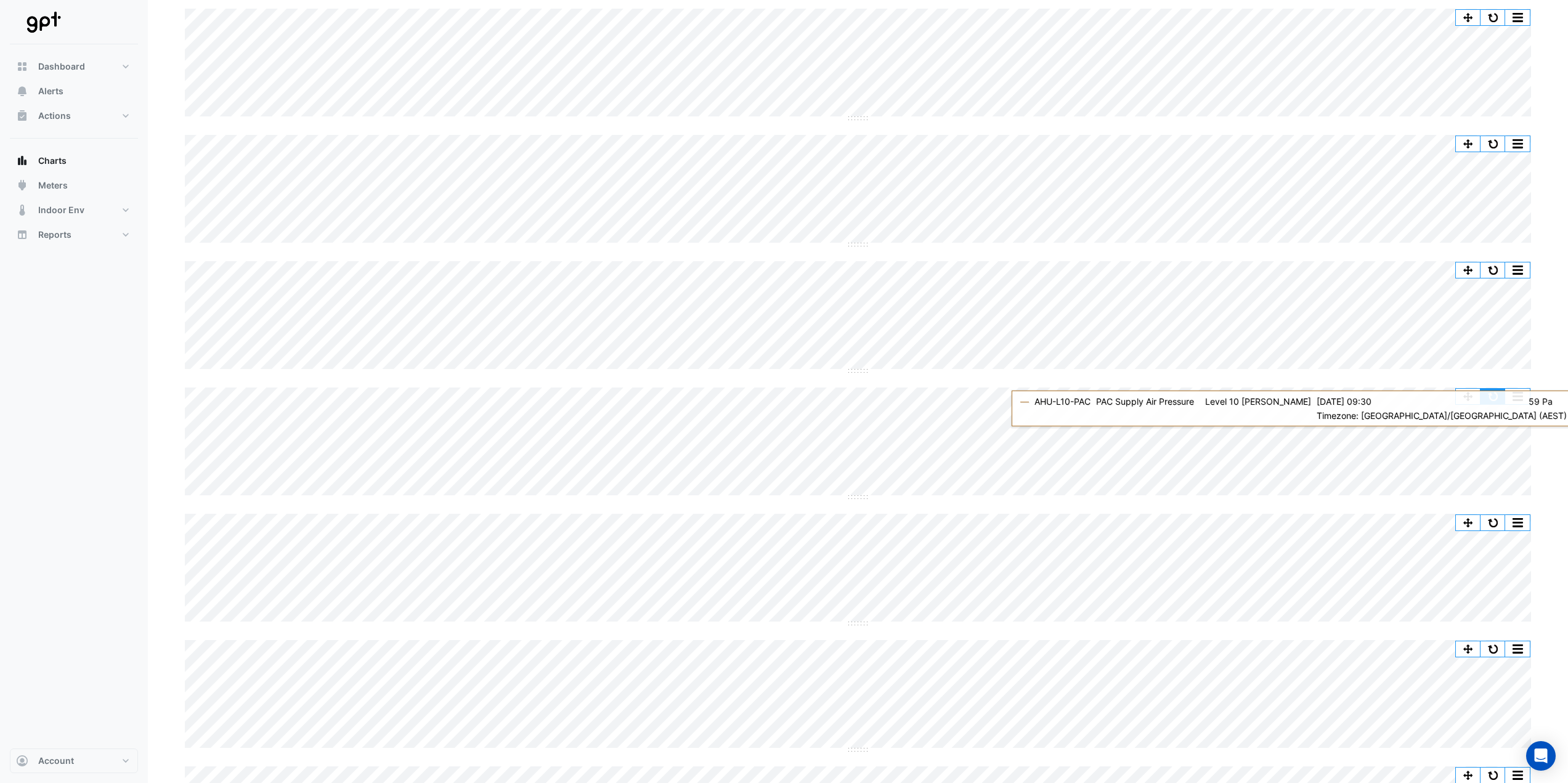
click at [1182, 400] on button "button" at bounding box center [1492, 397] width 24 height 15
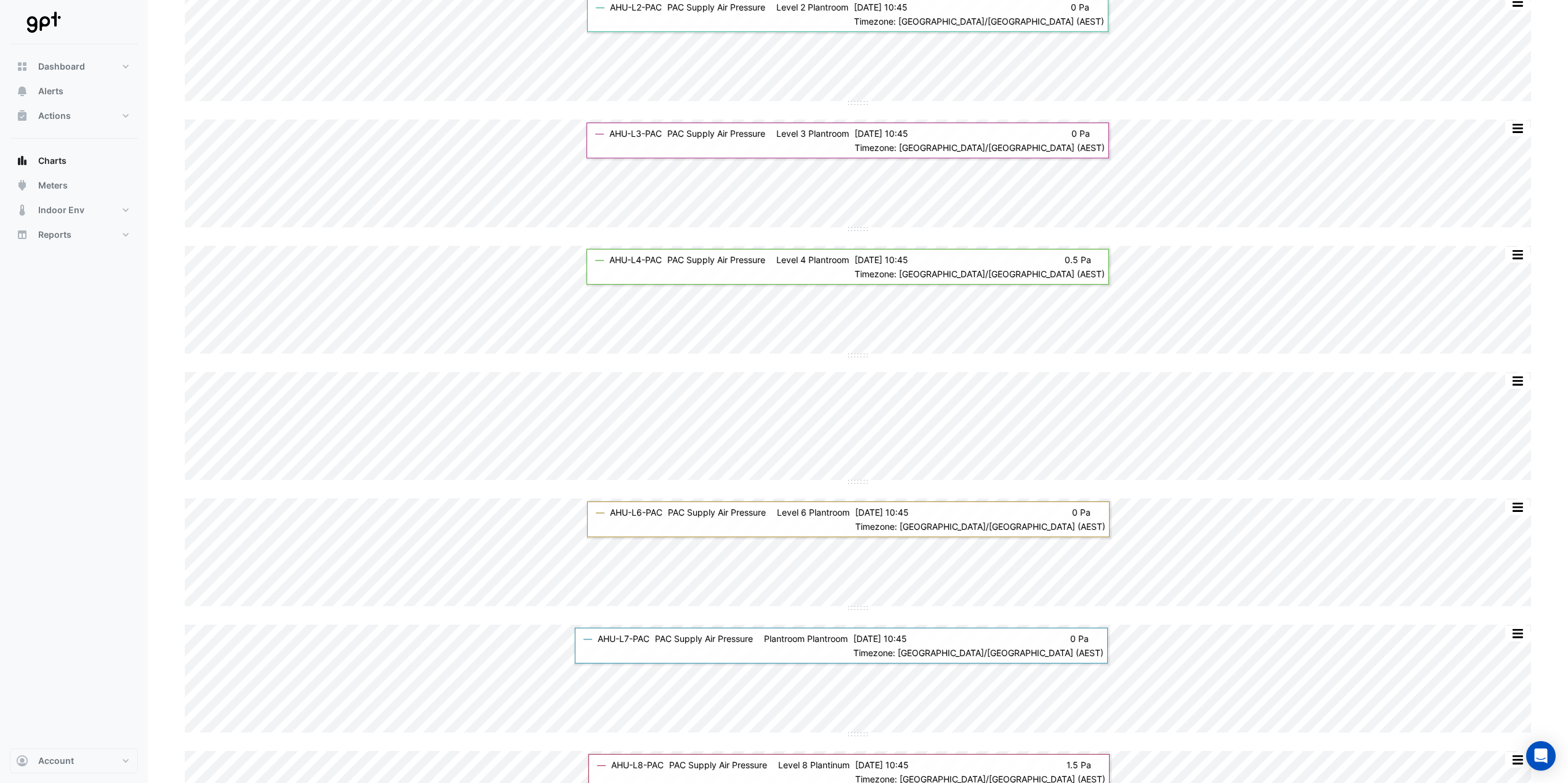
scroll to position [0, 0]
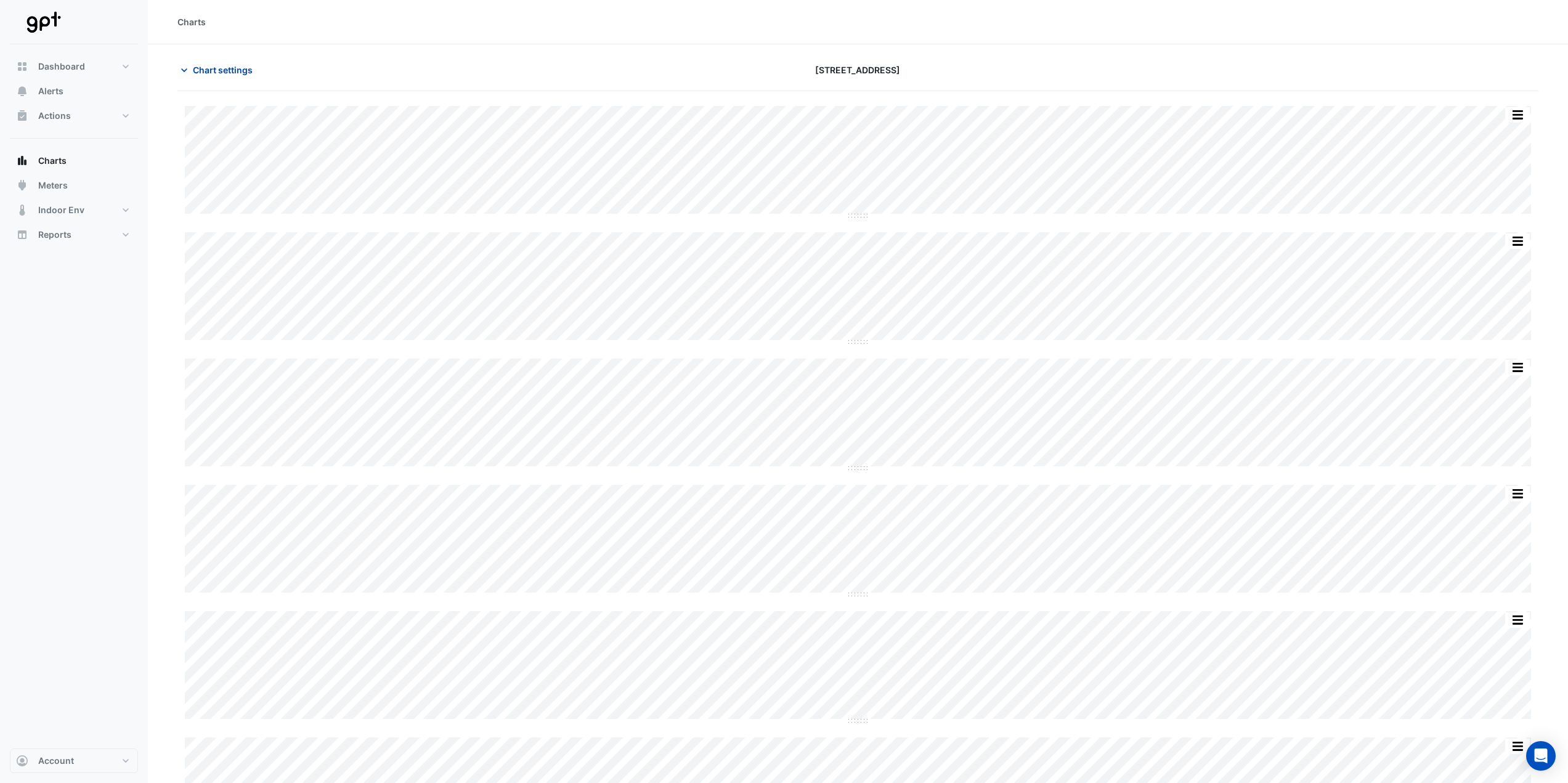
click at [216, 62] on button "Chart settings" at bounding box center [218, 70] width 83 height 22
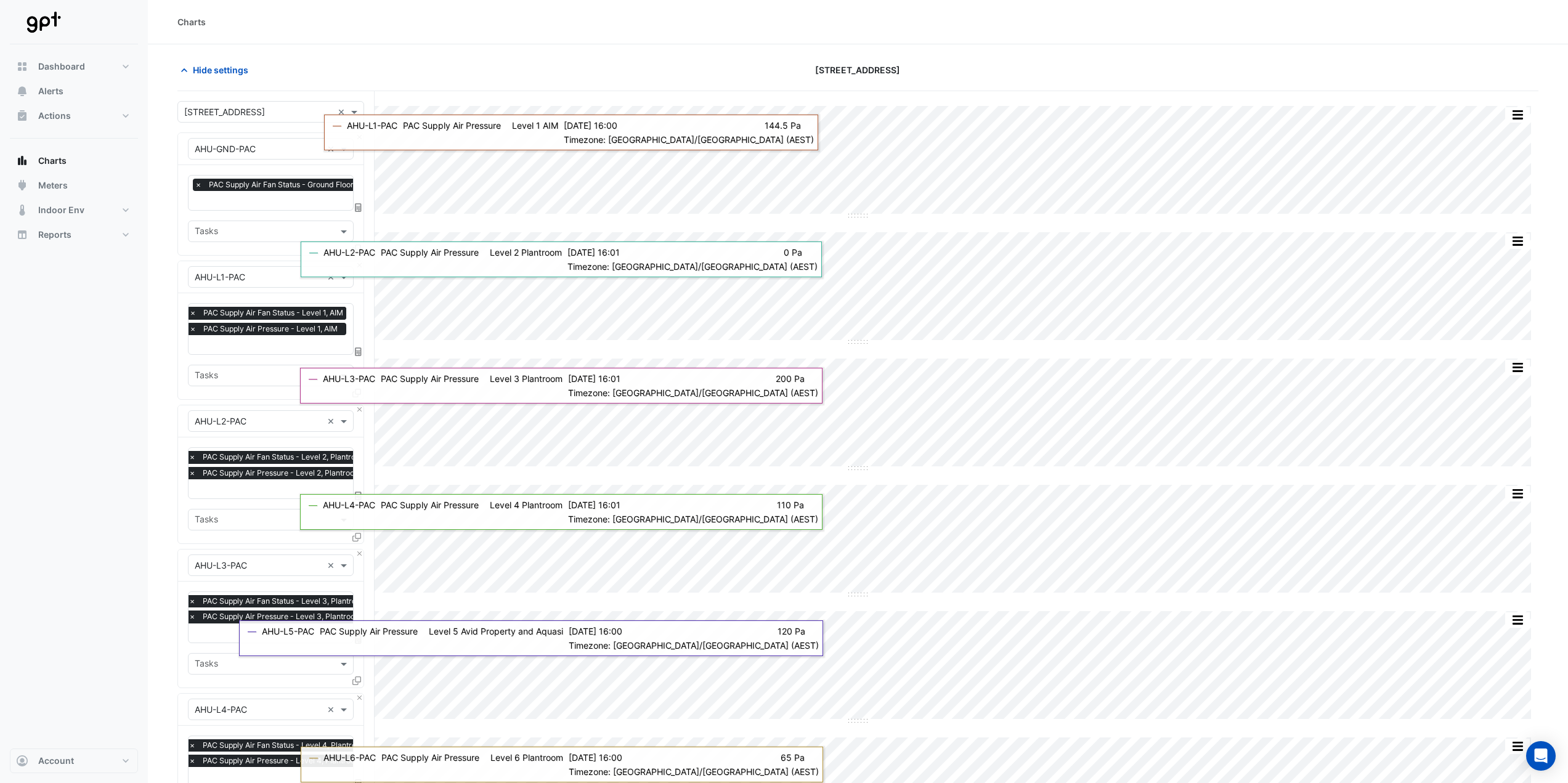
click at [363, 135] on button "Close" at bounding box center [359, 137] width 8 height 8
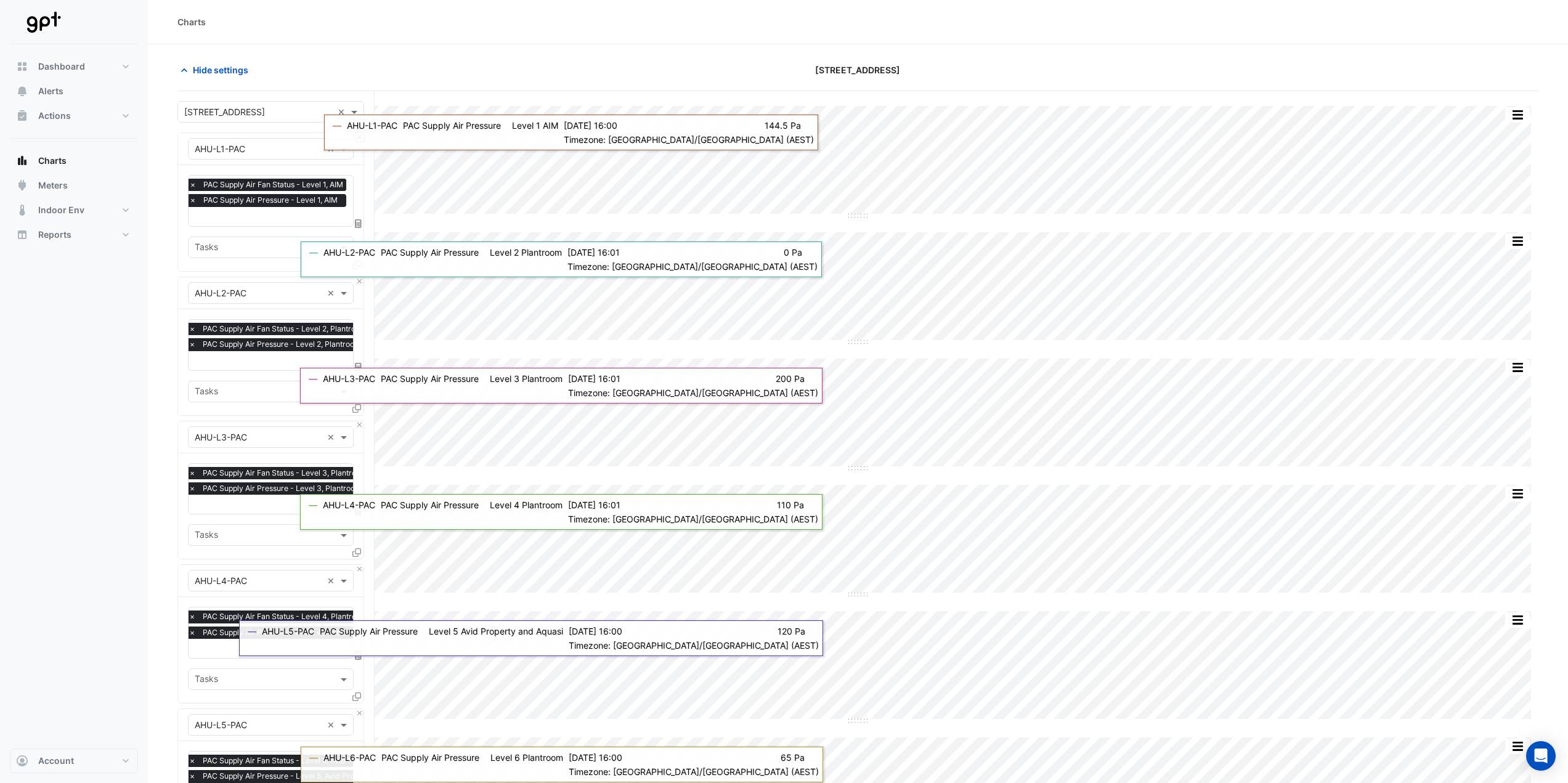
click at [363, 135] on button "Close" at bounding box center [359, 137] width 8 height 8
click at [363, 278] on button "Close" at bounding box center [359, 281] width 8 height 8
click at [363, 135] on button "Close" at bounding box center [359, 137] width 8 height 8
click at [363, 278] on button "Close" at bounding box center [359, 281] width 8 height 8
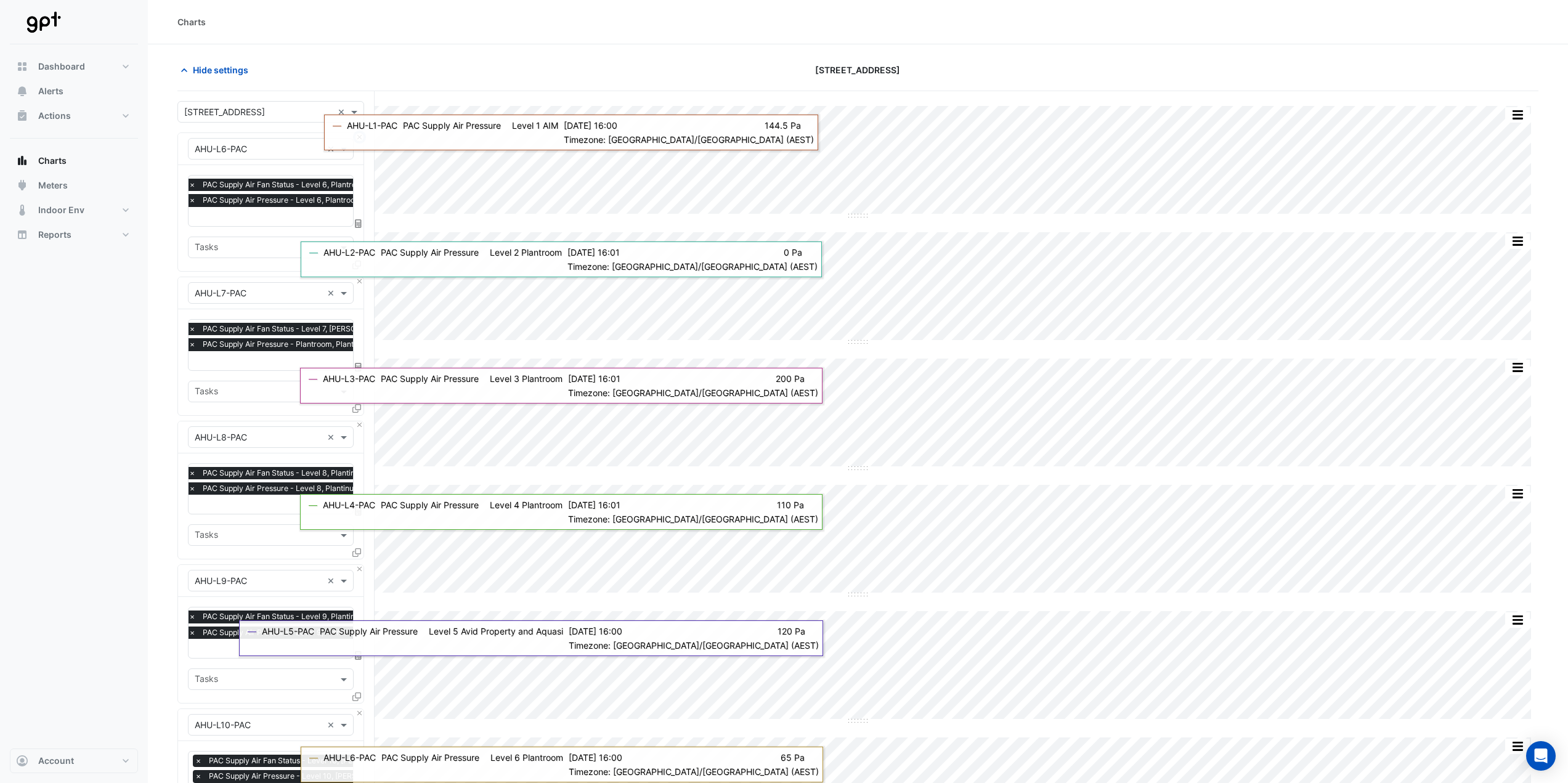
click at [363, 135] on button "Close" at bounding box center [359, 137] width 8 height 8
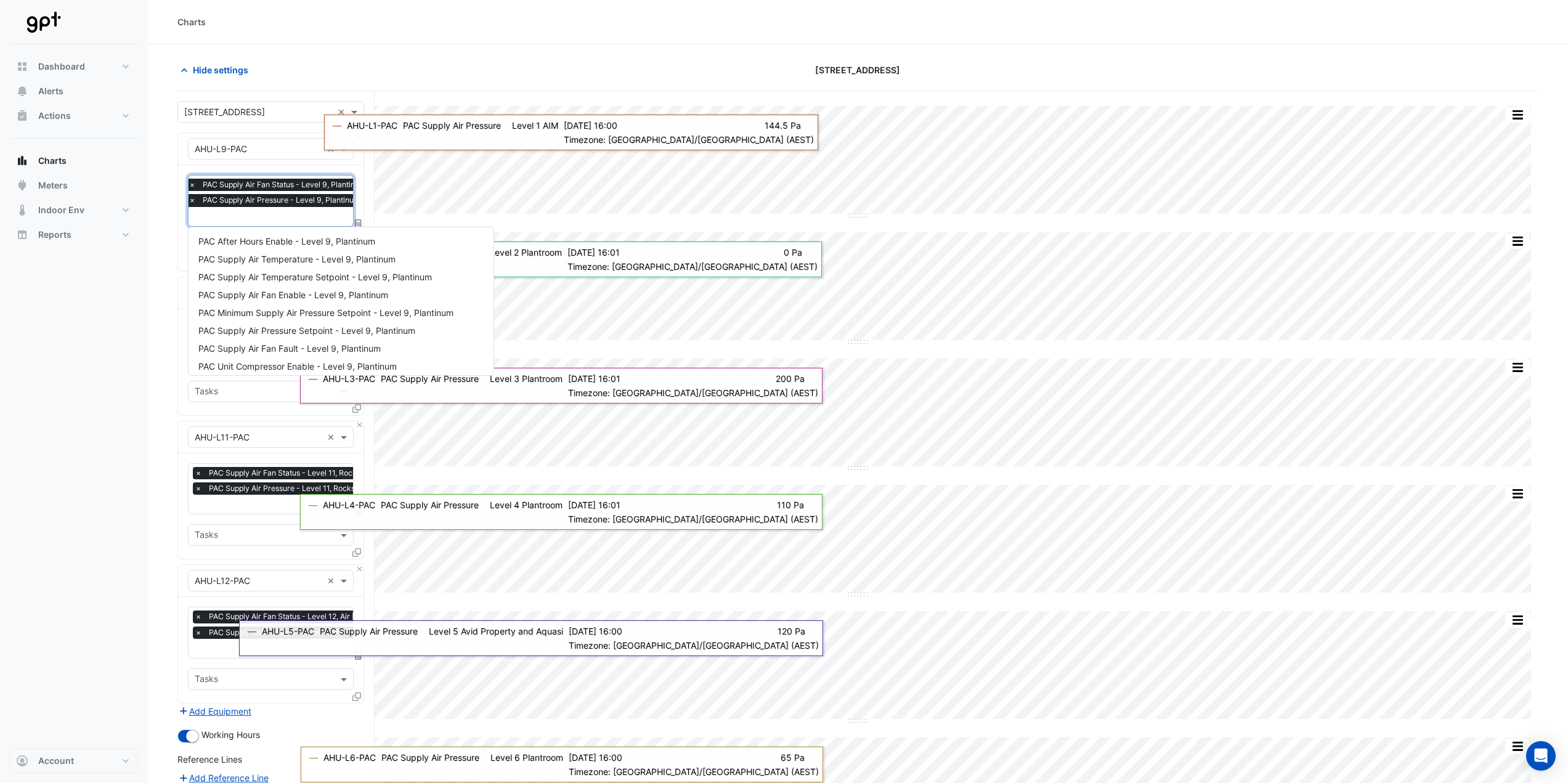
click at [258, 214] on input "text" at bounding box center [280, 218] width 183 height 13
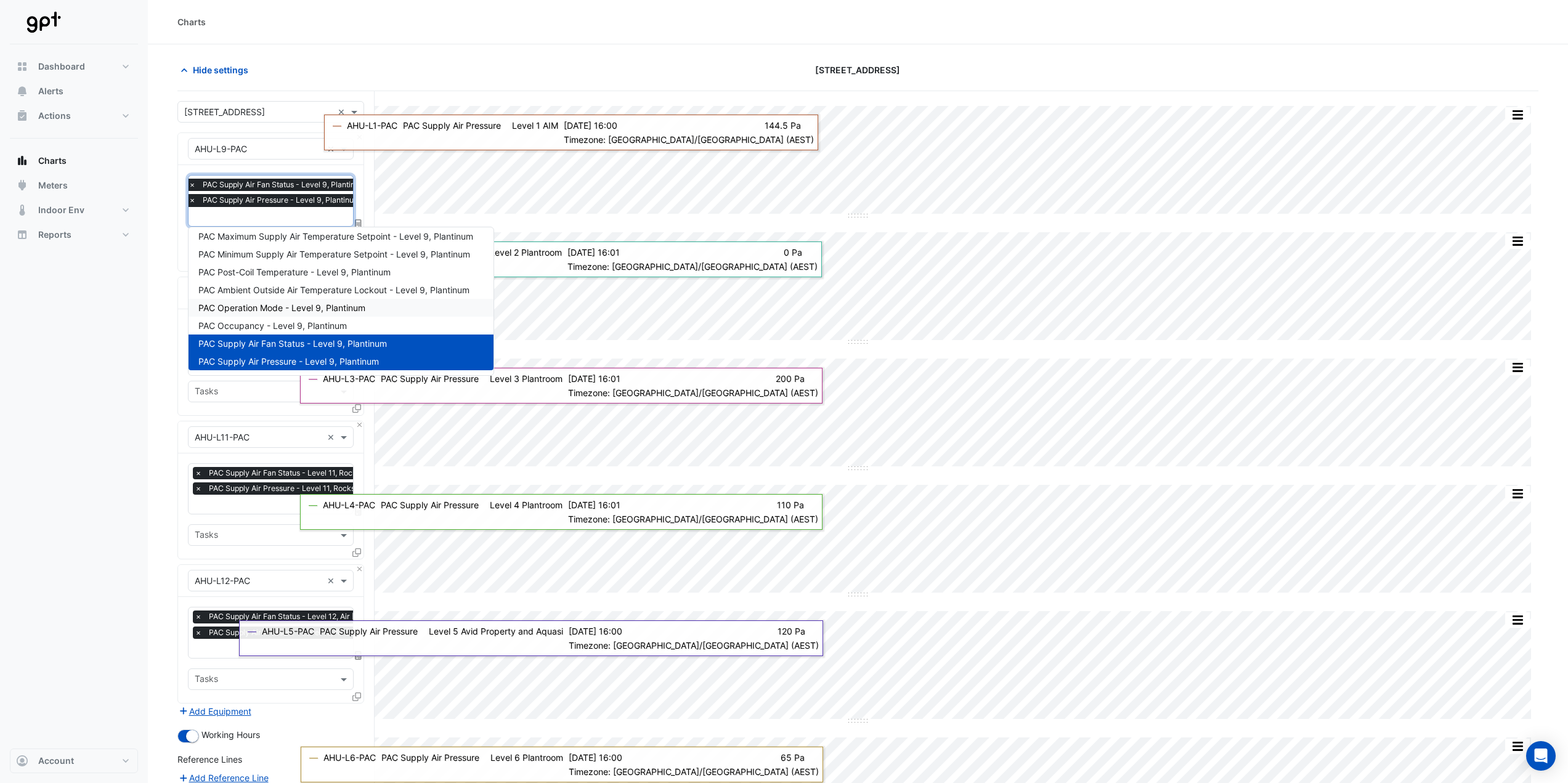
click at [254, 304] on span "PAC Operation Mode - Level 9, Plantinum" at bounding box center [282, 307] width 167 height 10
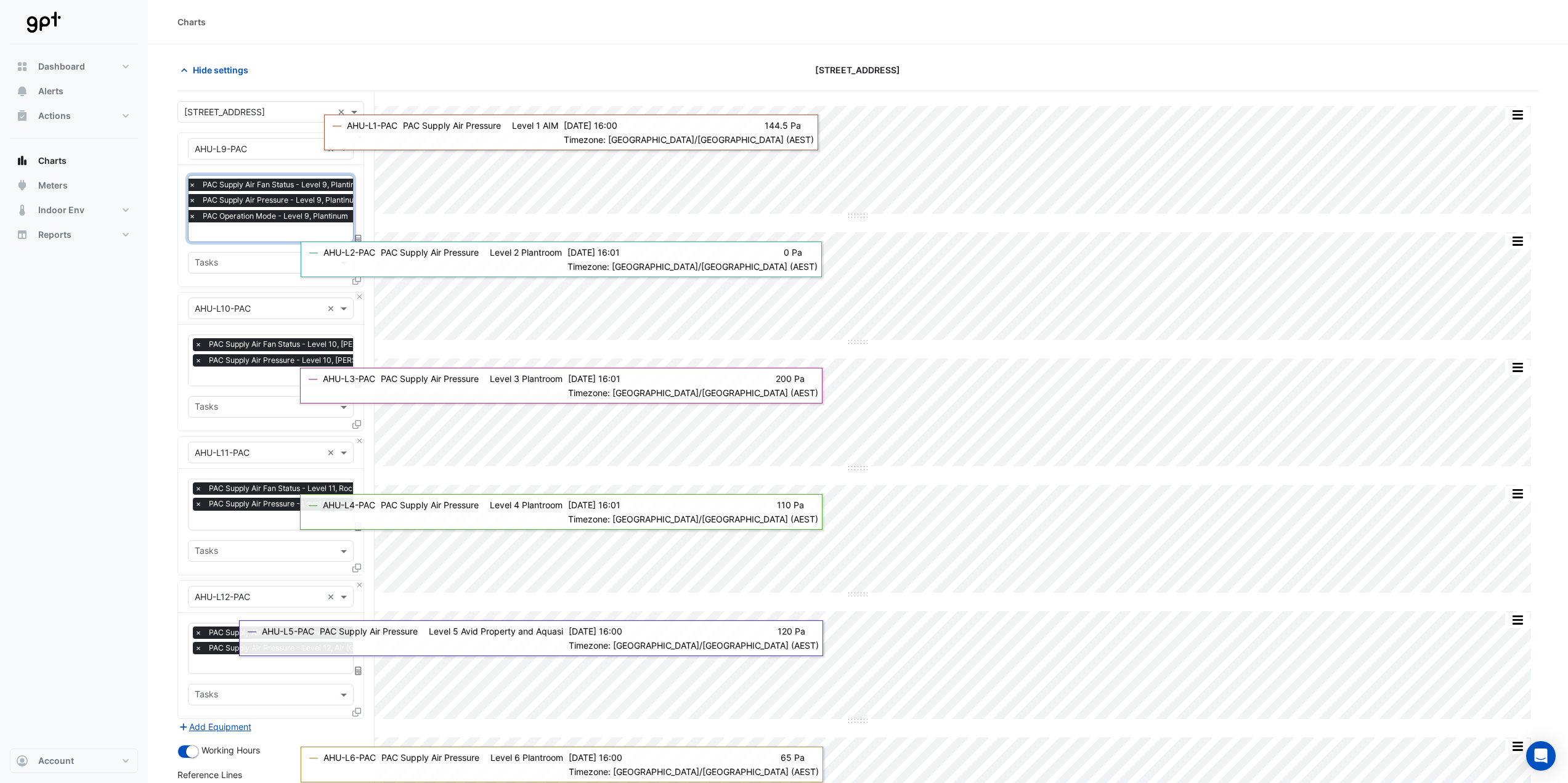
click at [246, 230] on input "text" at bounding box center [280, 233] width 183 height 13
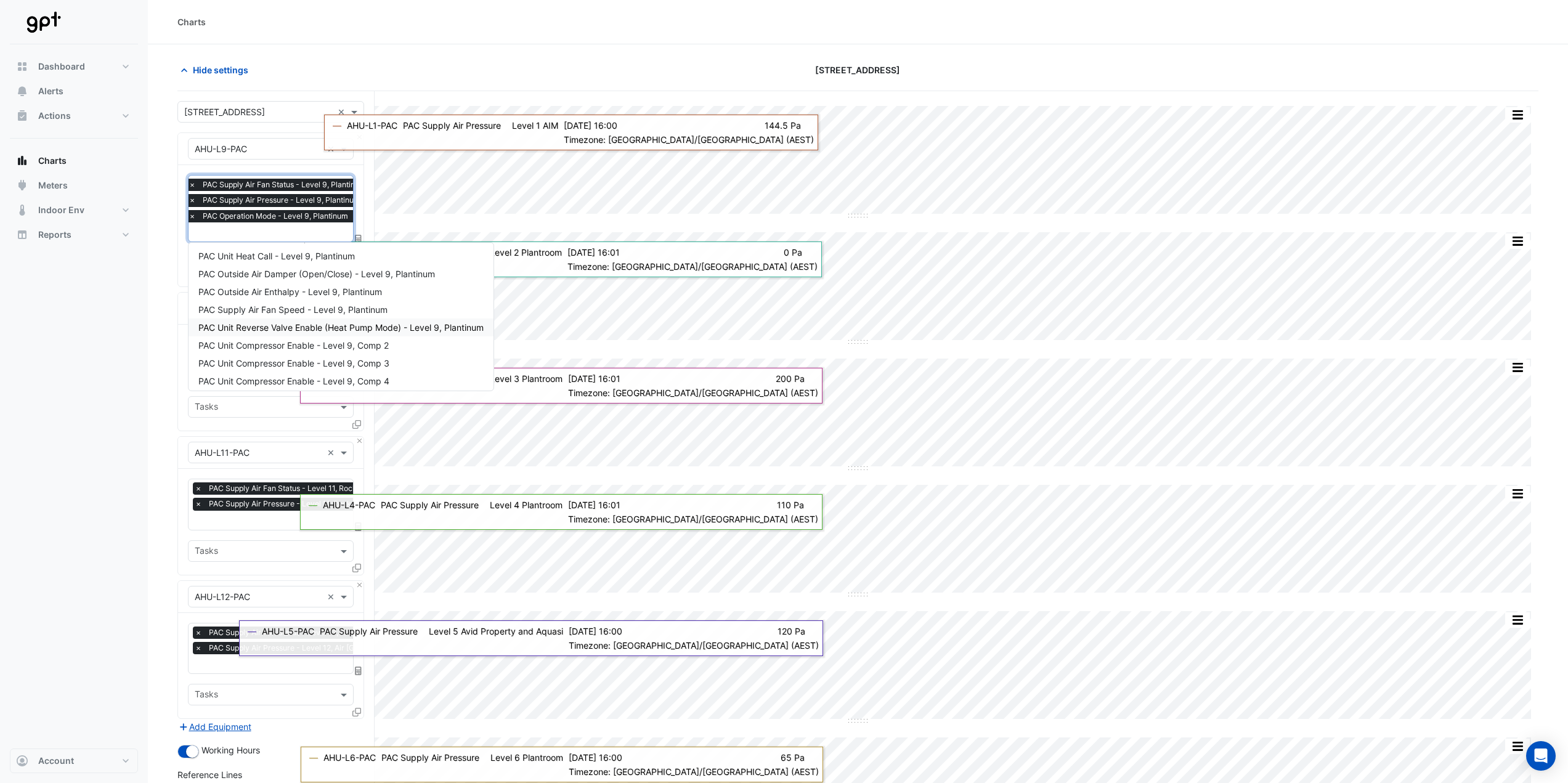
scroll to position [177, 0]
click at [266, 333] on span "PAC Supply Air Fan Speed - Level 9, Plantinum" at bounding box center [293, 329] width 189 height 10
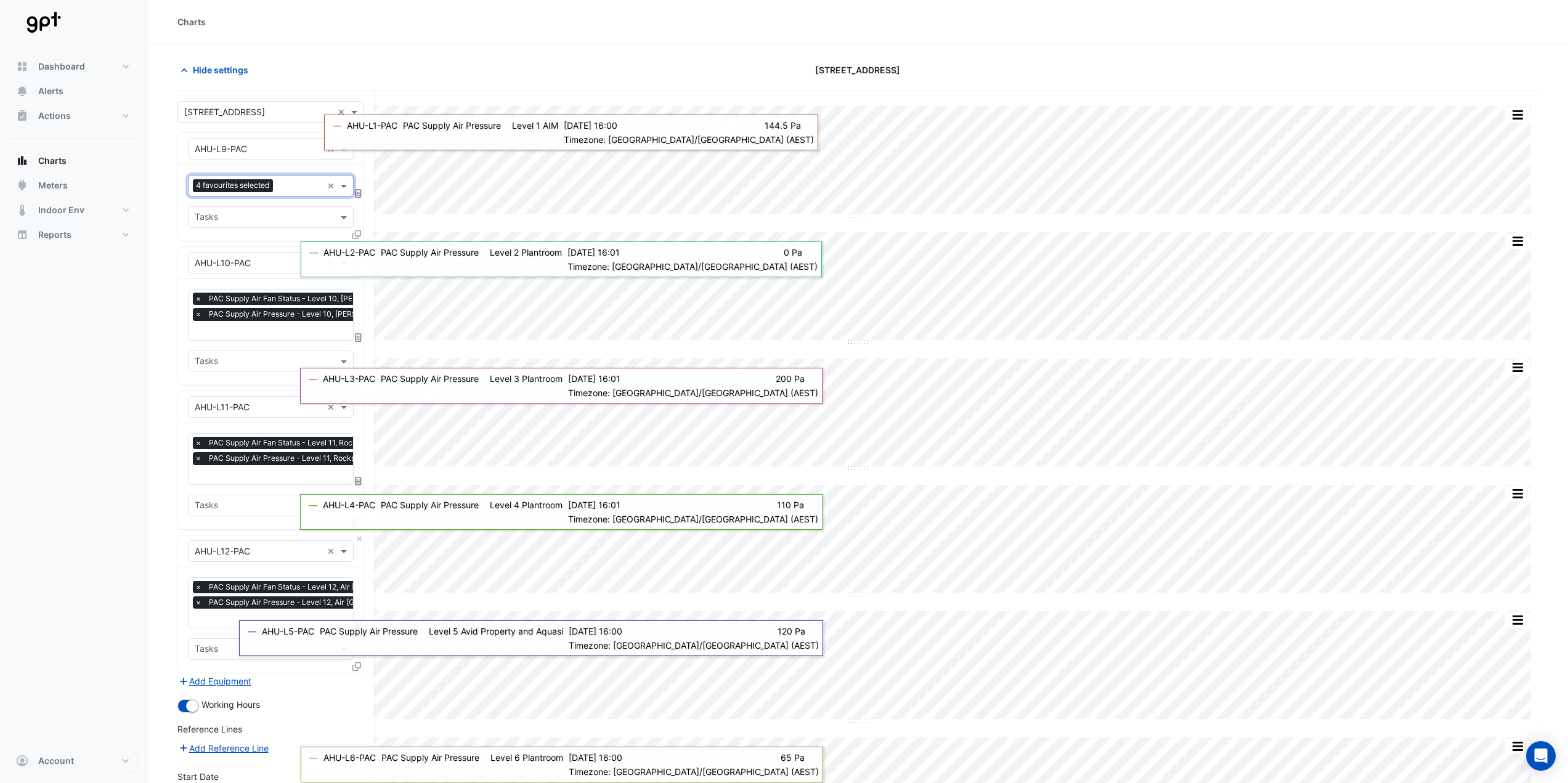
scroll to position [0, 6]
click at [245, 326] on input "text" at bounding box center [294, 332] width 213 height 13
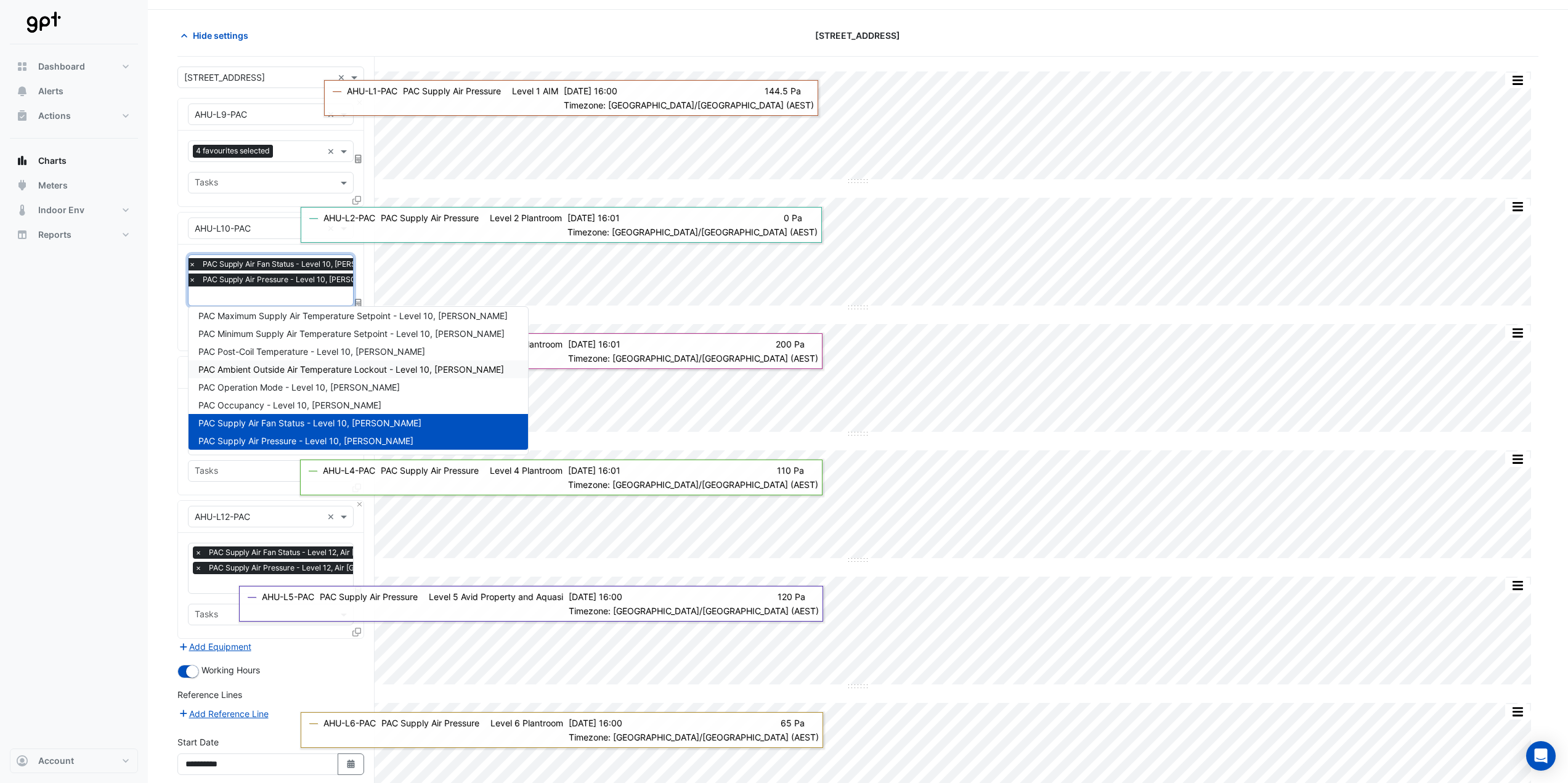
scroll to position [61, 0]
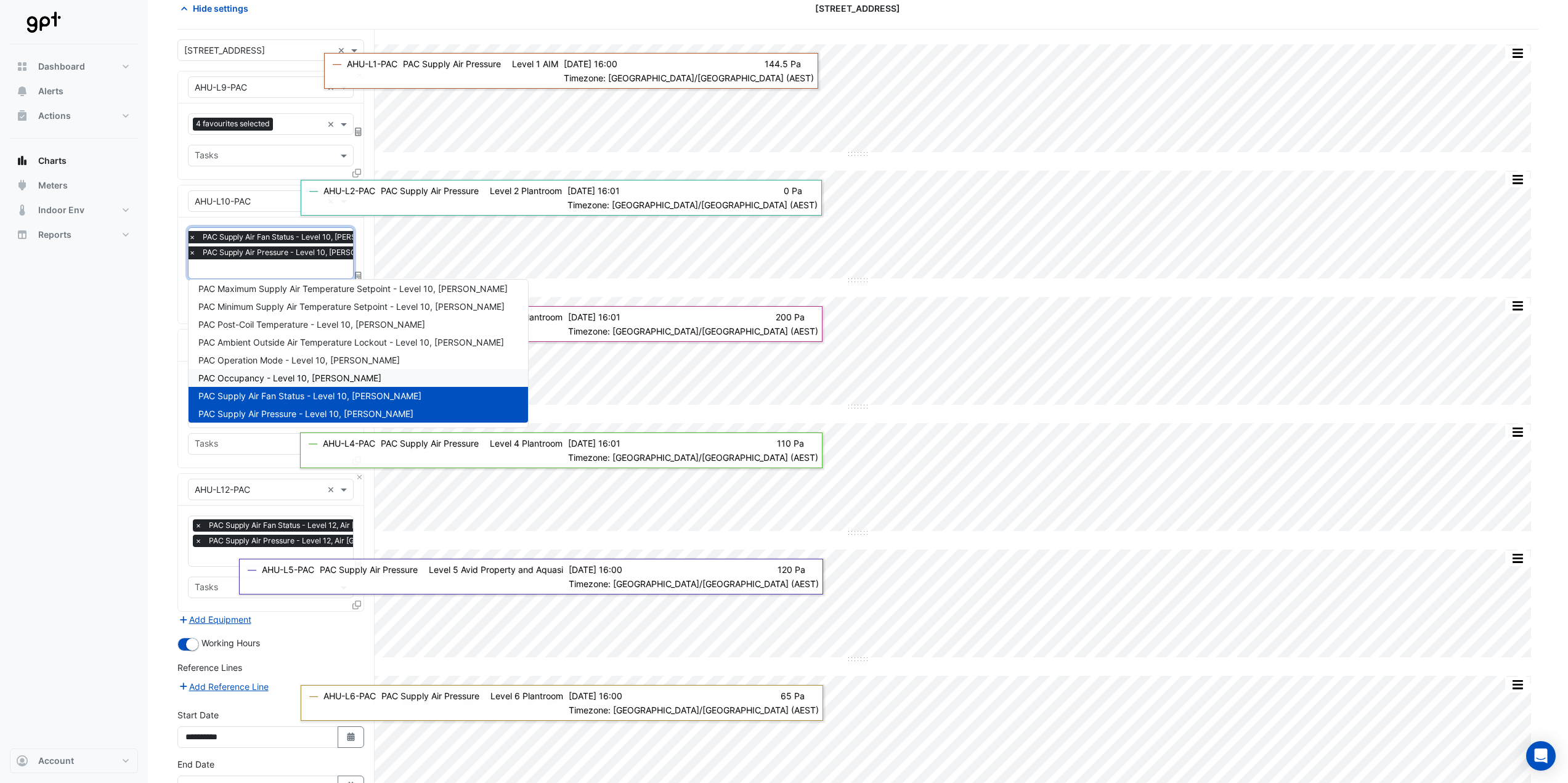
click at [257, 381] on span "PAC Occupancy - Level 10, [PERSON_NAME]" at bounding box center [290, 378] width 183 height 10
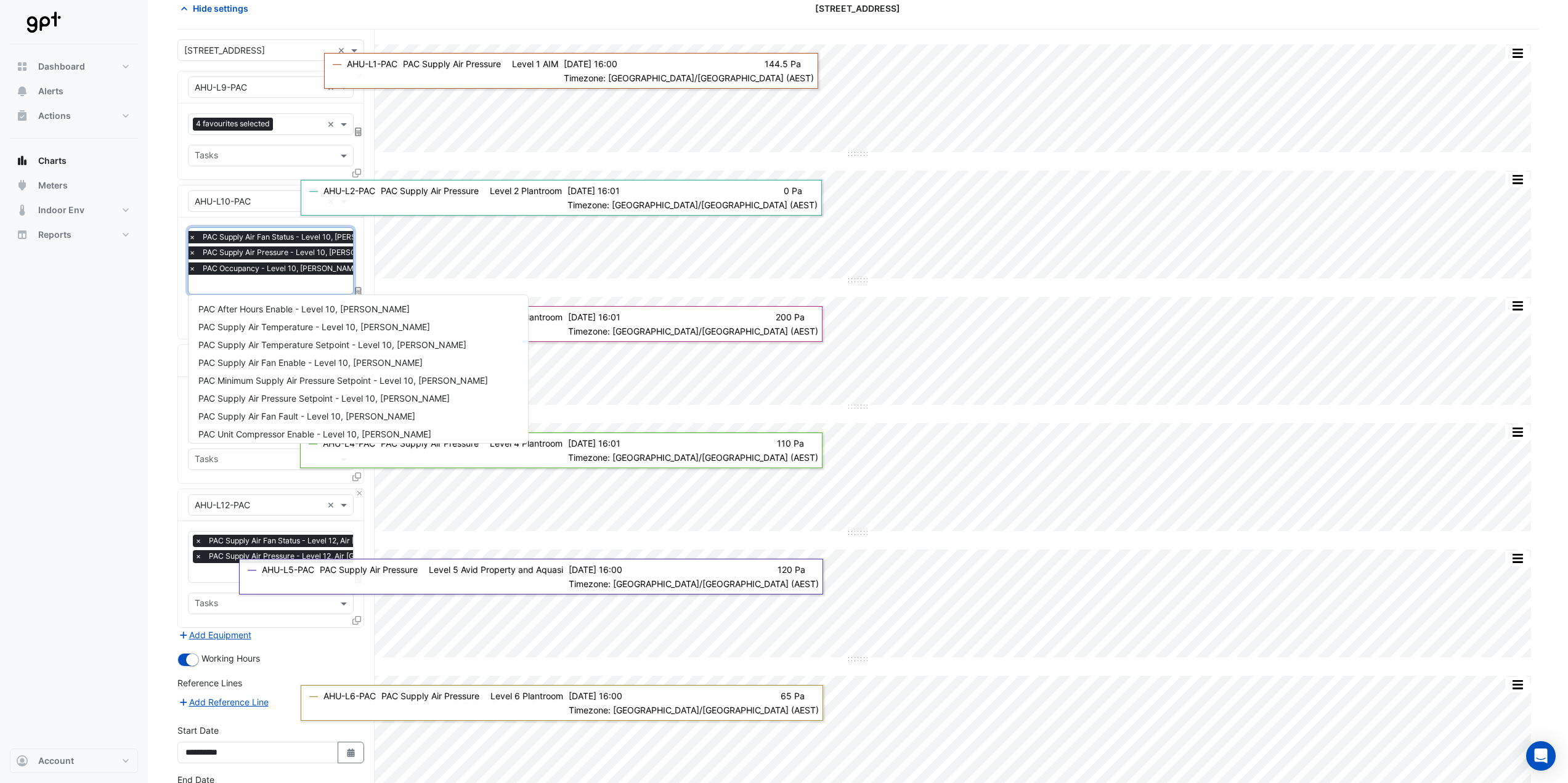
click at [250, 290] on input "text" at bounding box center [294, 285] width 213 height 13
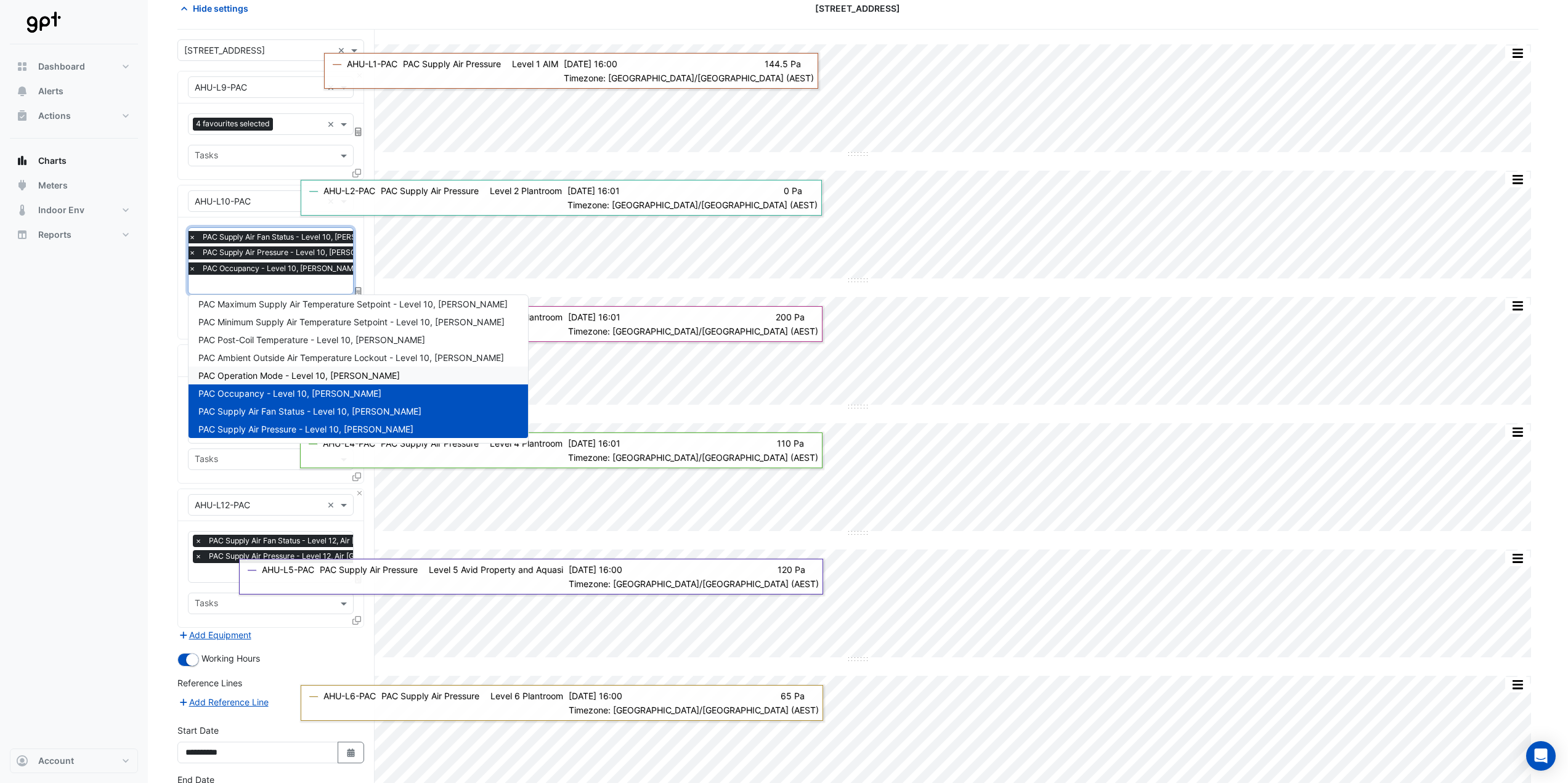
click at [248, 369] on div "PAC Operation Mode - Level 10, [PERSON_NAME]" at bounding box center [358, 376] width 340 height 18
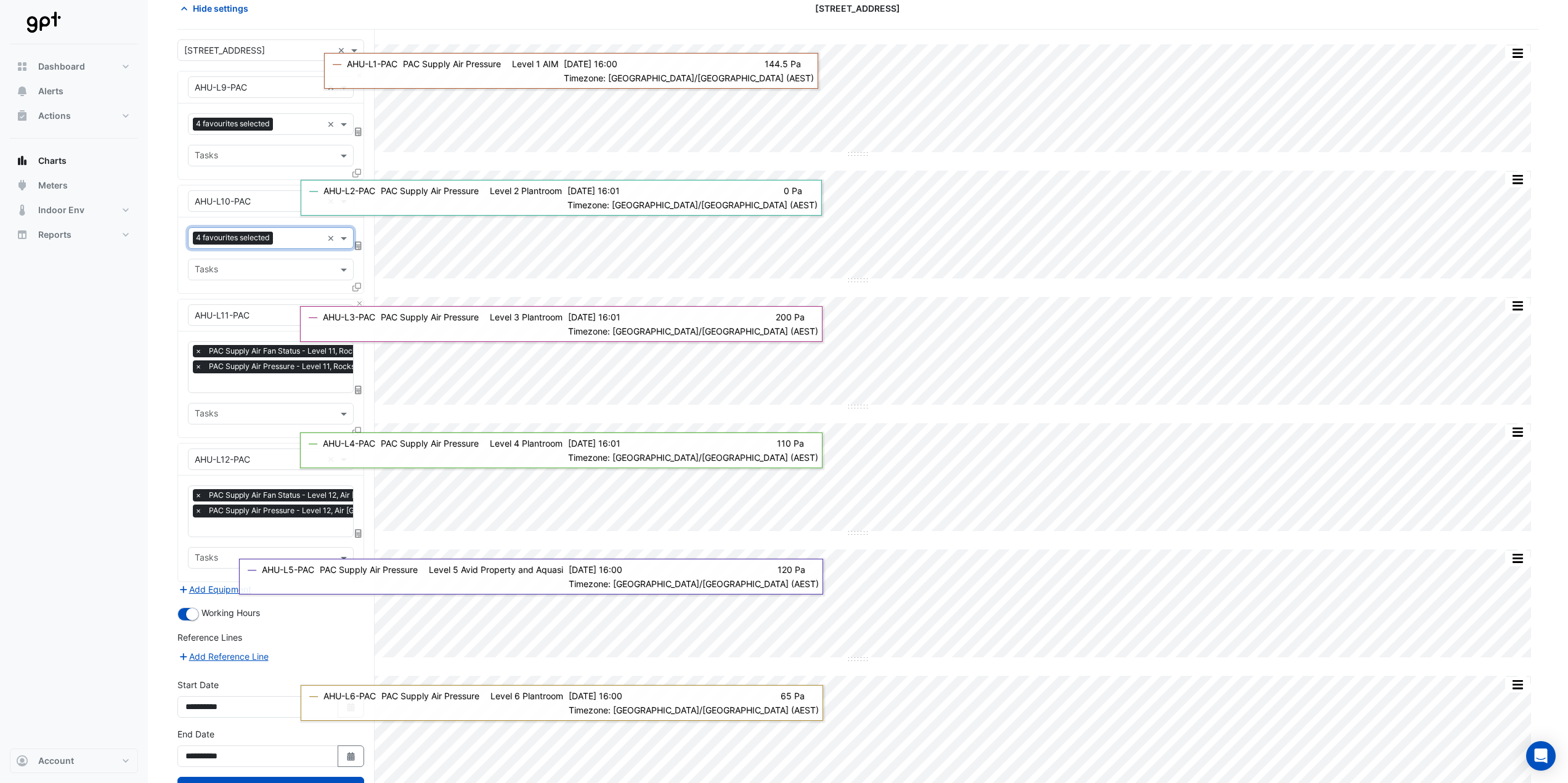
drag, startPoint x: 257, startPoint y: 249, endPoint x: 257, endPoint y: 271, distance: 22.0
click at [257, 250] on div "Favourites 4 favourites selected × Tasks" at bounding box center [271, 255] width 185 height 76
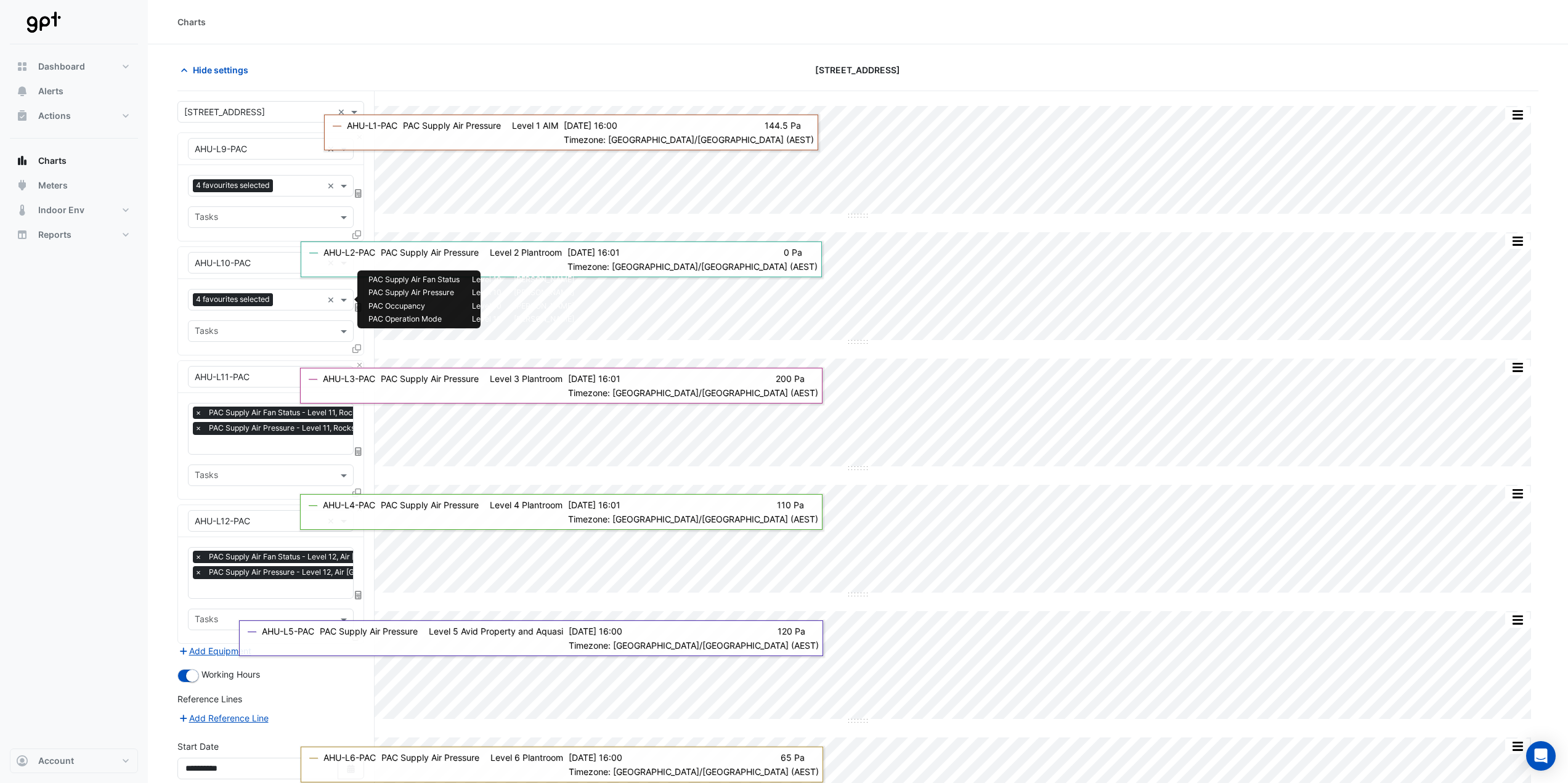
click at [238, 289] on div "Favourites 4 favourites selected ×" at bounding box center [271, 299] width 166 height 22
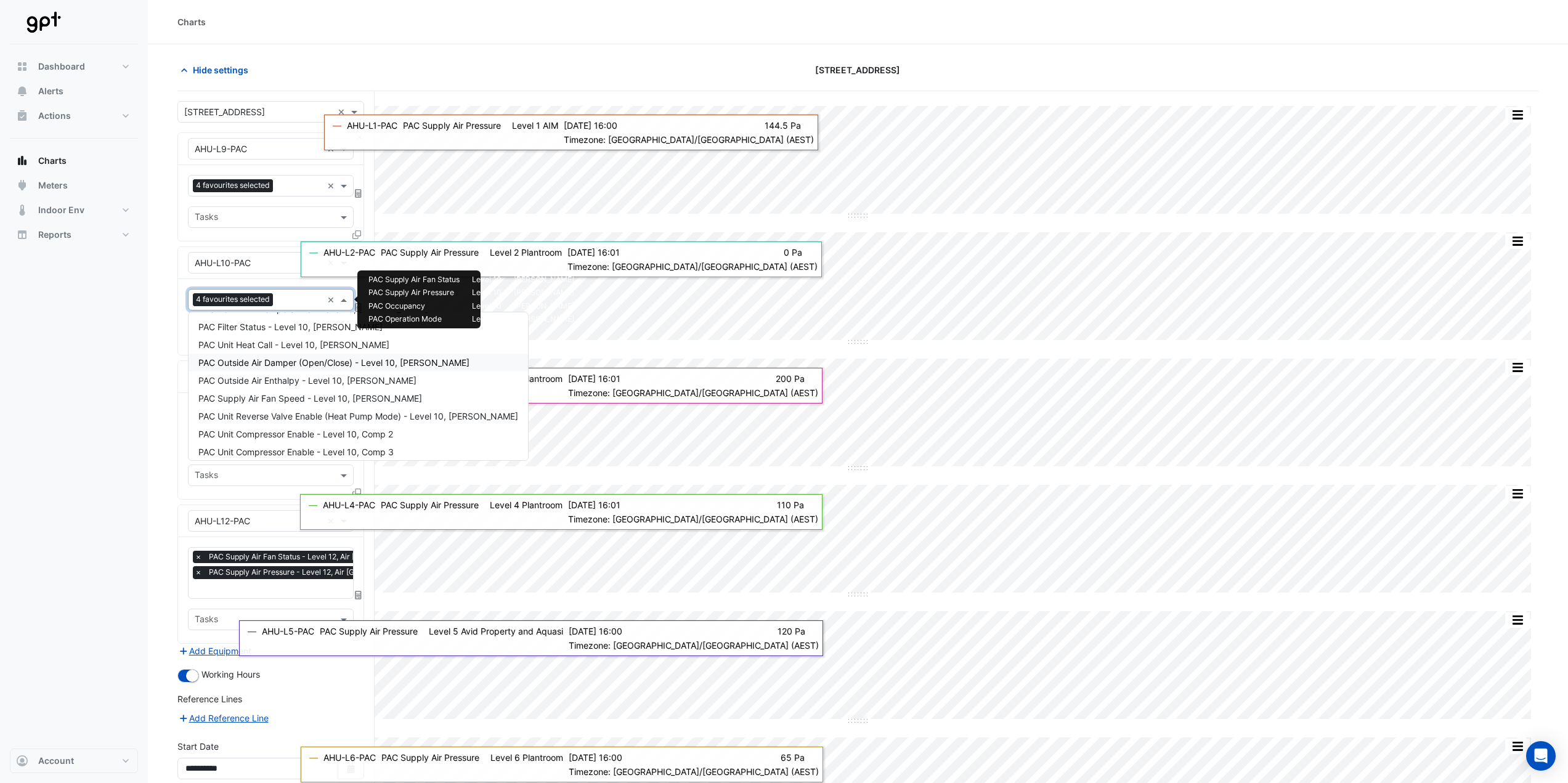
scroll to position [177, 0]
click at [282, 394] on span "PAC Supply Air Fan Speed - Level 10, [PERSON_NAME]" at bounding box center [310, 399] width 224 height 10
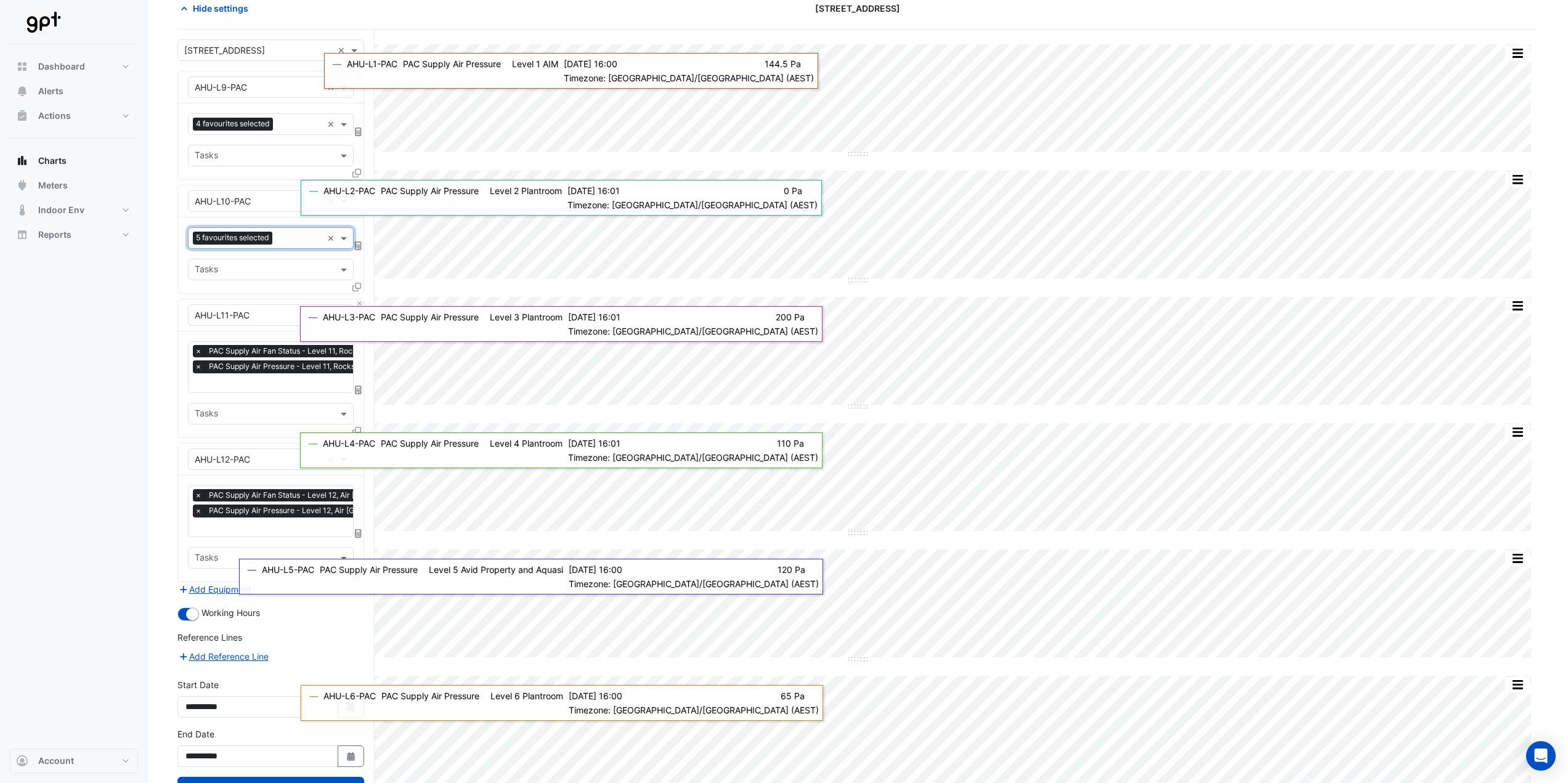
scroll to position [0, 6]
click at [264, 383] on input "text" at bounding box center [292, 384] width 208 height 13
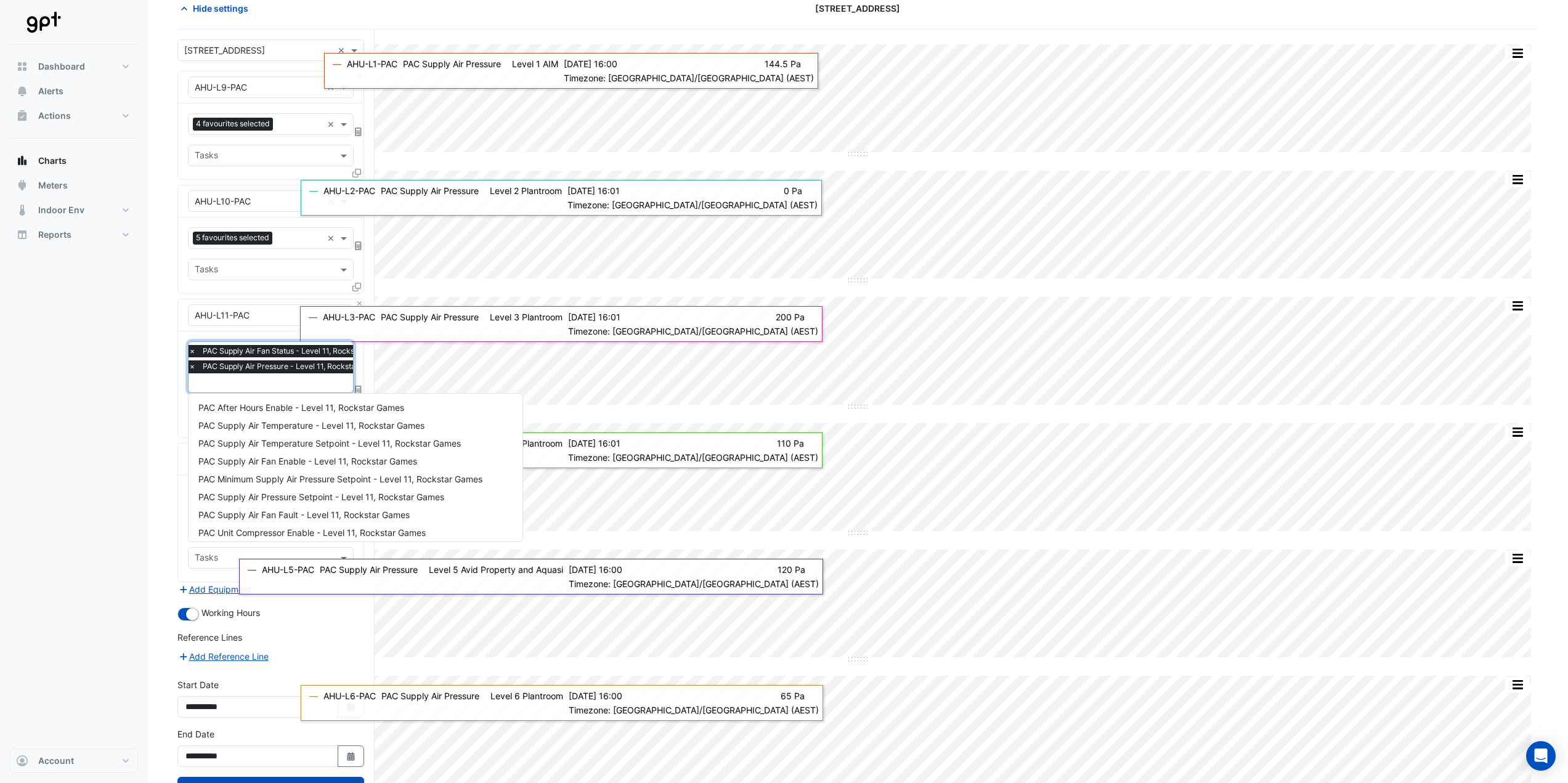
scroll to position [344, 0]
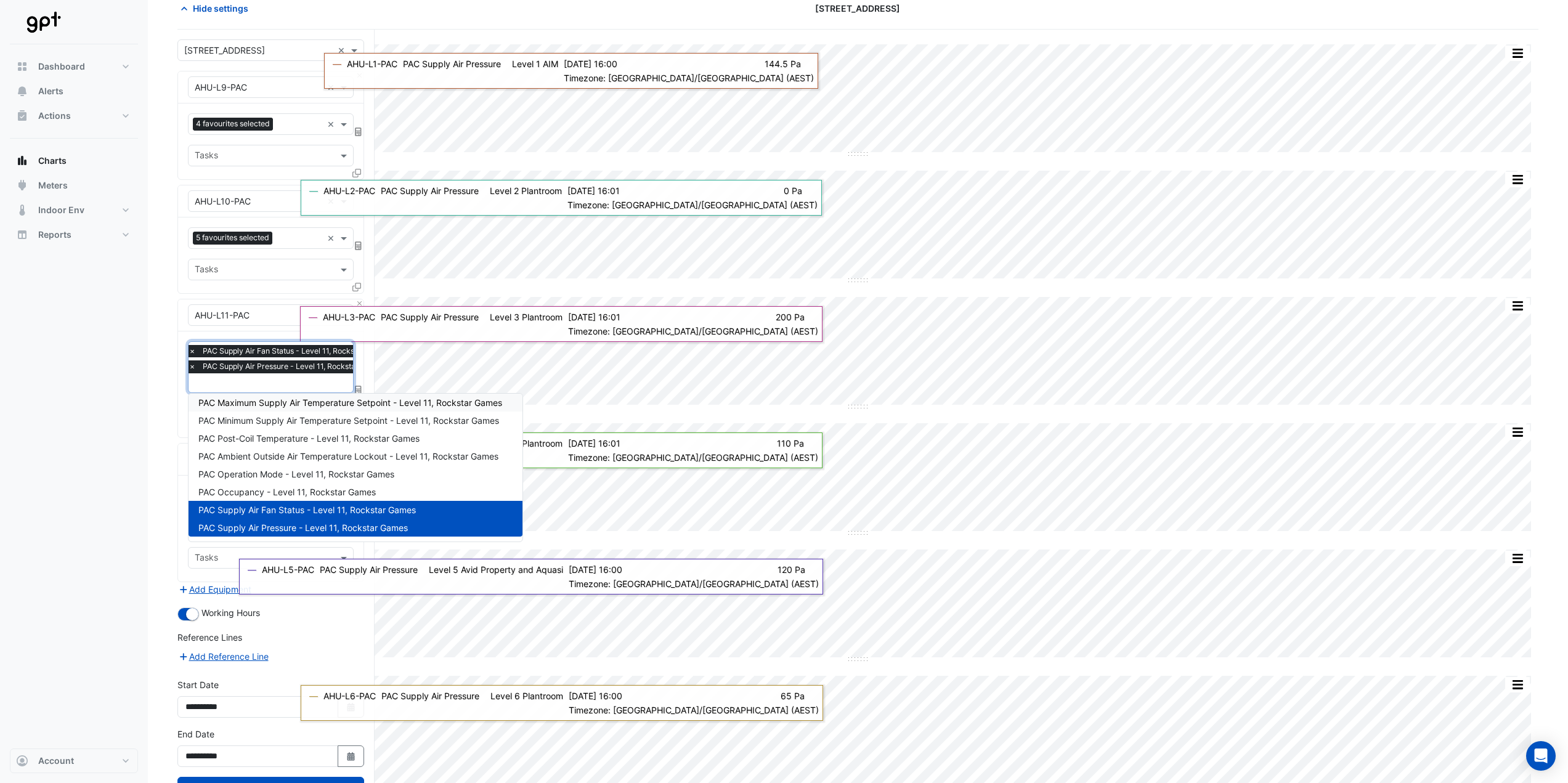
click at [183, 359] on div "Favourites × PAC Supply Air Fan Status - Level 11, Rockstar Games × PAC Supply …" at bounding box center [271, 384] width 185 height 106
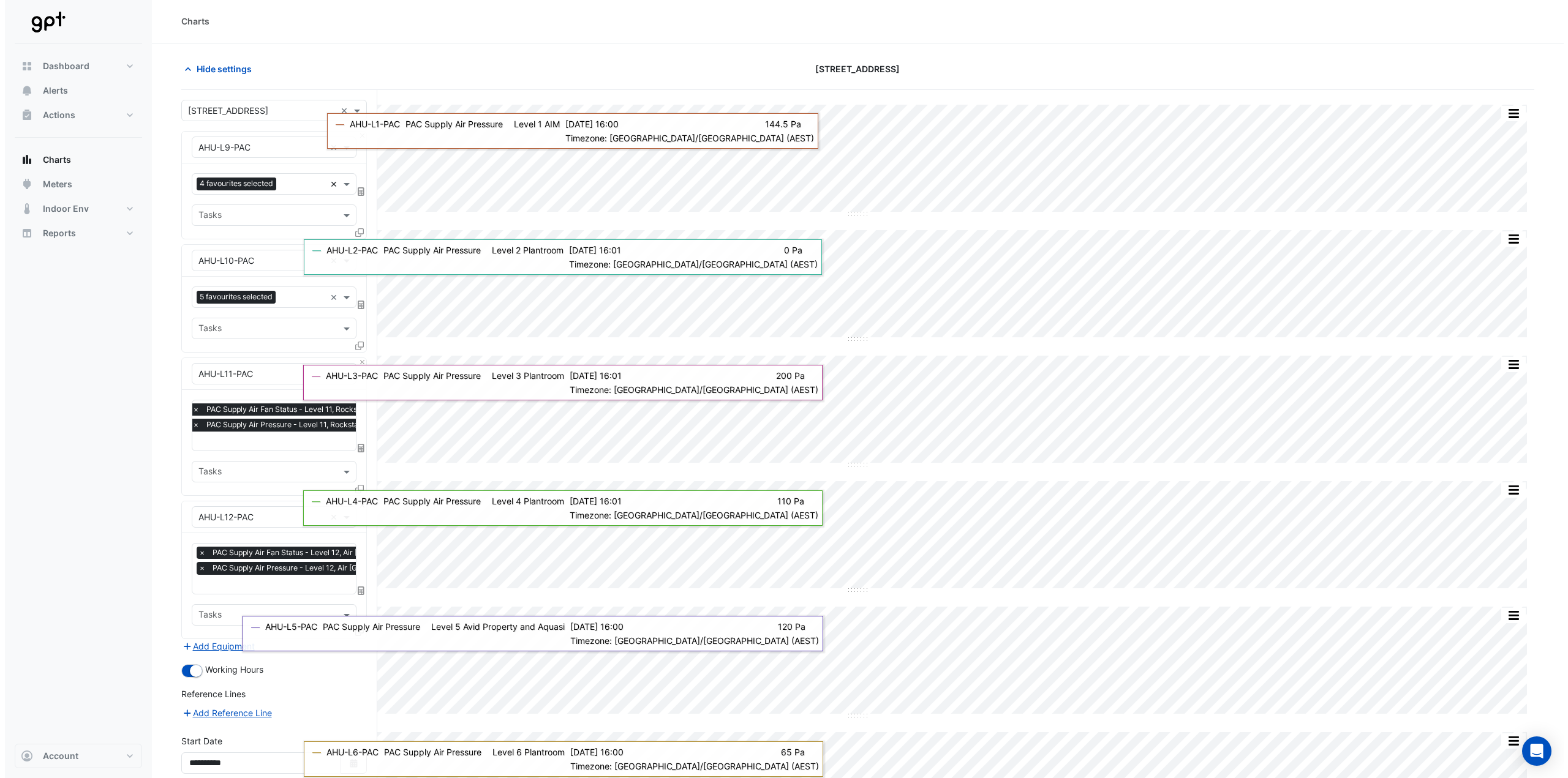
scroll to position [0, 0]
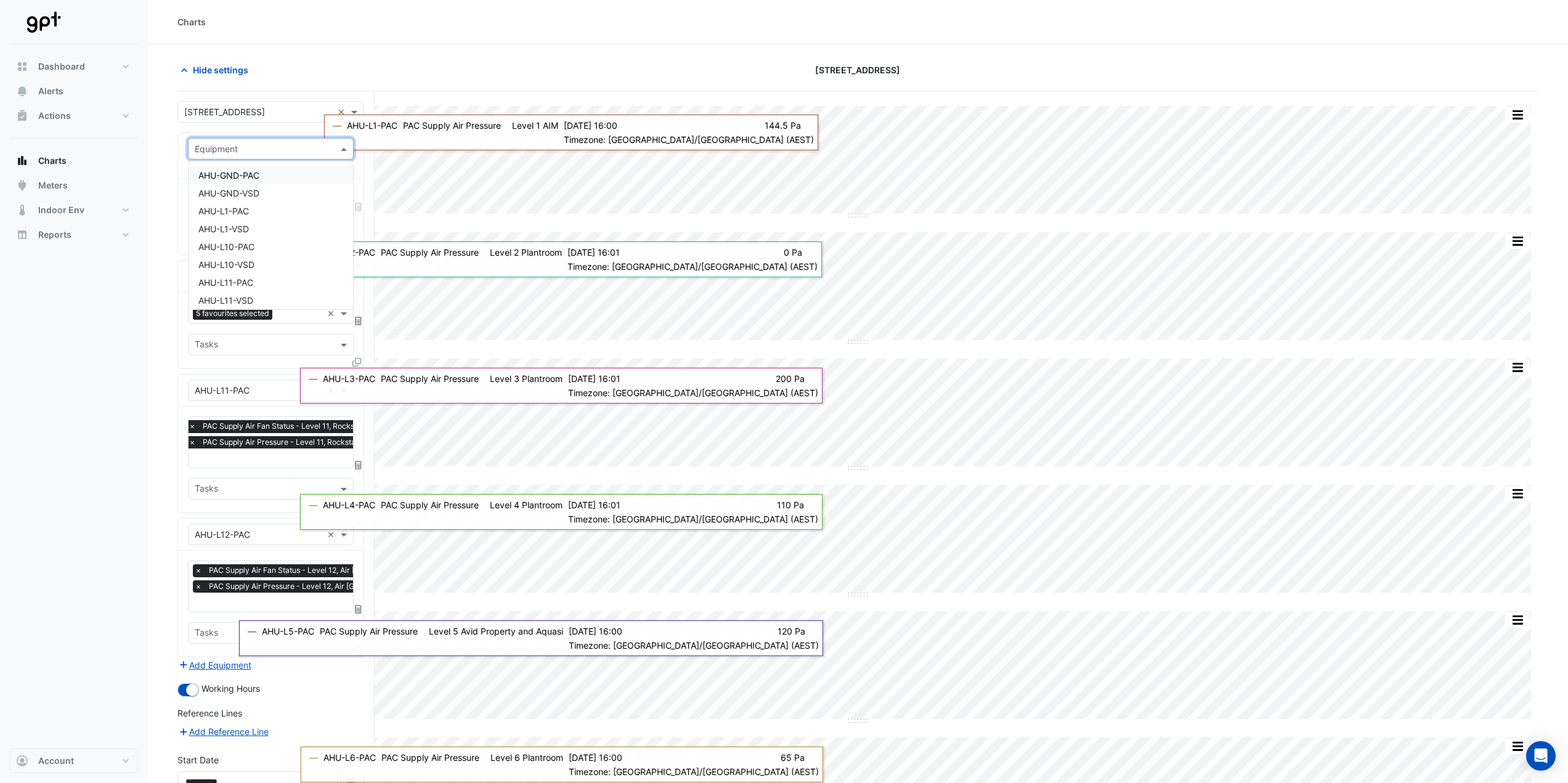
click at [333, 150] on div at bounding box center [271, 149] width 165 height 14
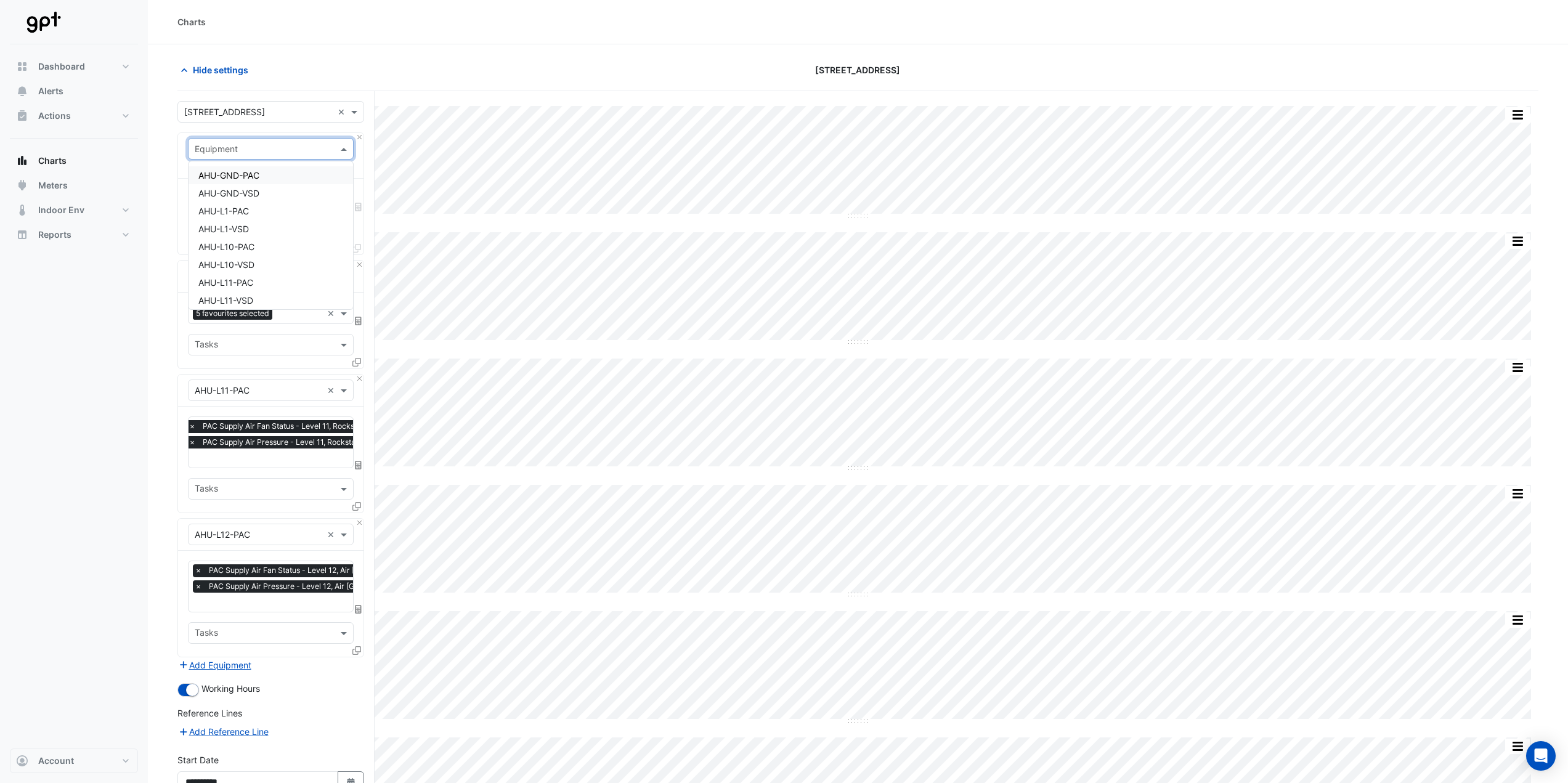
click at [432, 63] on div "Hide settings" at bounding box center [399, 70] width 458 height 22
click at [358, 137] on button "Close" at bounding box center [359, 137] width 8 height 8
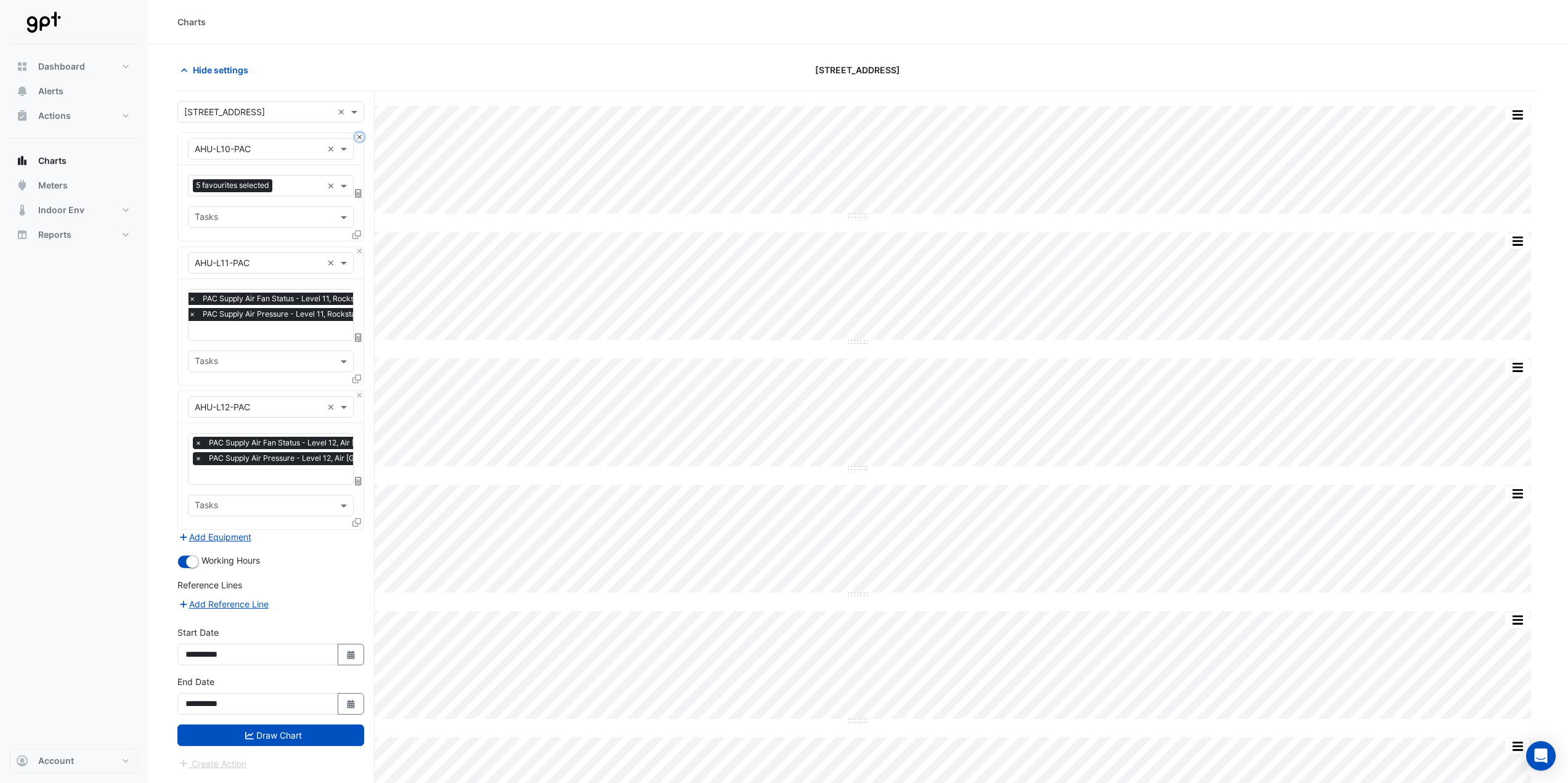
click at [358, 137] on button "Close" at bounding box center [359, 137] width 8 height 8
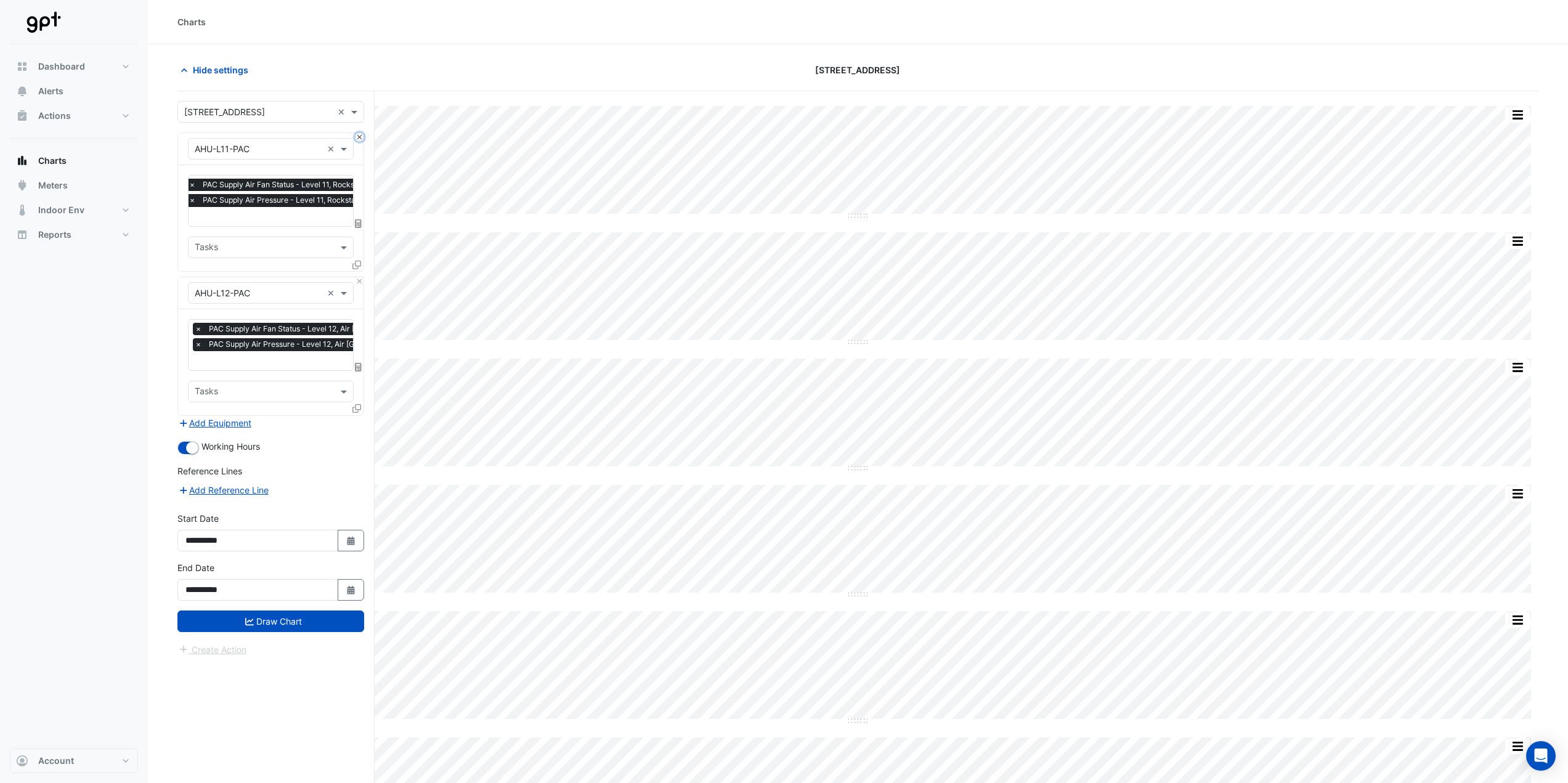
click at [358, 137] on button "Close" at bounding box center [359, 137] width 8 height 8
click at [358, 278] on div "Equipment × AHU-L12-PAC ×" at bounding box center [271, 294] width 185 height 32
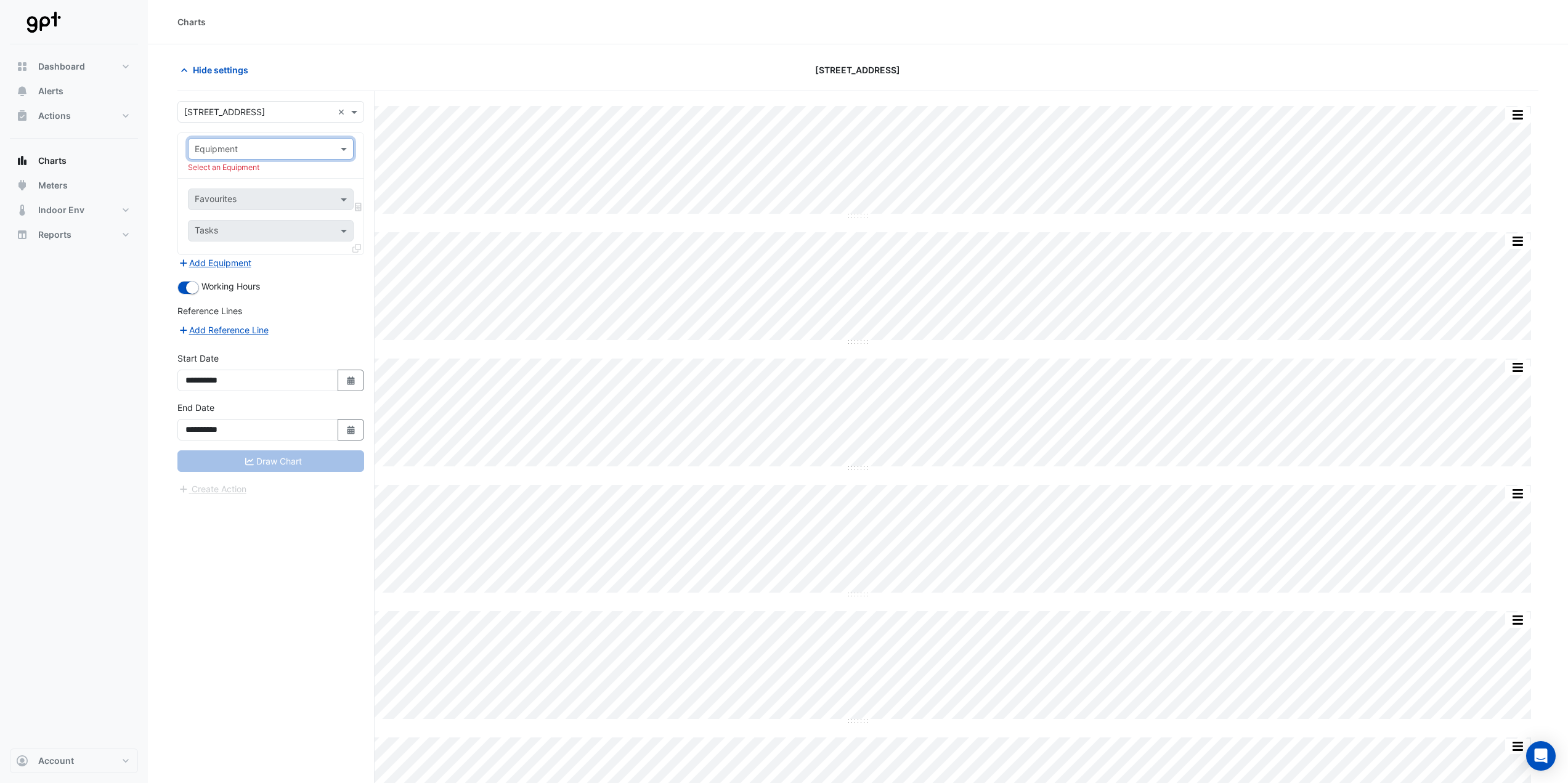
click at [283, 153] on input "text" at bounding box center [258, 149] width 128 height 13
type input "**"
click at [239, 190] on span "AHU-L9-VSD" at bounding box center [224, 192] width 52 height 10
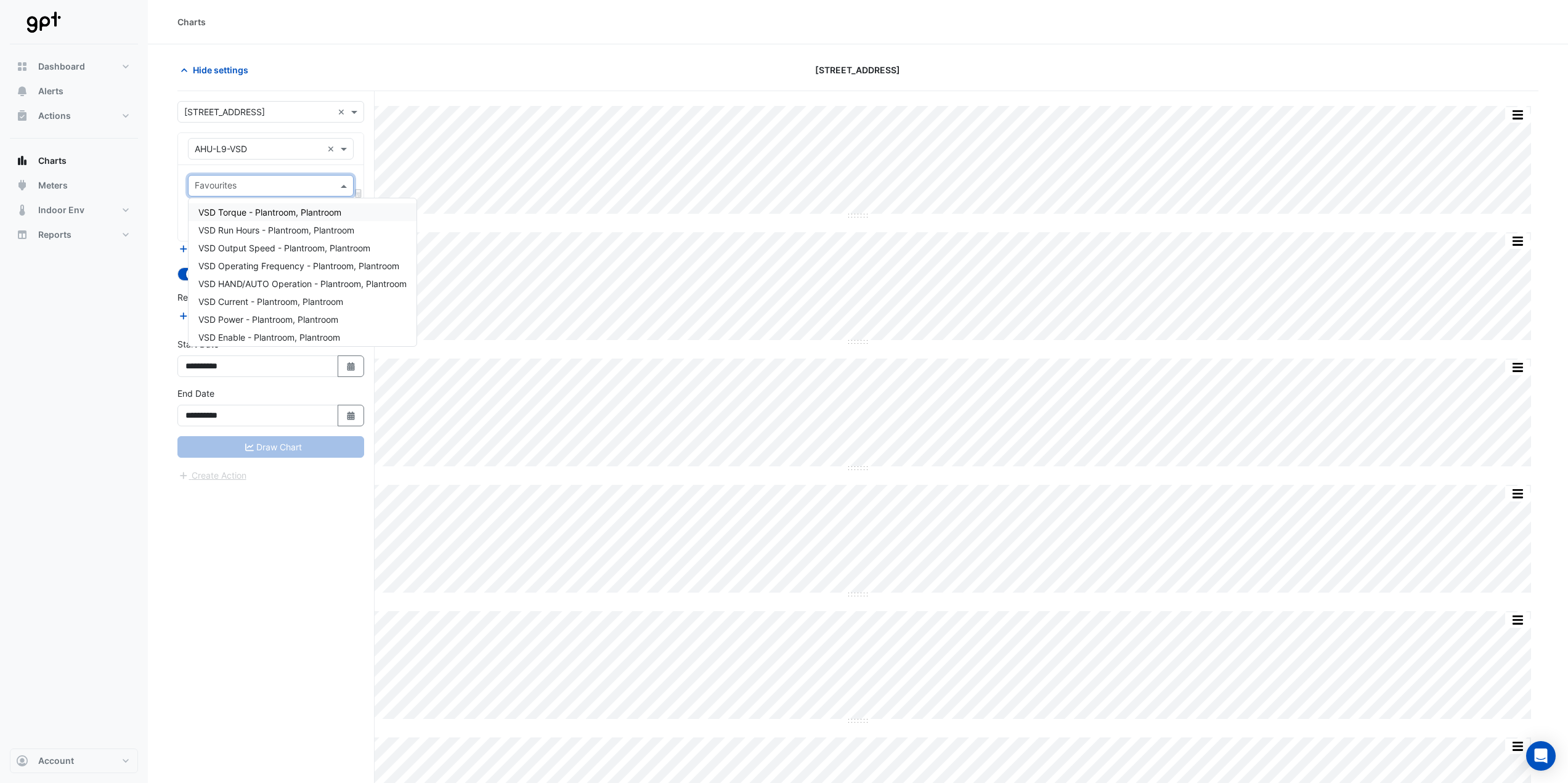
click at [239, 185] on input "text" at bounding box center [264, 187] width 138 height 13
click at [248, 313] on div "VSD Power - Plantroom, Plantroom" at bounding box center [302, 319] width 228 height 18
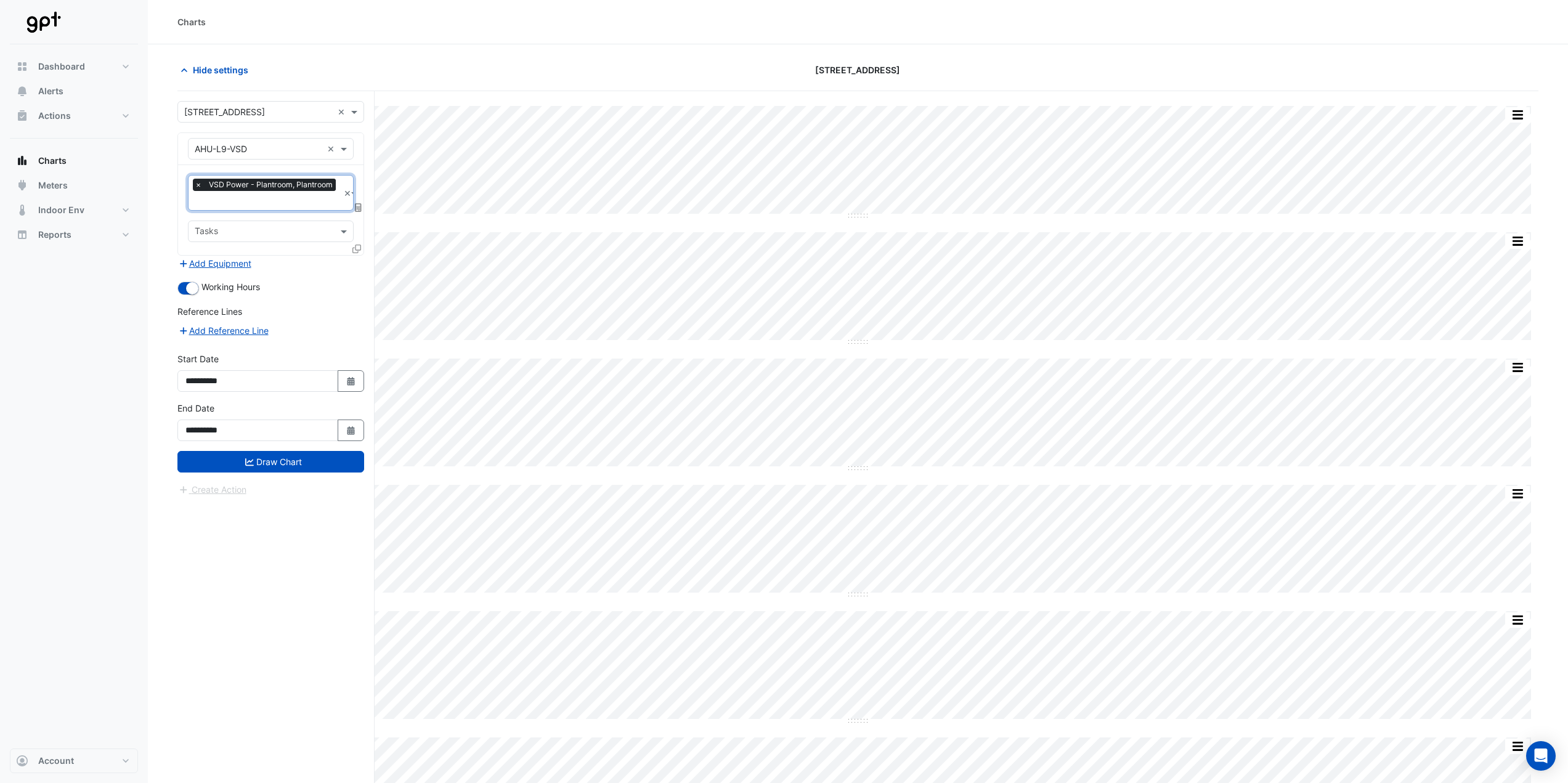
click at [355, 246] on icon at bounding box center [356, 249] width 8 height 8
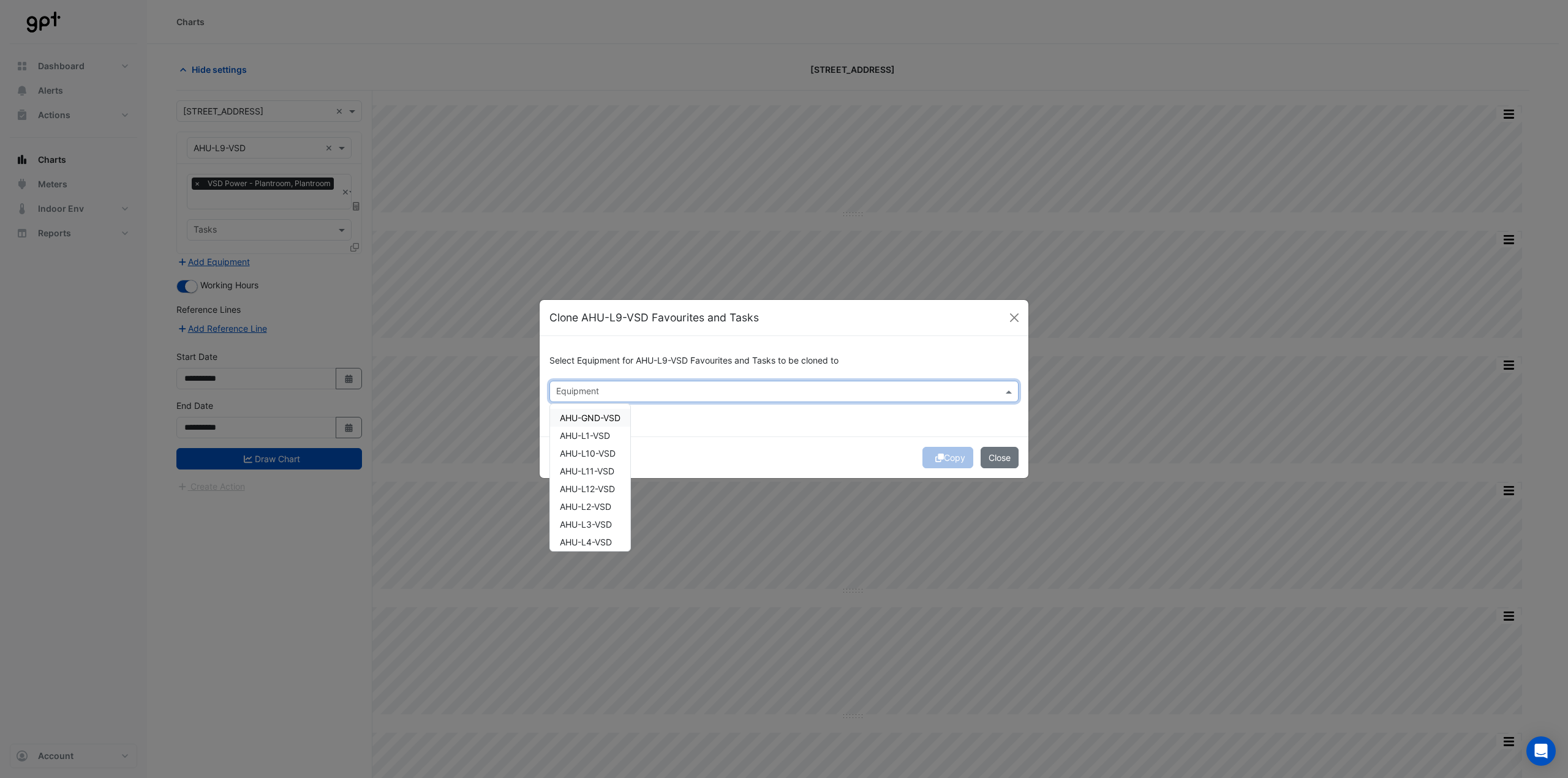
click at [684, 385] on div "Equipment" at bounding box center [774, 391] width 448 height 19
click at [598, 450] on span "AHU-L10-VSD" at bounding box center [588, 453] width 55 height 10
click at [598, 463] on div "AHU-L11-VSD" at bounding box center [590, 471] width 80 height 18
click at [595, 481] on div "AHU-L12-VSD" at bounding box center [590, 489] width 80 height 18
click at [725, 458] on div "Copy Close" at bounding box center [783, 457] width 489 height 42
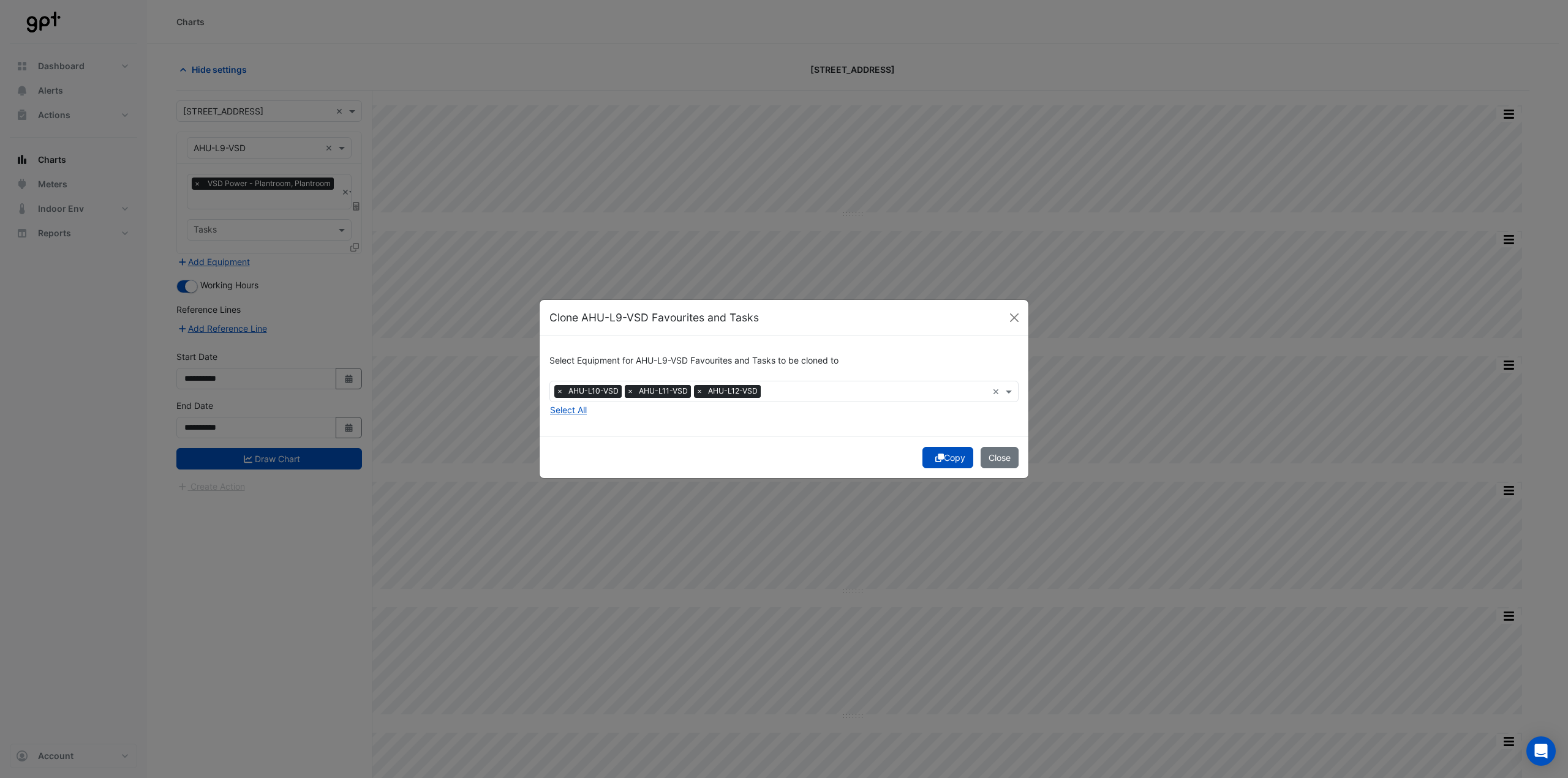
click at [556, 394] on span "×" at bounding box center [560, 391] width 11 height 12
click at [561, 394] on span "×" at bounding box center [560, 391] width 11 height 12
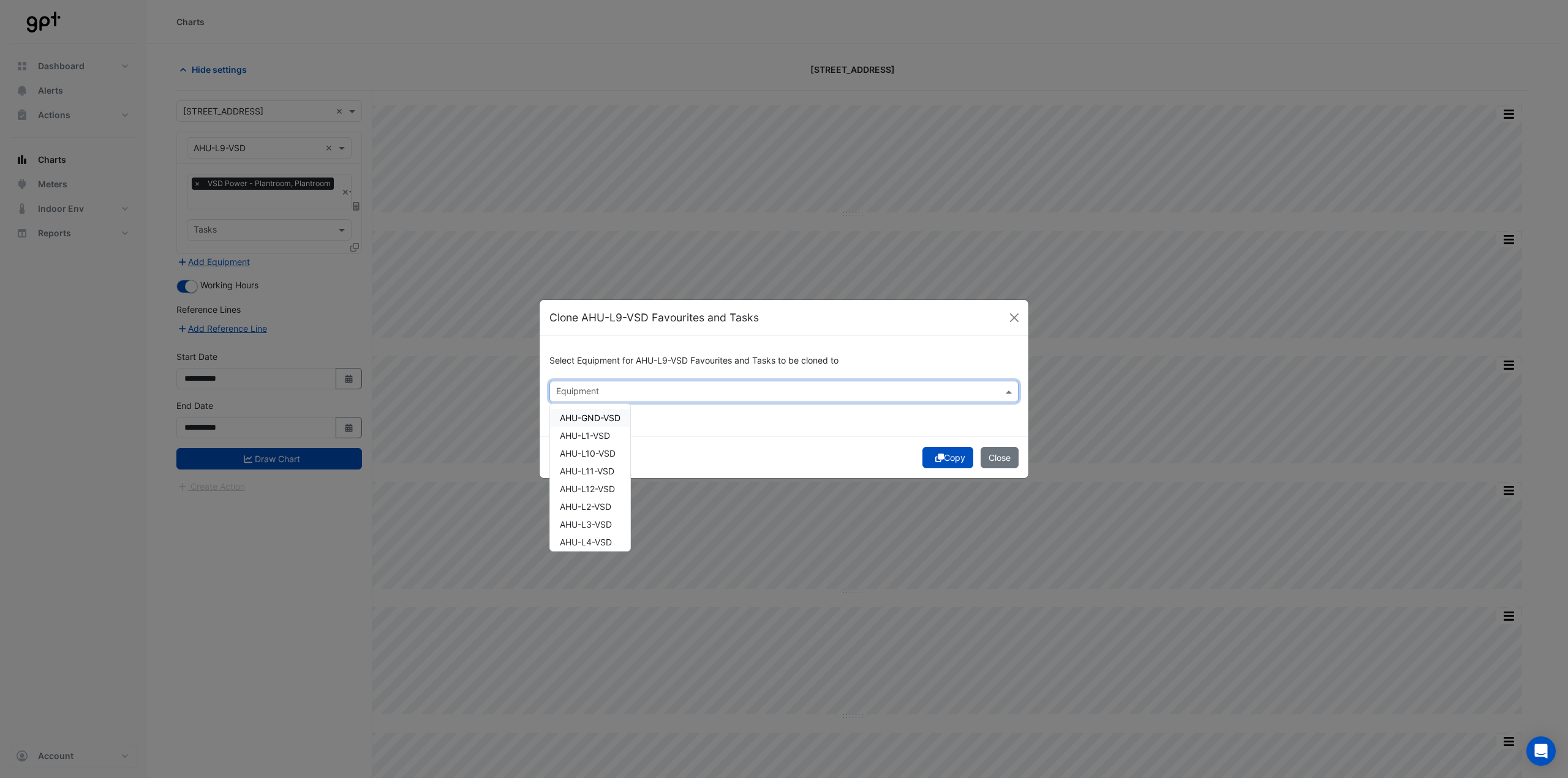
click at [561, 394] on input "text" at bounding box center [776, 393] width 442 height 13
click at [582, 418] on span "AHU-GND-VSD" at bounding box center [590, 418] width 60 height 10
click at [755, 439] on div "Copy Close" at bounding box center [783, 457] width 489 height 42
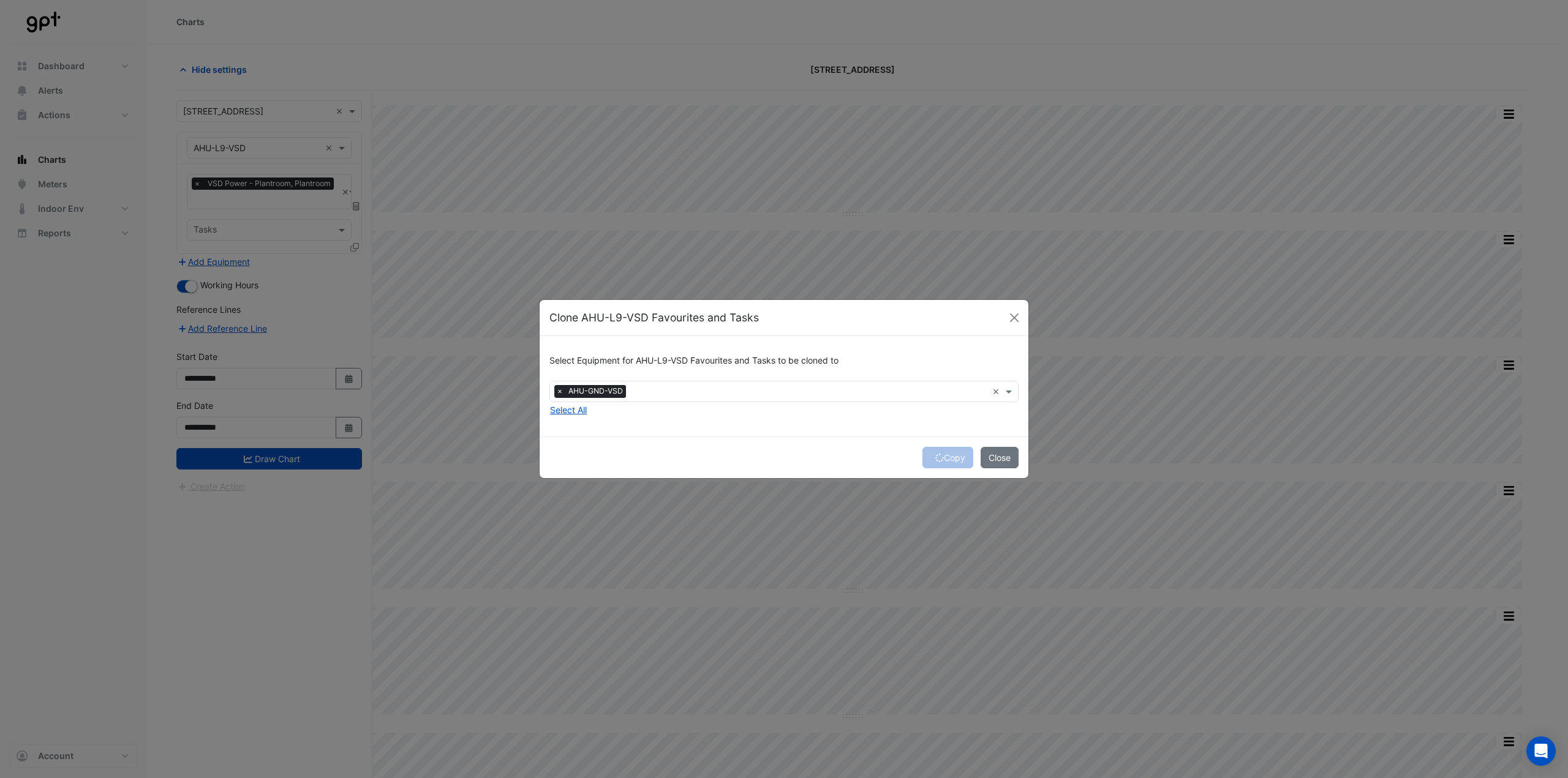
drag, startPoint x: 562, startPoint y: 391, endPoint x: 573, endPoint y: 391, distance: 11.0
click at [561, 391] on span "×" at bounding box center [560, 391] width 11 height 12
click at [1007, 318] on button "Close" at bounding box center [1014, 317] width 19 height 19
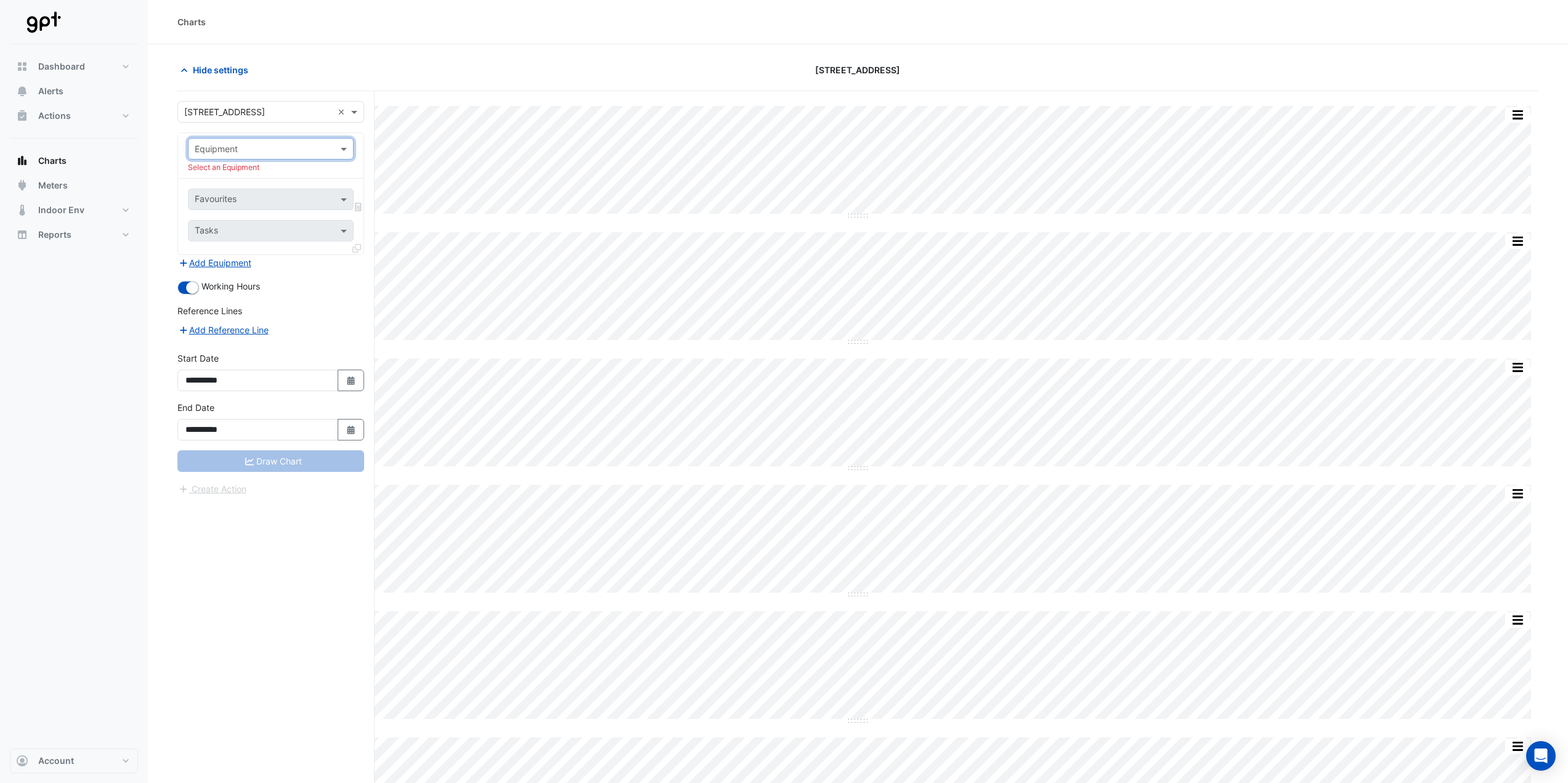
click at [291, 151] on input "text" at bounding box center [258, 149] width 128 height 13
type input "***"
click at [243, 190] on span "AHU-GND-VSD" at bounding box center [229, 192] width 61 height 10
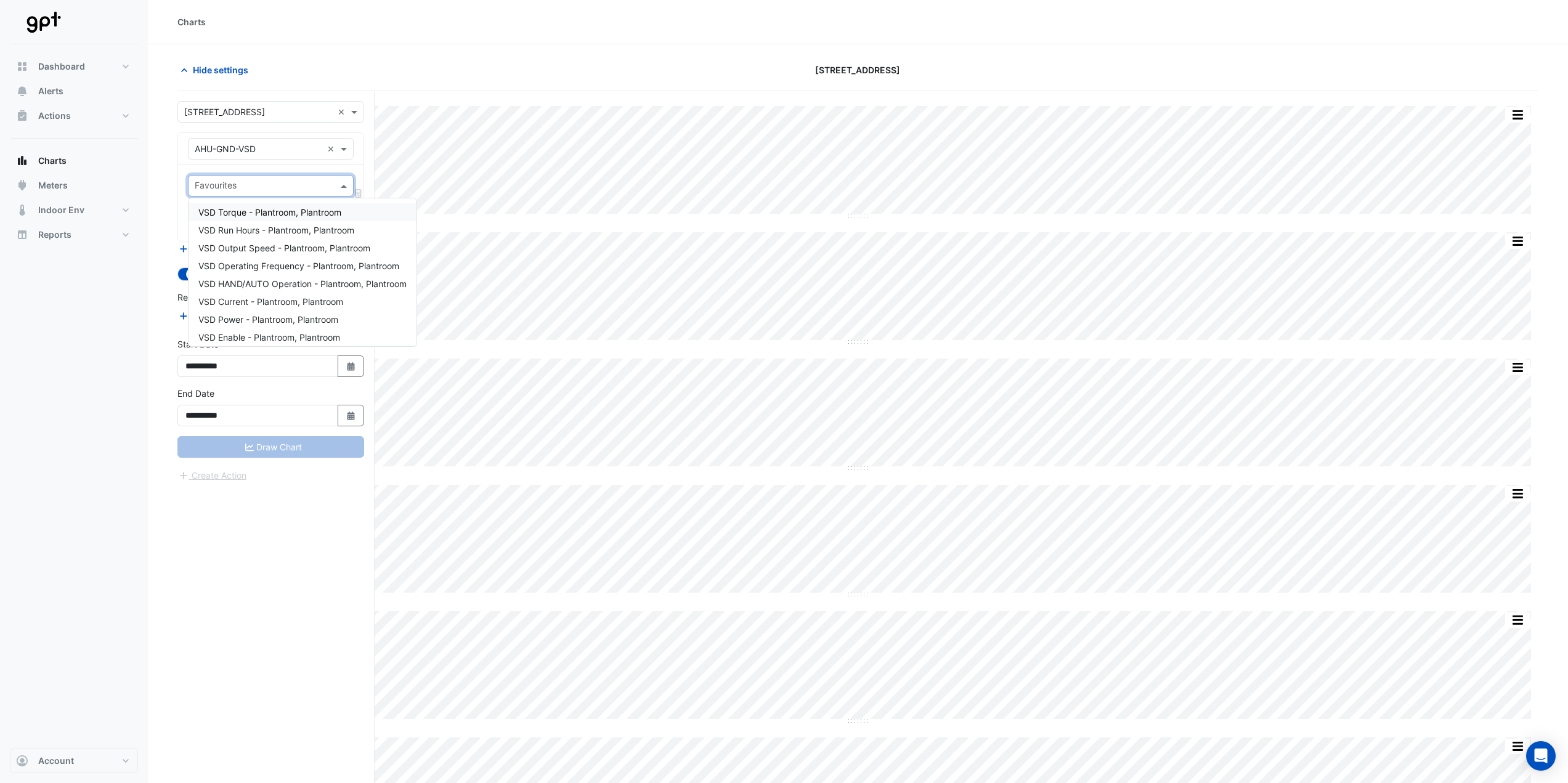
click at [249, 181] on input "text" at bounding box center [264, 187] width 138 height 13
click at [249, 314] on span "VSD Power - Plantroom, Plantroom" at bounding box center [268, 319] width 140 height 10
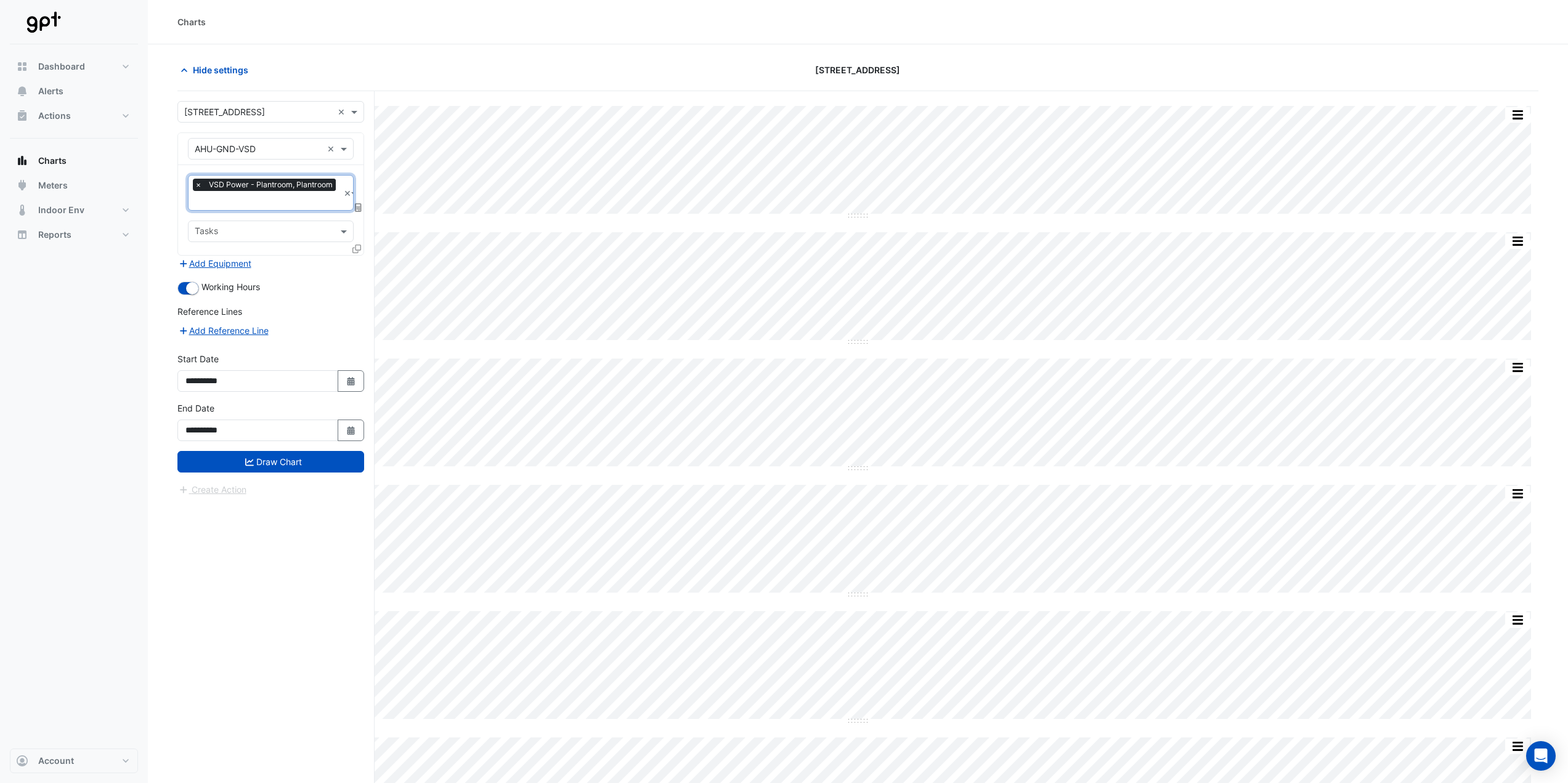
click at [357, 247] on icon at bounding box center [356, 249] width 8 height 8
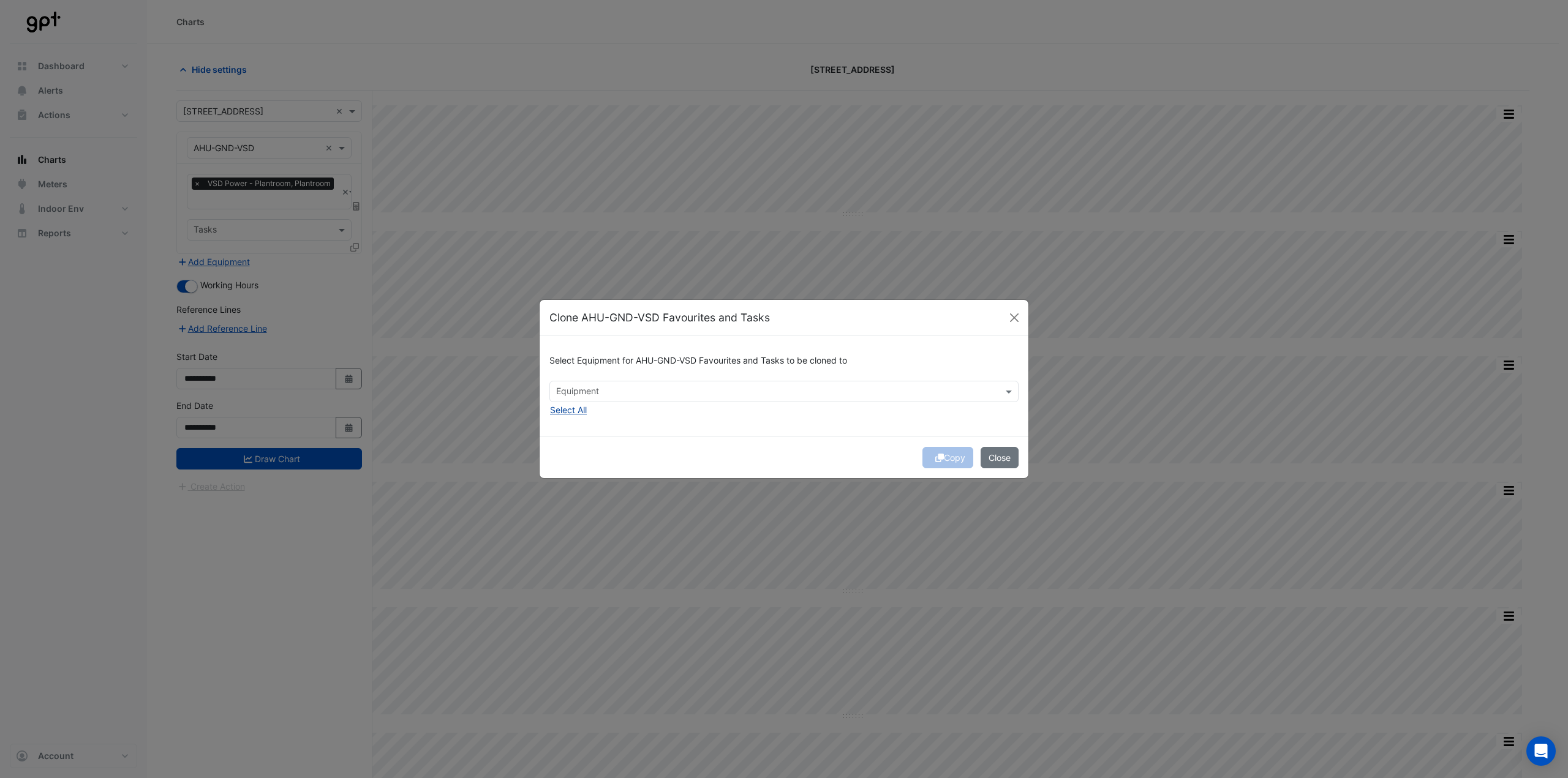
click at [574, 409] on button "Select All" at bounding box center [568, 409] width 38 height 14
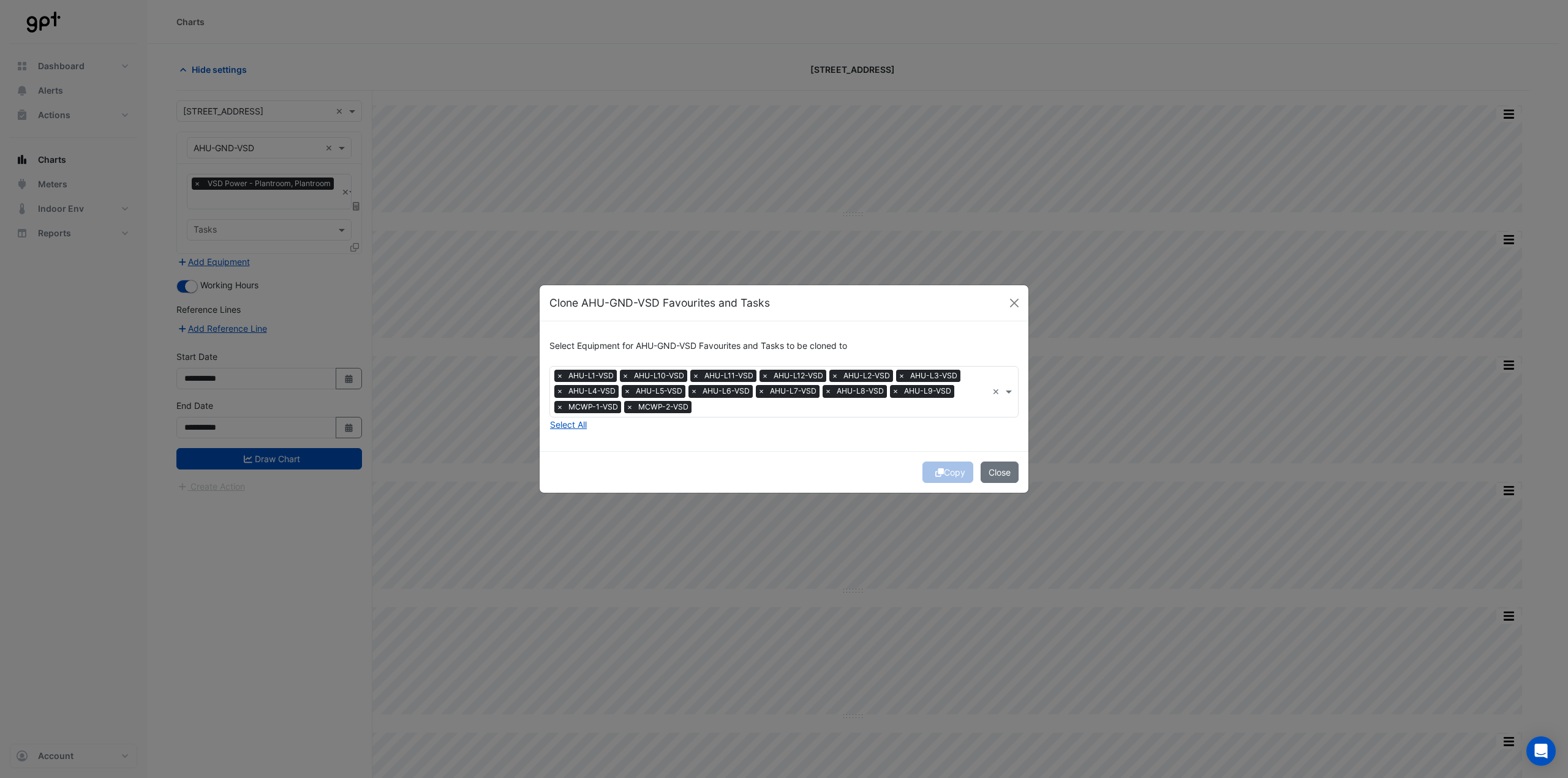
click at [730, 442] on div "Select Equipment for AHU-GND-VSD Favourites and Tasks to be cloned to Equipment…" at bounding box center [783, 386] width 489 height 130
click at [627, 375] on span "×" at bounding box center [625, 376] width 11 height 12
click at [627, 385] on span "×" at bounding box center [627, 391] width 11 height 12
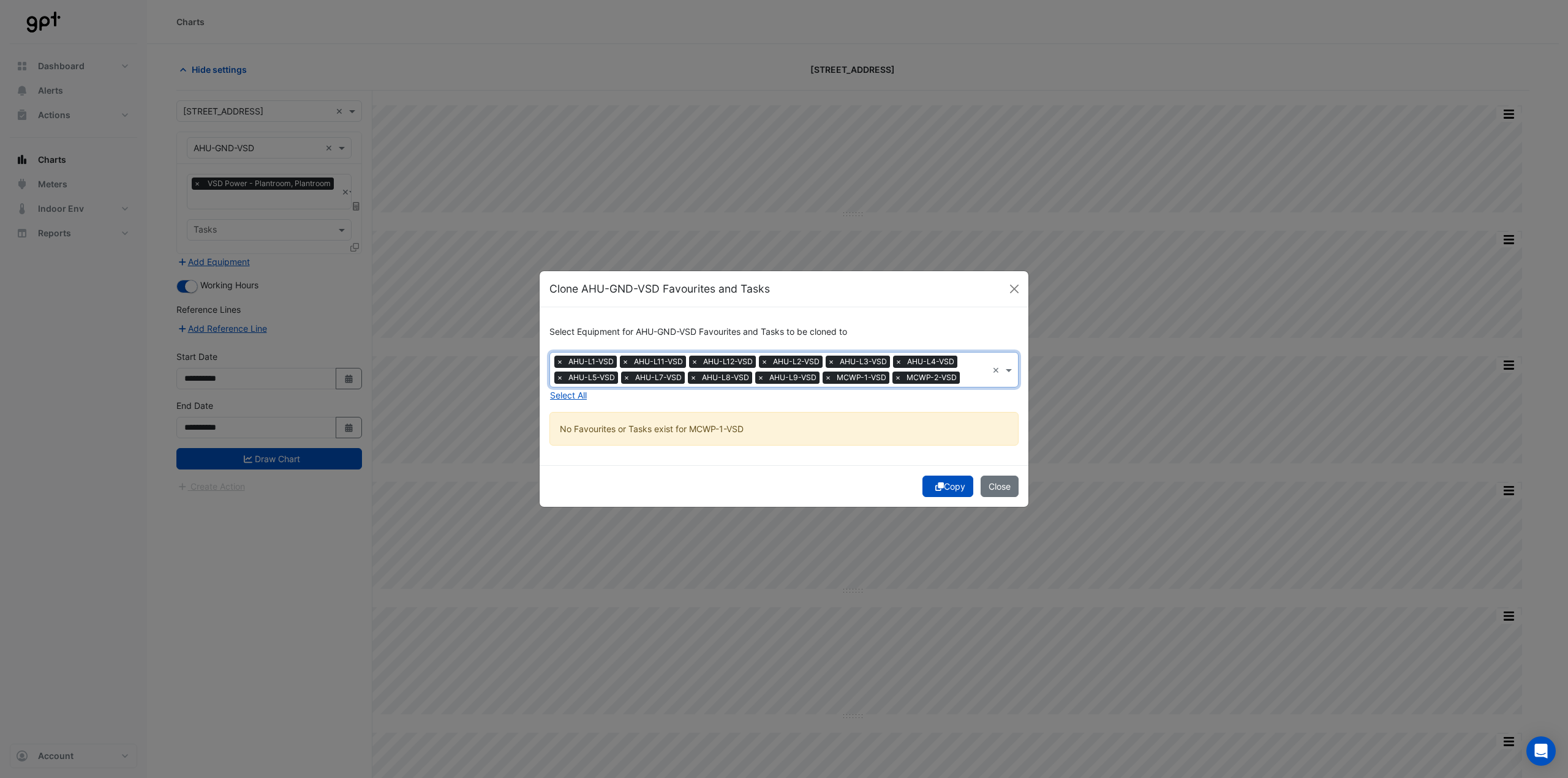
click at [628, 365] on span "×" at bounding box center [625, 362] width 11 height 12
click at [687, 365] on span "×" at bounding box center [692, 362] width 11 height 12
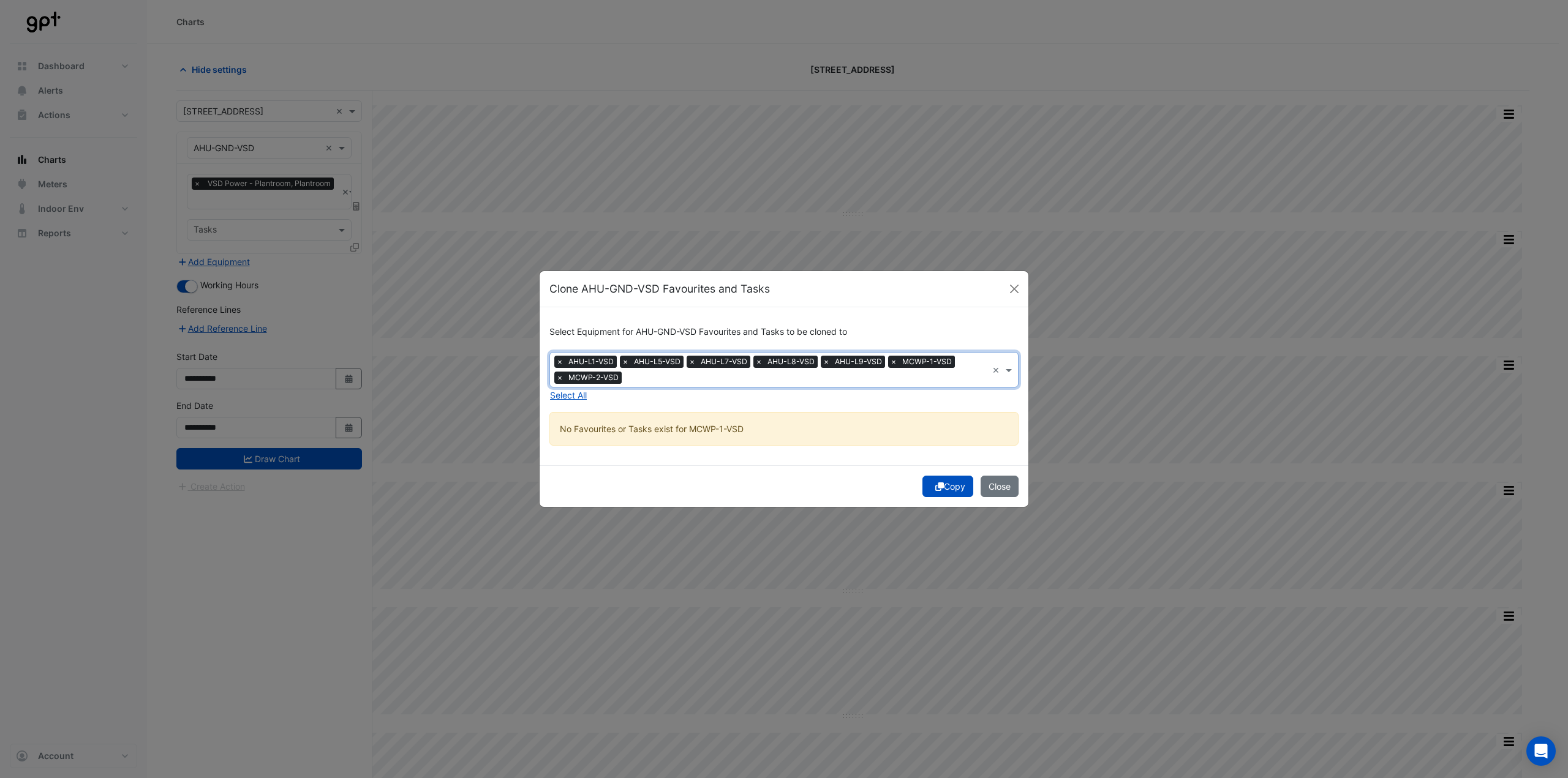
click at [628, 365] on span "×" at bounding box center [625, 362] width 11 height 12
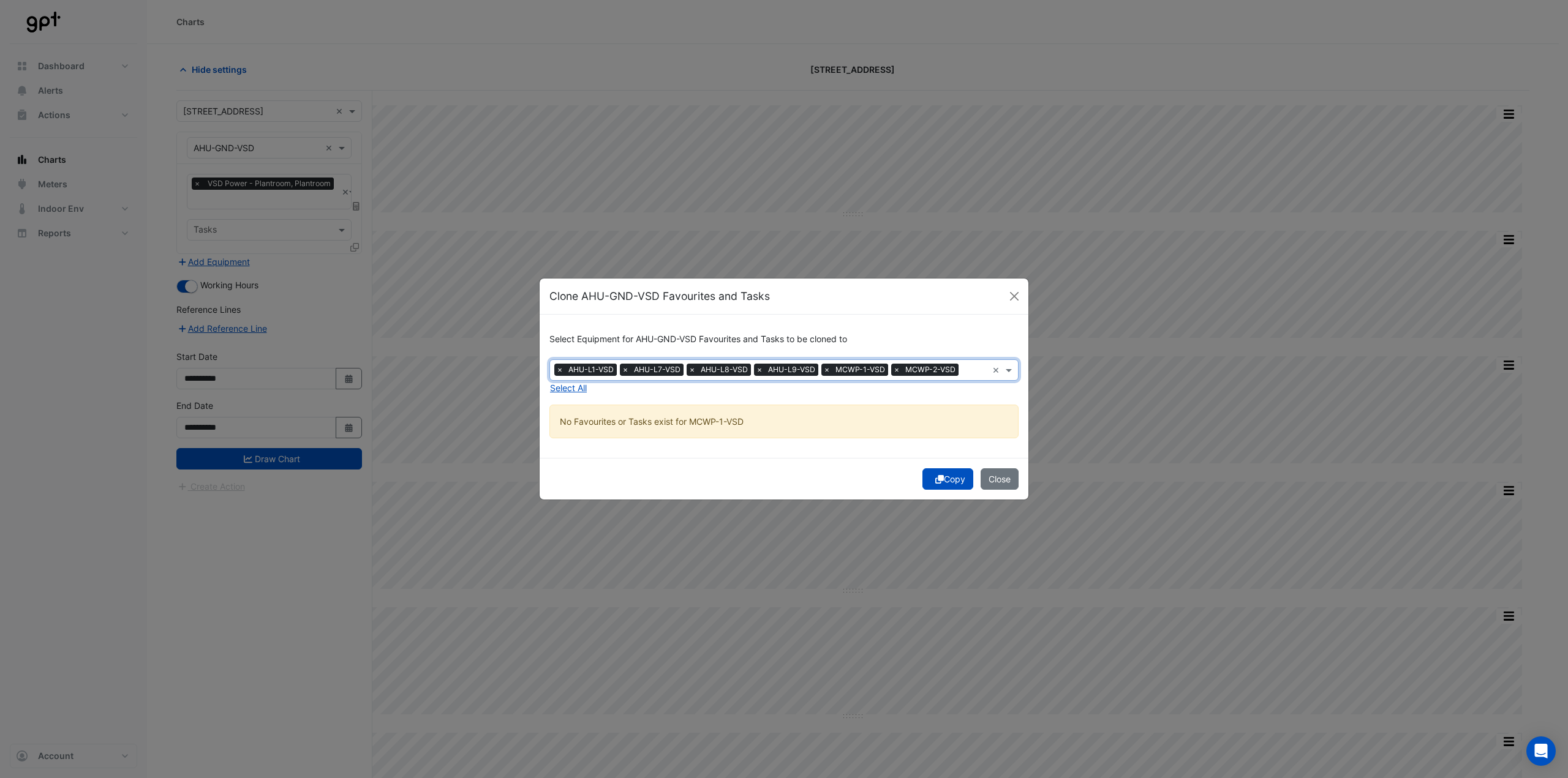
click at [628, 365] on span "×" at bounding box center [625, 370] width 11 height 12
click at [1016, 292] on button "Close" at bounding box center [1014, 296] width 19 height 19
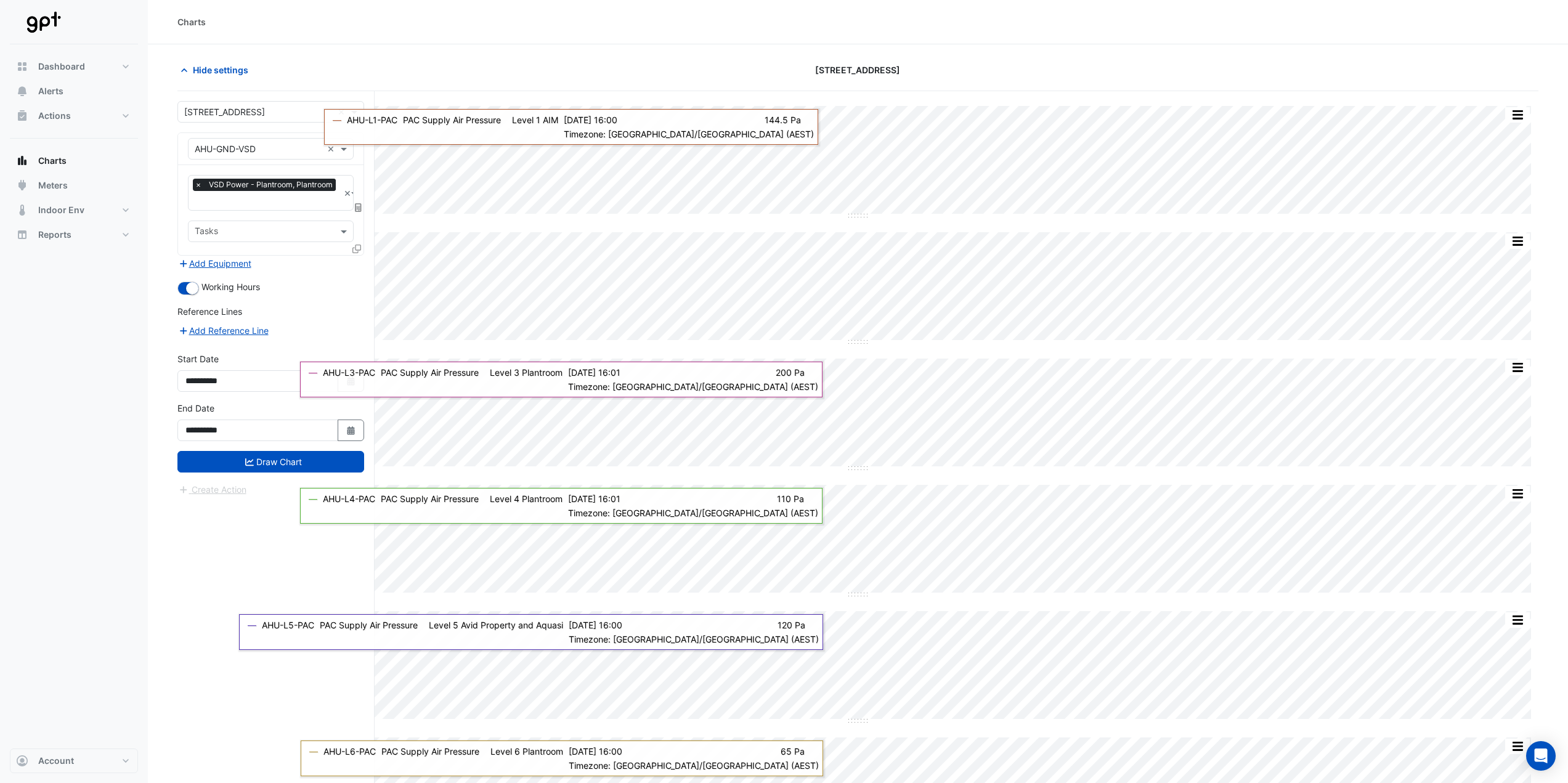
click at [356, 248] on icon at bounding box center [356, 249] width 8 height 8
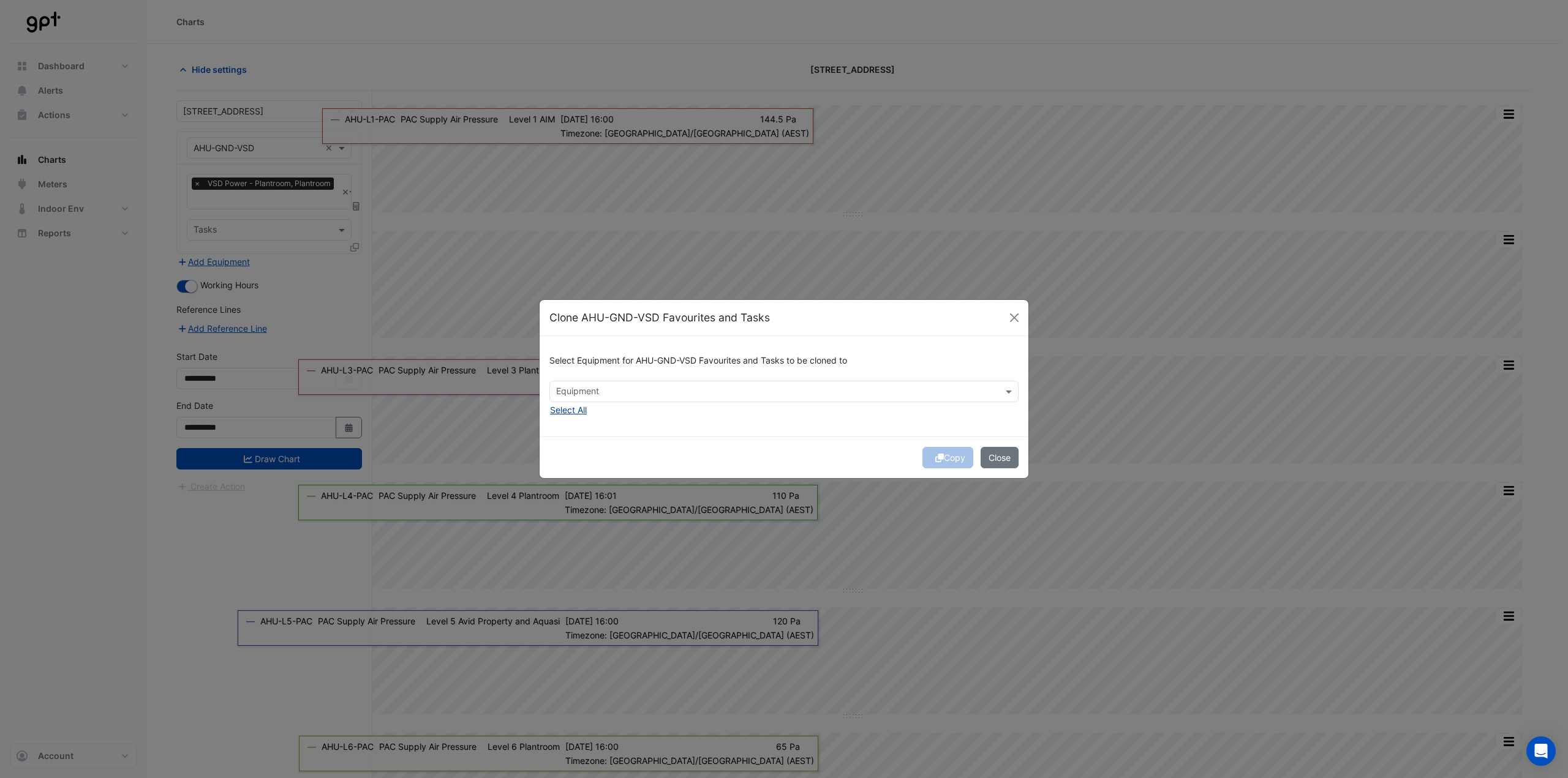
click at [581, 415] on button "Select All" at bounding box center [568, 409] width 38 height 14
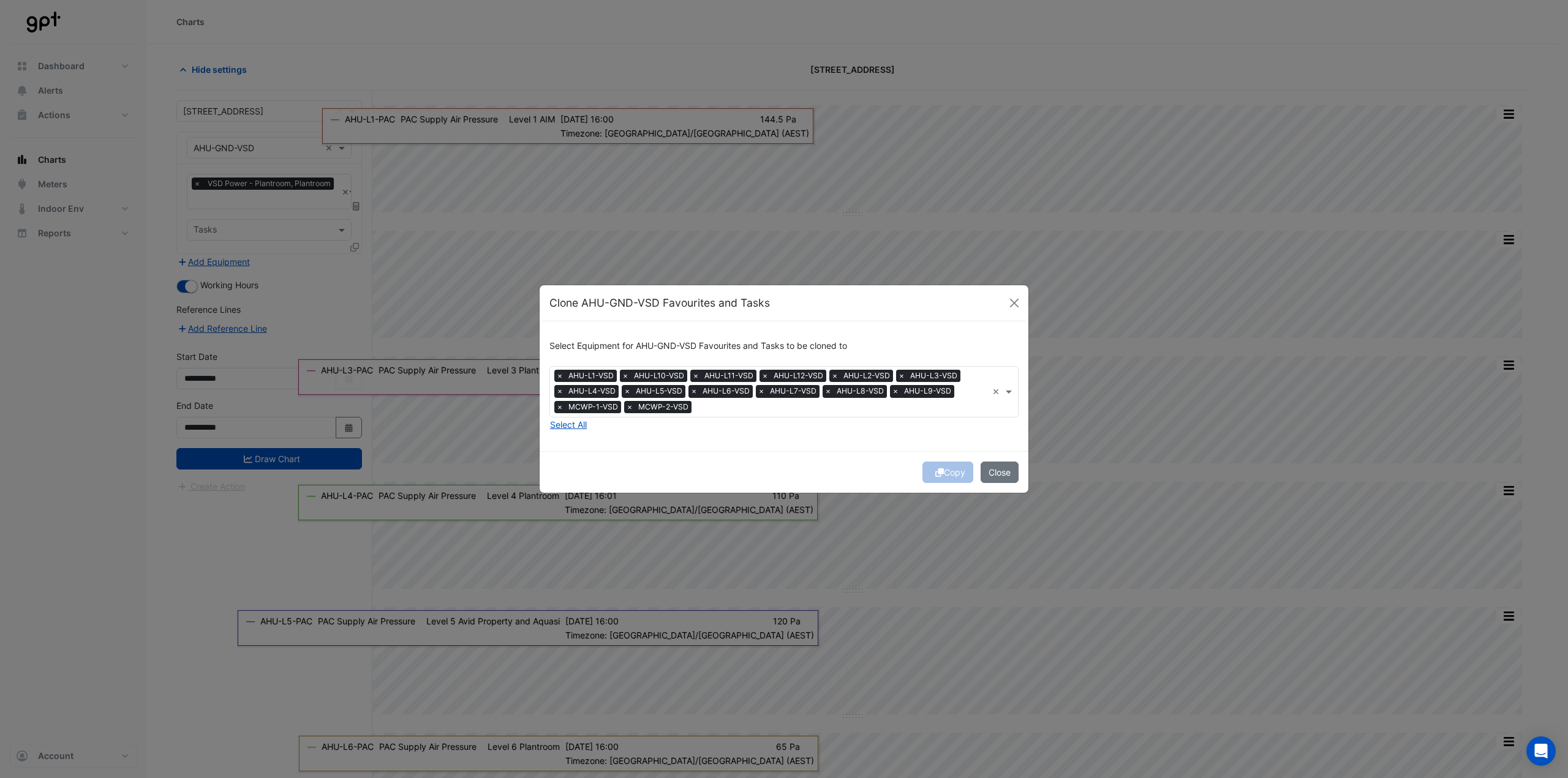
click at [625, 375] on span "×" at bounding box center [625, 376] width 11 height 12
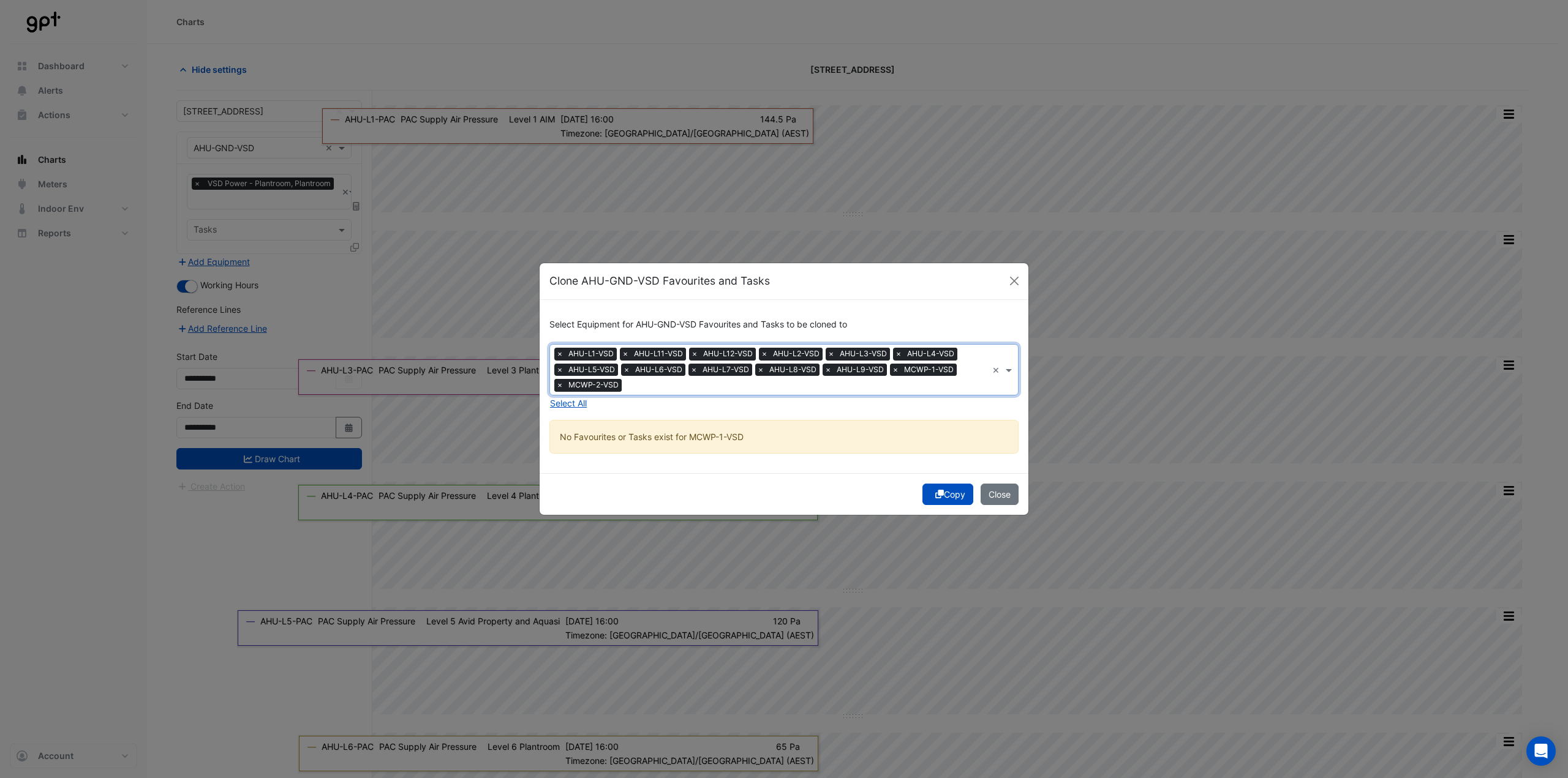
click at [557, 387] on span "×" at bounding box center [560, 385] width 11 height 12
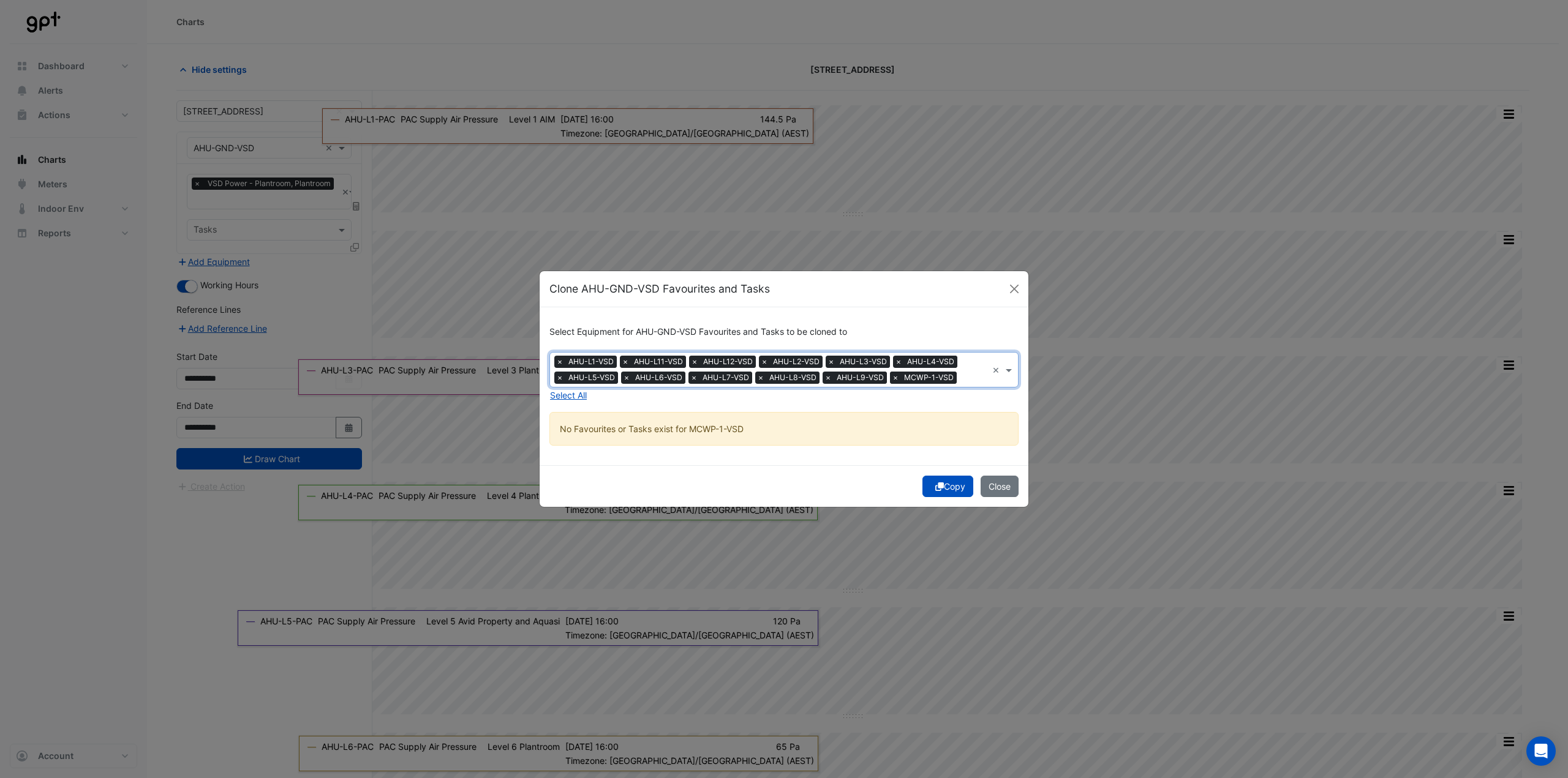
click at [896, 378] on span "×" at bounding box center [896, 378] width 11 height 12
click at [628, 360] on span "×" at bounding box center [625, 362] width 11 height 12
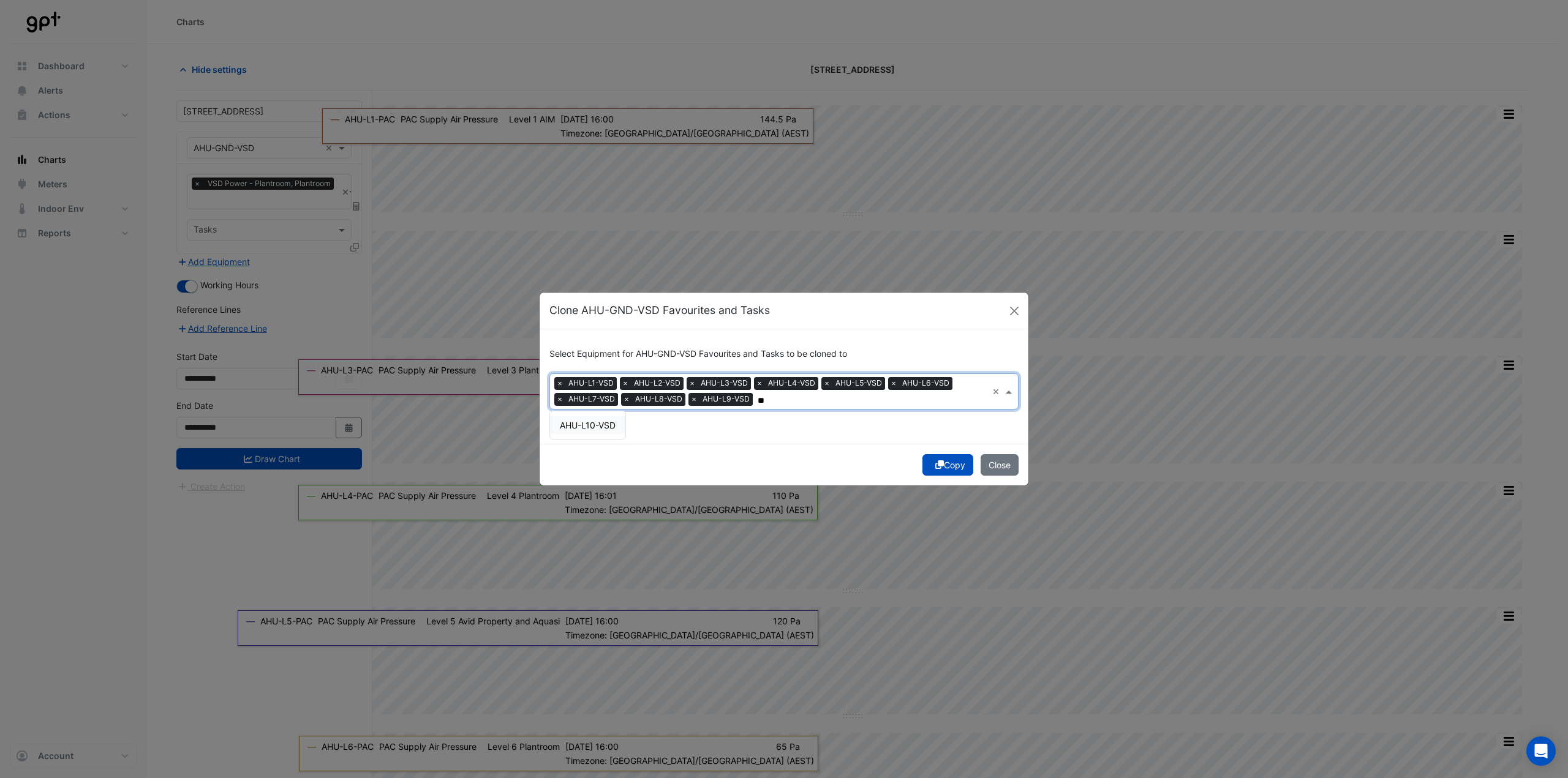
click at [607, 425] on span "AHU-L10-VSD" at bounding box center [588, 425] width 55 height 10
click at [613, 428] on span "AHU-L11-VSD" at bounding box center [587, 425] width 55 height 10
click at [615, 424] on span "AHU-L12-VSD" at bounding box center [588, 425] width 55 height 10
type input "**"
click at [705, 431] on div "Select Equipment for AHU-GND-VSD Favourites and Tasks to be cloned to Equipment…" at bounding box center [783, 386] width 489 height 114
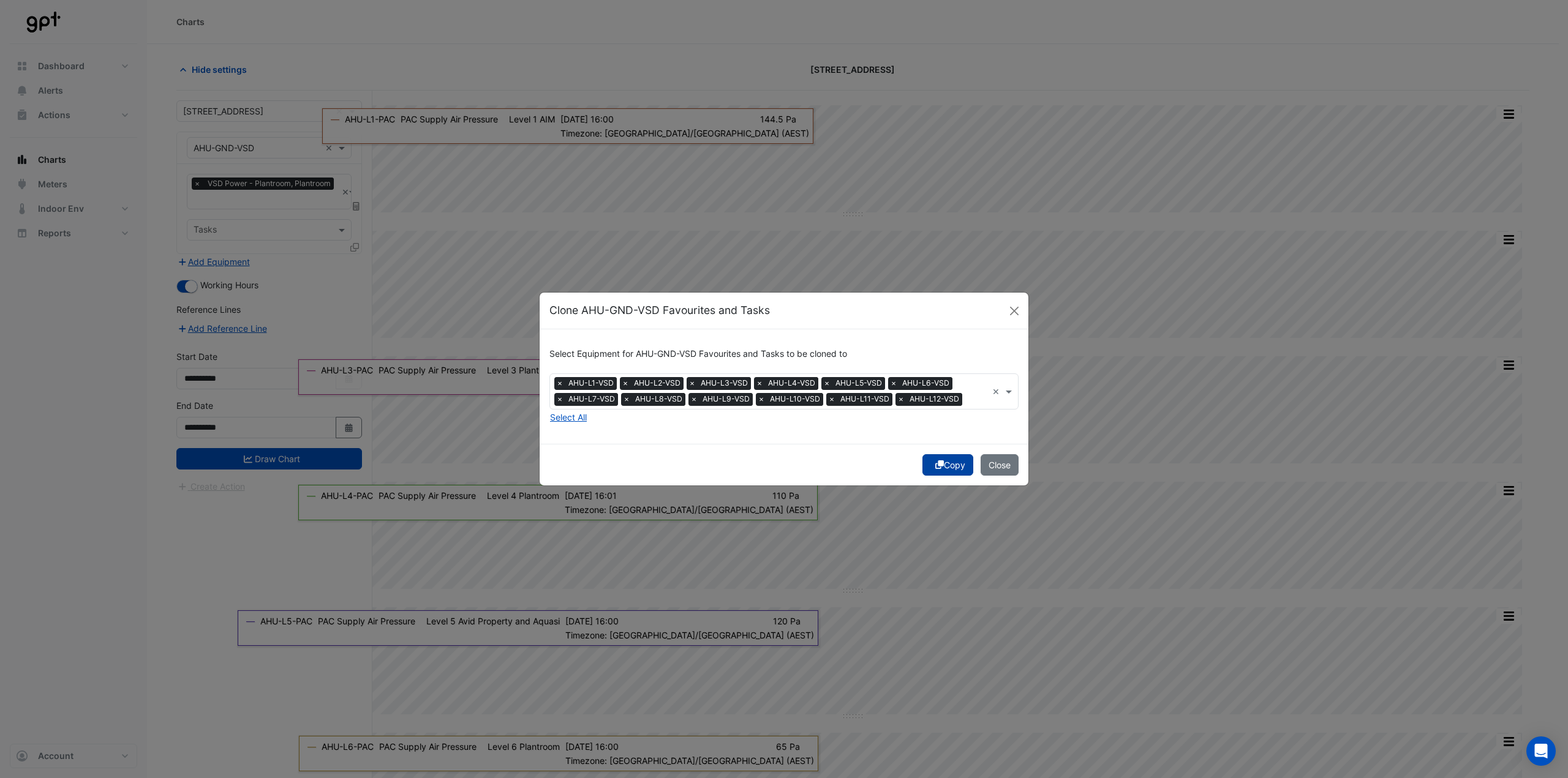
click at [946, 459] on button "Copy" at bounding box center [948, 465] width 51 height 21
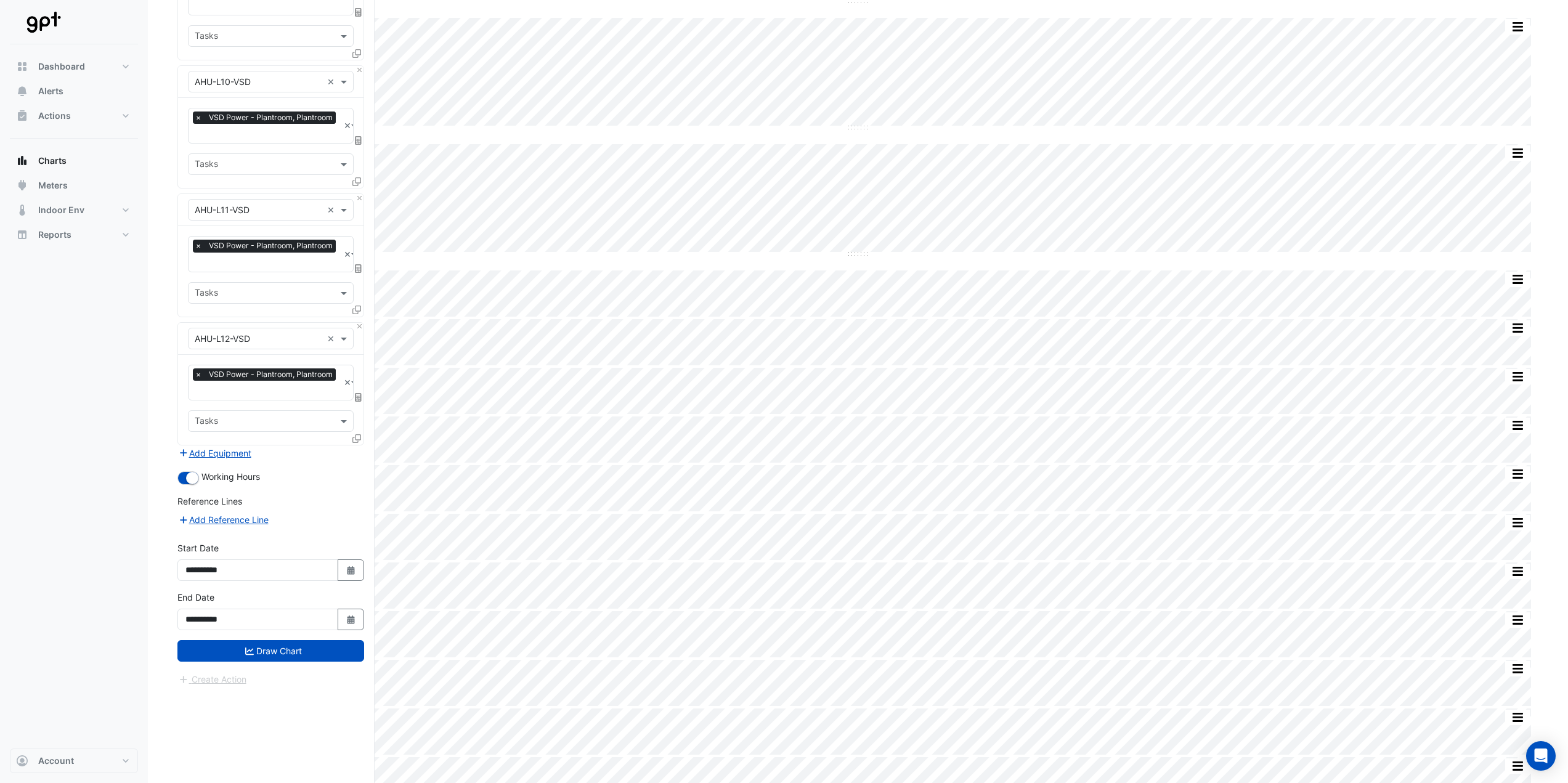
scroll to position [1471, 0]
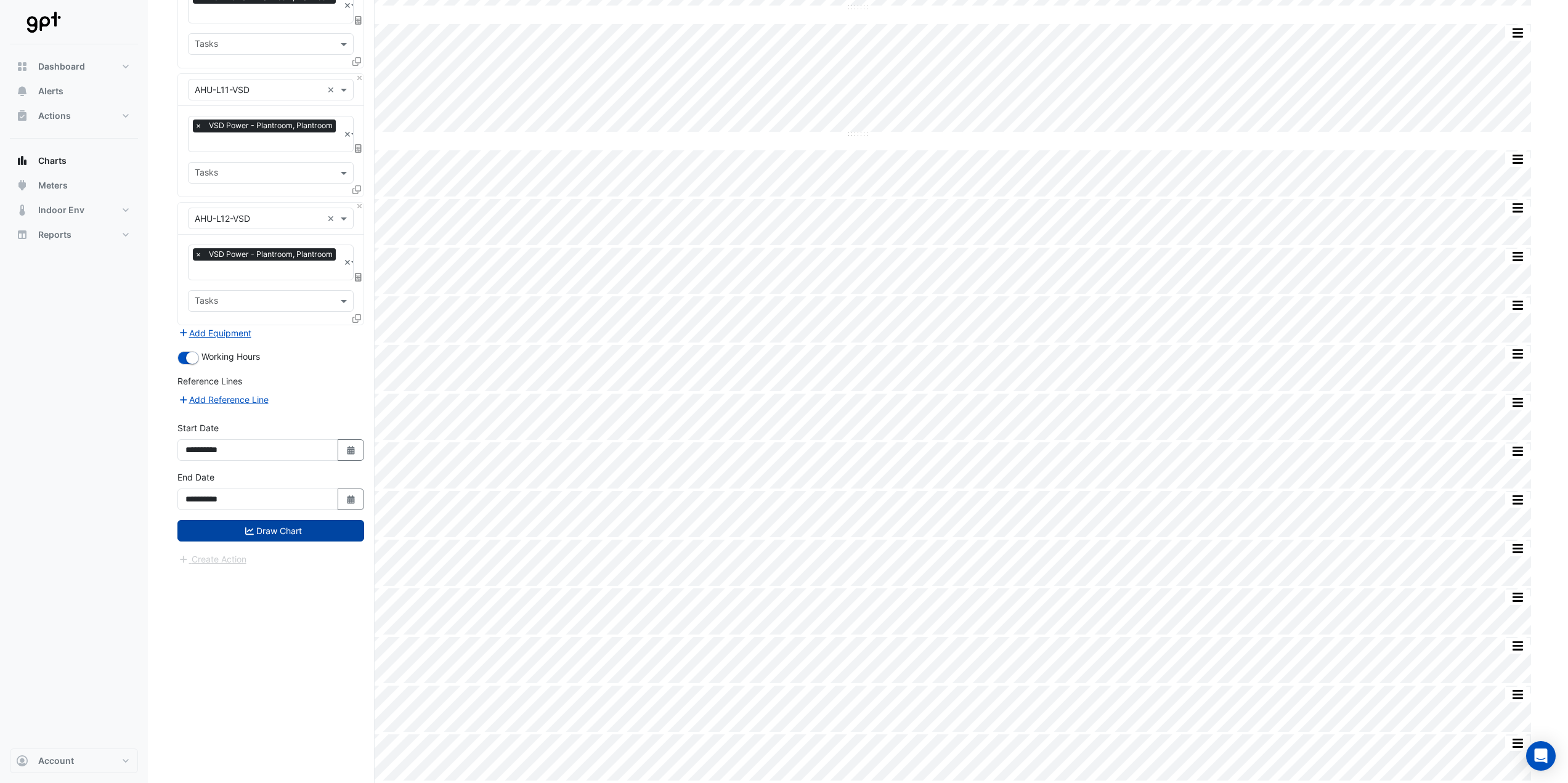
click at [283, 522] on button "Draw Chart" at bounding box center [271, 531] width 187 height 22
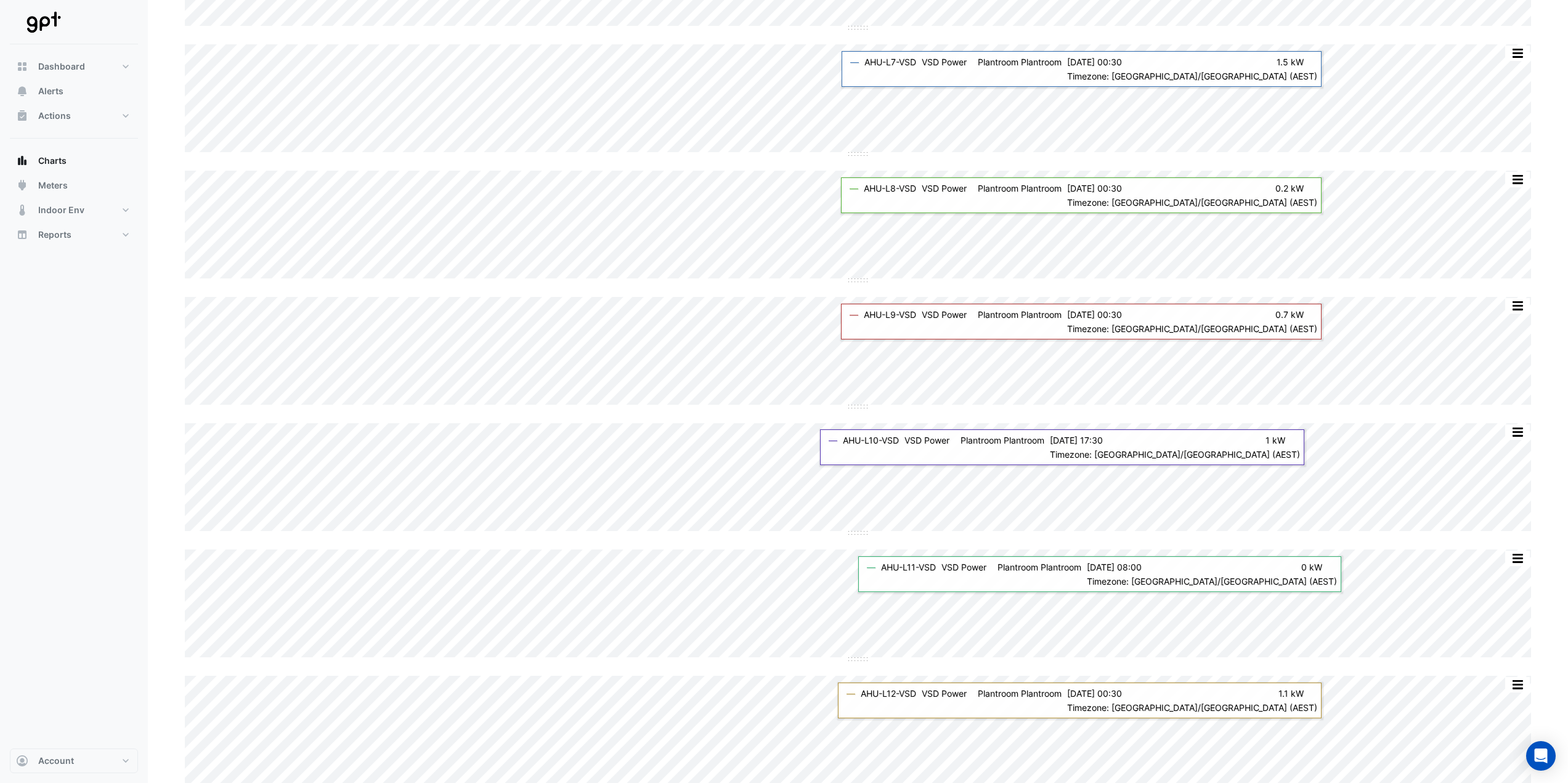
scroll to position [965, 0]
